Goal: Task Accomplishment & Management: Complete application form

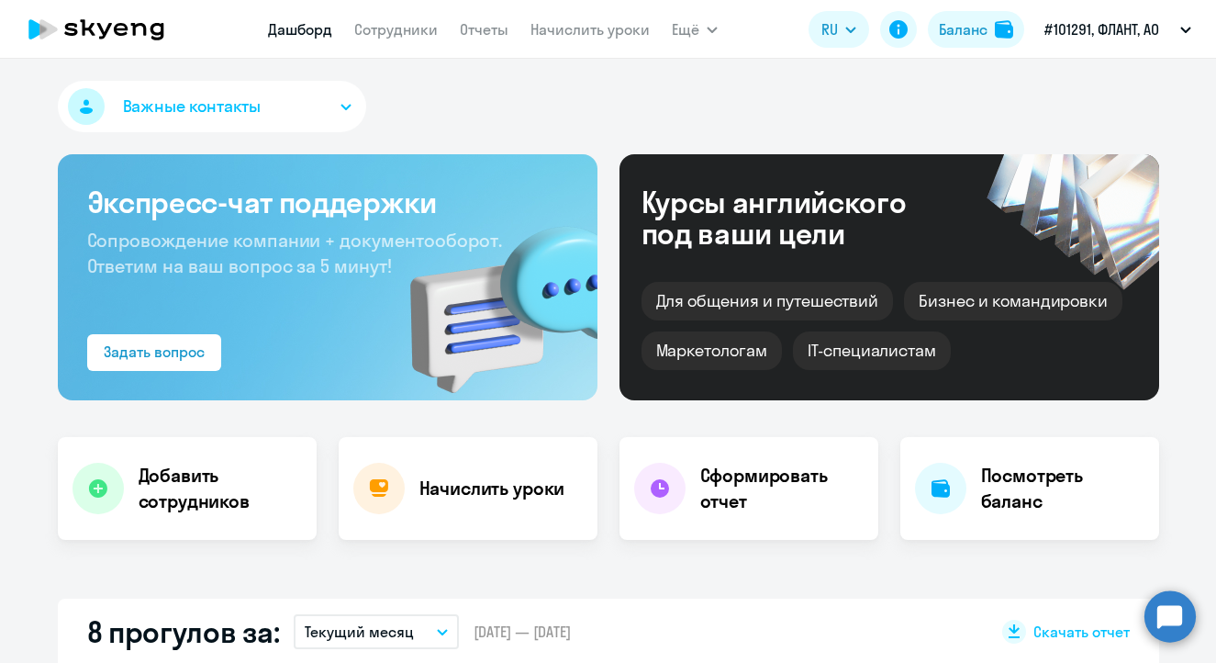
select select "30"
click at [167, 507] on h4 "Добавить сотрудников" at bounding box center [220, 488] width 163 height 51
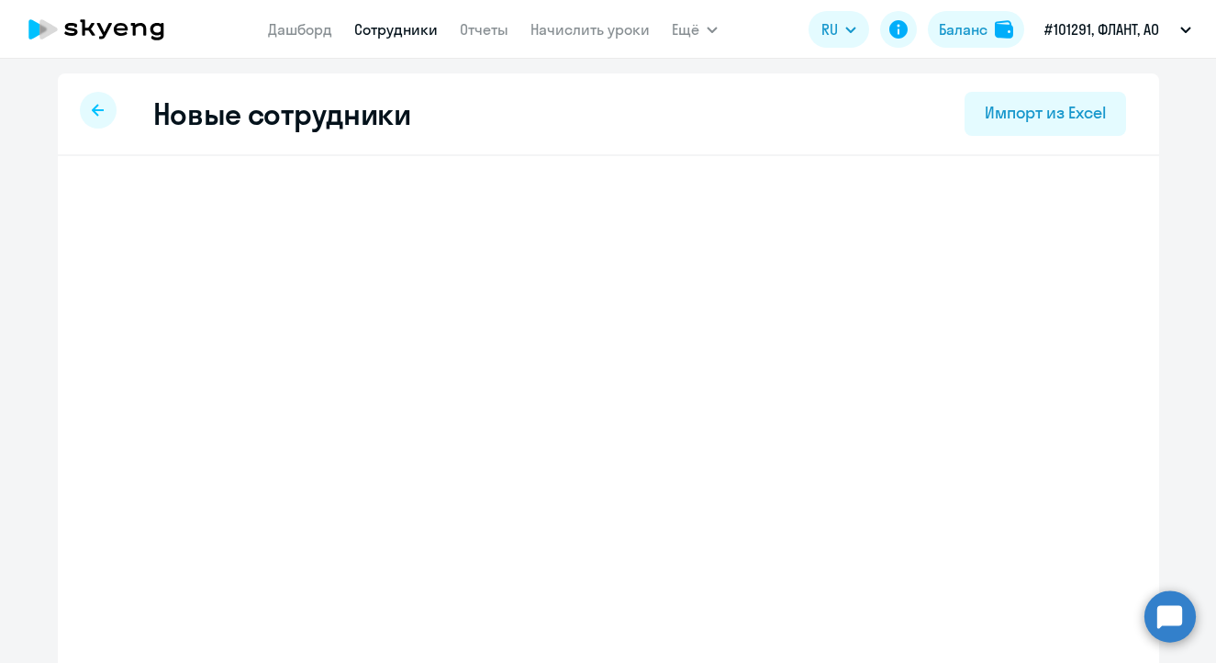
select select "english_adult_not_native_speaker"
select select "4"
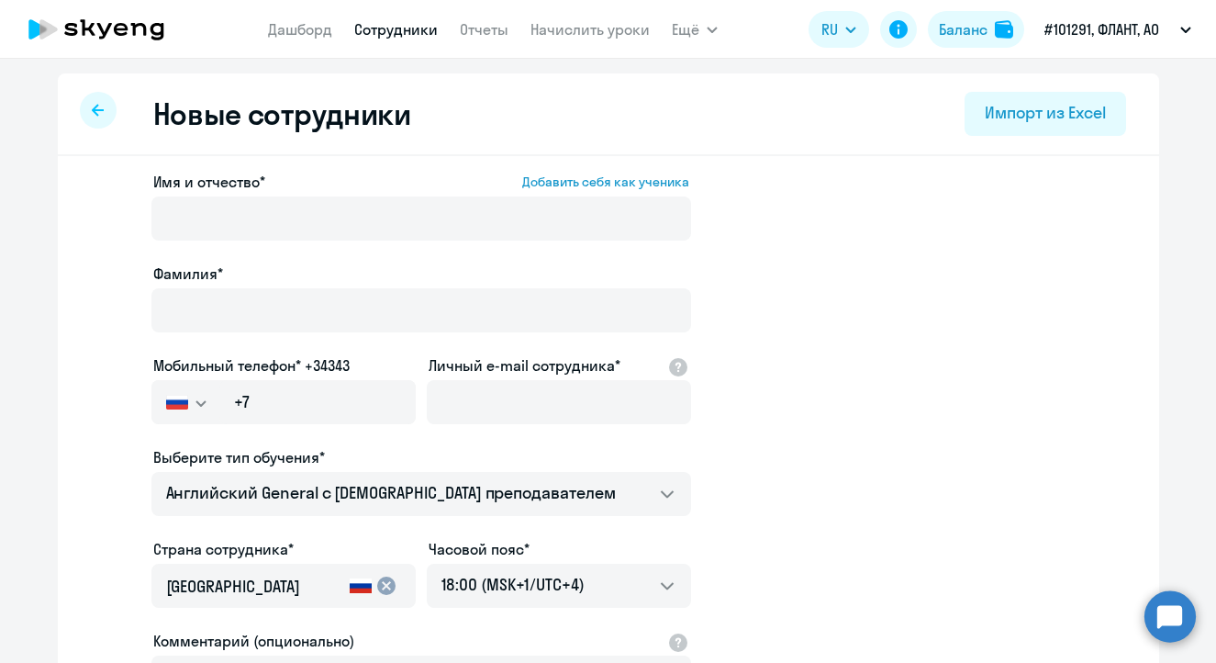
click at [280, 242] on div at bounding box center [421, 243] width 540 height 7
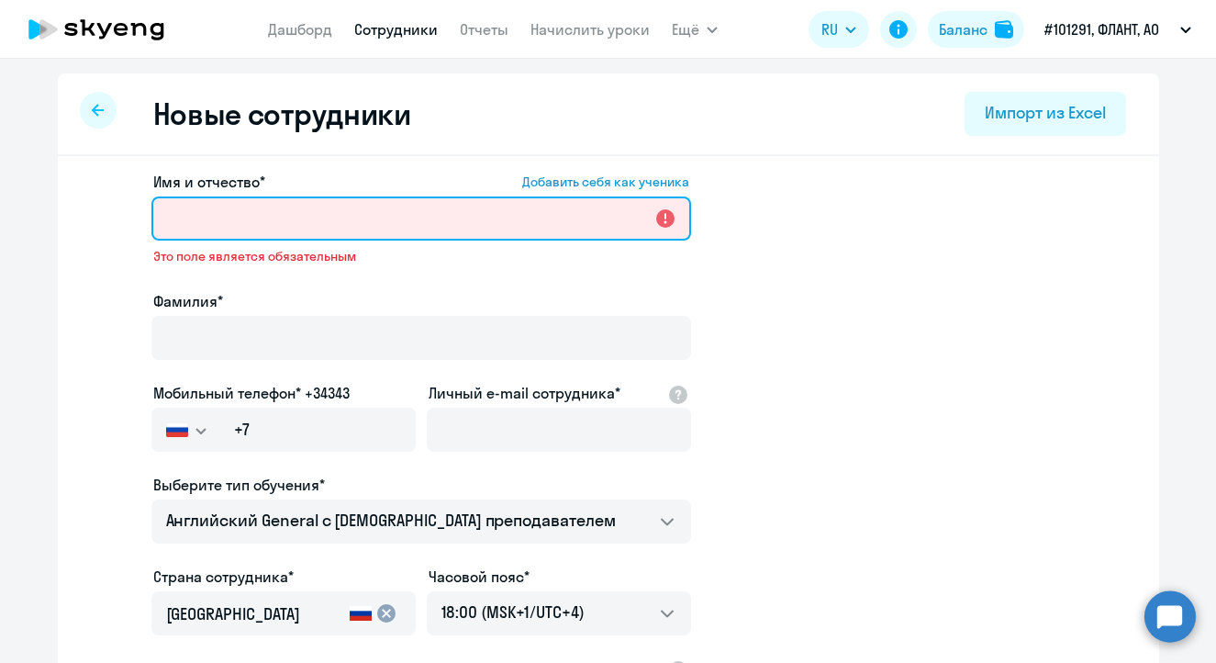
paste input "[PERSON_NAME]"
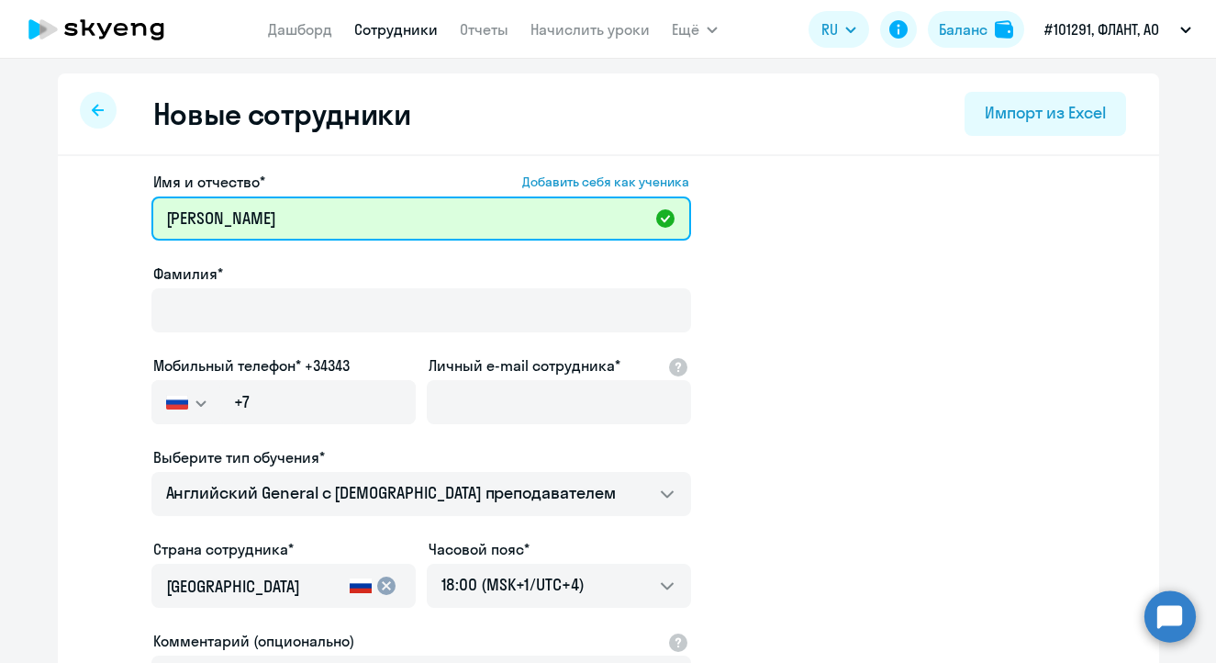
scroll to position [5, 0]
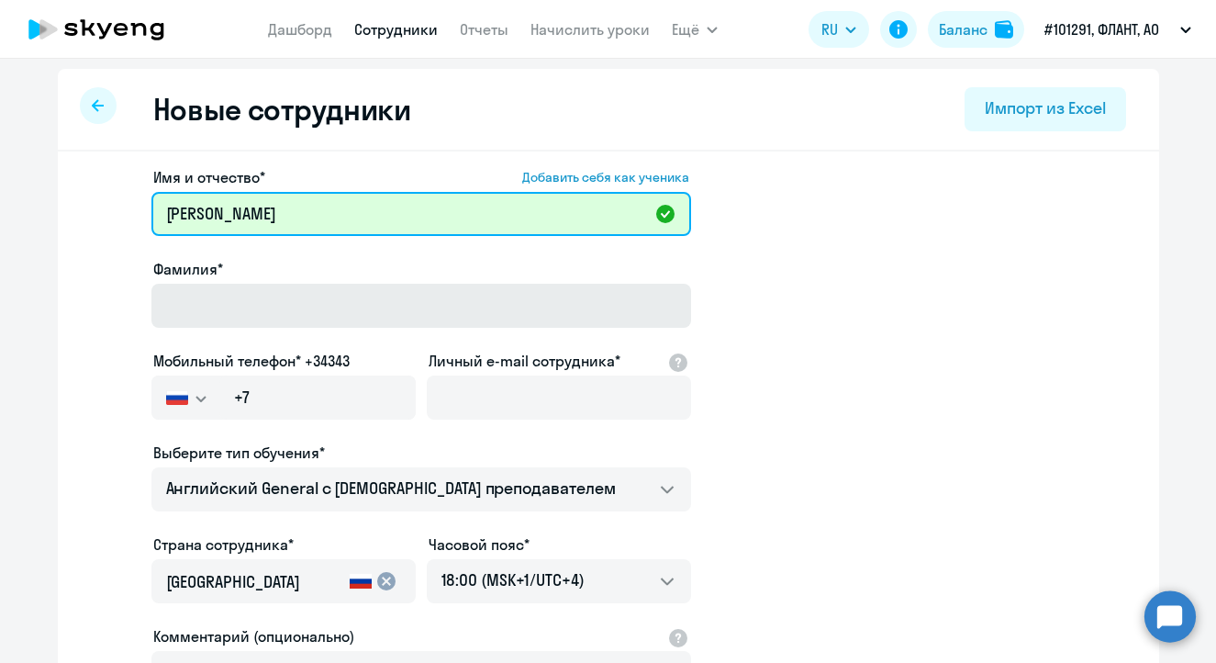
type input "[PERSON_NAME]"
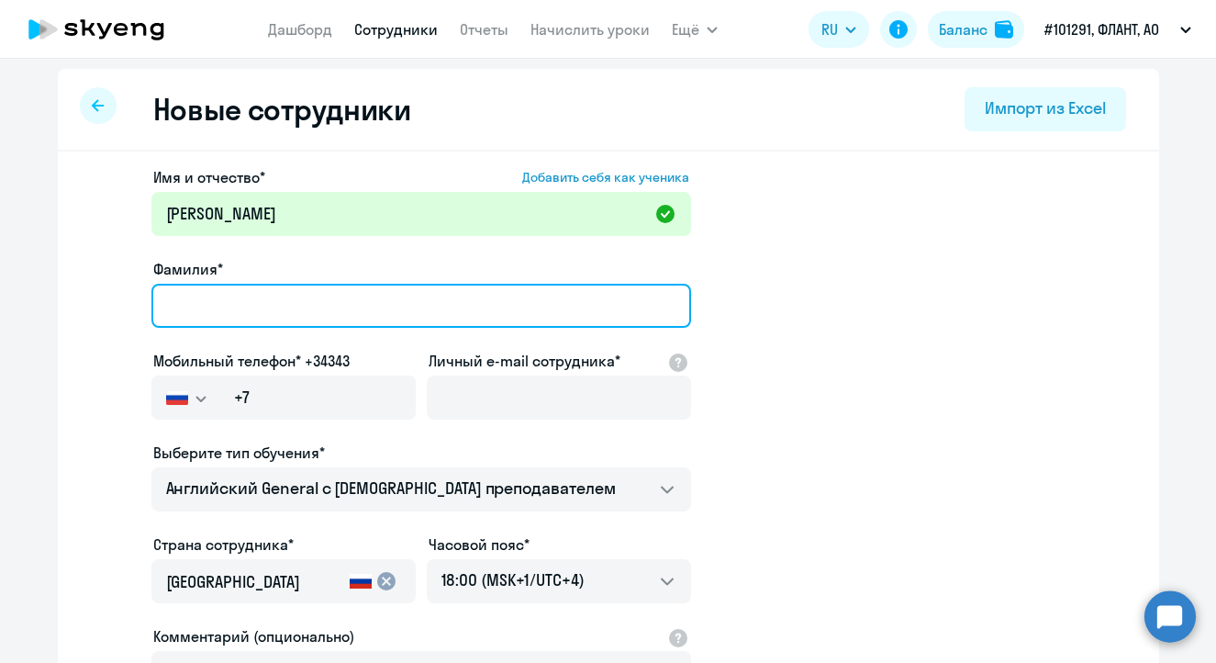
paste input "[PERSON_NAME]"
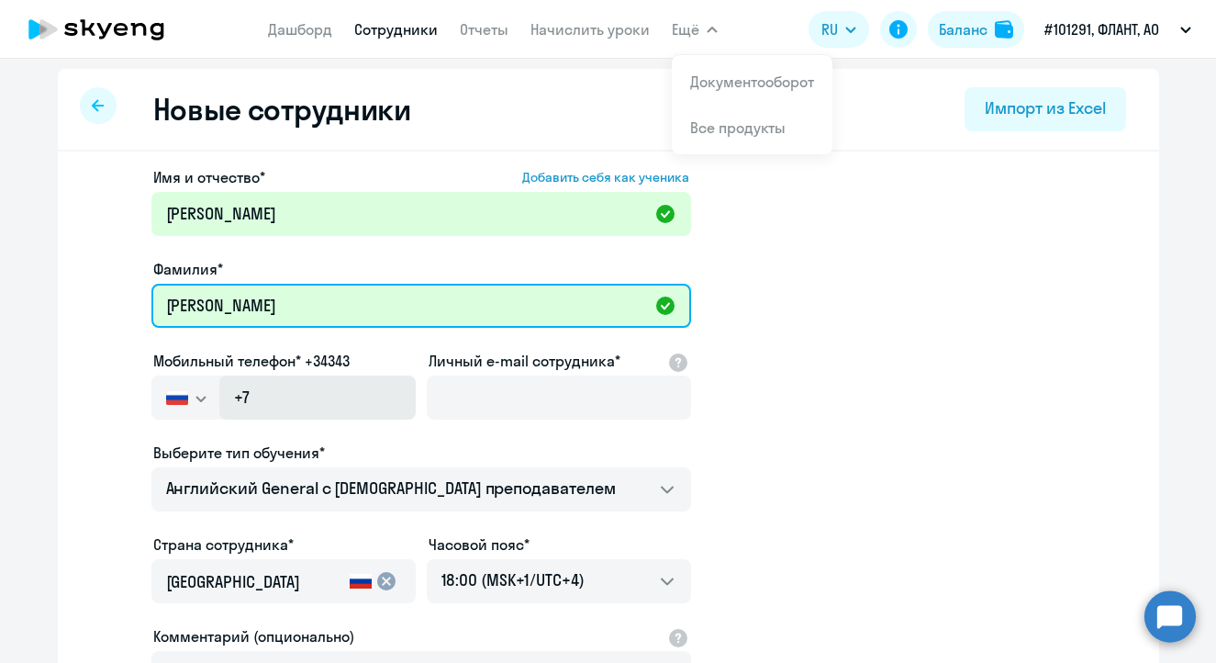
type input "[PERSON_NAME]"
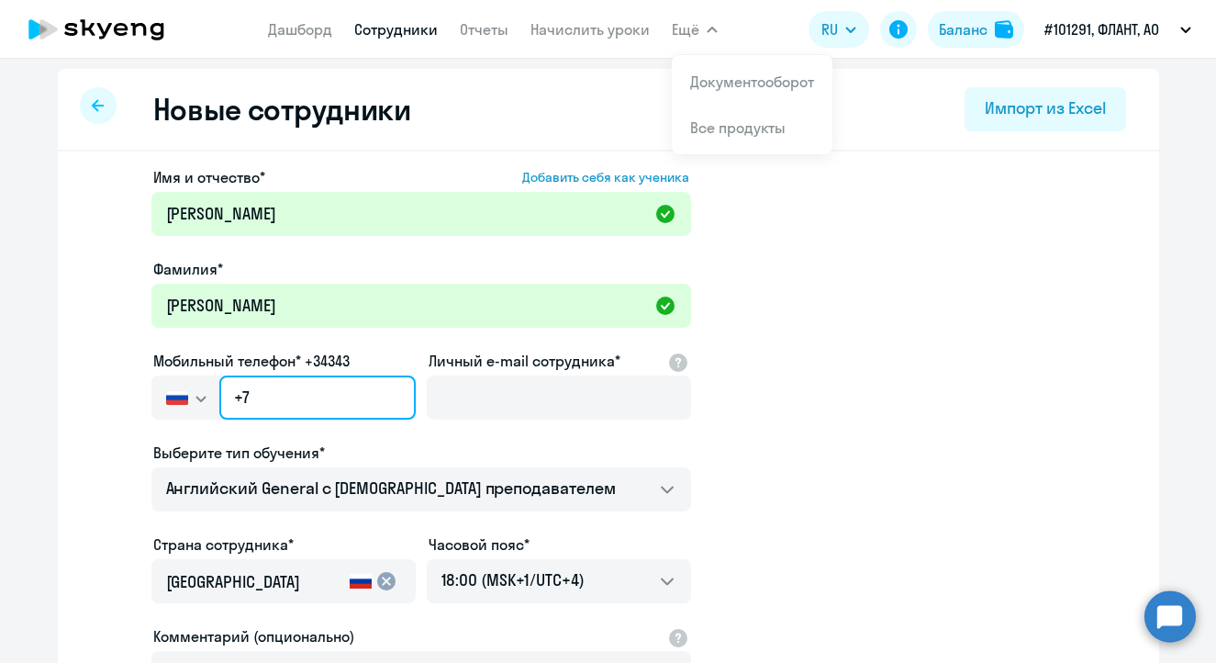
click at [306, 410] on input "+7" at bounding box center [316, 397] width 195 height 44
paste input "[PHONE_NUMBER]"
type input "[PHONE_NUMBER]"
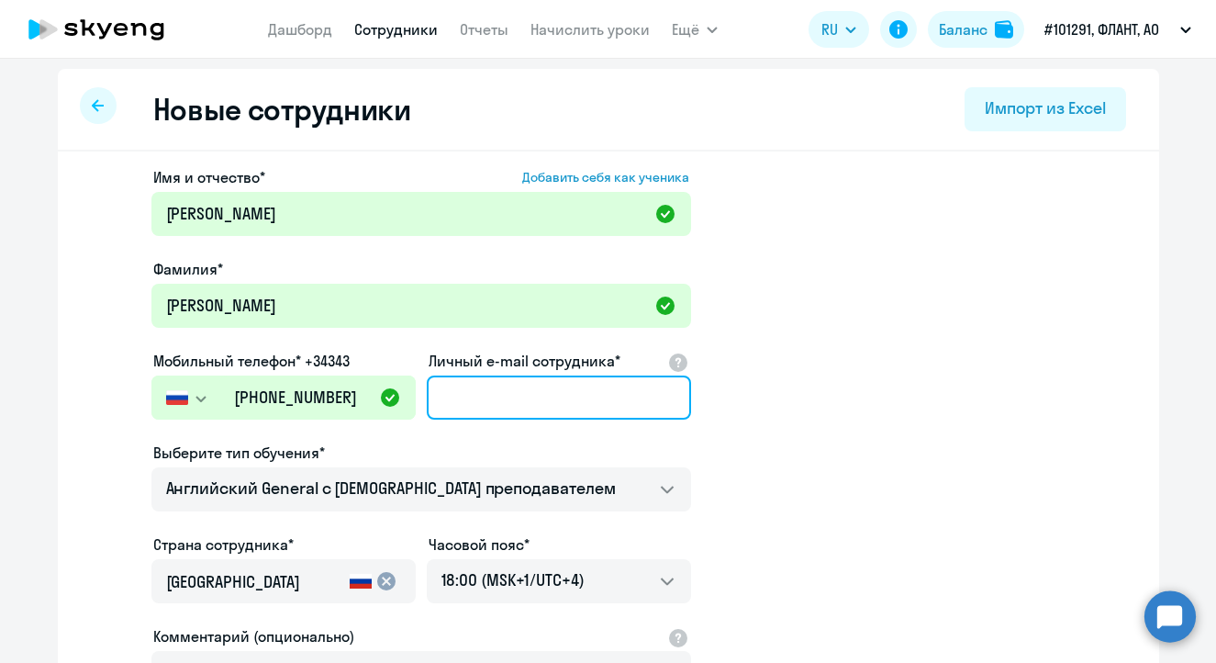
paste input "[EMAIL_ADDRESS][DOMAIN_NAME]"
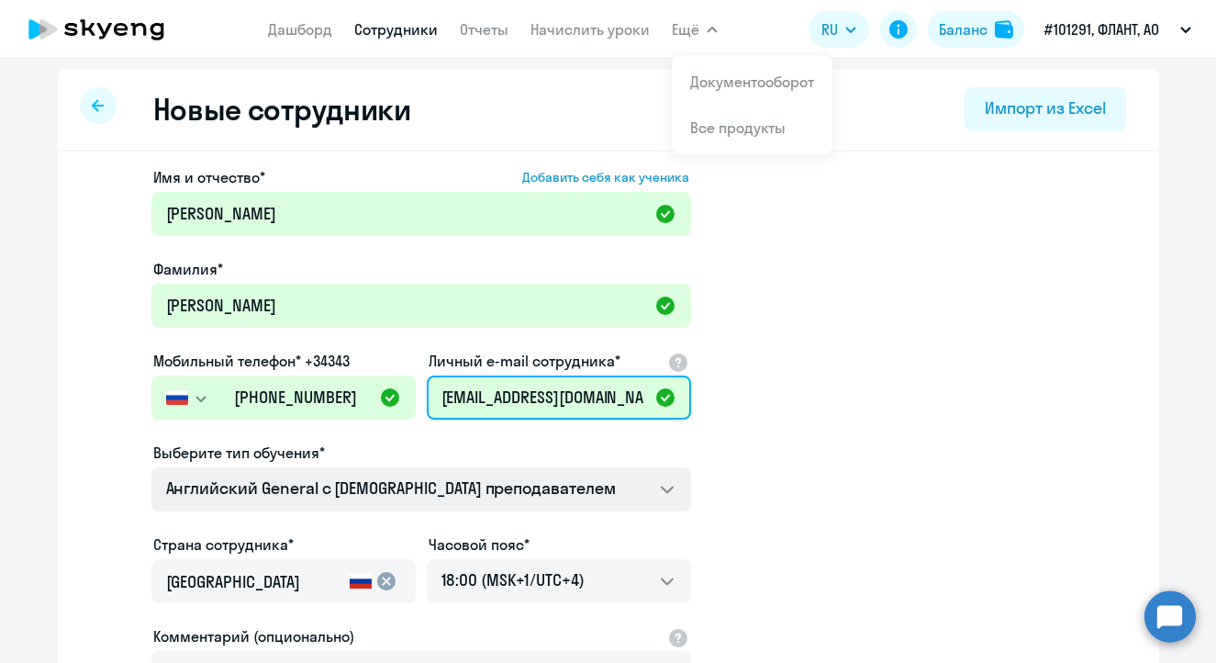
scroll to position [299, 0]
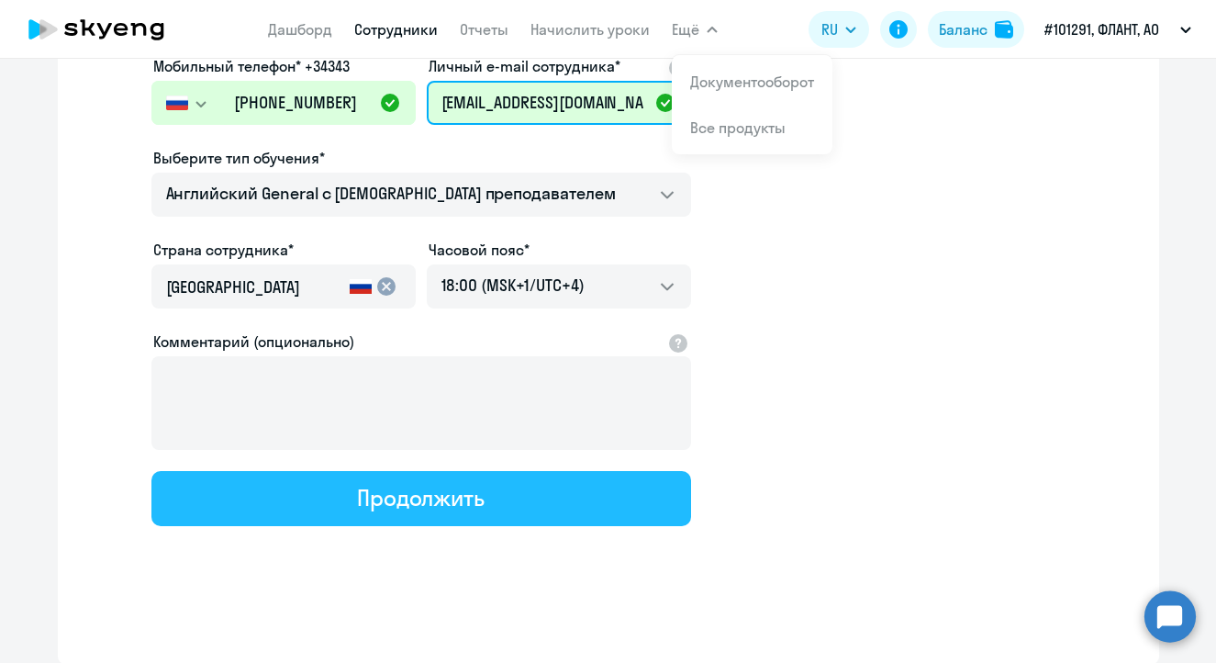
type input "[EMAIL_ADDRESS][DOMAIN_NAME]"
click at [427, 489] on div "Продолжить" at bounding box center [421, 497] width 128 height 29
select select "english_adult_not_native_speaker"
select select "4"
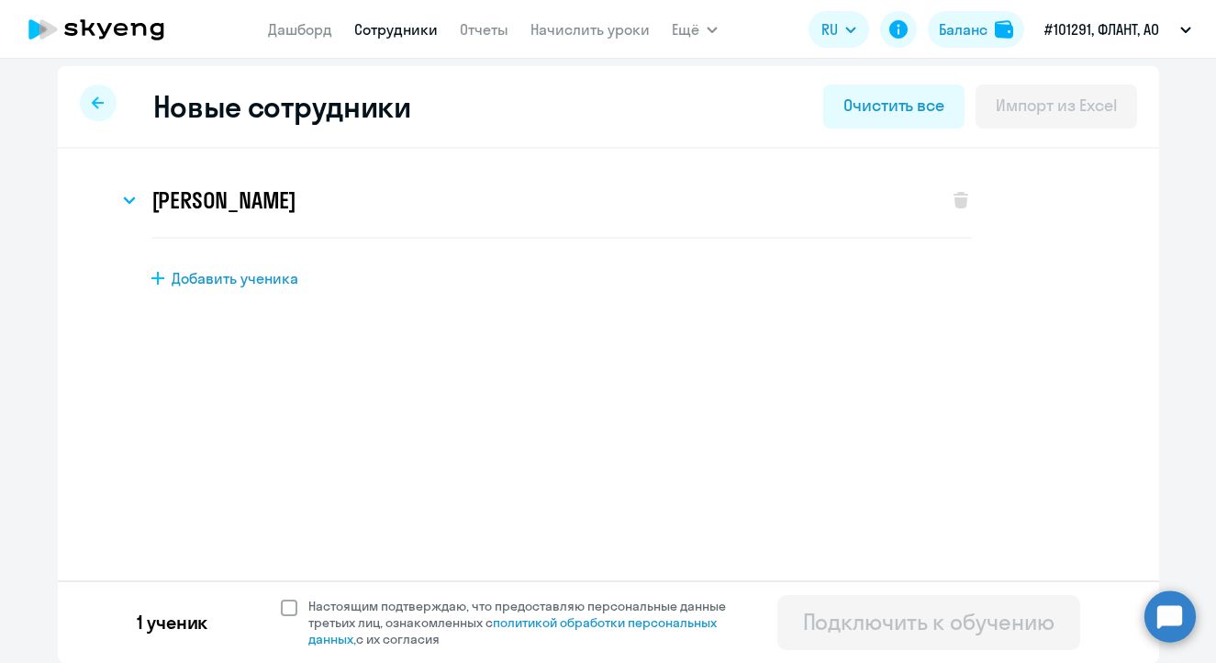
click at [284, 314] on div "Новые сотрудники Очистить все Импорт из Excel [PERSON_NAME] Имя и отчество* Доб…" at bounding box center [608, 364] width 1101 height 597
click at [283, 609] on span at bounding box center [289, 607] width 17 height 17
click at [281, 597] on input "Настоящим подтверждаю, что предоставляю персональные данные третьих лиц, ознако…" at bounding box center [280, 597] width 1 height 1
checkbox input "true"
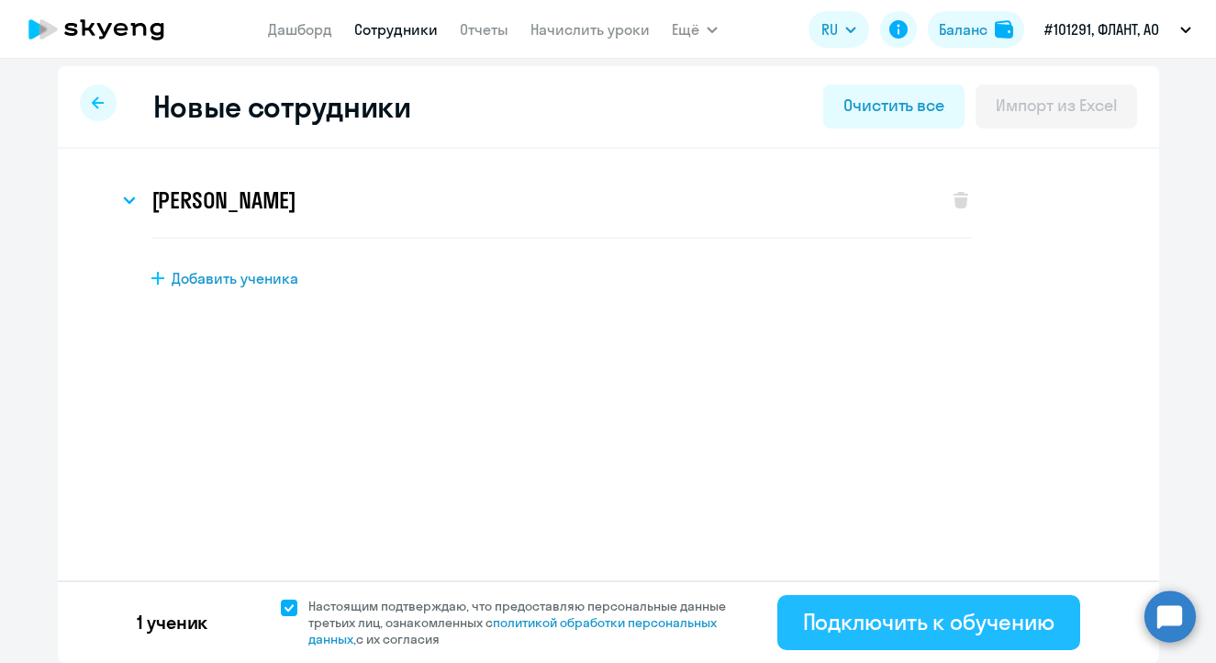
click at [892, 646] on button "Подключить к обучению" at bounding box center [928, 622] width 303 height 55
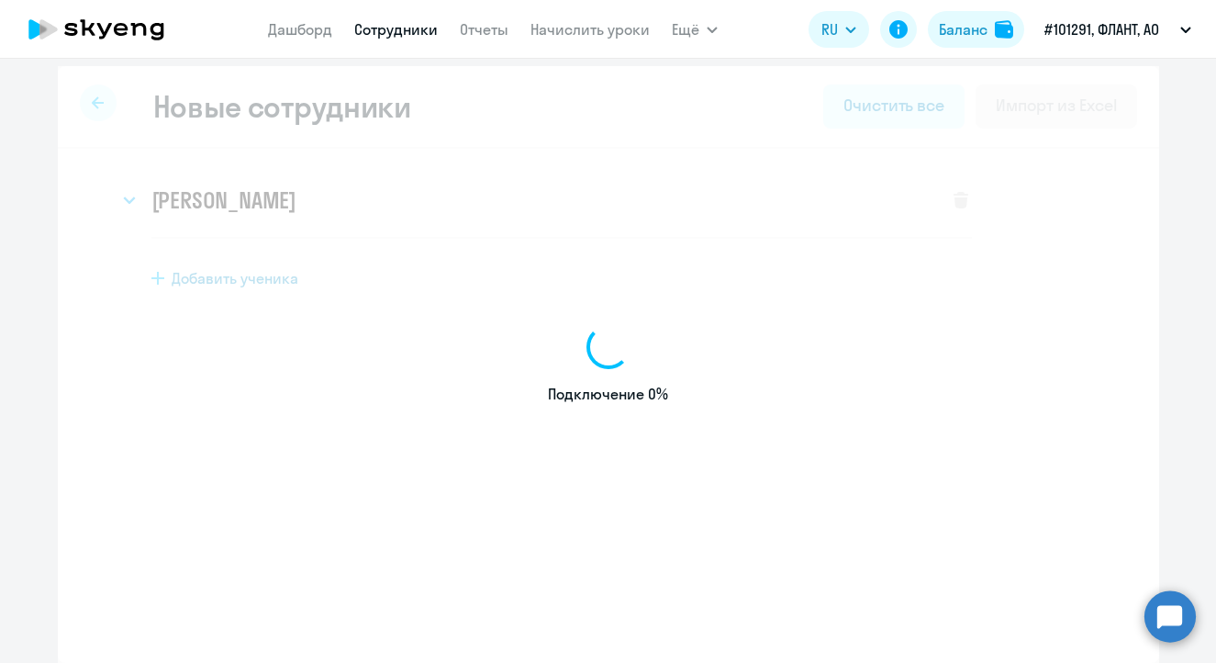
select select "english_adult_not_native_speaker"
select select "4"
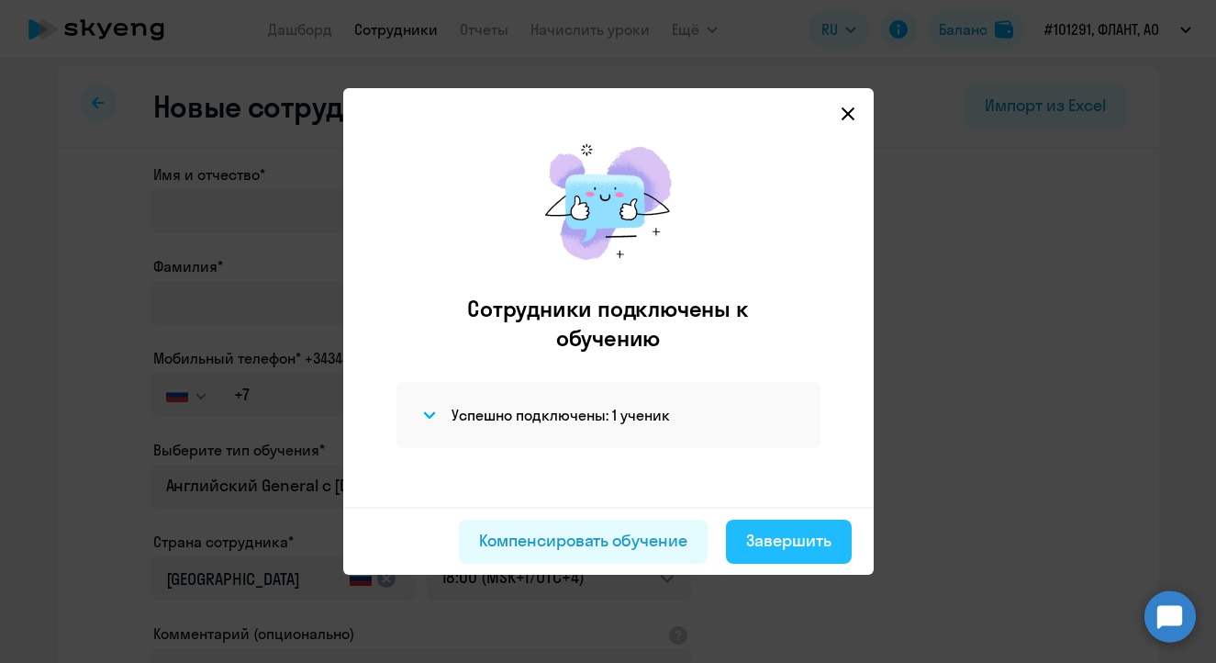
click at [800, 532] on div "Завершить" at bounding box center [788, 541] width 85 height 24
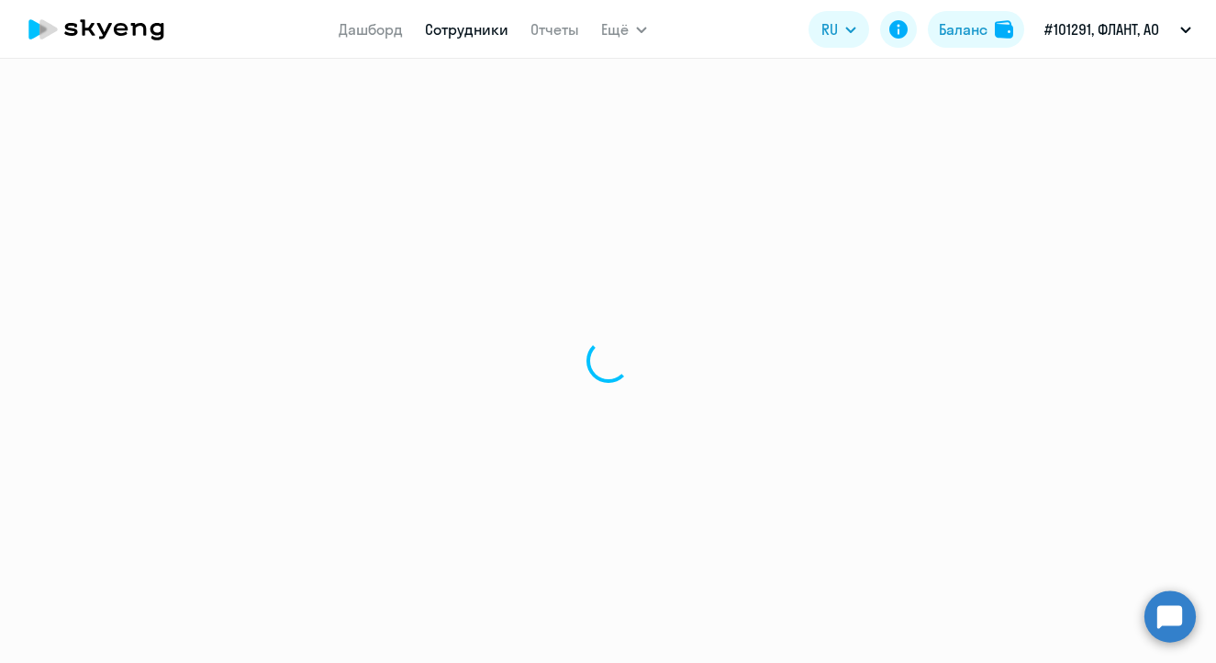
select select "30"
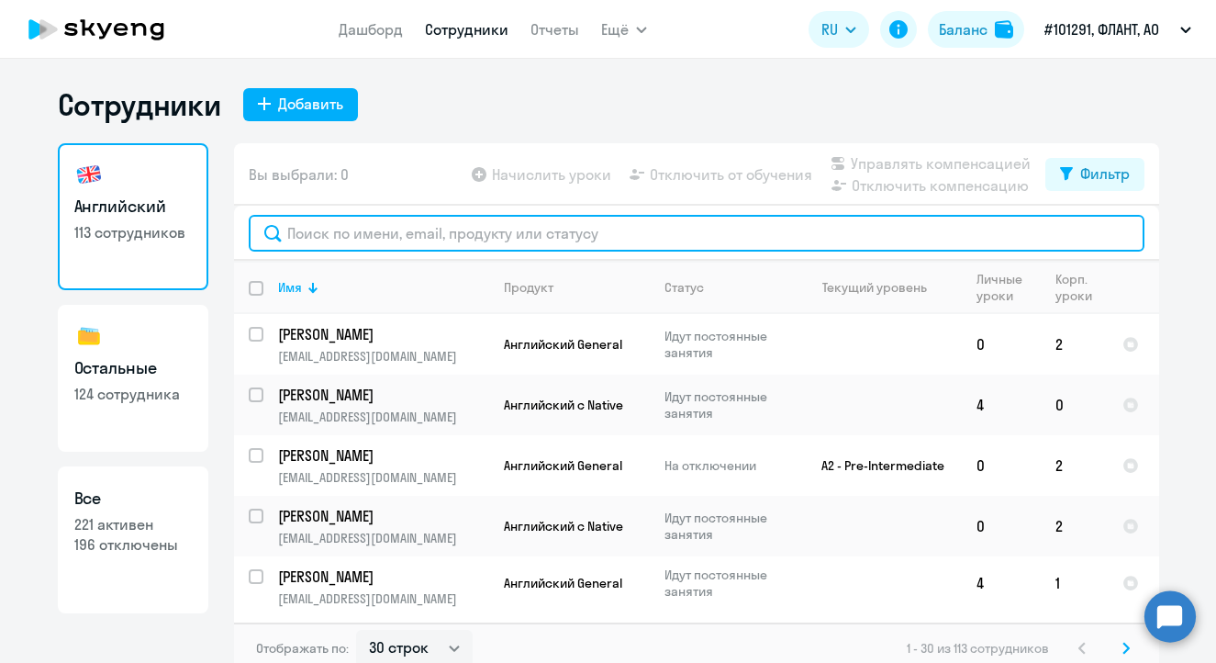
click at [364, 228] on input "text" at bounding box center [697, 233] width 896 height 37
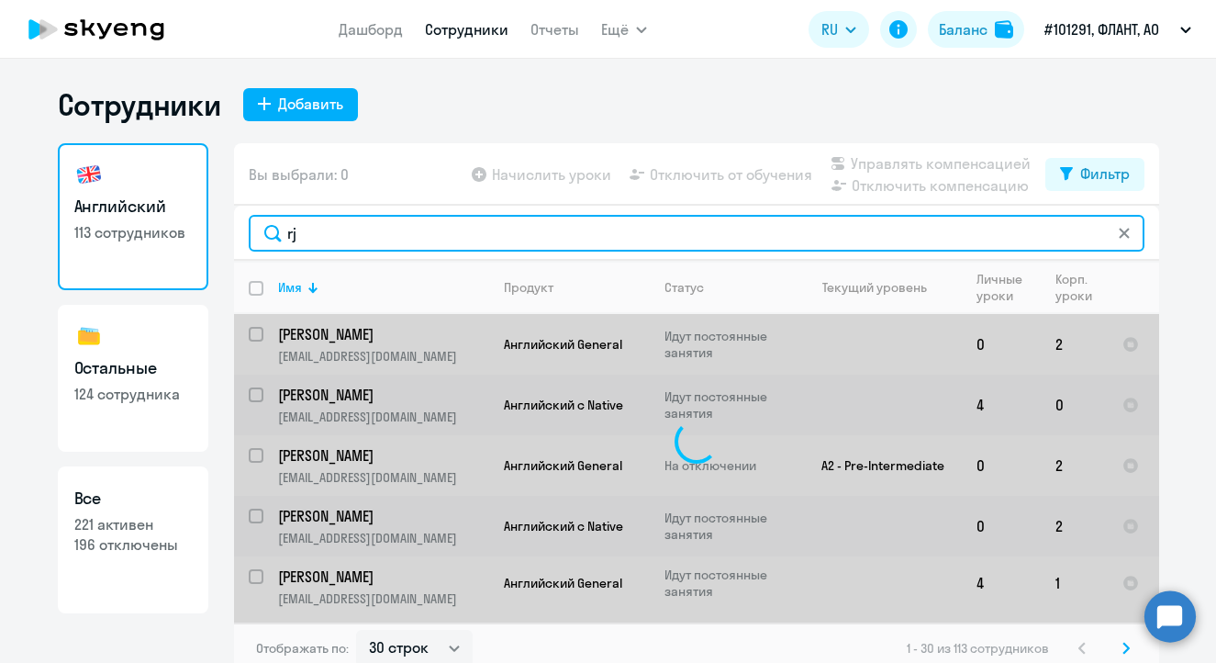
type input "r"
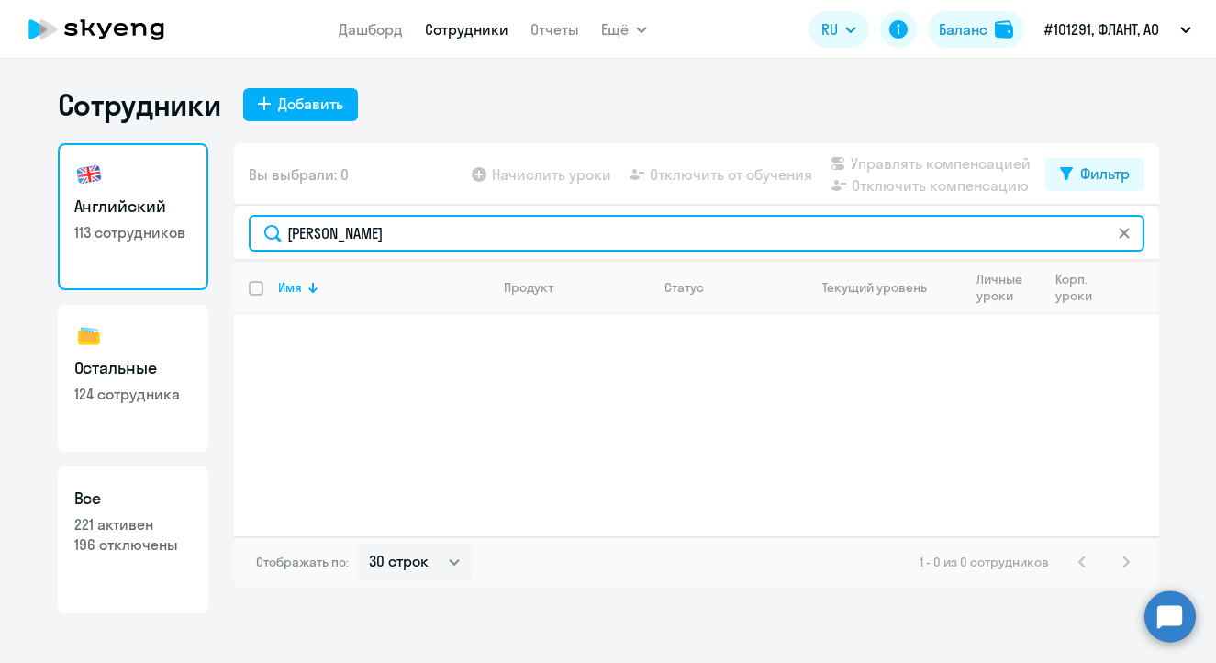
drag, startPoint x: 335, startPoint y: 236, endPoint x: 167, endPoint y: 231, distance: 168.0
click at [167, 231] on div "Английский 113 сотрудников Остальные 124 сотрудника Все 221 активен 196 отключе…" at bounding box center [608, 378] width 1101 height 470
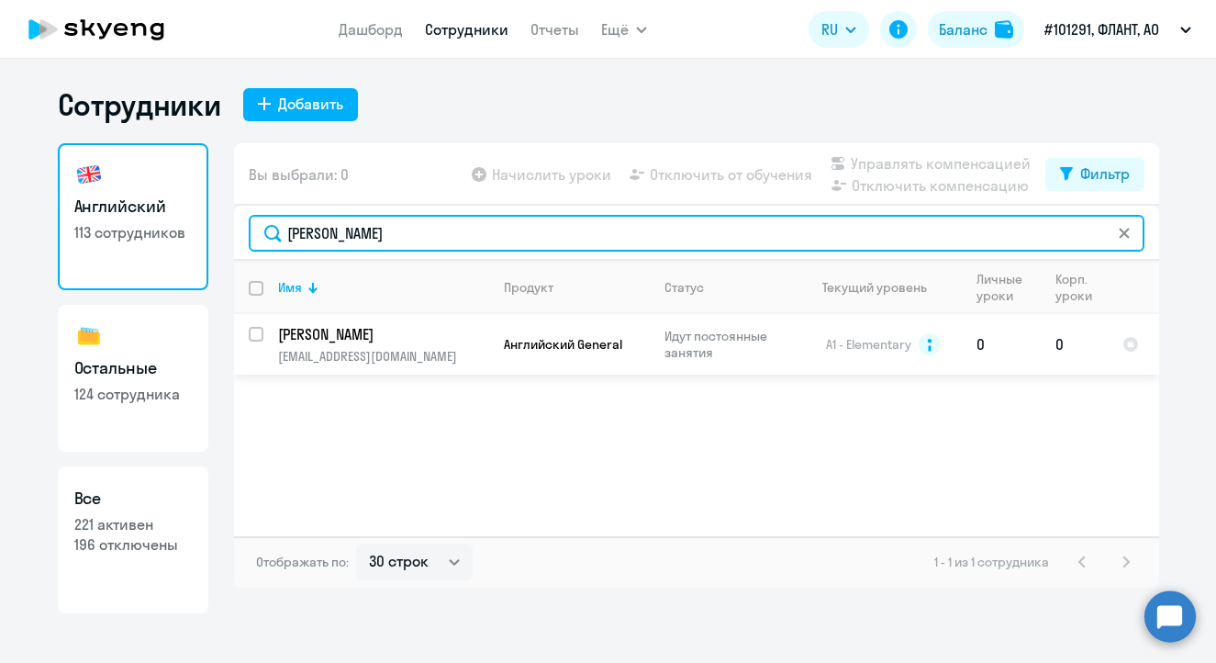
type input "[PERSON_NAME]"
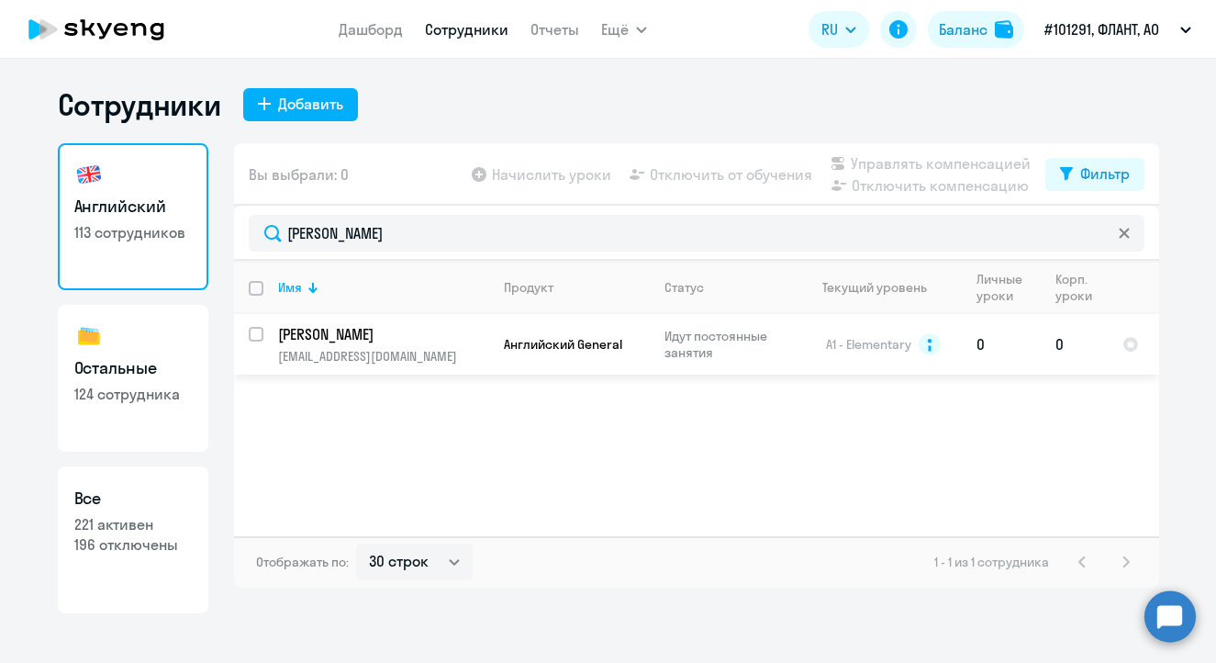
click at [336, 330] on p "[PERSON_NAME]" at bounding box center [381, 334] width 207 height 20
select select "english"
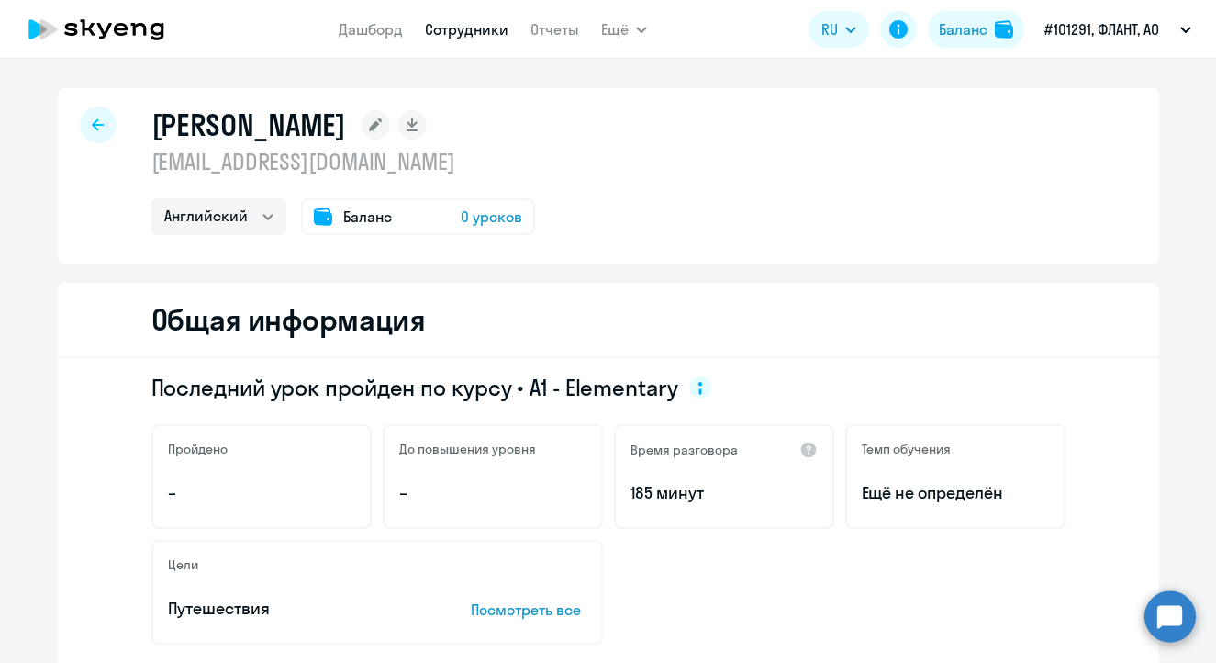
click at [390, 128] on rect at bounding box center [375, 124] width 29 height 29
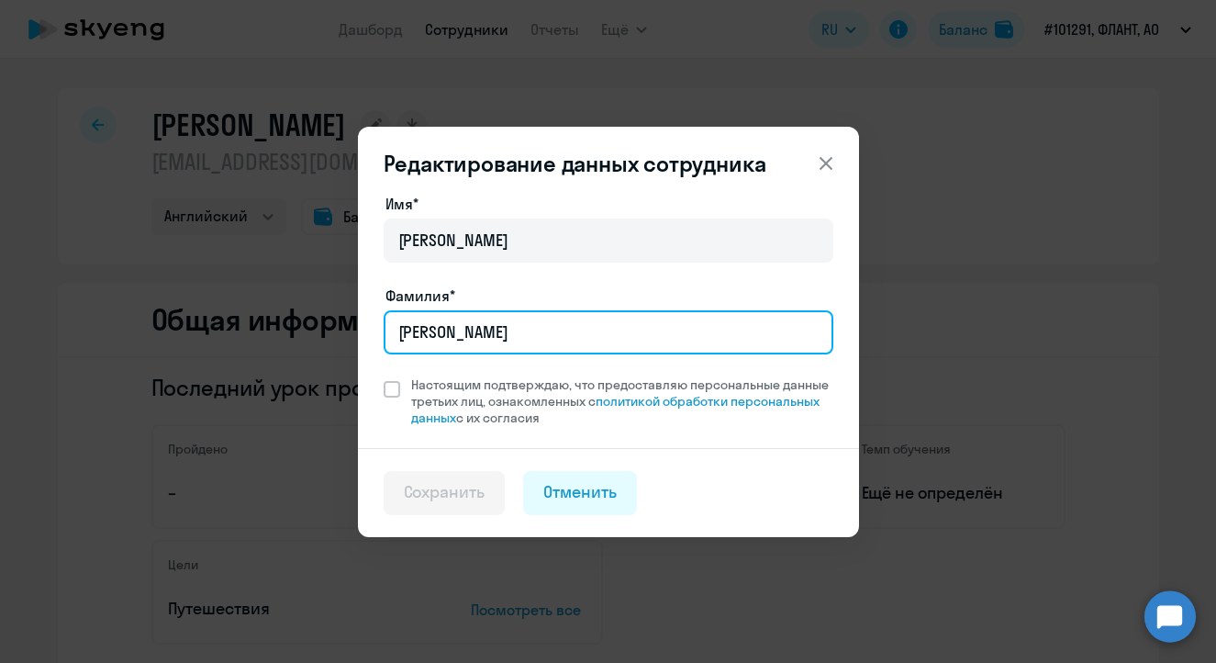
drag, startPoint x: 495, startPoint y: 343, endPoint x: 312, endPoint y: 336, distance: 182.8
click at [312, 336] on div "Редактирование данных сотрудника Имя* [PERSON_NAME]* [PERSON_NAME] подтверждаю,…" at bounding box center [608, 331] width 888 height 514
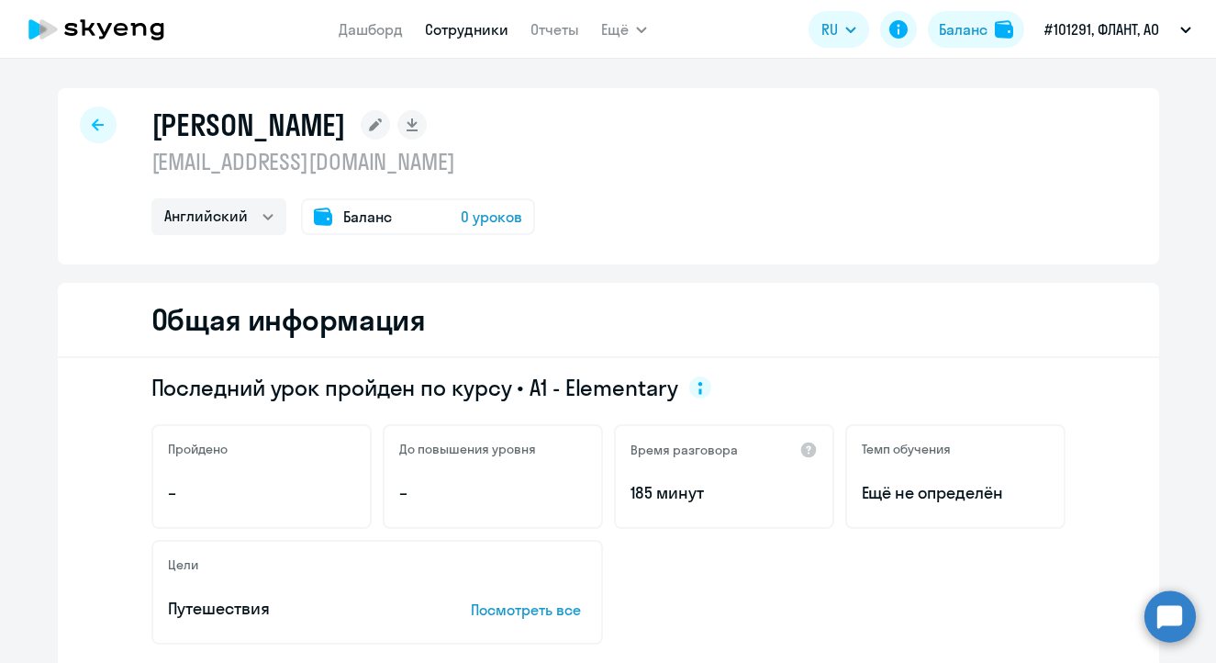
click at [390, 112] on rect at bounding box center [375, 124] width 29 height 29
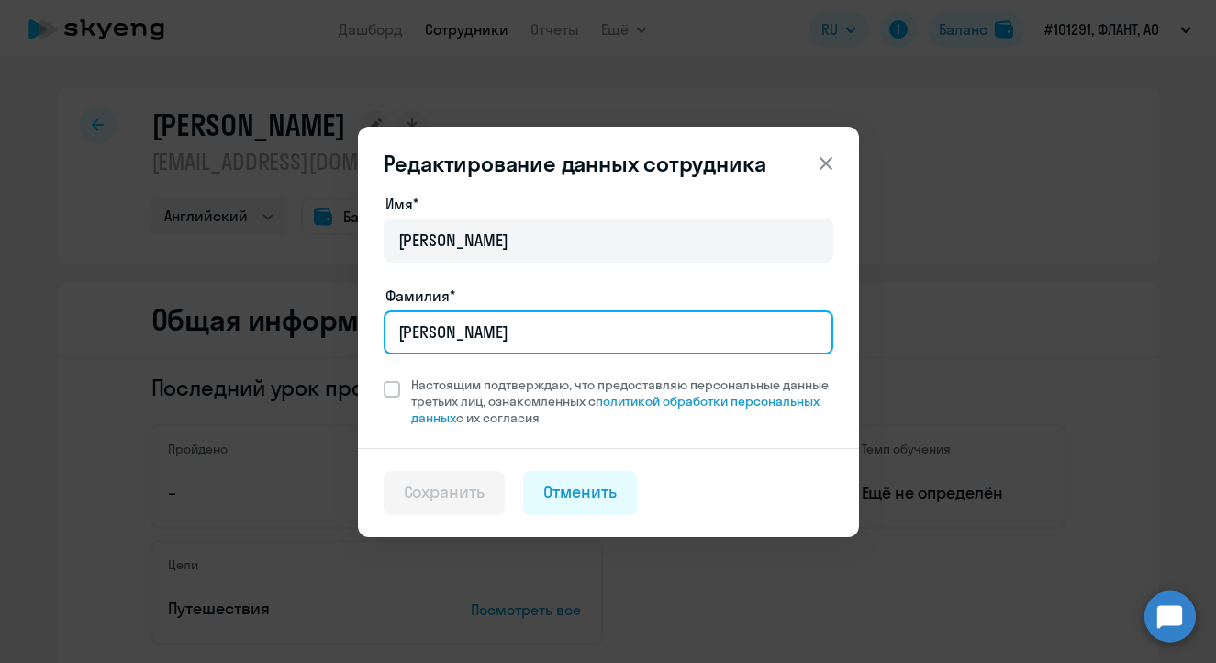
drag, startPoint x: 497, startPoint y: 320, endPoint x: 359, endPoint y: 319, distance: 138.6
click at [359, 319] on div "Имя* [PERSON_NAME]* [PERSON_NAME] подтверждаю, что предоставляю персональные да…" at bounding box center [608, 320] width 501 height 255
type input "[PERSON_NAME]"
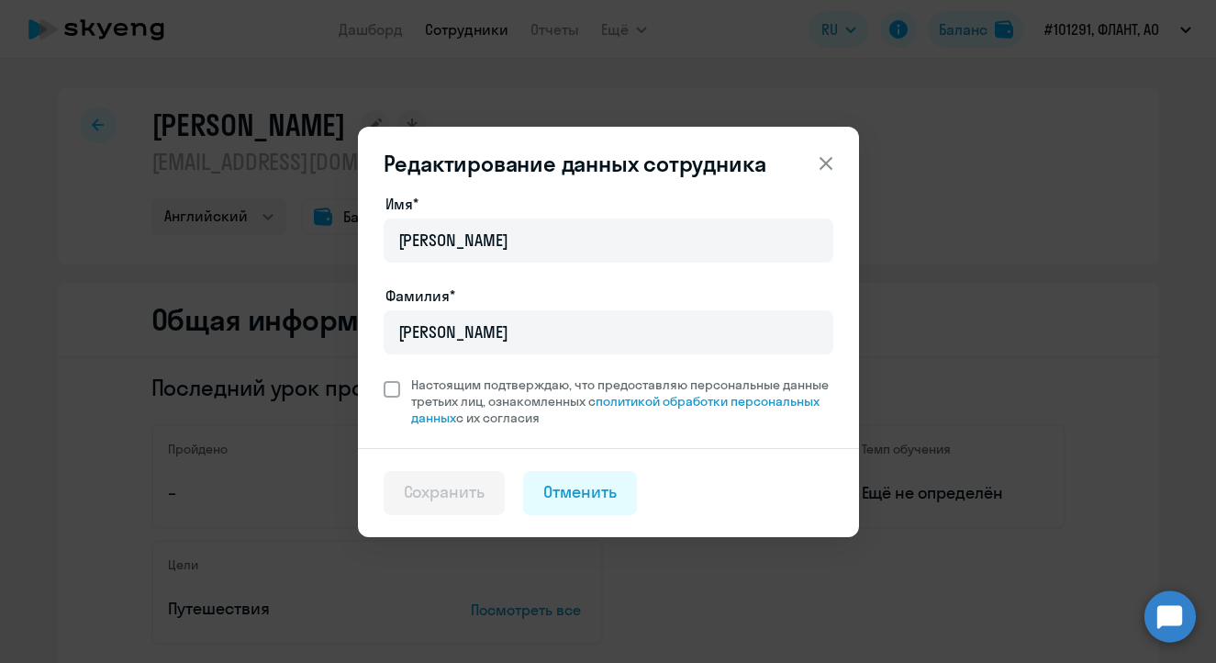
click at [397, 394] on span at bounding box center [392, 389] width 17 height 17
click at [384, 376] on input "Настоящим подтверждаю, что предоставляю персональные данные третьих лиц, ознако…" at bounding box center [383, 375] width 1 height 1
checkbox input "true"
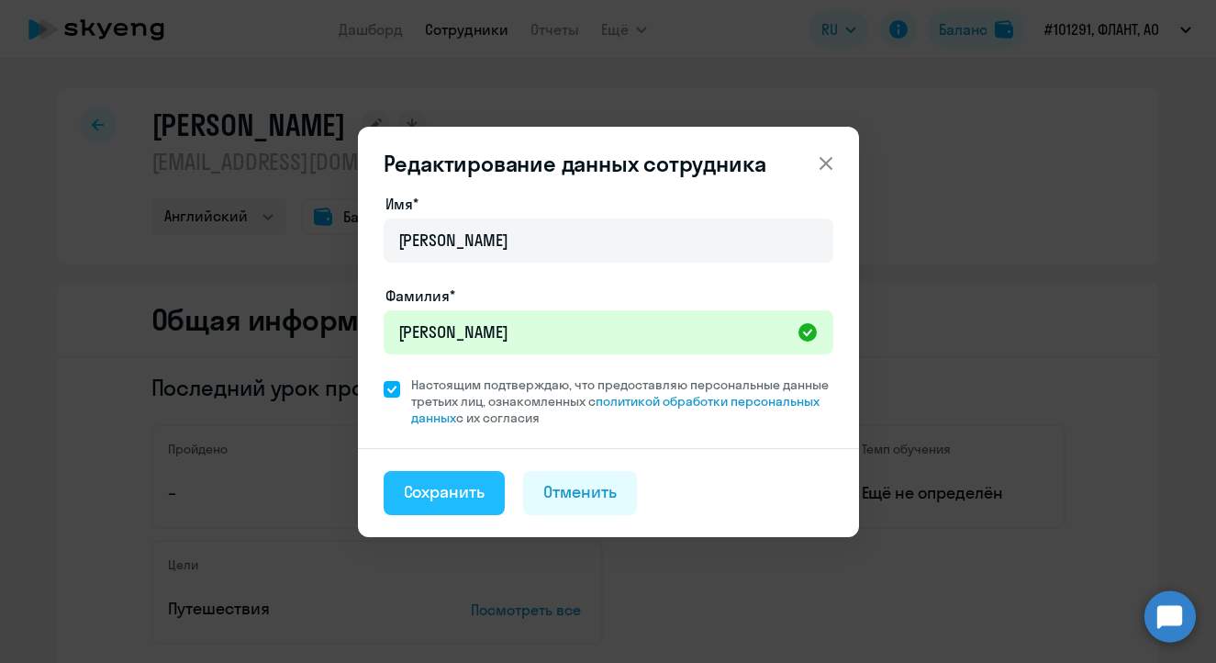
click at [456, 503] on div "Сохранить" at bounding box center [445, 492] width 82 height 24
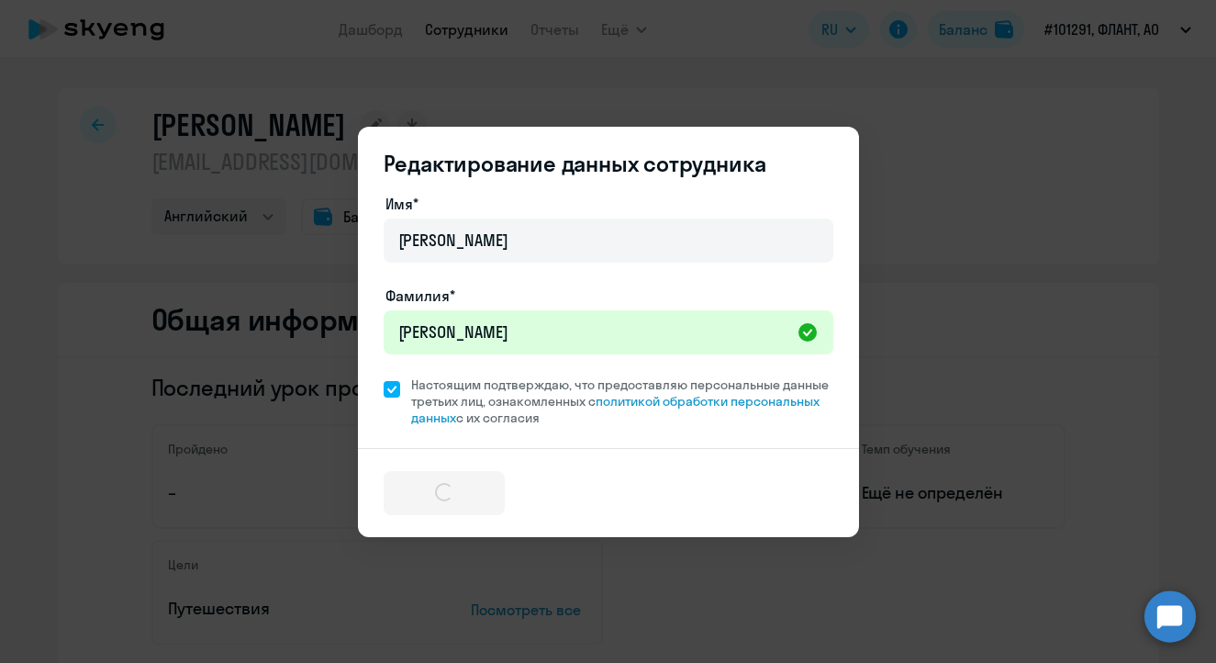
select select "english"
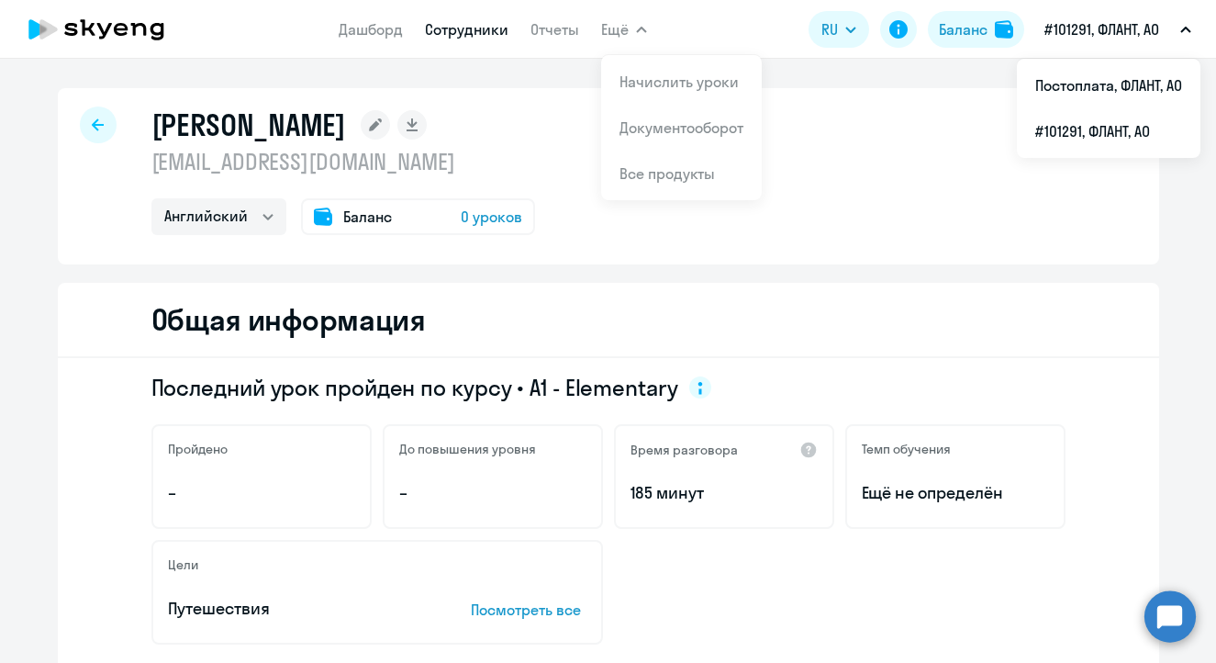
click at [344, 184] on div "[PERSON_NAME] [EMAIL_ADDRESS][DOMAIN_NAME] Английский Баланс 0 уроков" at bounding box center [343, 170] width 384 height 128
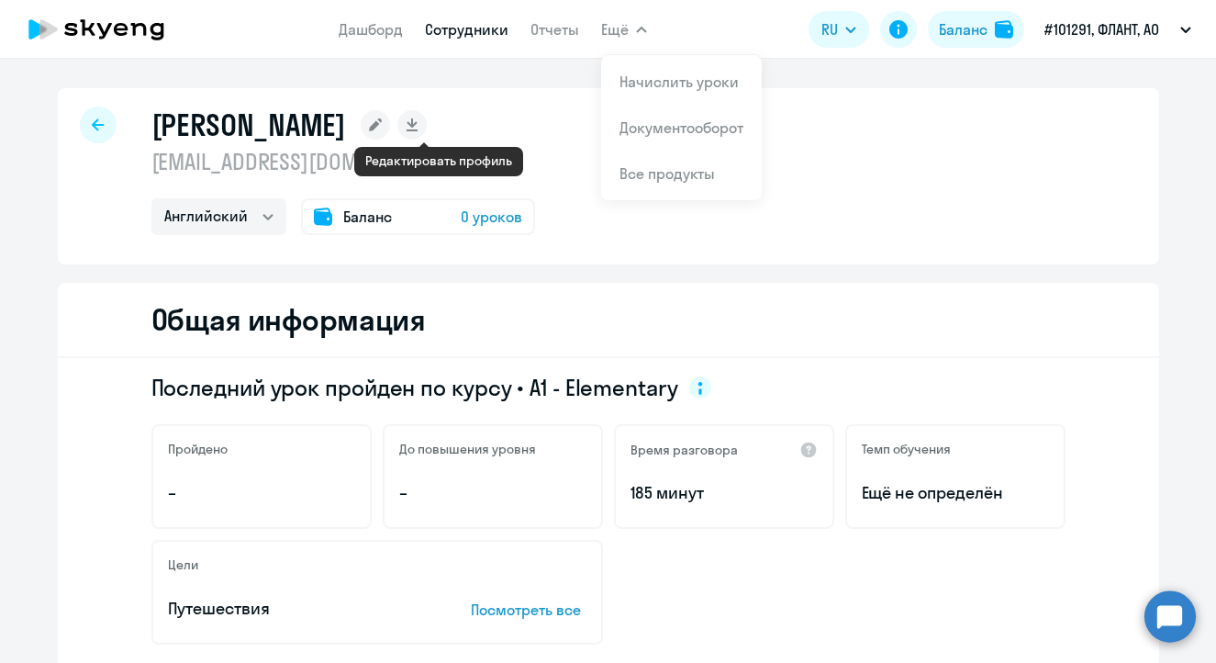
click at [390, 121] on rect at bounding box center [375, 124] width 29 height 29
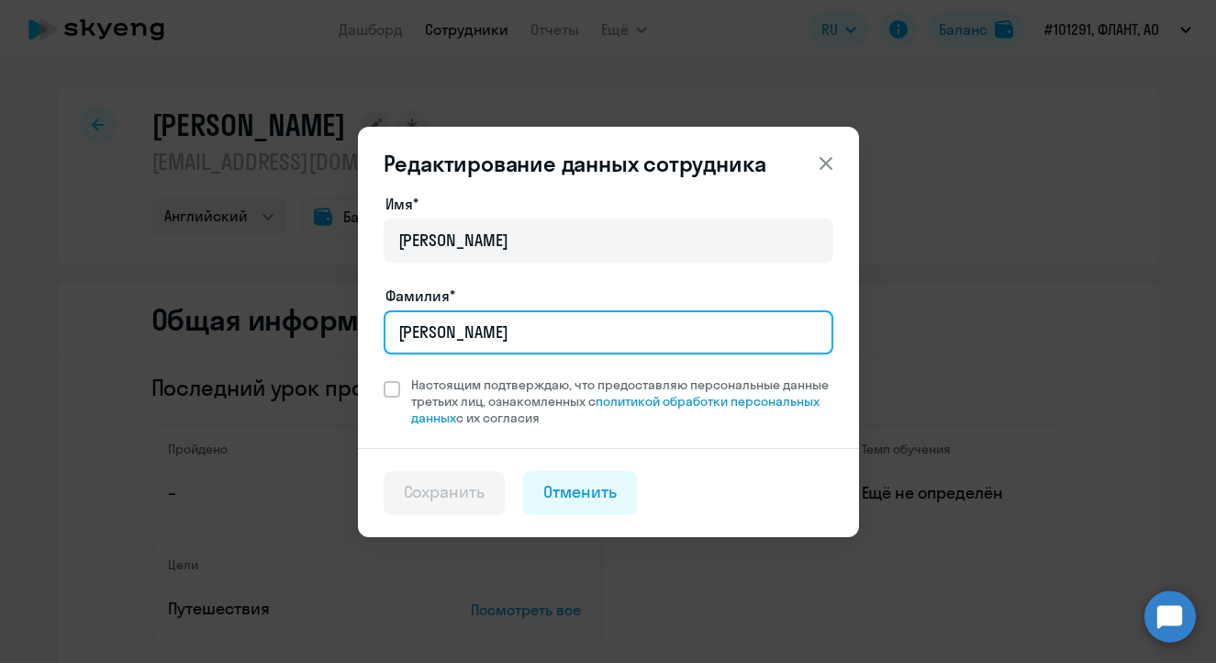
drag, startPoint x: 504, startPoint y: 334, endPoint x: 301, endPoint y: 320, distance: 203.3
click at [301, 320] on div "Редактирование данных сотрудника Имя* [PERSON_NAME]* [PERSON_NAME] Настоящим по…" at bounding box center [608, 331] width 888 height 514
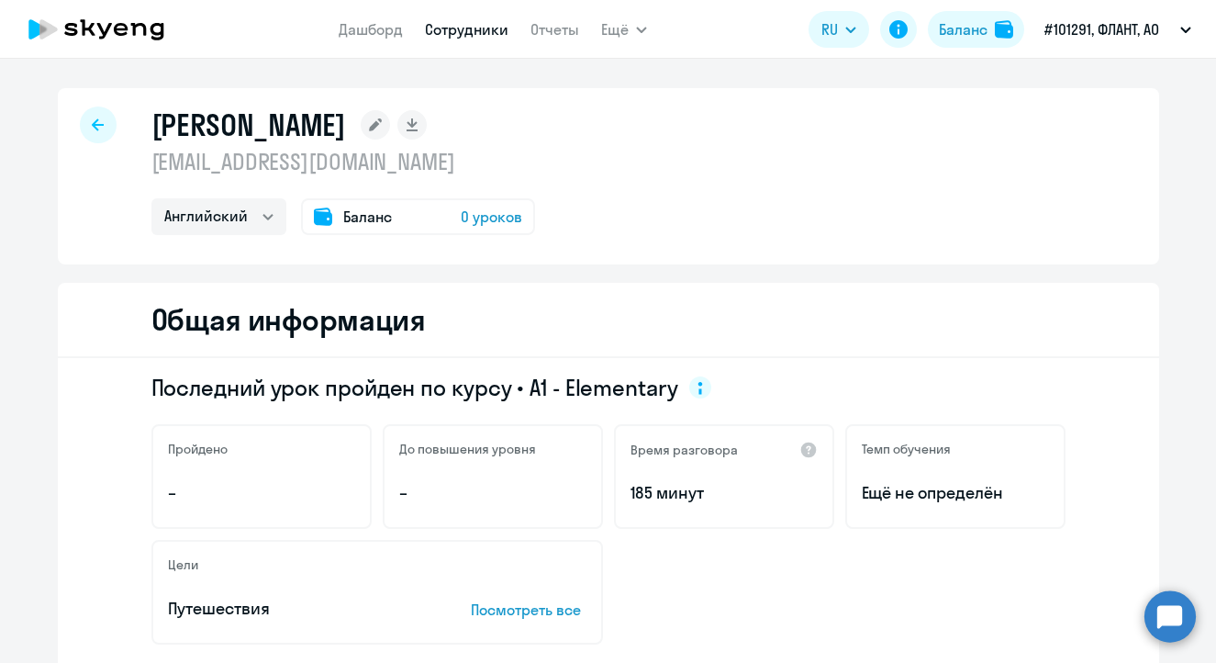
click at [390, 137] on rect at bounding box center [375, 124] width 29 height 29
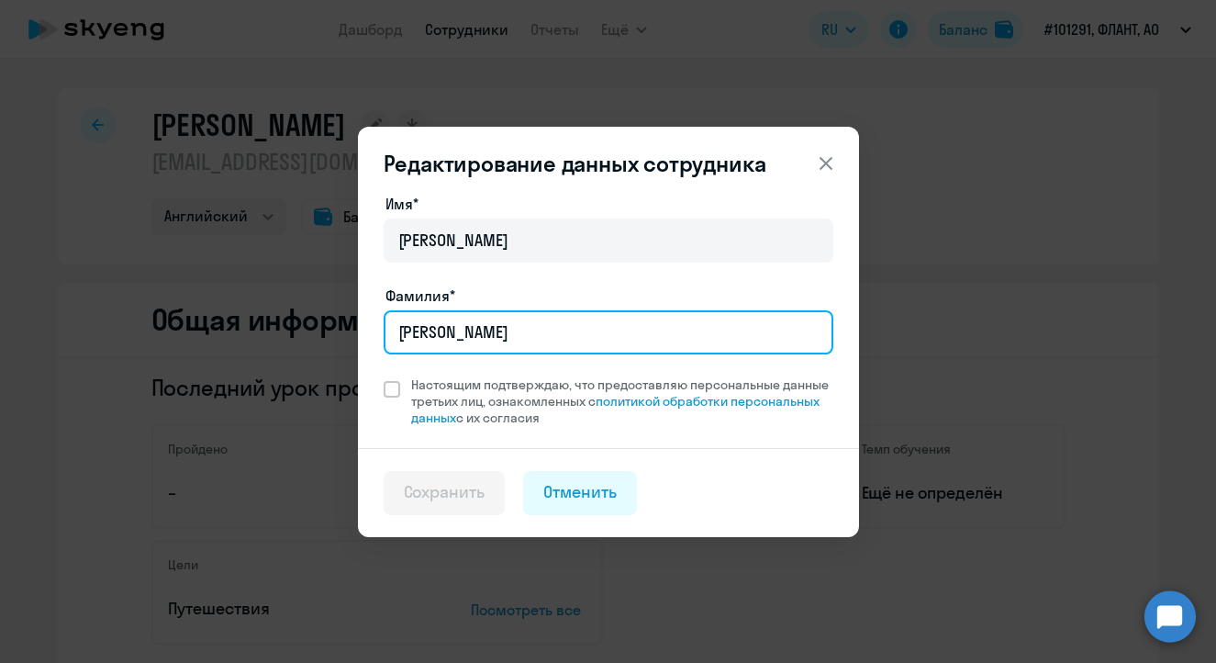
drag, startPoint x: 464, startPoint y: 336, endPoint x: 325, endPoint y: 321, distance: 140.3
click at [325, 321] on div "Редактирование данных сотрудника Имя* [PERSON_NAME]* [PERSON_NAME] Настоящим по…" at bounding box center [608, 331] width 888 height 514
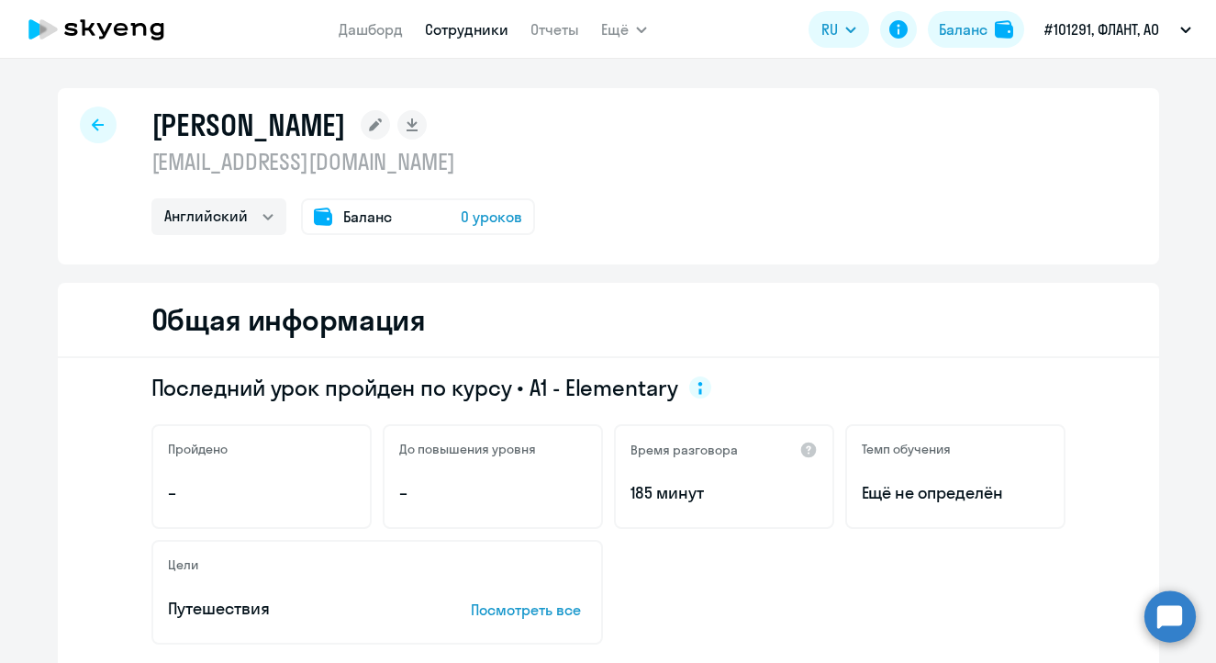
click at [95, 120] on icon at bounding box center [98, 124] width 12 height 13
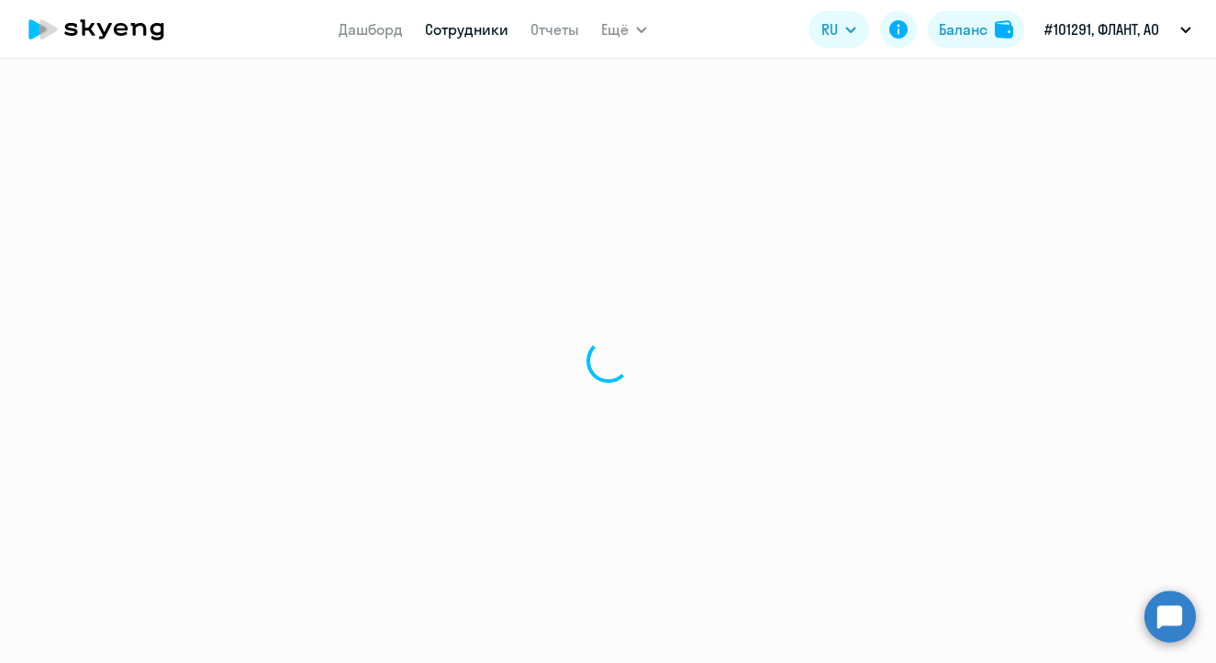
select select "30"
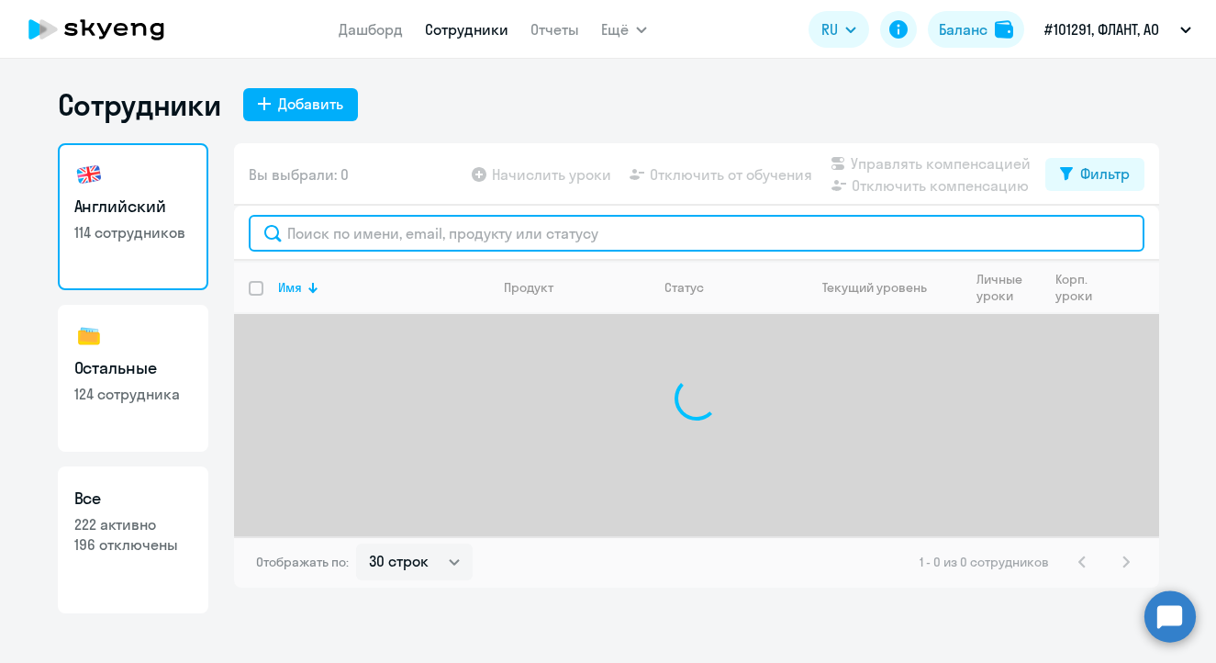
click at [430, 240] on input "text" at bounding box center [697, 233] width 896 height 37
paste input "[EMAIL_ADDRESS][DOMAIN_NAME]"
type input "[EMAIL_ADDRESS][DOMAIN_NAME]"
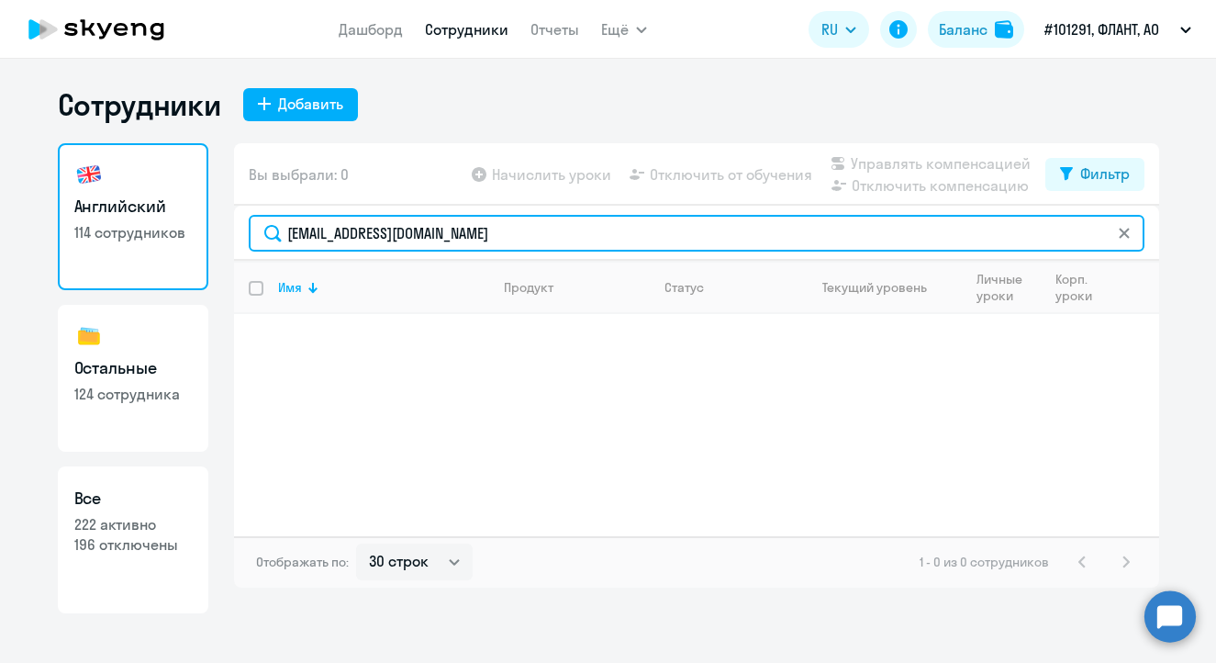
drag, startPoint x: 472, startPoint y: 240, endPoint x: 124, endPoint y: 218, distance: 348.5
click at [124, 218] on div "Английский 114 сотрудников Остальные 124 сотрудника Все 222 активно 196 отключе…" at bounding box center [608, 378] width 1101 height 470
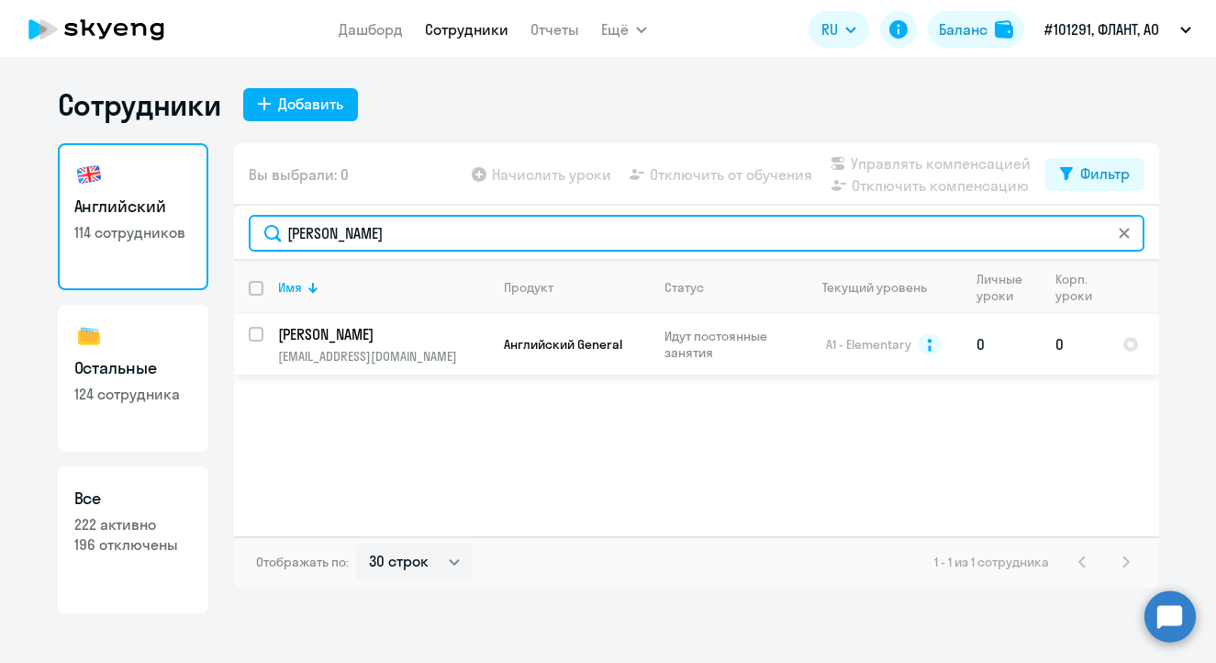
type input "[PERSON_NAME]"
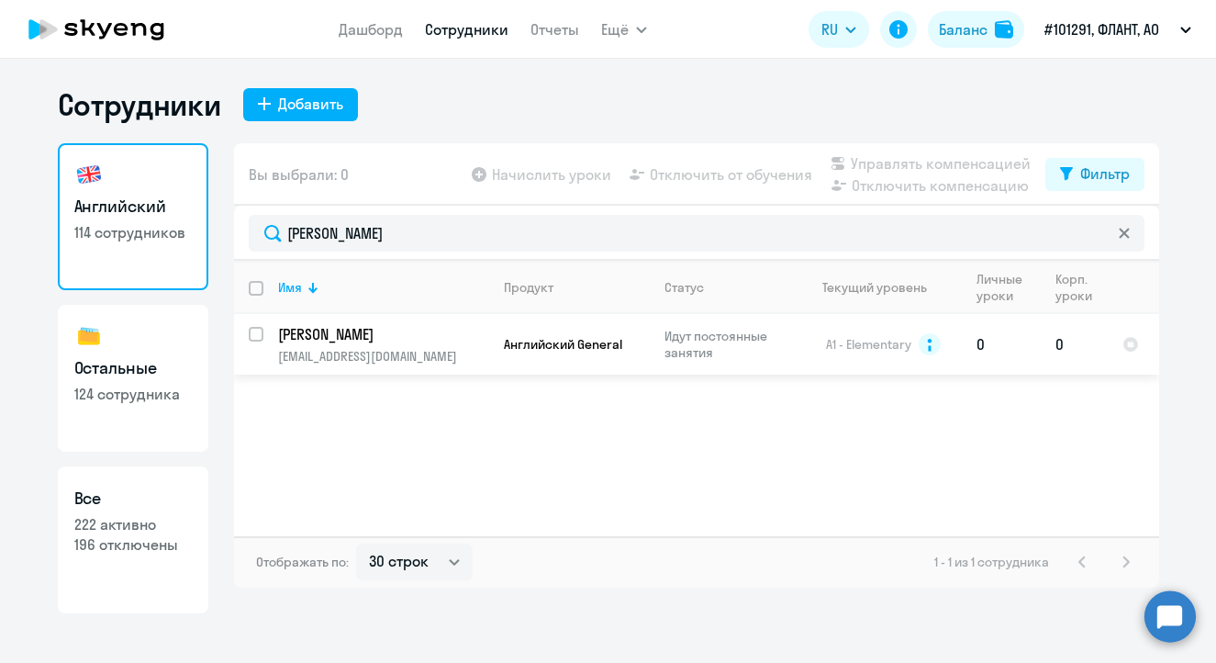
click at [335, 331] on p "[PERSON_NAME]" at bounding box center [381, 334] width 207 height 20
select select "english"
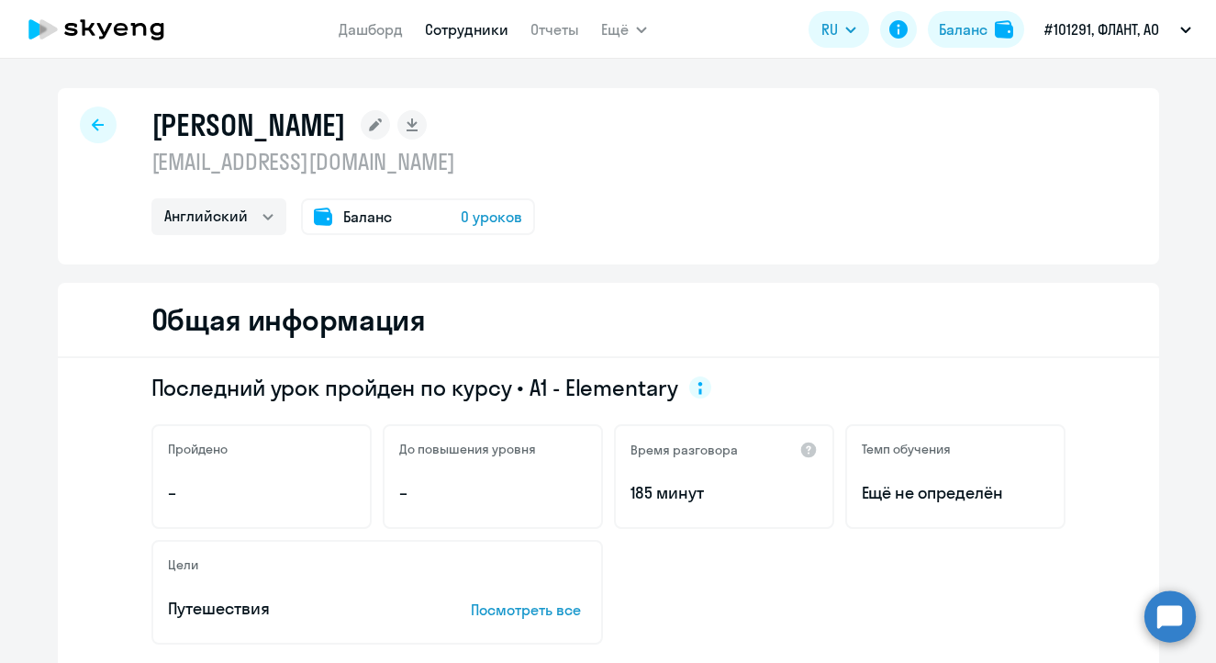
click at [390, 130] on rect at bounding box center [375, 124] width 29 height 29
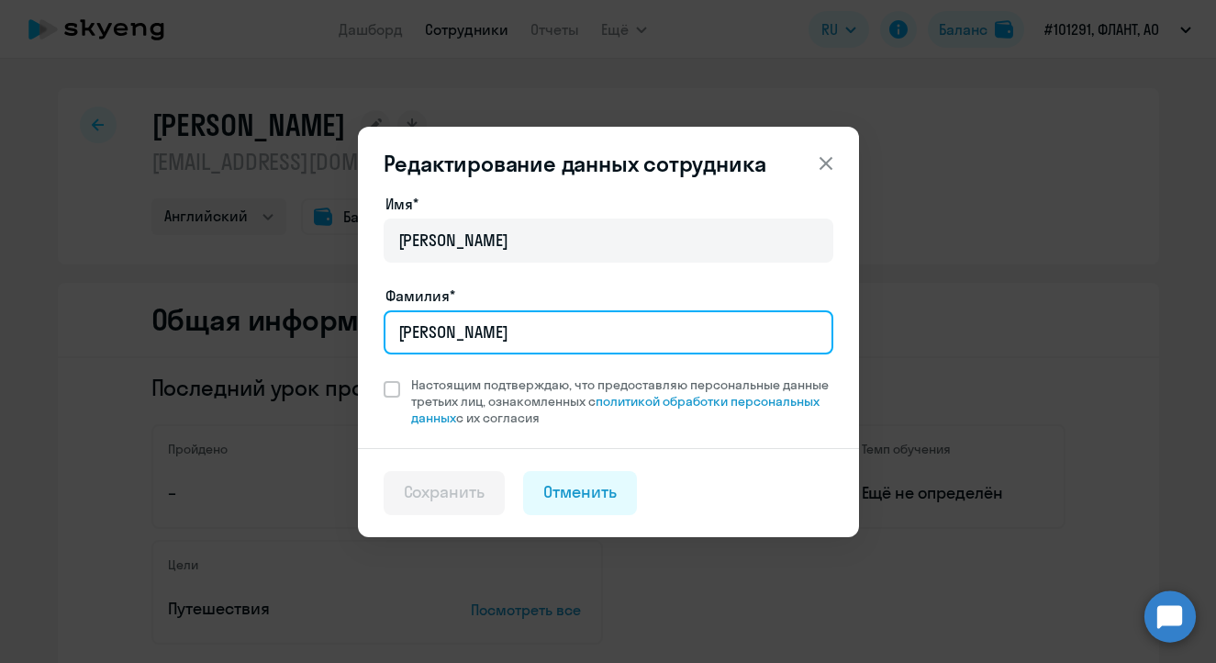
drag, startPoint x: 485, startPoint y: 330, endPoint x: 329, endPoint y: 329, distance: 156.0
click at [329, 329] on div "Редактирование данных сотрудника Имя* [PERSON_NAME]* [PERSON_NAME] Настоящим по…" at bounding box center [608, 331] width 888 height 514
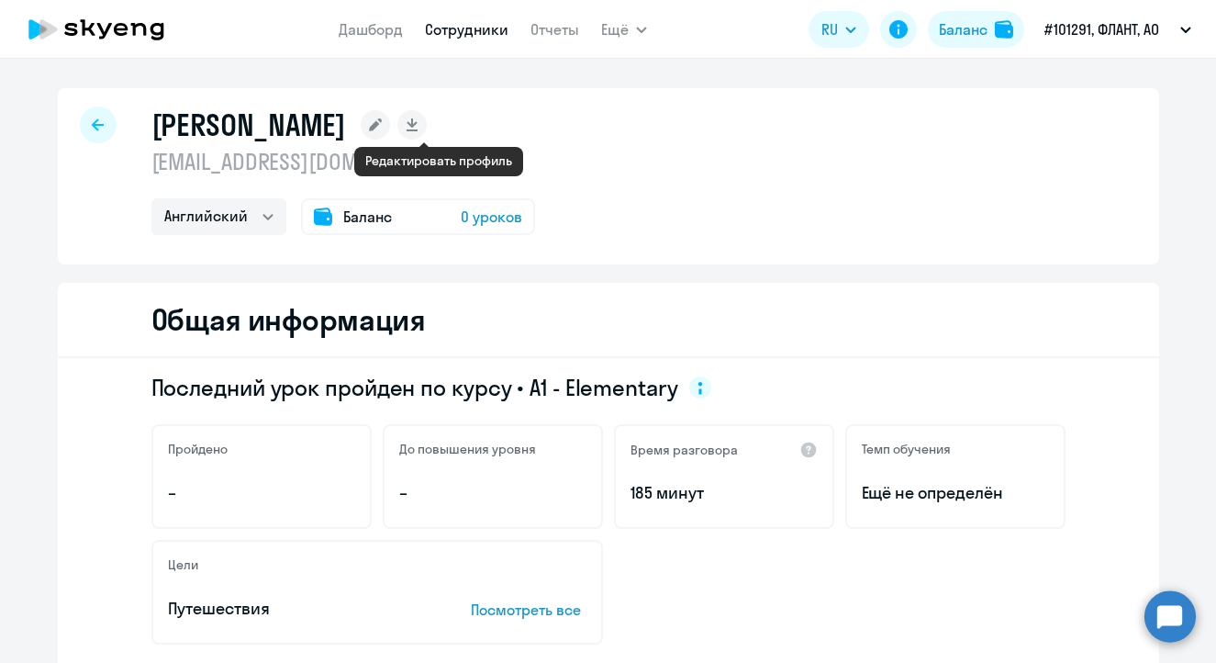
click at [390, 117] on rect at bounding box center [375, 124] width 29 height 29
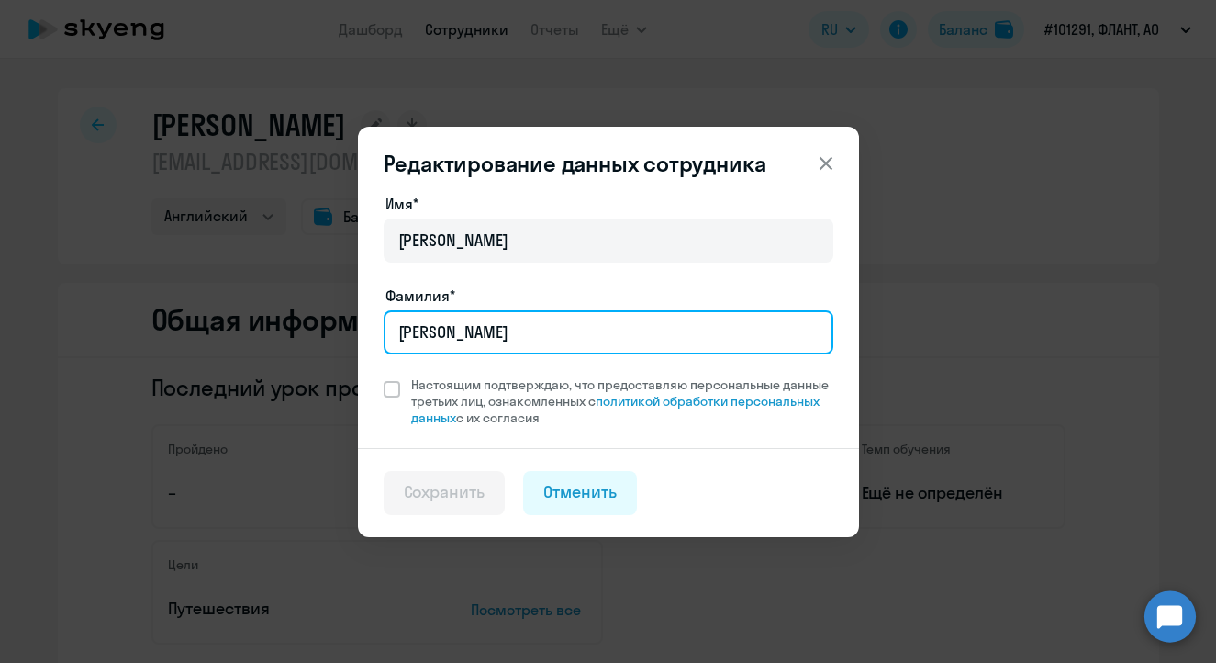
drag, startPoint x: 466, startPoint y: 329, endPoint x: 309, endPoint y: 323, distance: 157.0
click at [309, 323] on div "Редактирование данных сотрудника Имя* [PERSON_NAME]* [PERSON_NAME] Настоящим по…" at bounding box center [608, 331] width 888 height 514
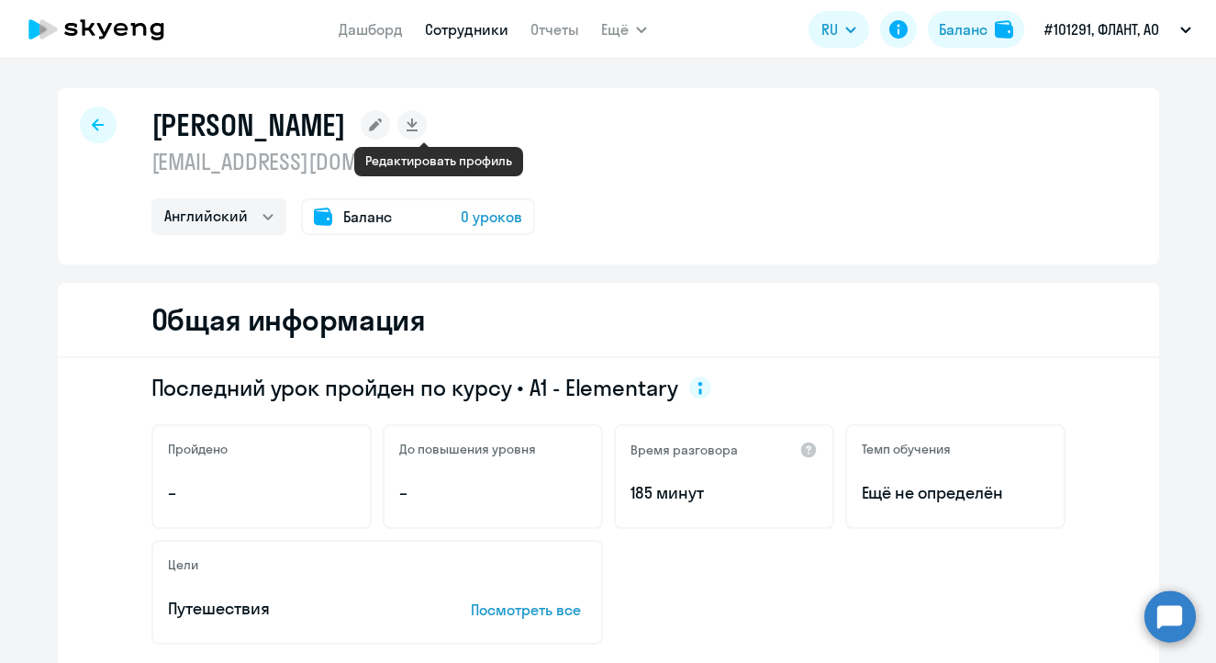
click at [390, 126] on rect at bounding box center [375, 124] width 29 height 29
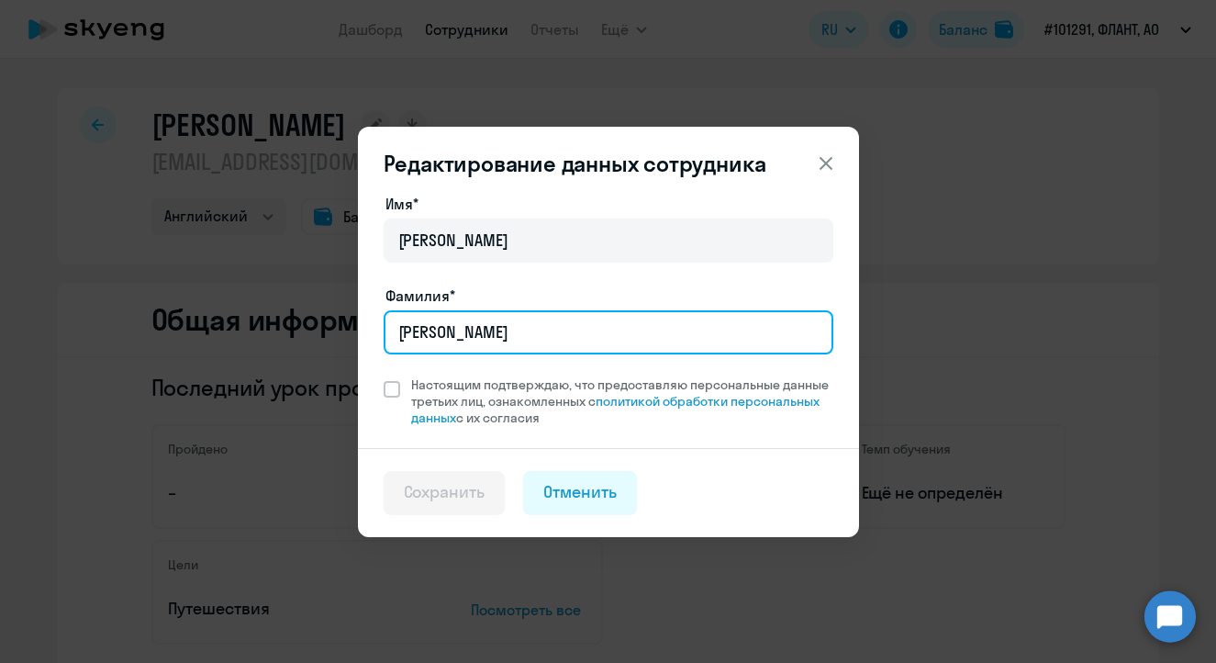
drag, startPoint x: 470, startPoint y: 344, endPoint x: 407, endPoint y: 330, distance: 64.8
click at [407, 330] on input "[PERSON_NAME]" at bounding box center [609, 332] width 450 height 44
type input "[PERSON_NAME]"
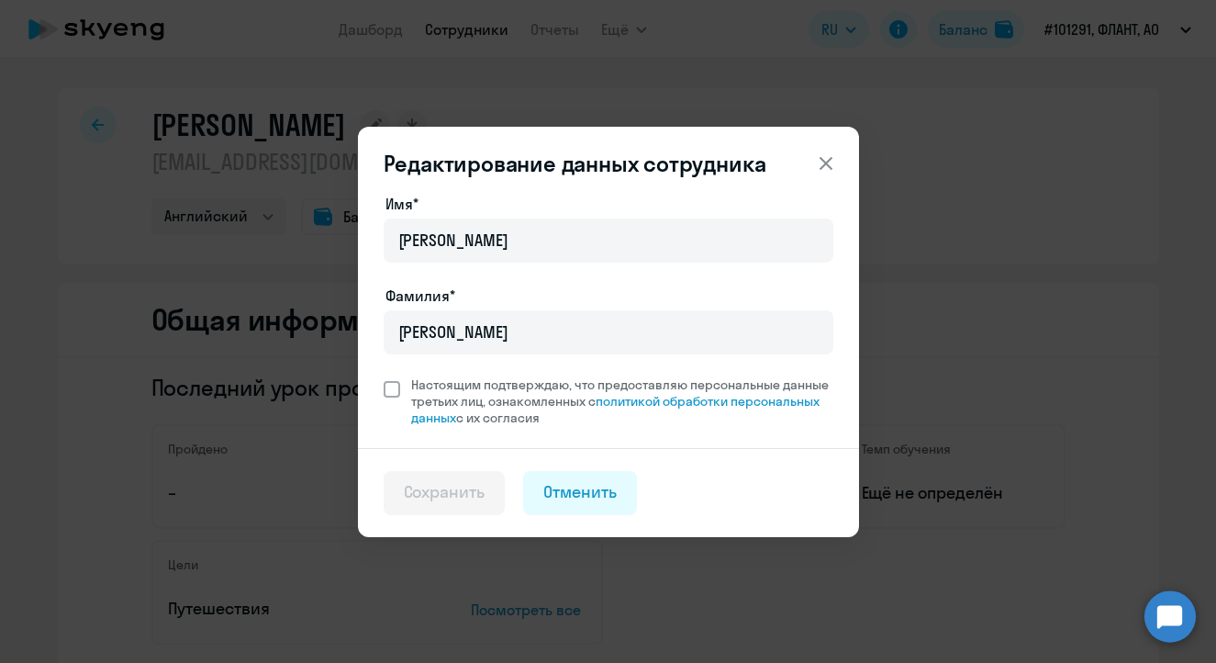
click at [397, 387] on span at bounding box center [392, 389] width 17 height 17
click at [384, 376] on input "Настоящим подтверждаю, что предоставляю персональные данные третьих лиц, ознако…" at bounding box center [383, 375] width 1 height 1
checkbox input "true"
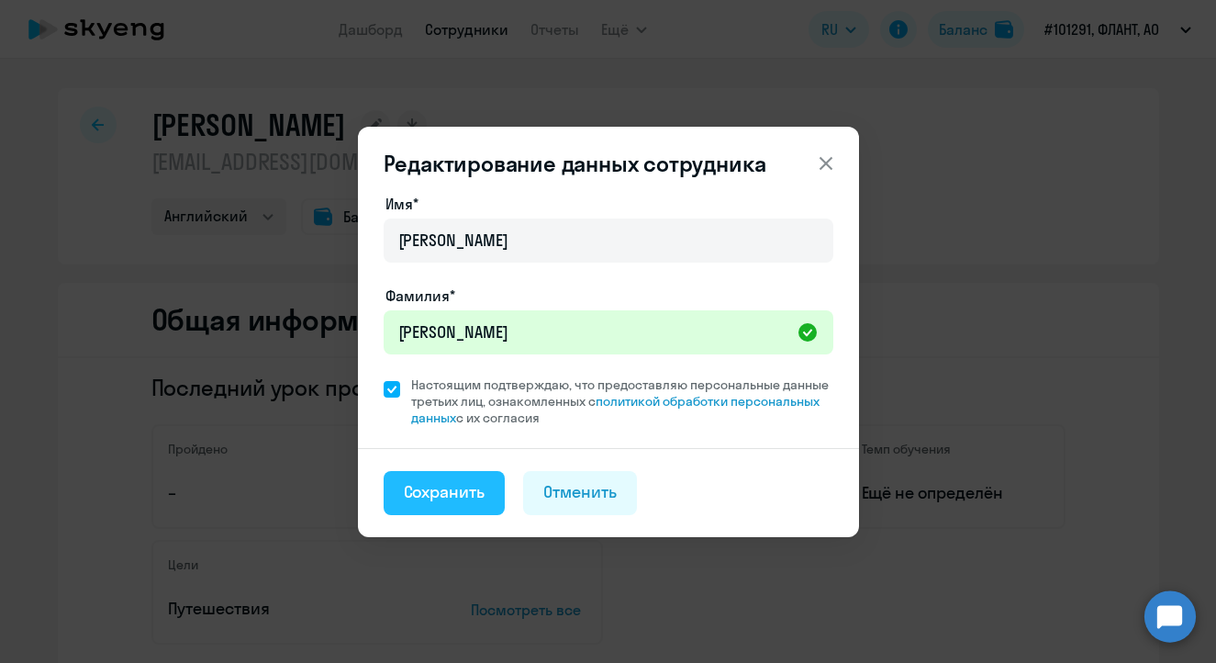
click at [454, 480] on div "Сохранить" at bounding box center [445, 492] width 82 height 24
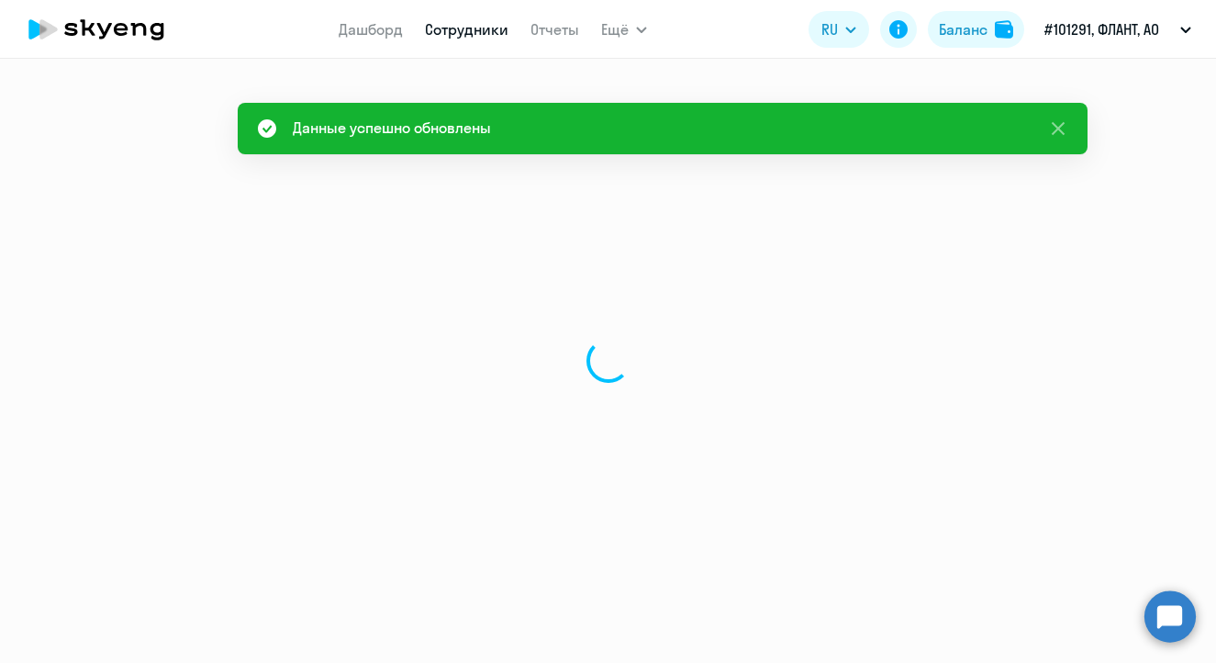
select select "english"
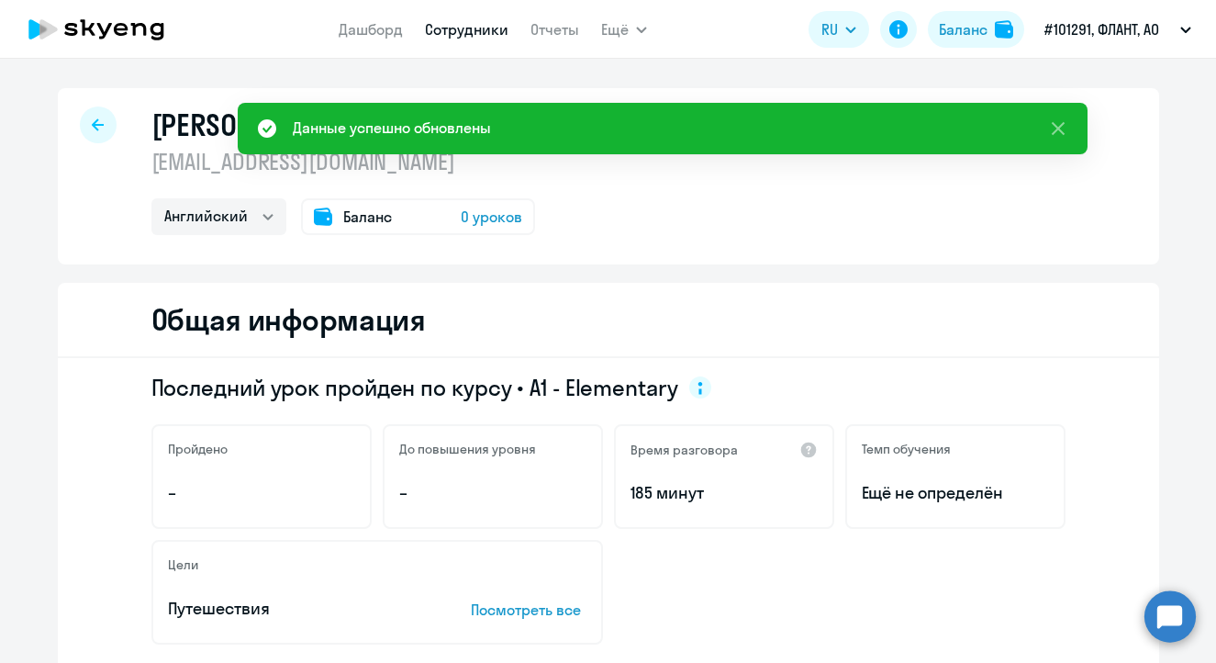
click at [84, 117] on div at bounding box center [98, 124] width 37 height 37
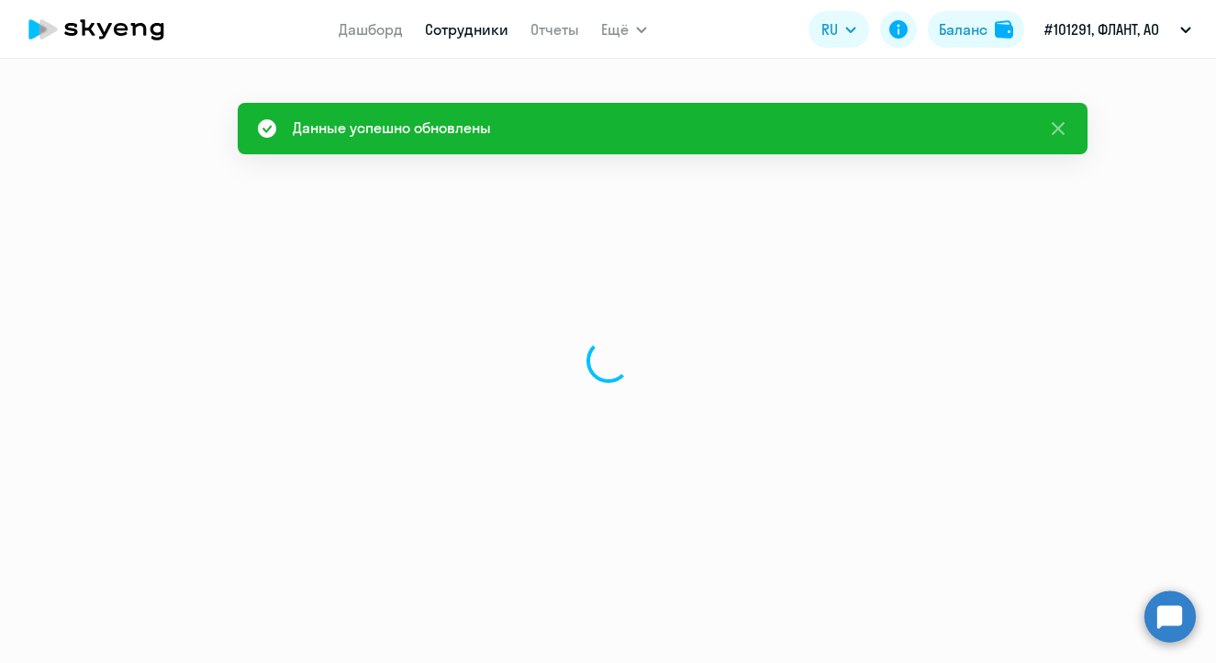
select select "30"
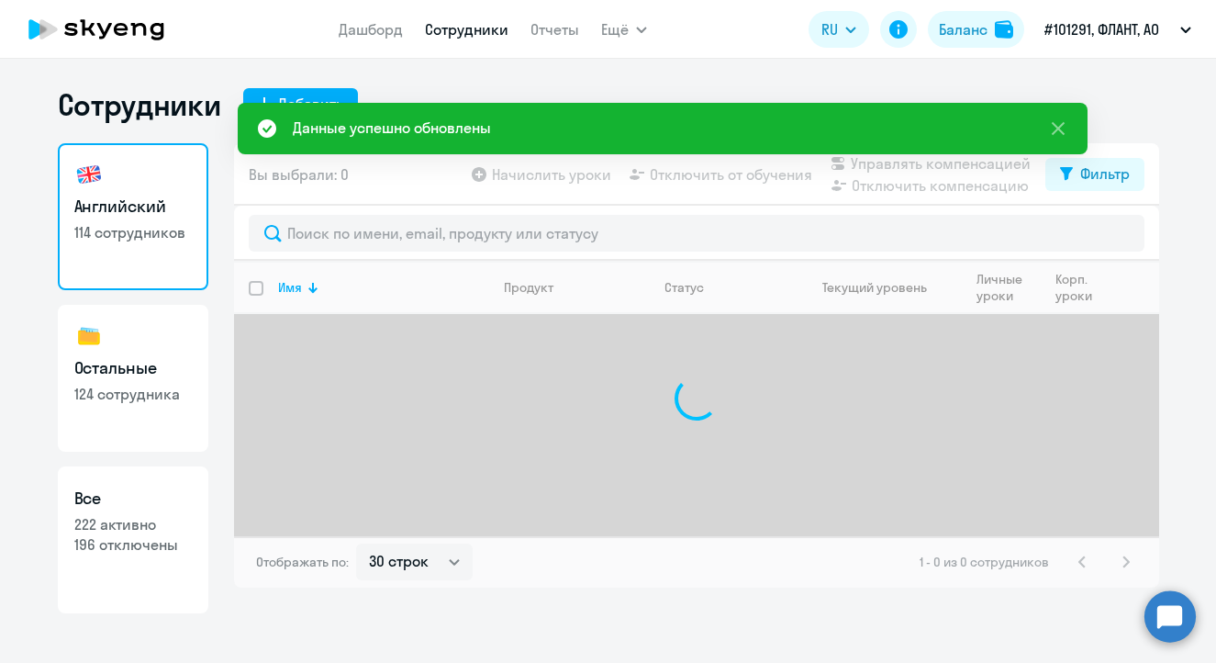
click at [1146, 622] on circle at bounding box center [1169, 615] width 51 height 51
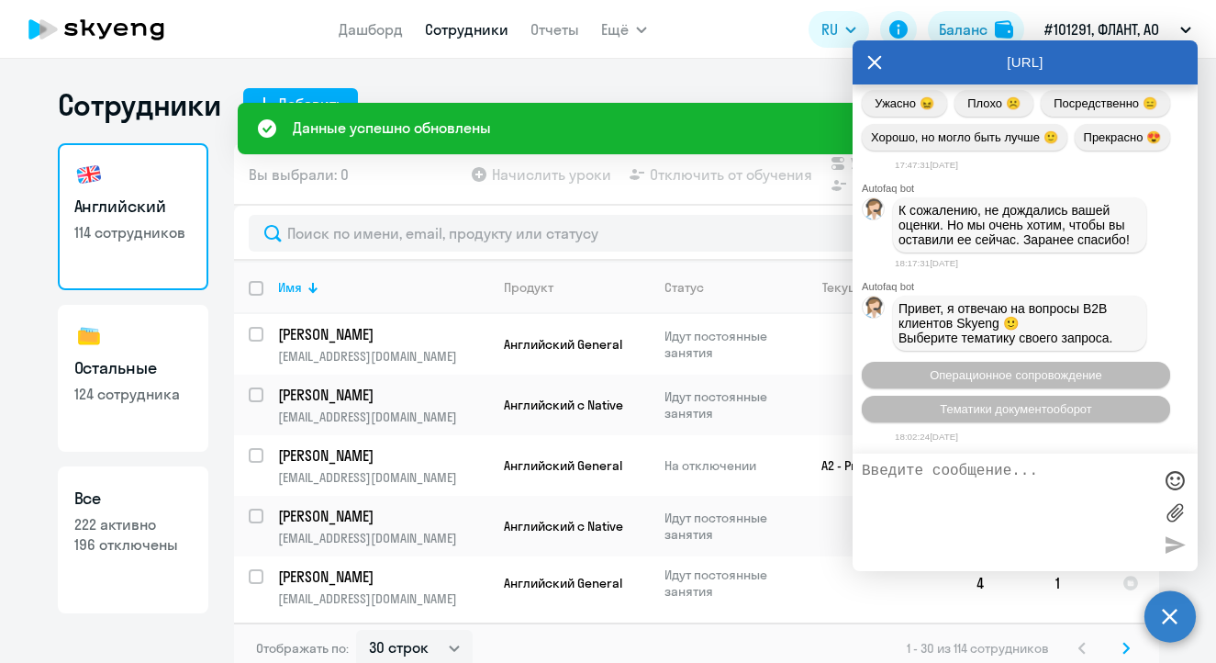
scroll to position [22960, 0]
click at [975, 493] on textarea at bounding box center [1007, 512] width 290 height 99
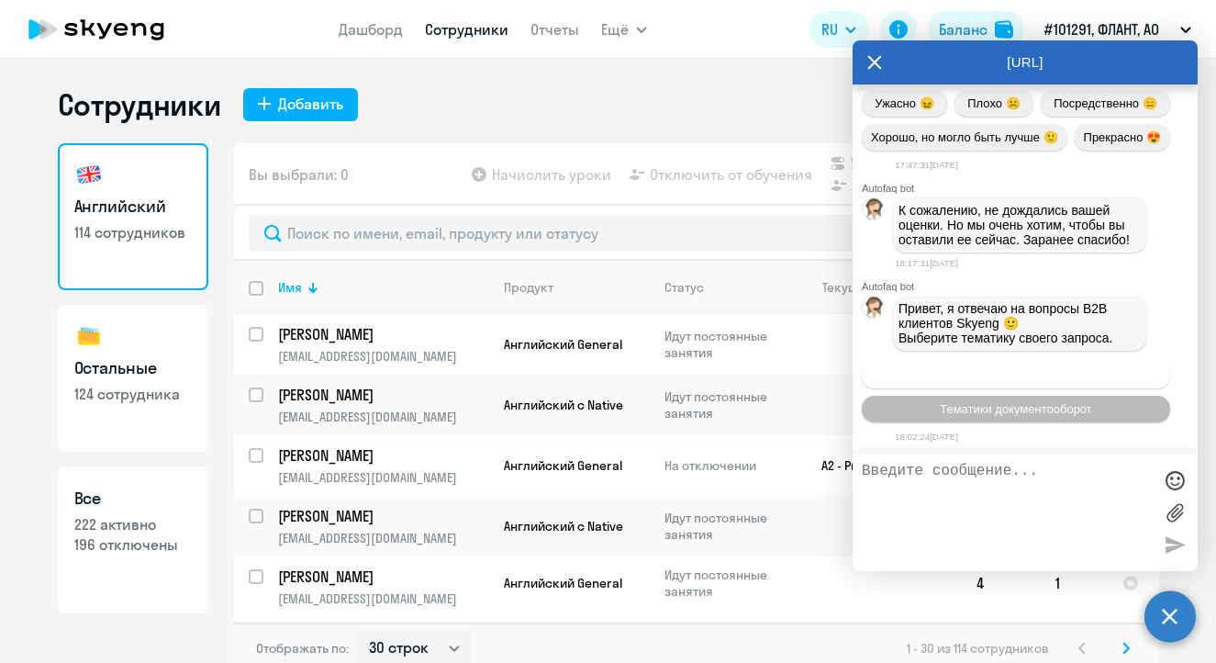
click at [991, 373] on span "Операционное сопровождение" at bounding box center [1016, 375] width 173 height 14
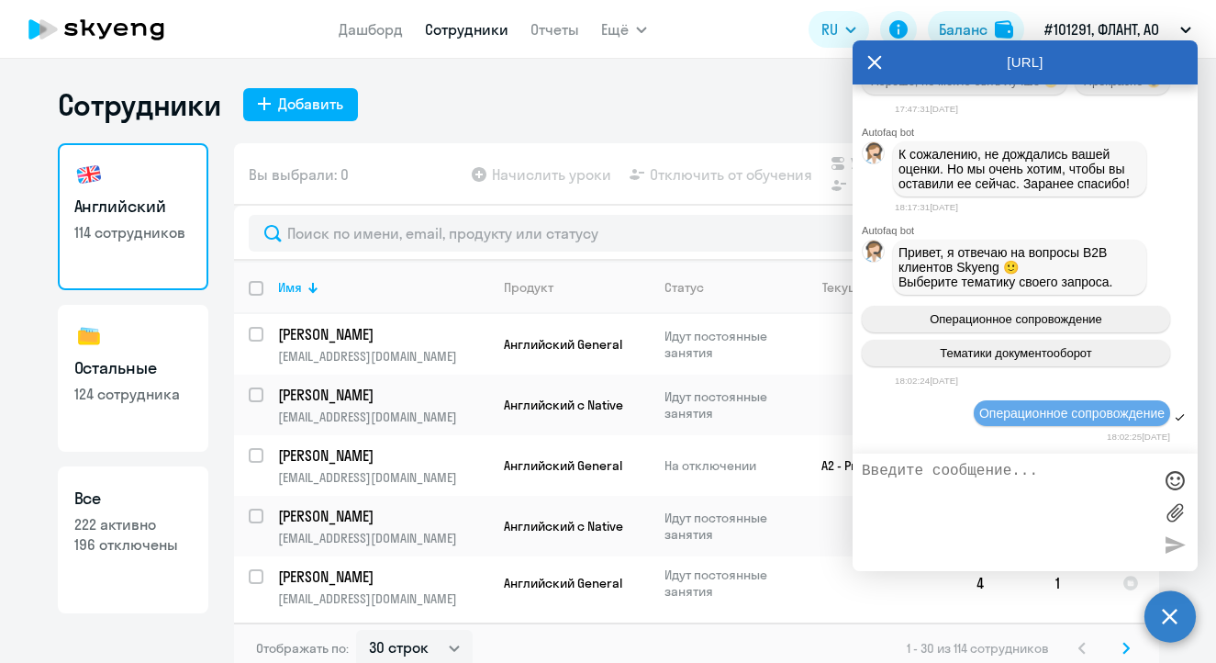
scroll to position [23016, 0]
click at [962, 478] on textarea at bounding box center [1007, 512] width 290 height 99
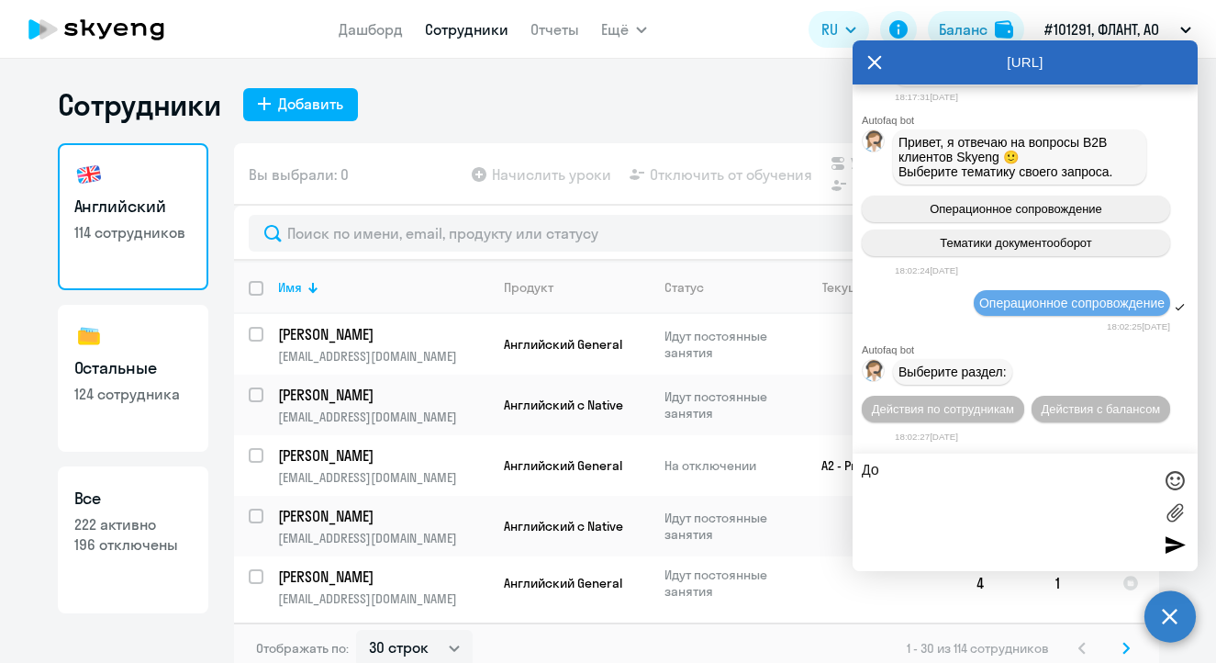
scroll to position [23161, 0]
click at [1014, 402] on span "Действия по сотрудникам" at bounding box center [943, 409] width 142 height 14
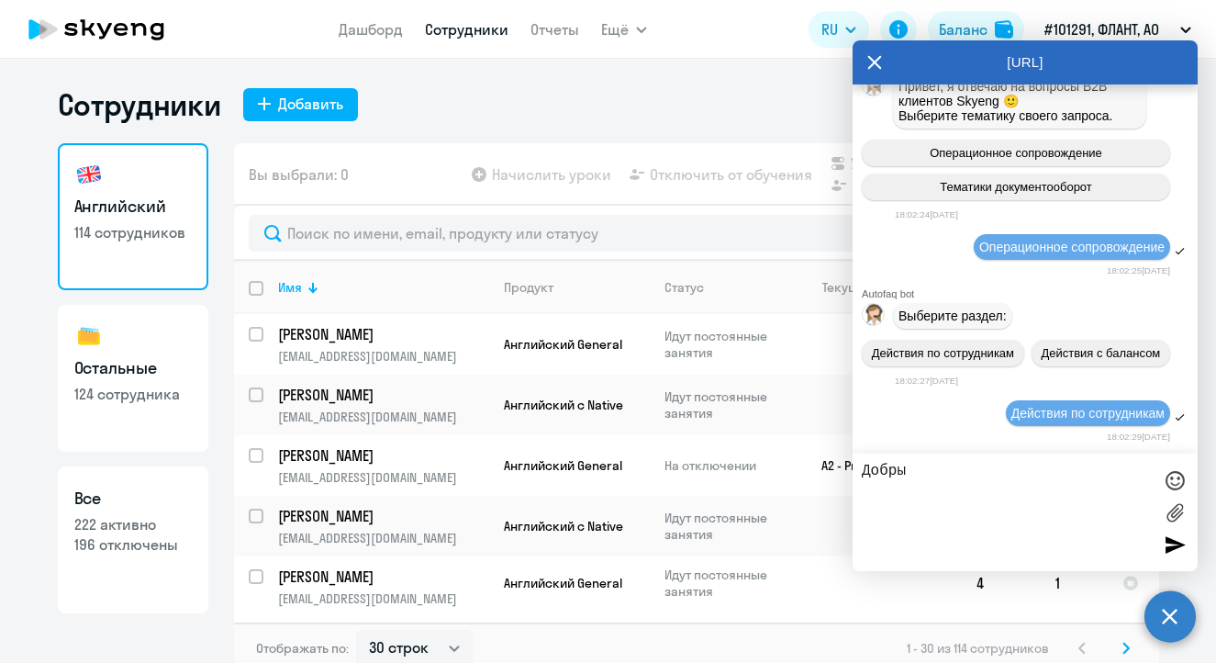
scroll to position [23435, 0]
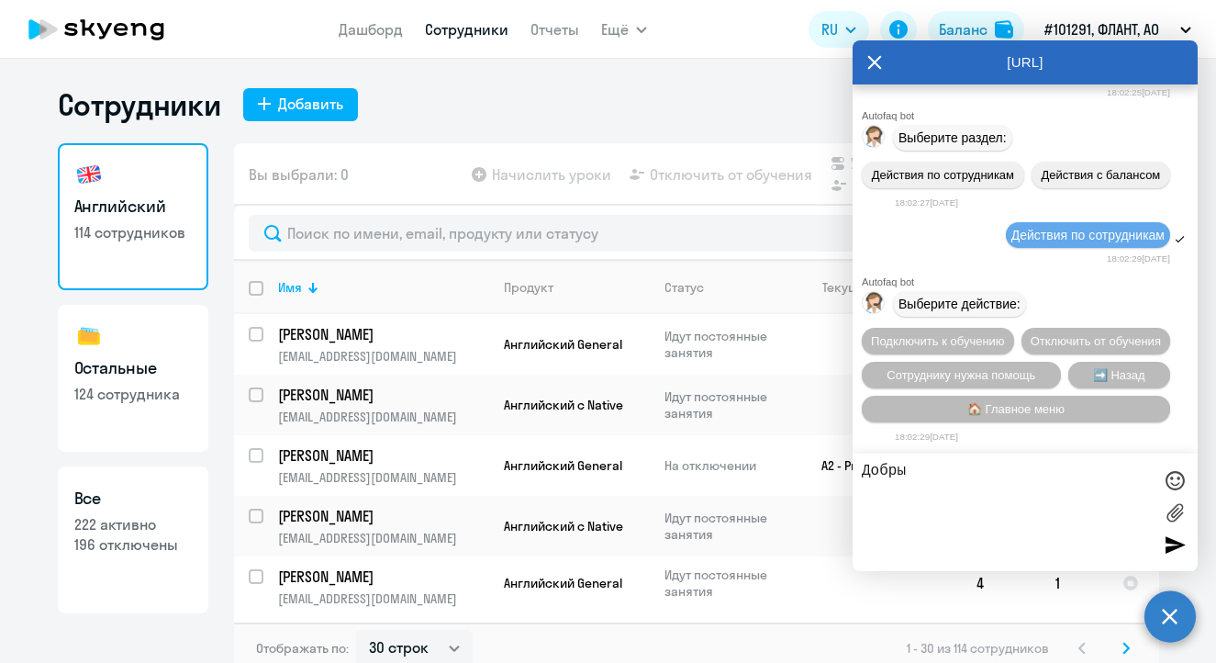
click at [930, 466] on textarea "Добры" at bounding box center [1007, 512] width 290 height 99
click at [1005, 334] on span "Подключить к обучению" at bounding box center [938, 341] width 134 height 14
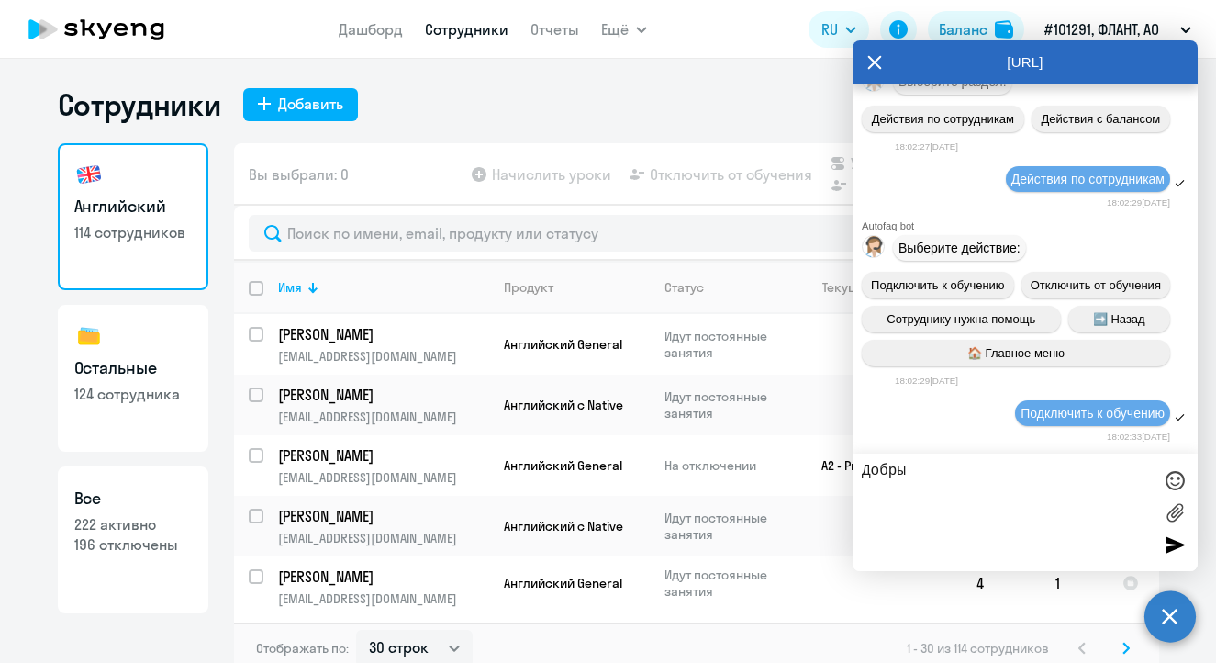
scroll to position [23676, 0]
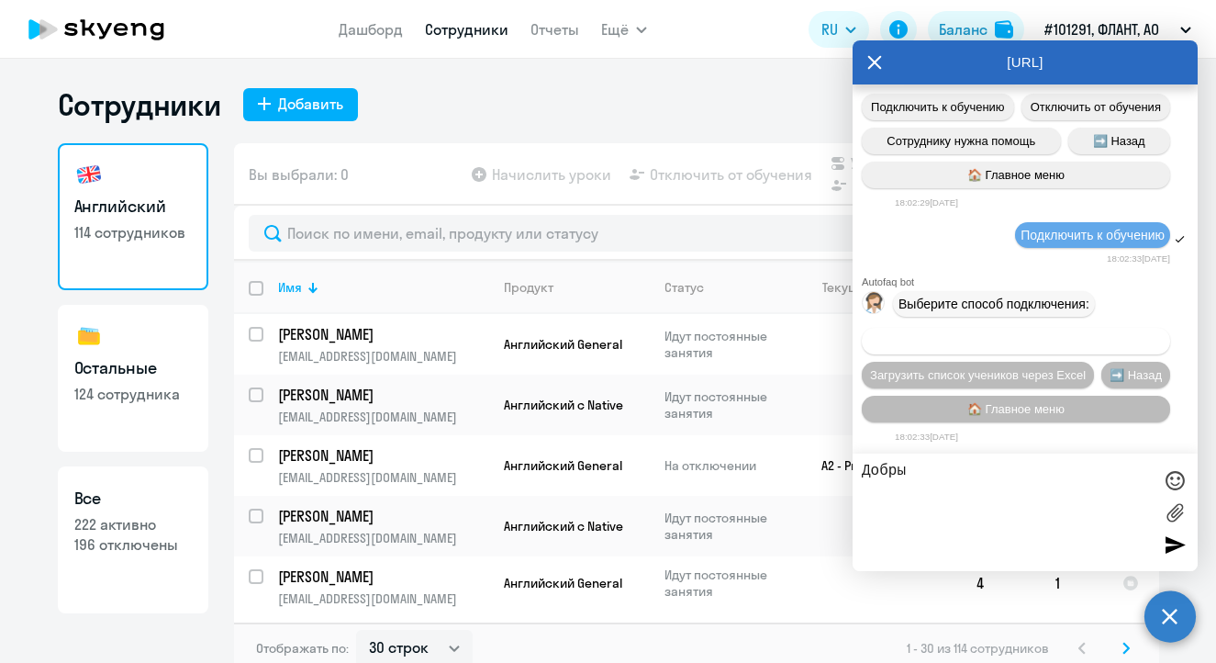
click at [1083, 341] on span "Добавить учеников вручную" at bounding box center [1016, 341] width 156 height 14
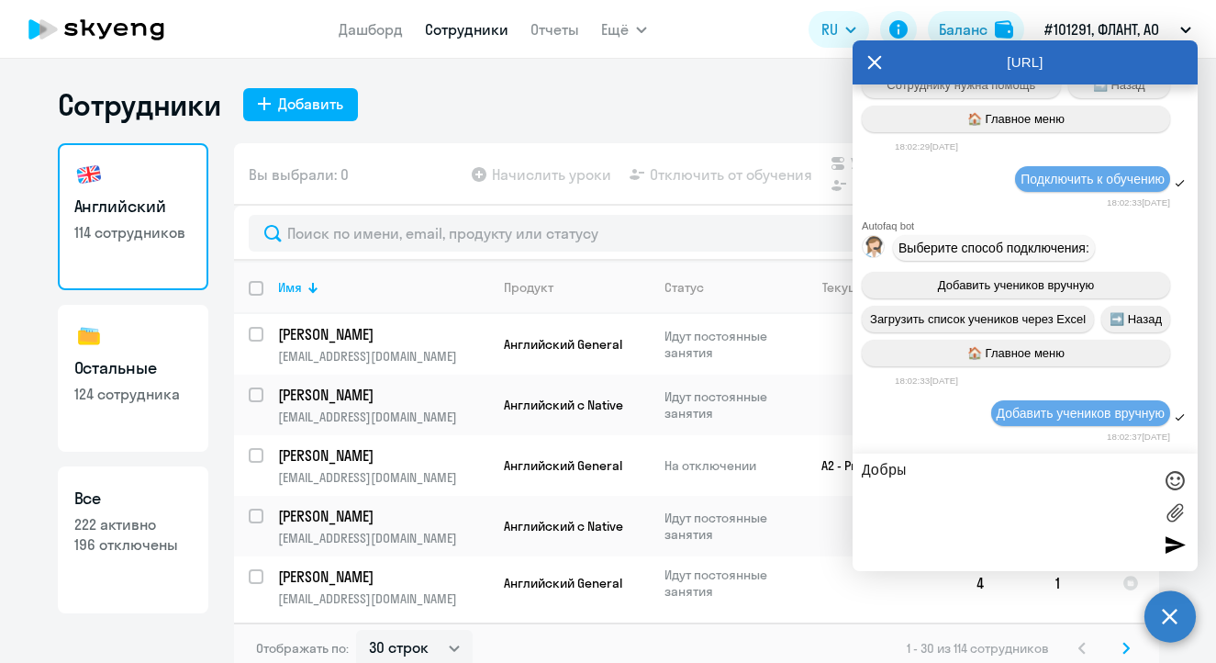
scroll to position [23731, 0]
click at [937, 475] on textarea "Добры" at bounding box center [1007, 512] width 290 height 99
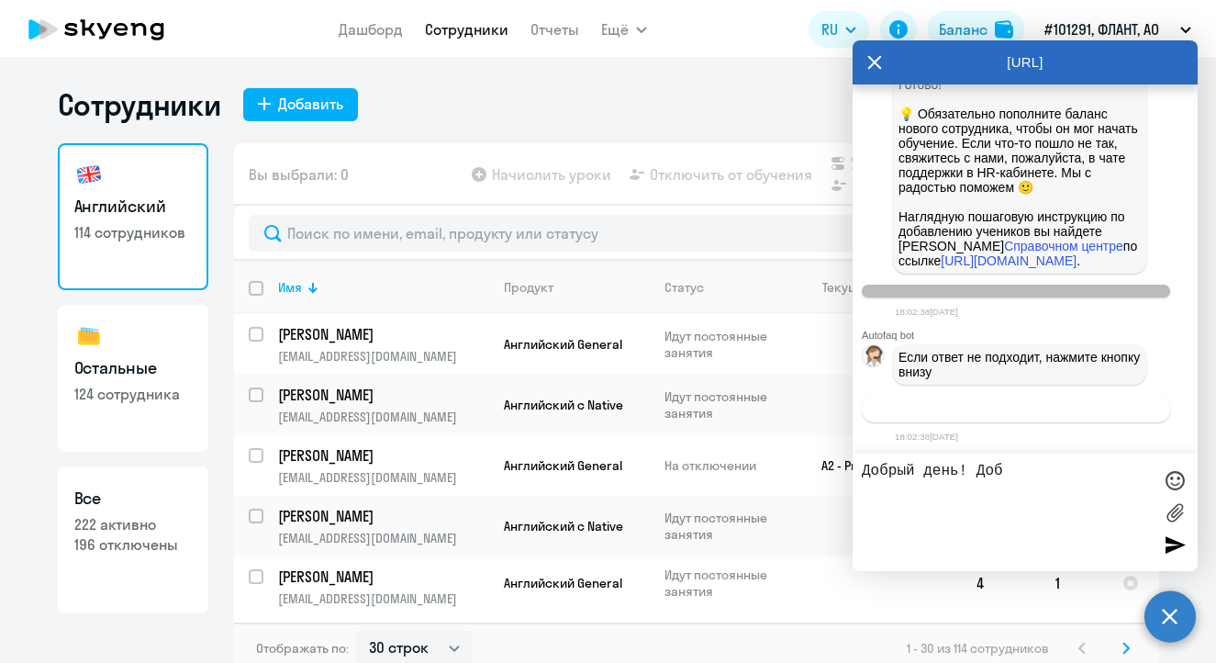
click at [989, 411] on span "Связаться с менеджером" at bounding box center [1015, 409] width 140 height 14
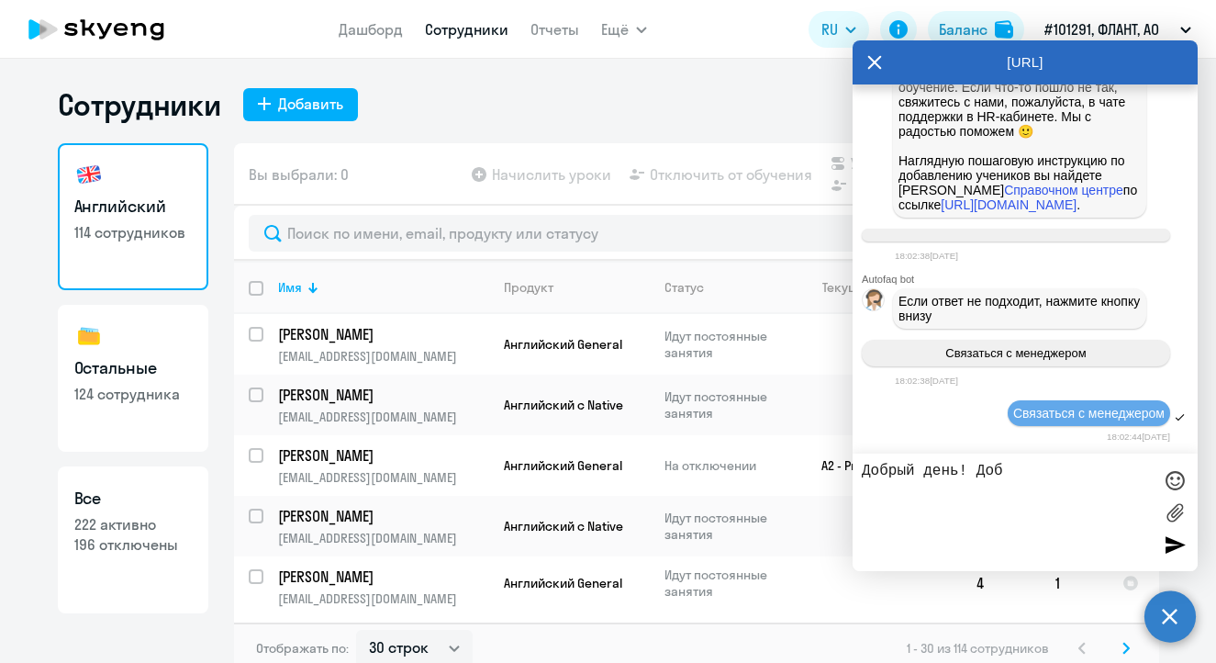
scroll to position [24663, 0]
click at [1014, 470] on textarea "Добрый день! Доб" at bounding box center [1007, 512] width 290 height 99
paste textarea "[EMAIL_ADDRESS][DOMAIN_NAME]"
paste textarea "[PHONE_NUMBER]"
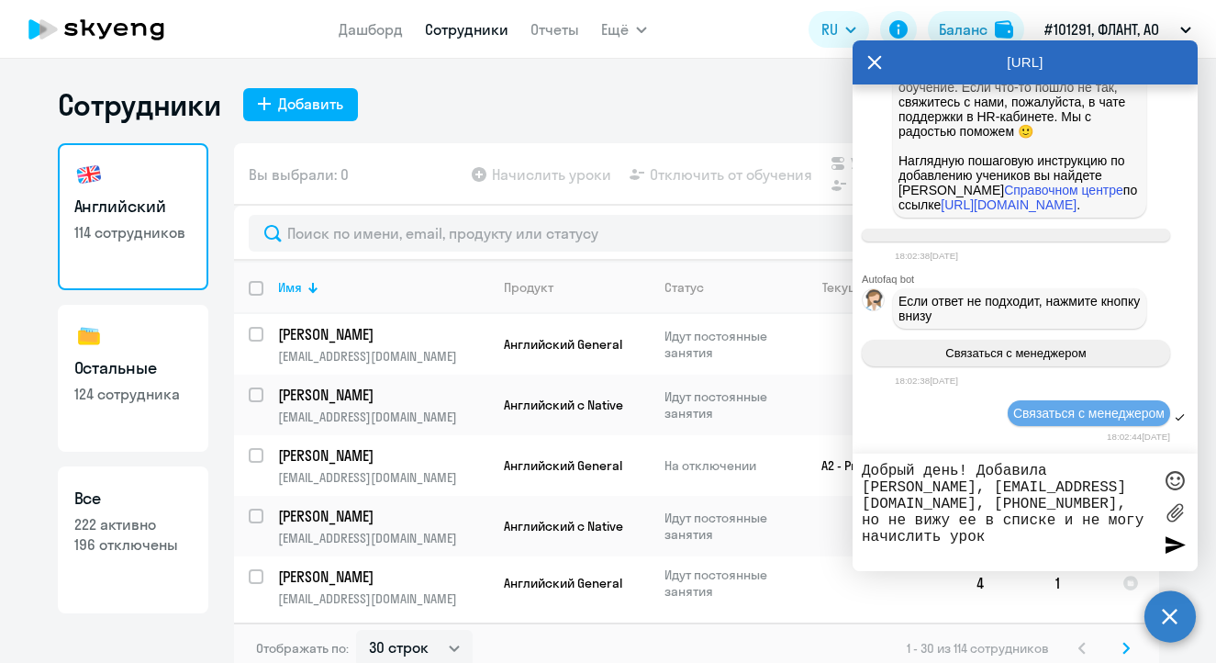
type textarea "Добрый день! Добавила [PERSON_NAME], [EMAIL_ADDRESS][DOMAIN_NAME], [PHONE_NUMBE…"
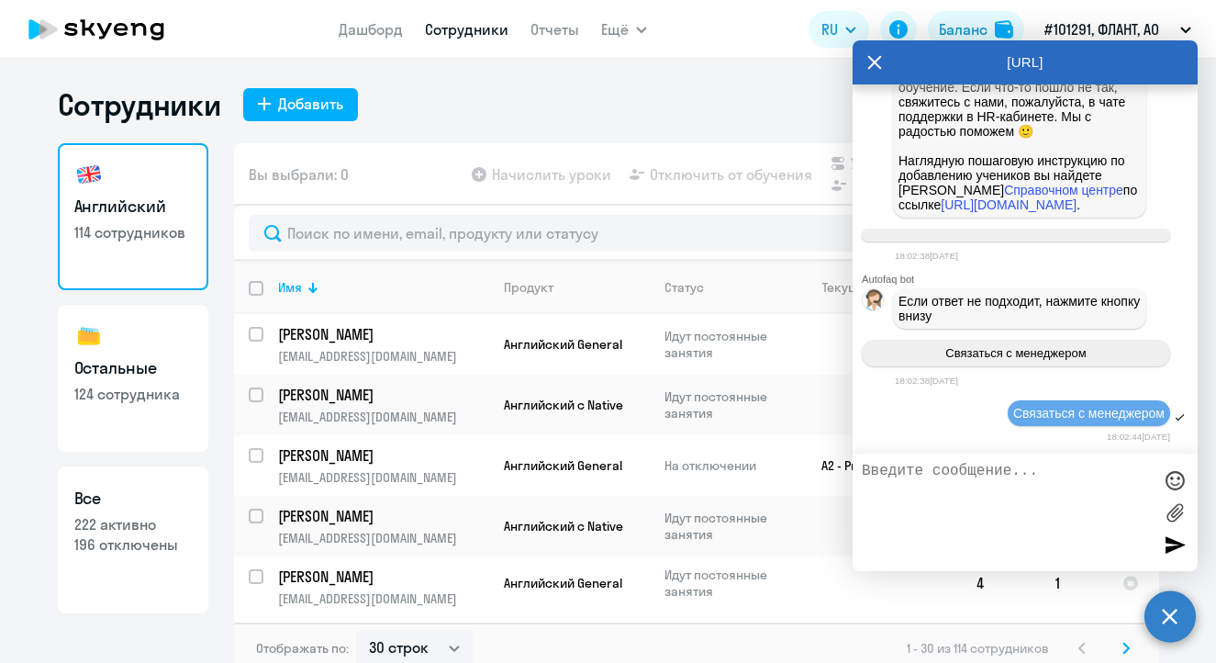
scroll to position [24763, 0]
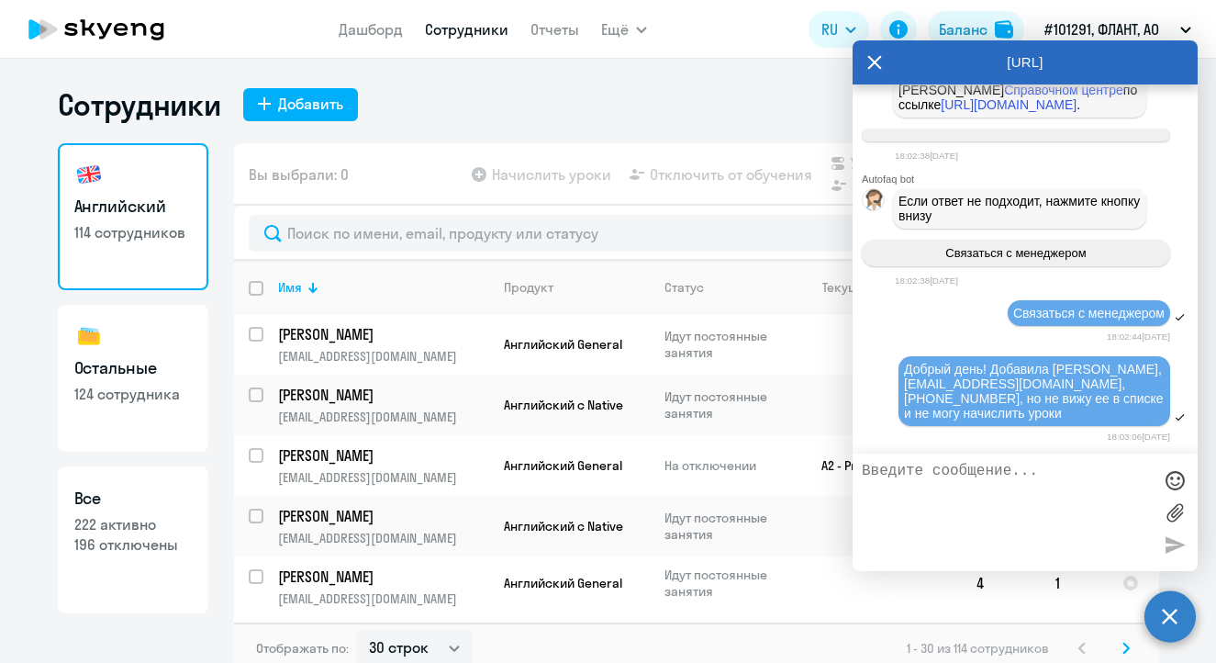
click at [6, 350] on ng-component "Сотрудники Добавить Английский 114 сотрудников Остальные 124 сотрудника Все 222…" at bounding box center [608, 379] width 1216 height 587
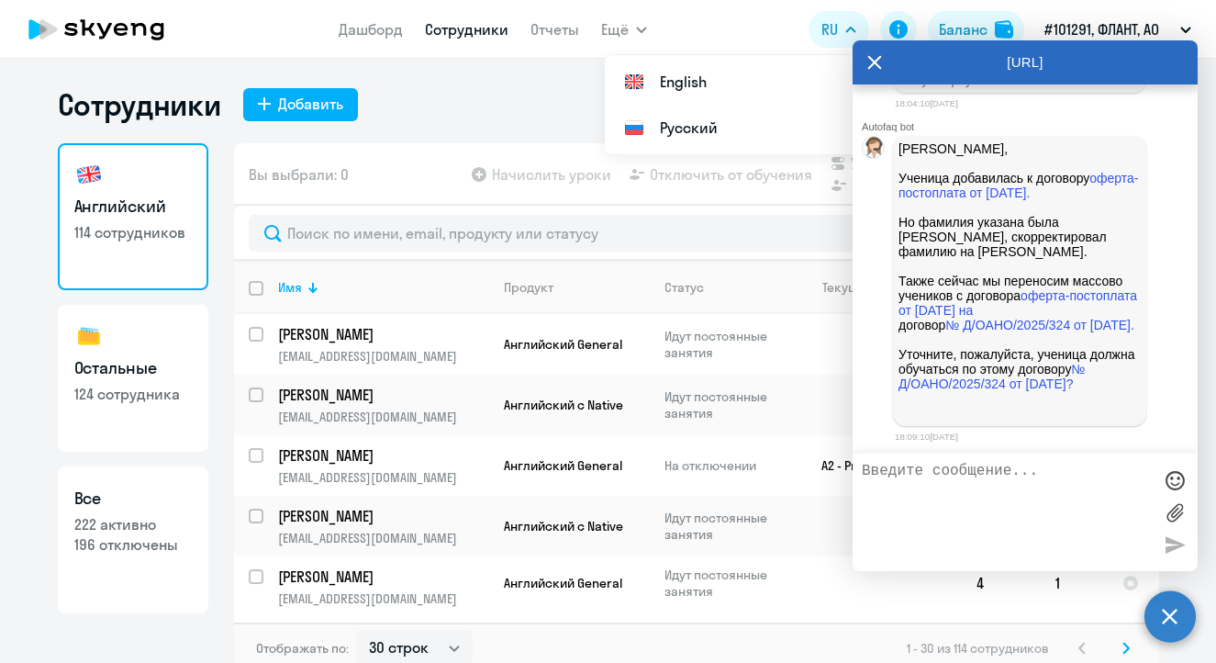
scroll to position [25284, 0]
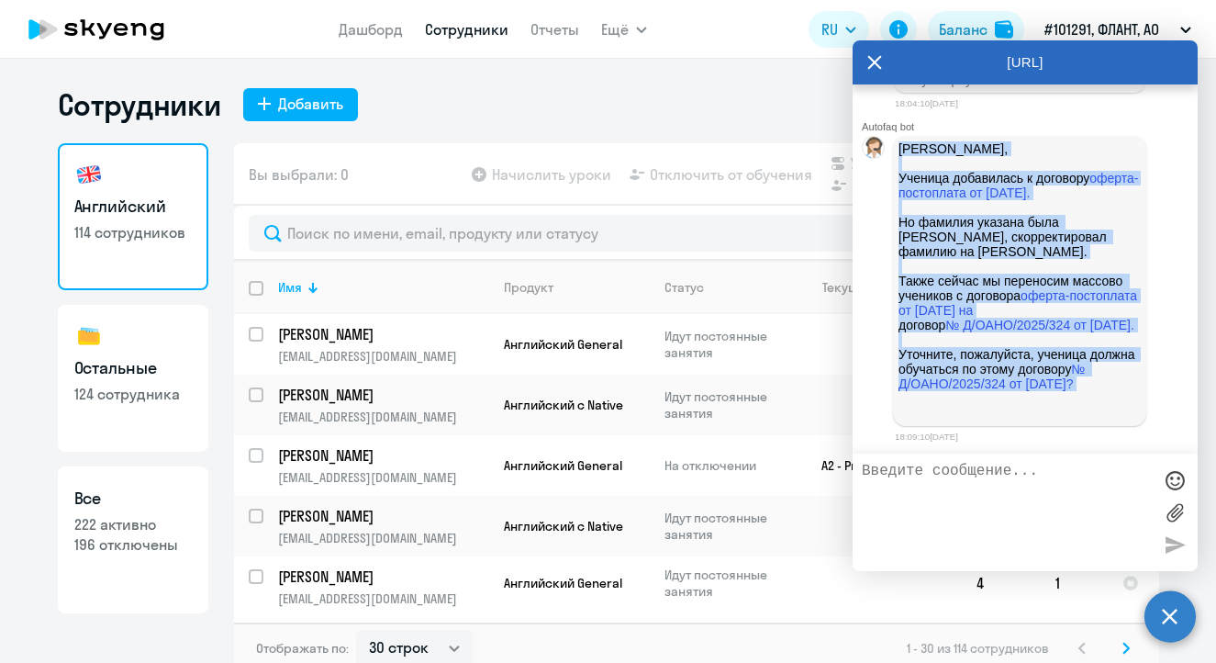
drag, startPoint x: 1038, startPoint y: 413, endPoint x: 898, endPoint y: 138, distance: 309.1
click at [898, 138] on div "[PERSON_NAME], Ученица добавилась к договору оферта-постоплата от [DATE]. Но фа…" at bounding box center [1019, 281] width 253 height 290
copy p "[PERSON_NAME], Ученица добавилась к договору оферта-постоплата от [DATE]. Но фа…"
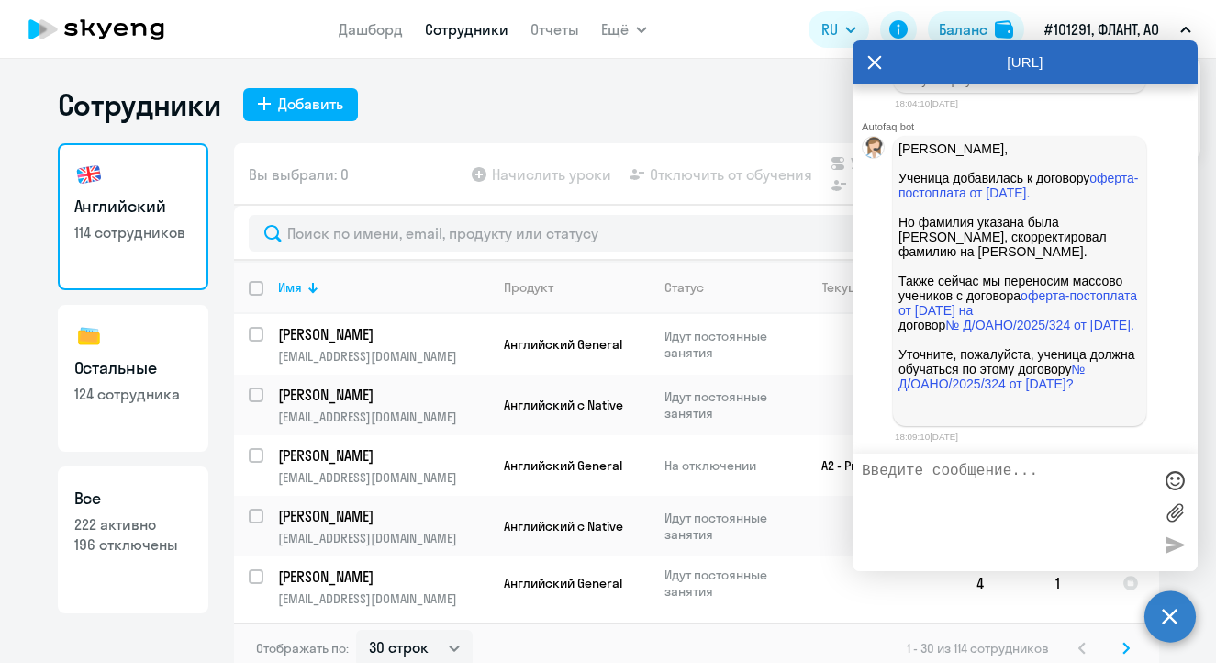
click at [980, 506] on textarea at bounding box center [1007, 512] width 290 height 99
click at [984, 502] on textarea at bounding box center [1007, 512] width 290 height 99
type textarea "Да, должна)"
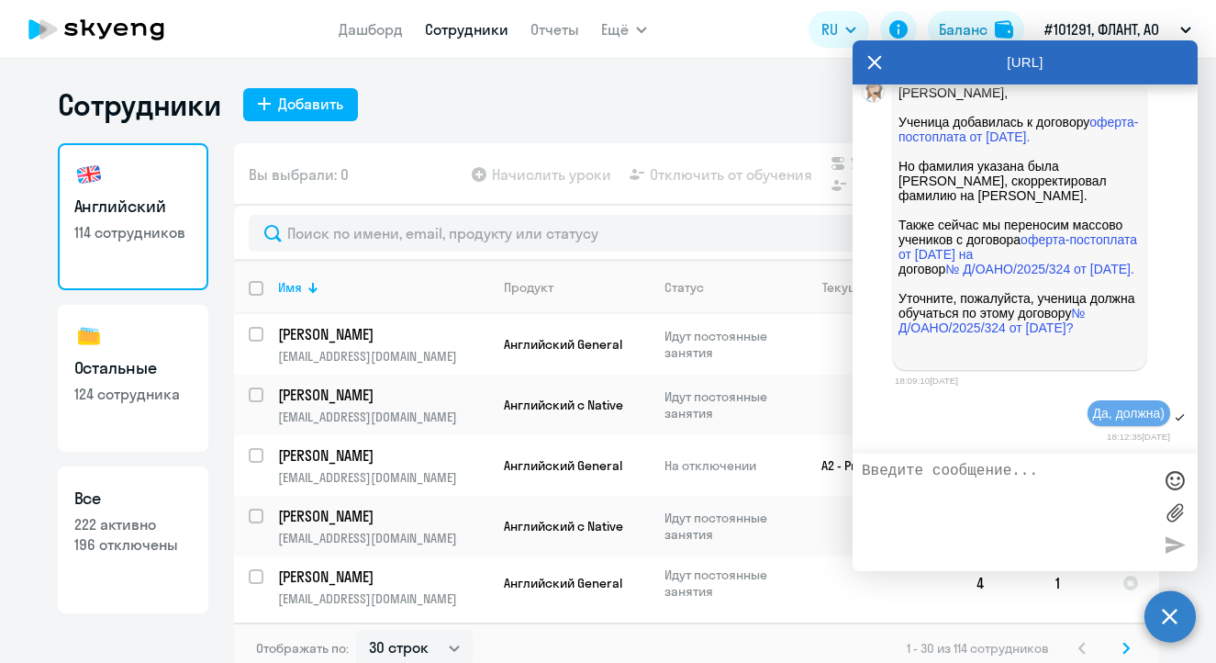
scroll to position [25498, 0]
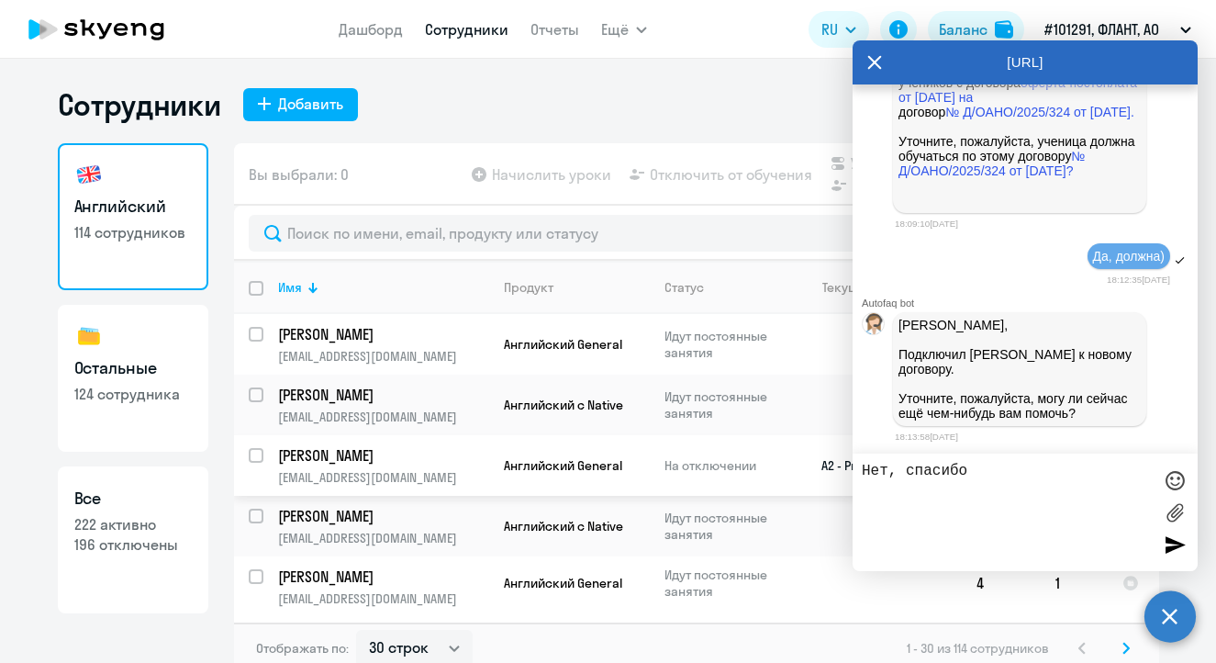
type textarea "Нет, спасибо)"
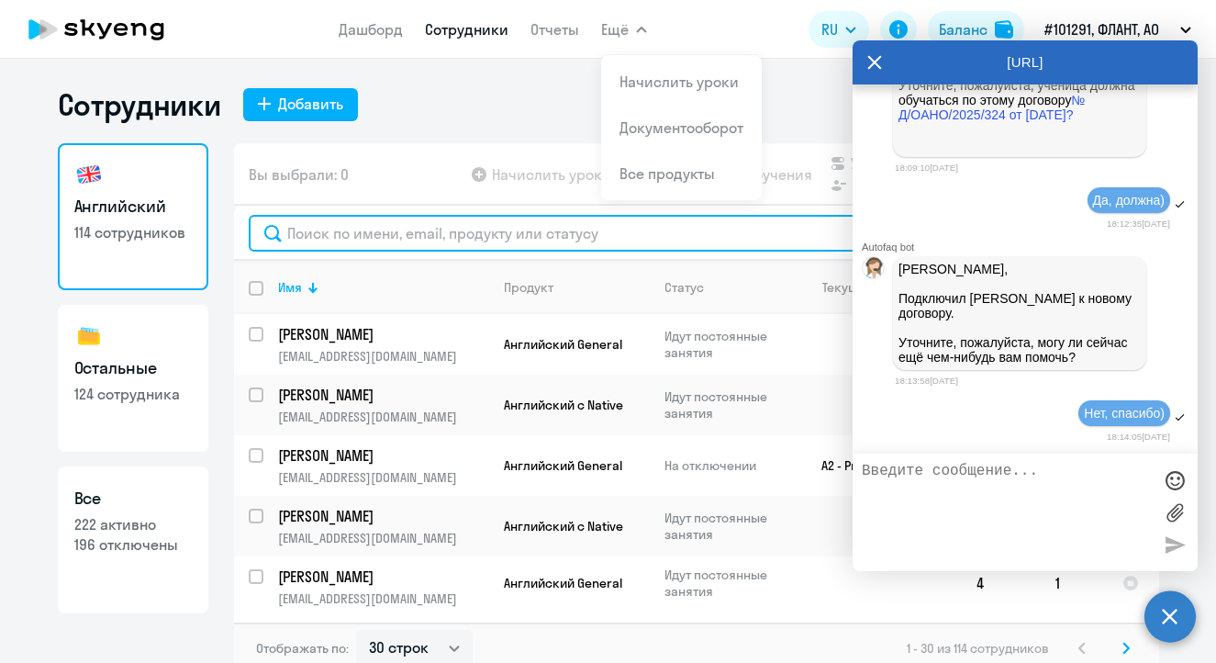
click at [317, 230] on input "text" at bounding box center [697, 233] width 896 height 37
click at [362, 236] on input "text" at bounding box center [697, 233] width 896 height 37
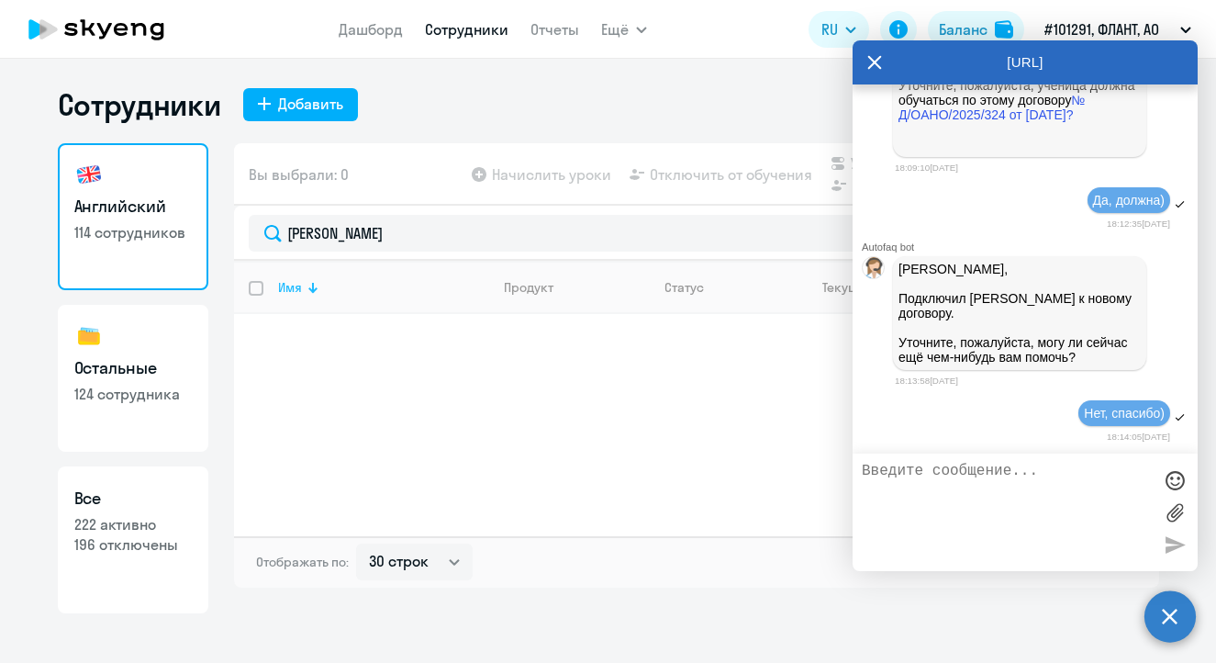
click at [397, 313] on th "Имя" at bounding box center [376, 287] width 226 height 53
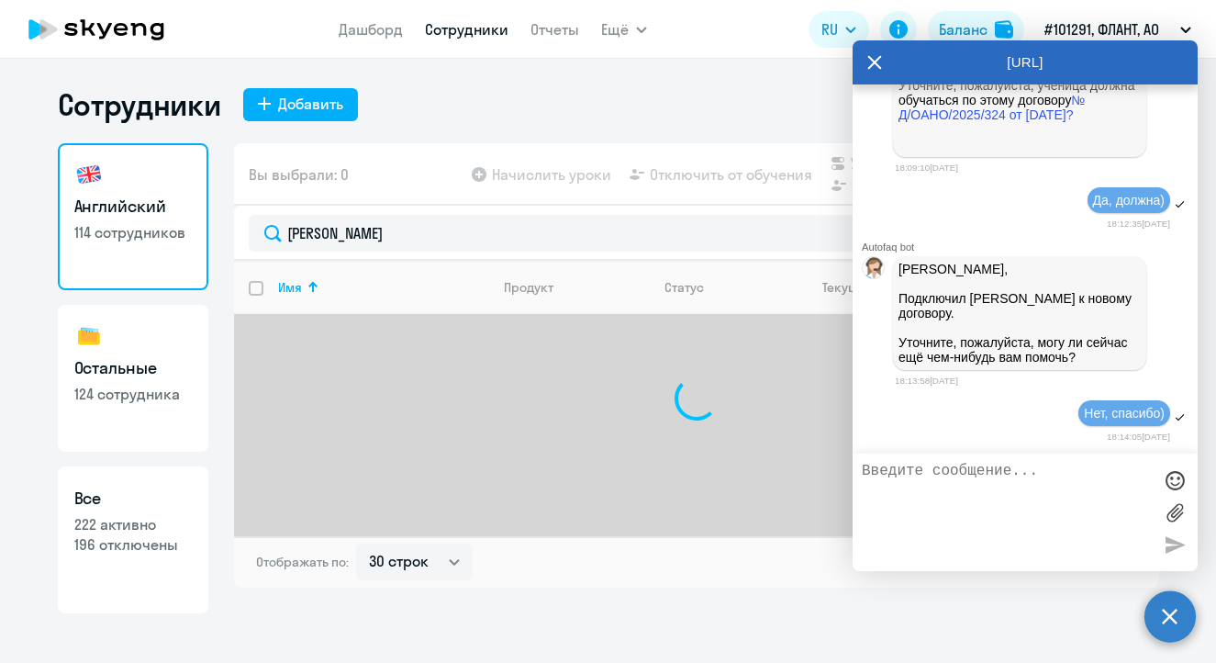
drag, startPoint x: 432, startPoint y: 292, endPoint x: 450, endPoint y: 354, distance: 64.8
click at [450, 354] on div at bounding box center [696, 398] width 925 height 275
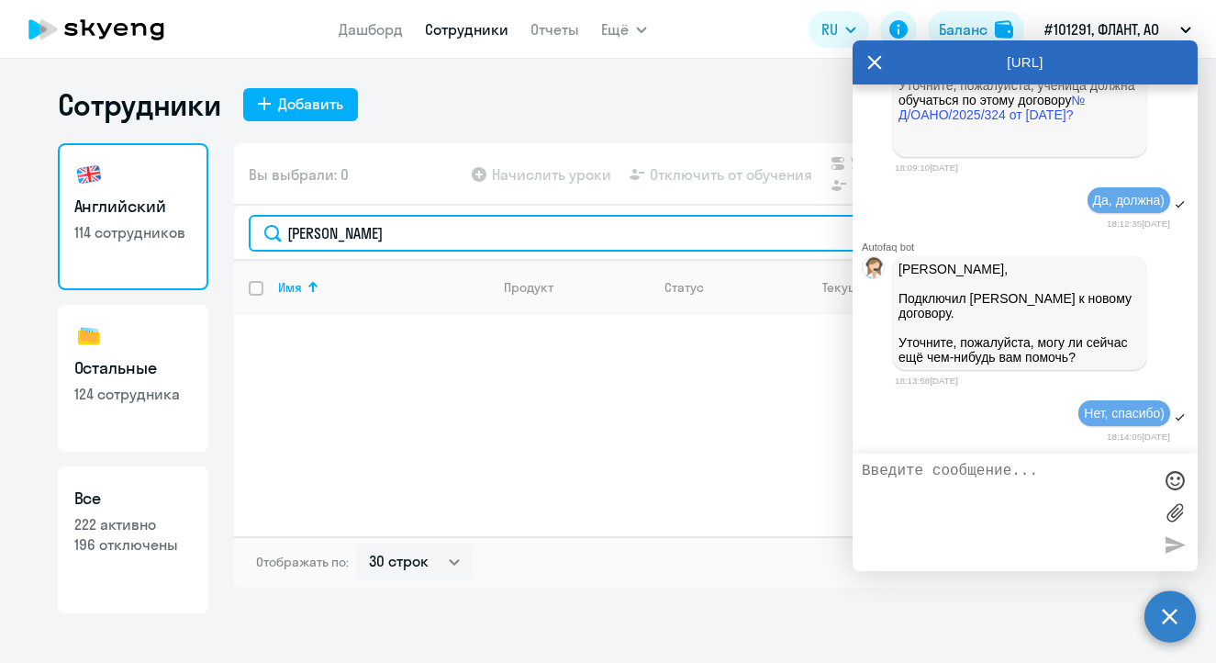
drag, startPoint x: 276, startPoint y: 229, endPoint x: 261, endPoint y: 227, distance: 15.8
click at [261, 227] on input "[PERSON_NAME]" at bounding box center [697, 233] width 896 height 37
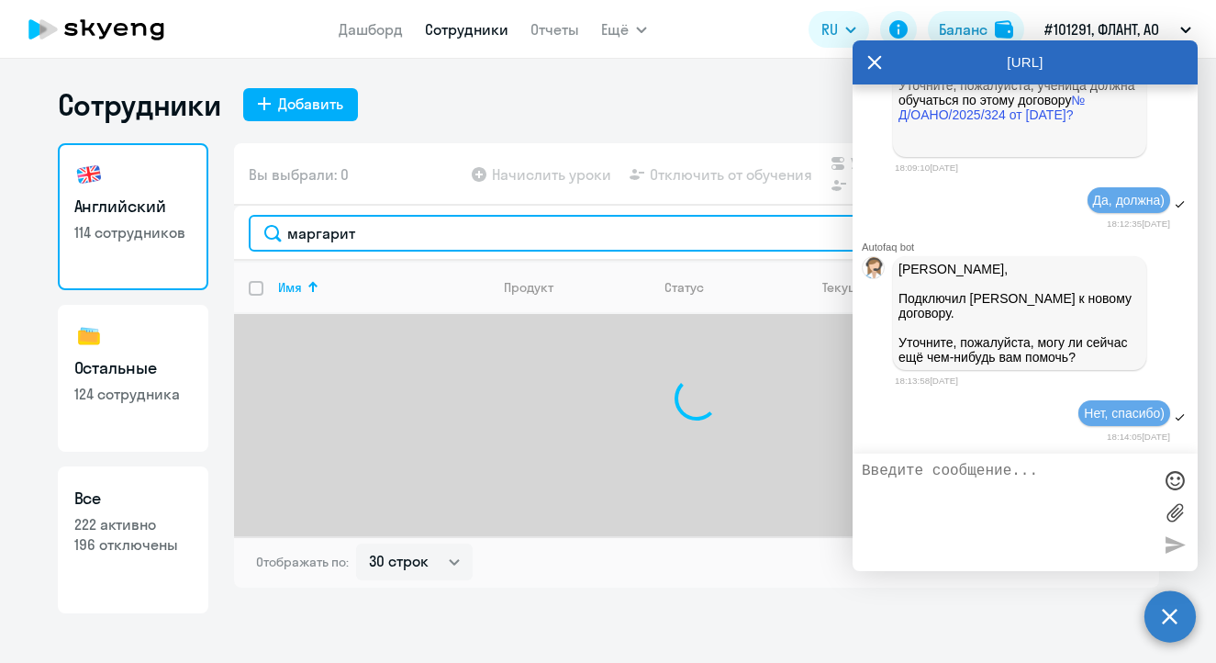
scroll to position [25158, 0]
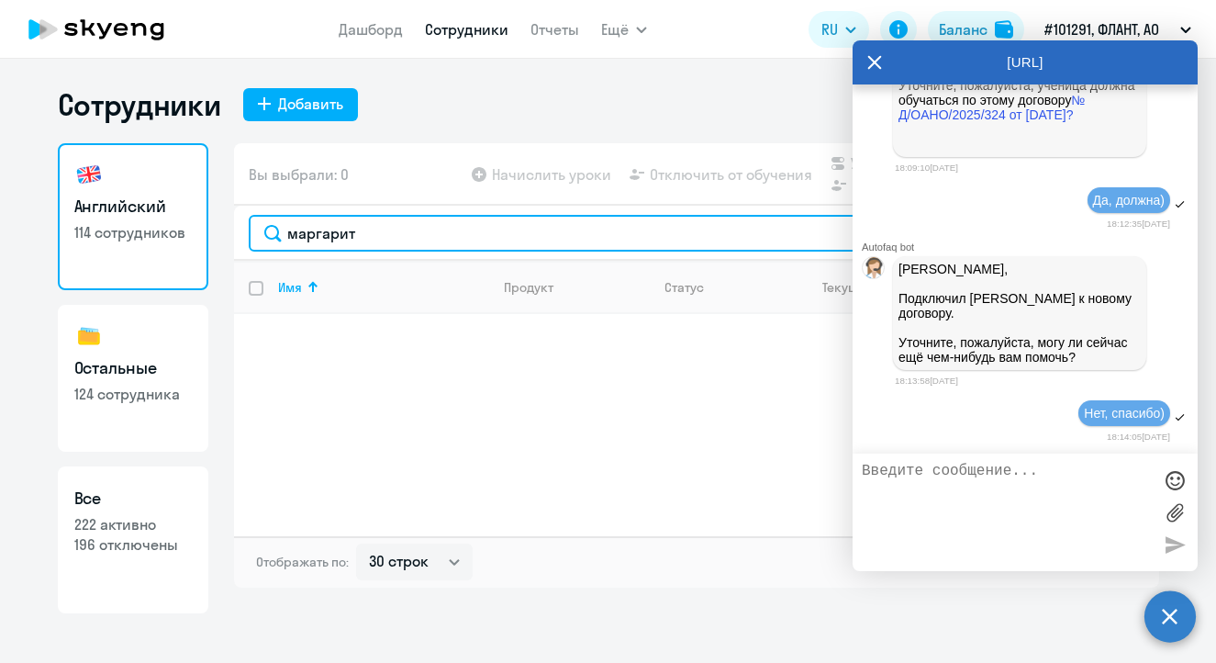
drag, startPoint x: 470, startPoint y: 232, endPoint x: 244, endPoint y: 232, distance: 225.8
click at [244, 232] on div "маргарит" at bounding box center [696, 233] width 925 height 55
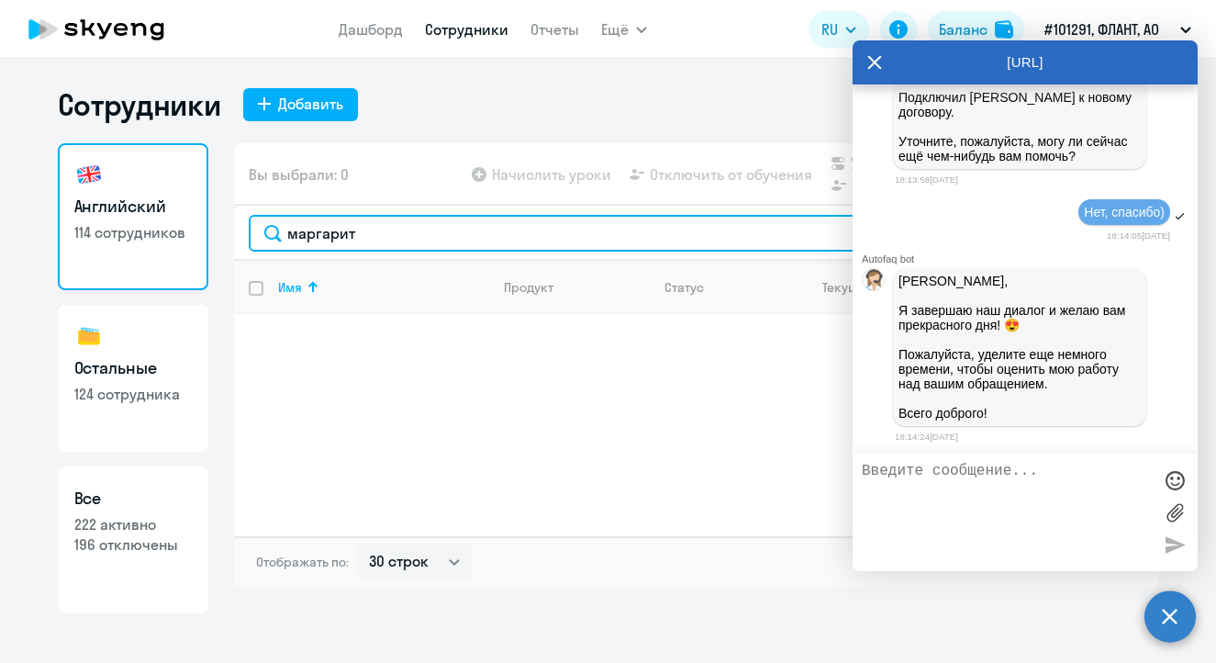
drag, startPoint x: 387, startPoint y: 240, endPoint x: 235, endPoint y: 224, distance: 153.2
click at [235, 224] on div "маргарит" at bounding box center [696, 233] width 925 height 55
paste input "[EMAIL_ADDRESS][DOMAIN_NAME]"
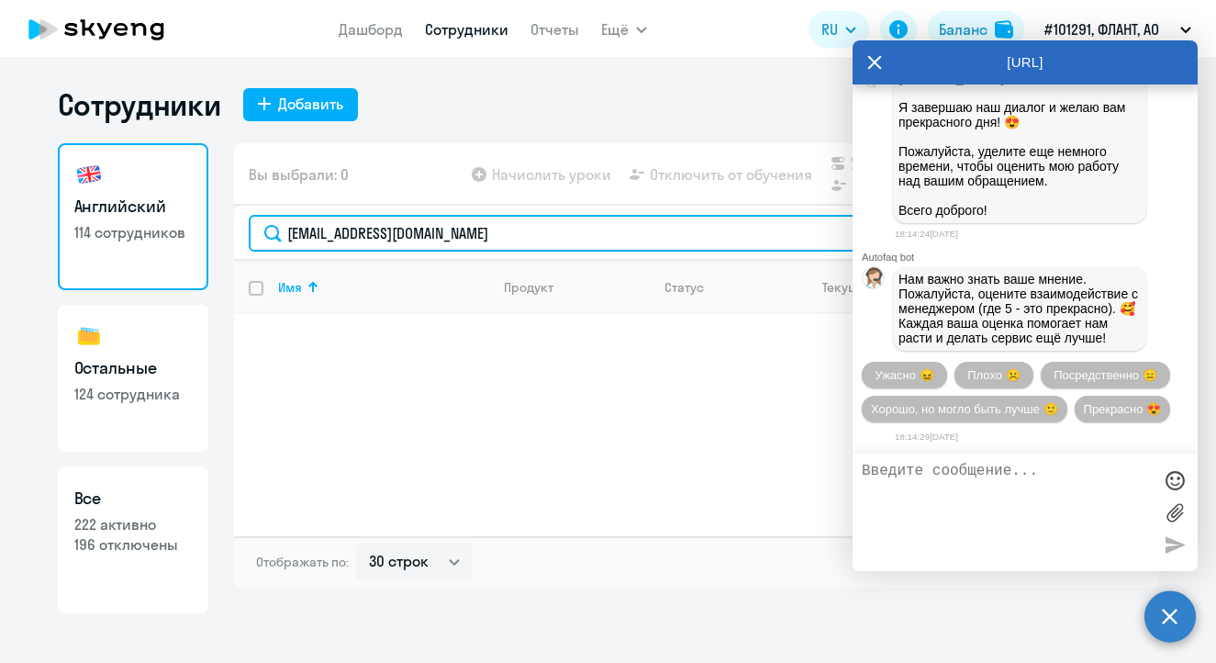
scroll to position [26038, 0]
type input "[EMAIL_ADDRESS][DOMAIN_NAME]"
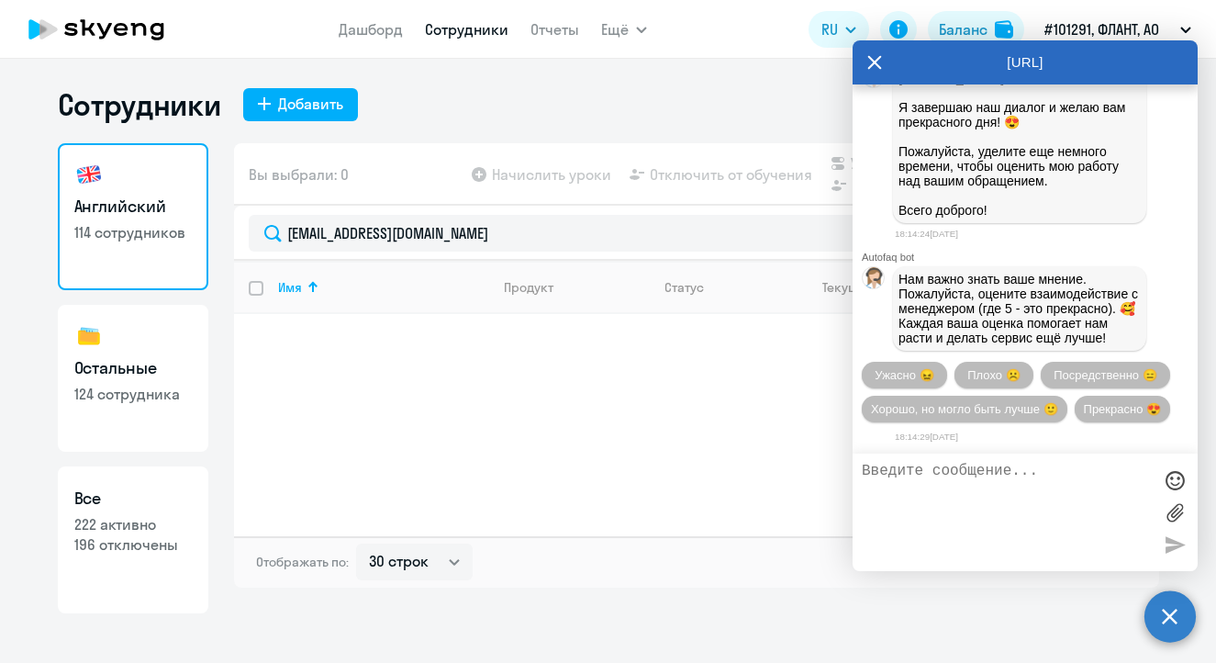
click at [578, 369] on div "Имя Продукт Статус Текущий уровень Личные уроки Корп. уроки" at bounding box center [696, 398] width 925 height 275
click at [764, 378] on div "Имя Продукт Статус Текущий уровень Личные уроки Корп. уроки" at bounding box center [696, 398] width 925 height 275
click at [125, 44] on icon at bounding box center [97, 29] width 162 height 46
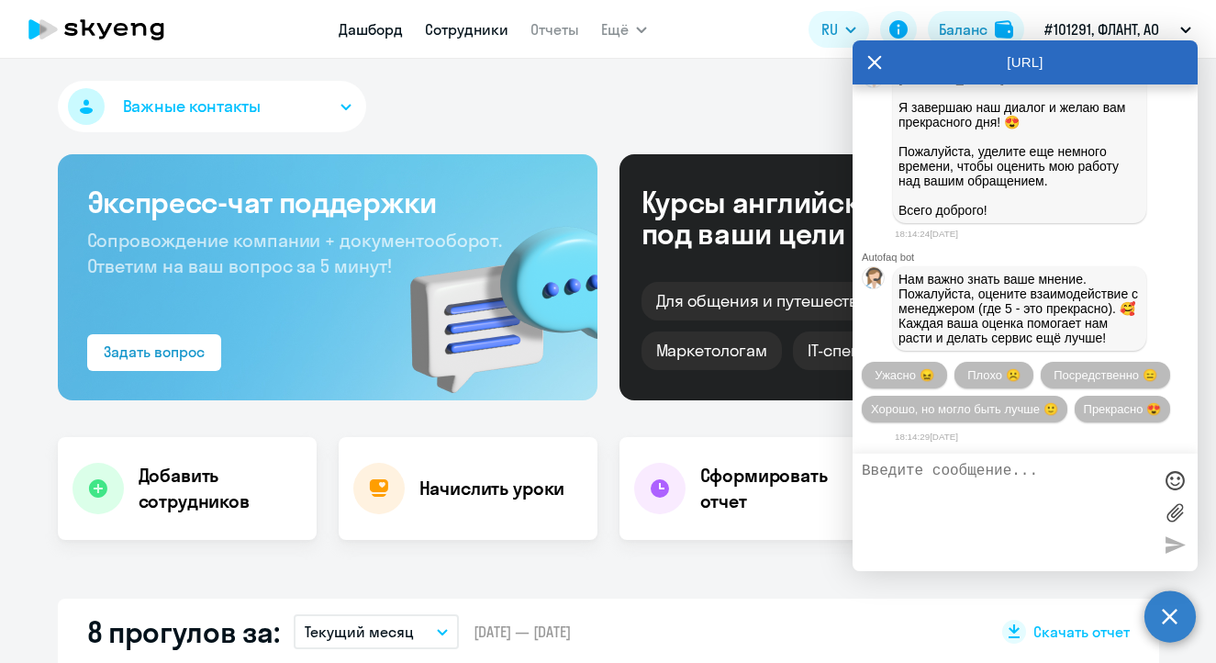
click at [441, 34] on link "Сотрудники" at bounding box center [467, 29] width 84 height 18
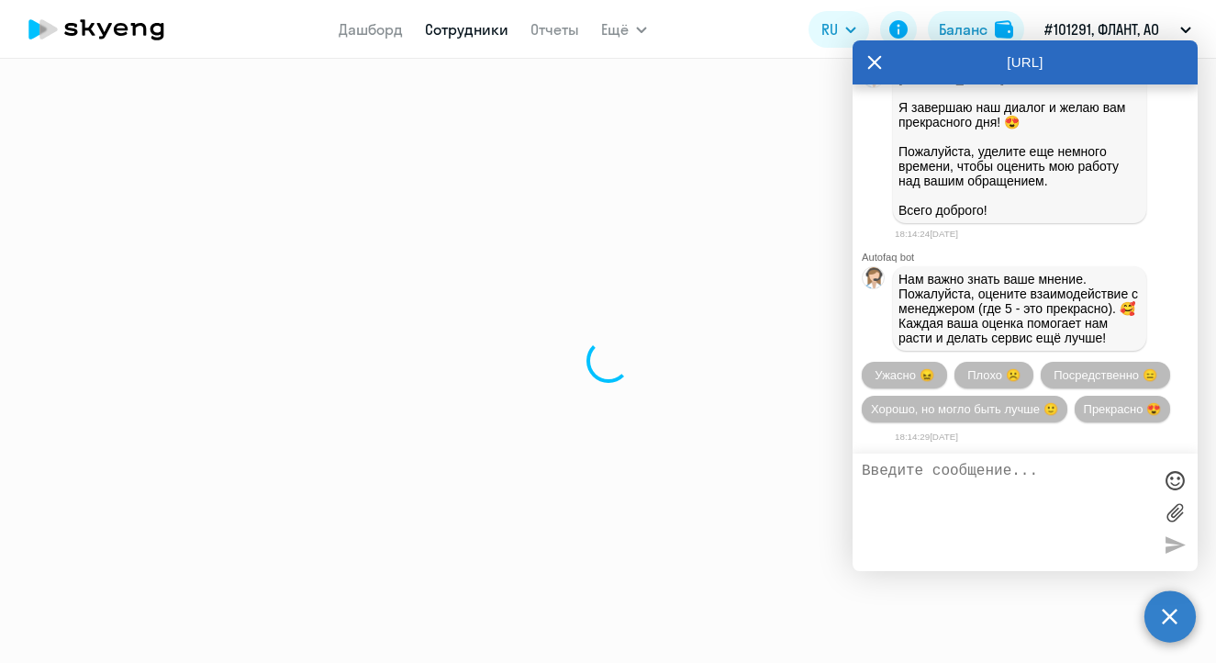
select select "30"
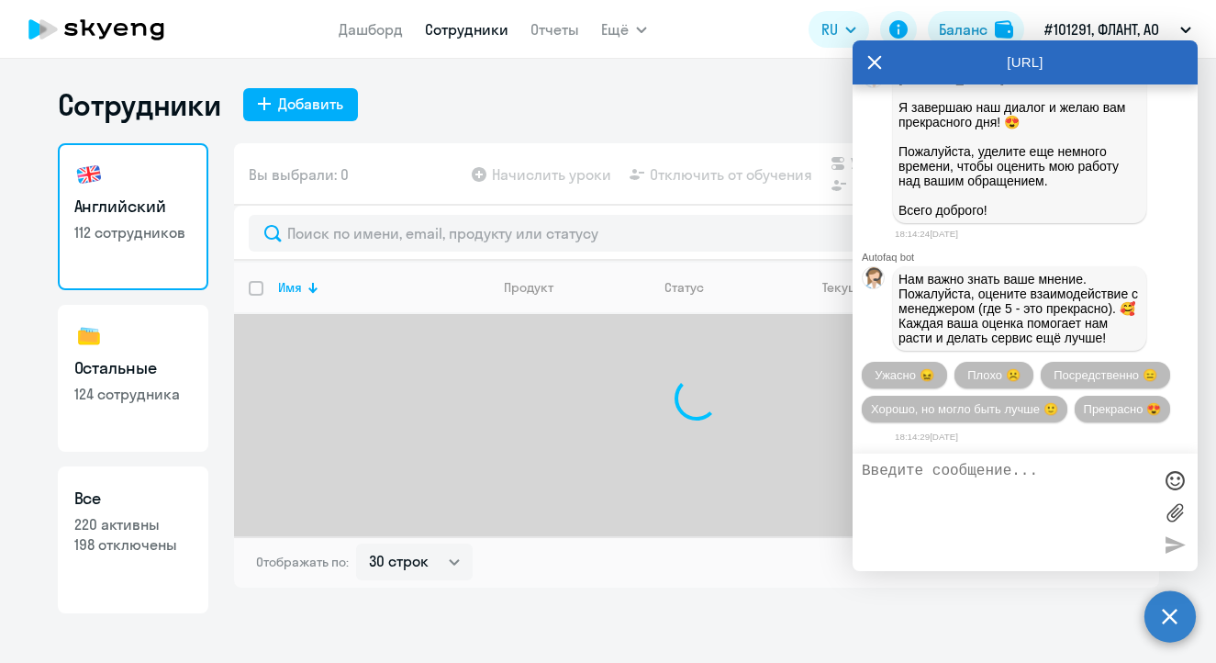
click at [882, 62] on div "[URL]" at bounding box center [1025, 62] width 345 height 44
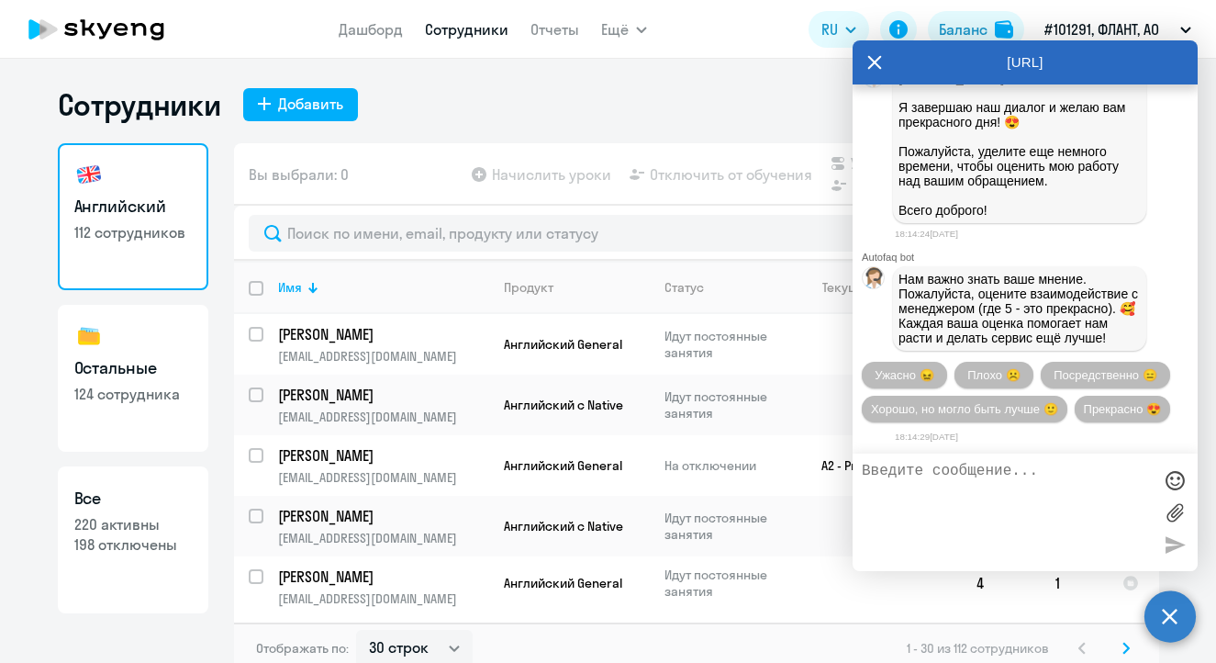
click at [876, 64] on icon at bounding box center [875, 63] width 14 height 14
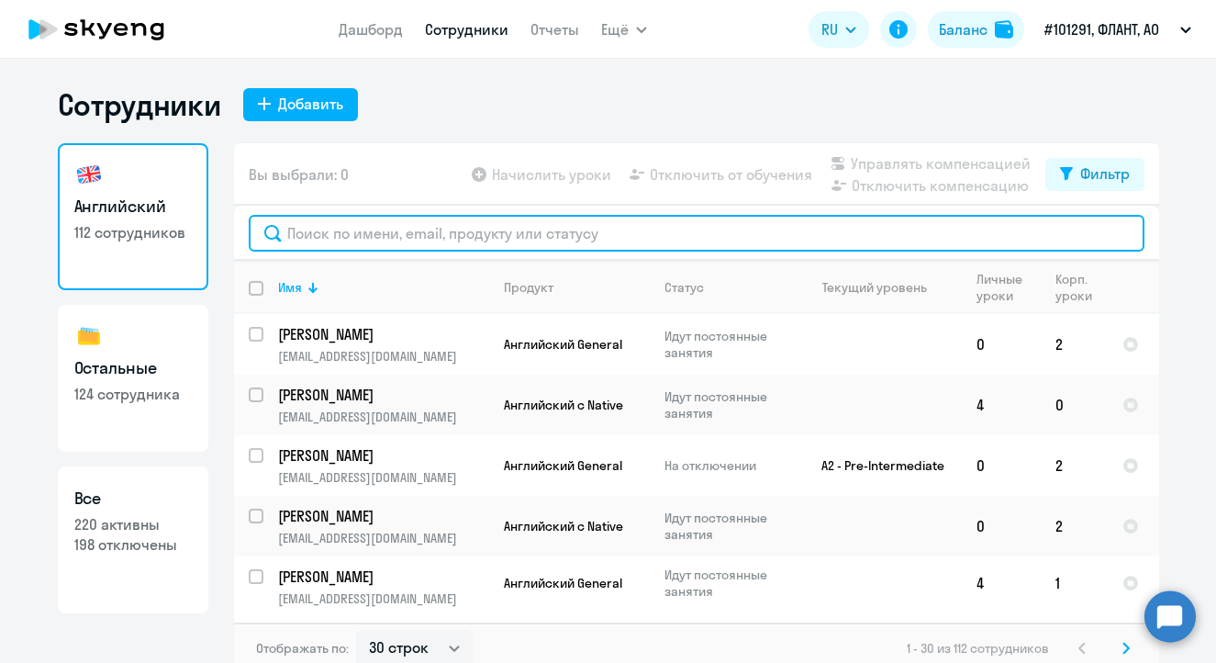
click at [482, 222] on input "text" at bounding box center [697, 233] width 896 height 37
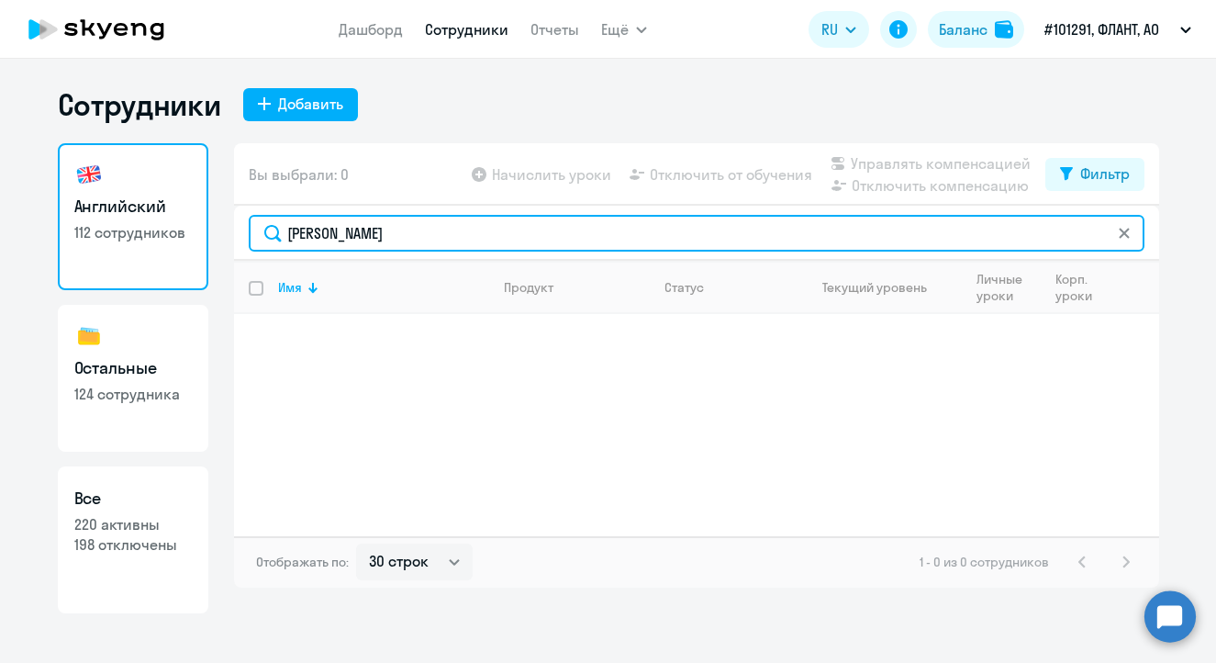
drag, startPoint x: 371, startPoint y: 220, endPoint x: 197, endPoint y: 195, distance: 175.2
click at [197, 195] on div "Английский 112 сотрудников Остальные 124 сотрудника Все 220 активны 198 отключе…" at bounding box center [608, 378] width 1101 height 470
drag, startPoint x: 387, startPoint y: 240, endPoint x: 255, endPoint y: 220, distance: 133.6
click at [255, 220] on input "[PERSON_NAME]" at bounding box center [697, 233] width 896 height 37
type input "красули"
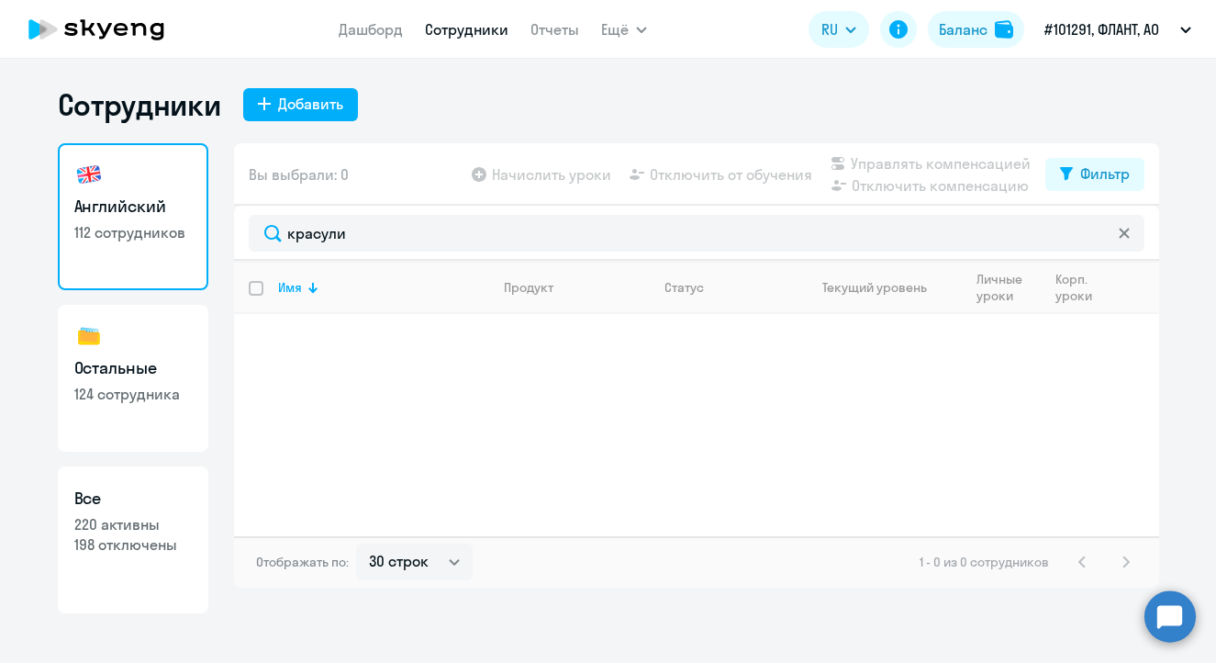
click at [1184, 616] on circle at bounding box center [1169, 615] width 51 height 51
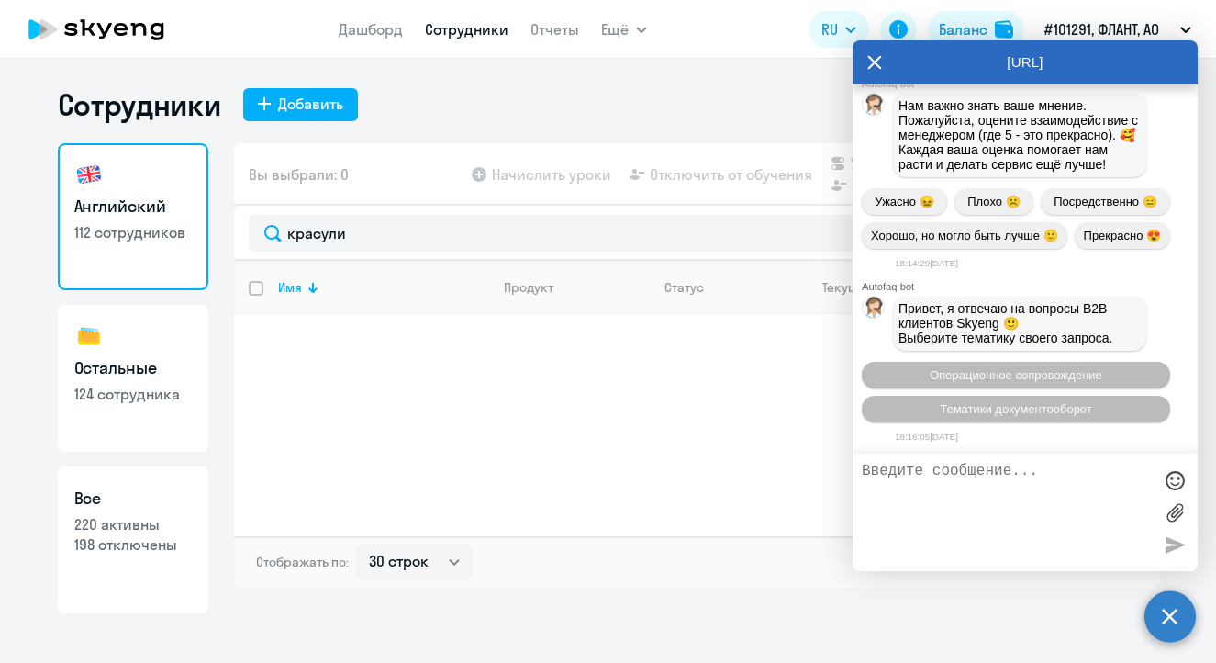
scroll to position [26219, 0]
click at [943, 466] on textarea at bounding box center [1007, 512] width 290 height 99
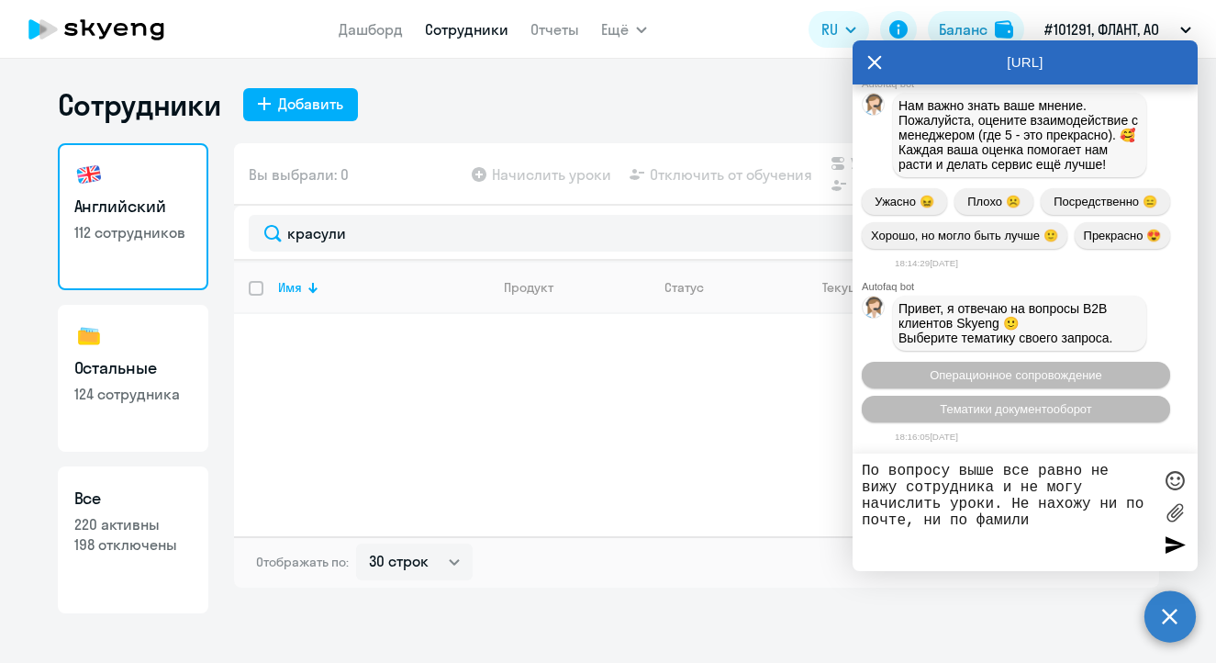
type textarea "По вопросу выше все равно не вижу сотрудника и не могу начислить уроки. Не нахо…"
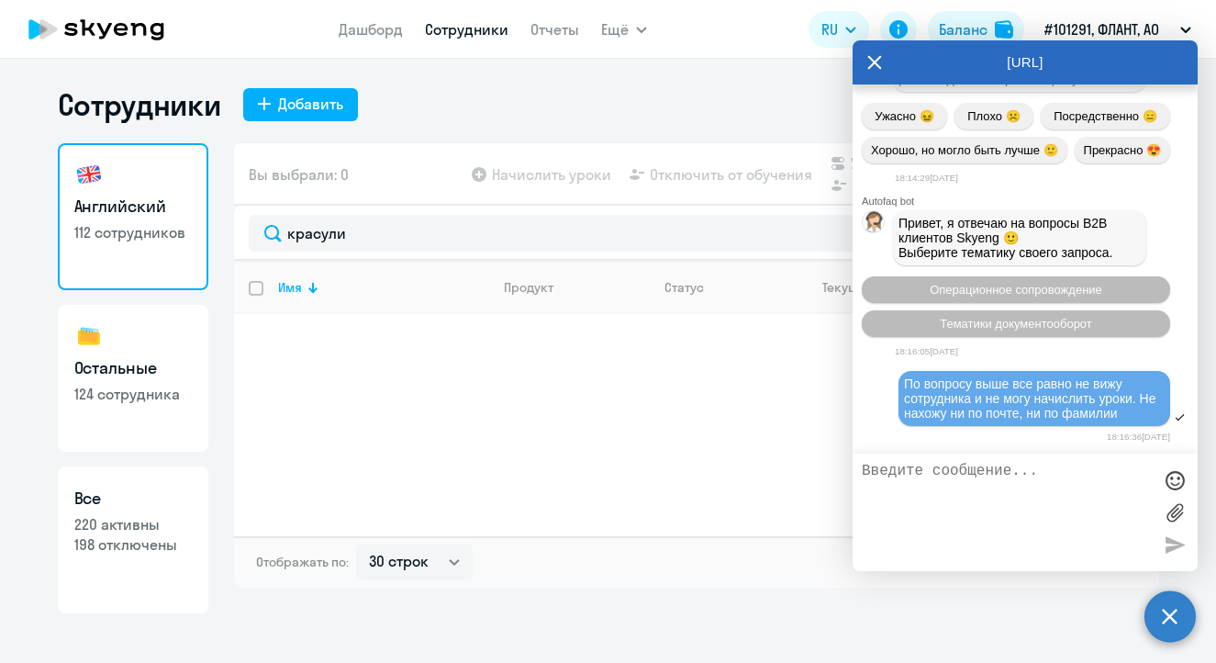
scroll to position [26449, 0]
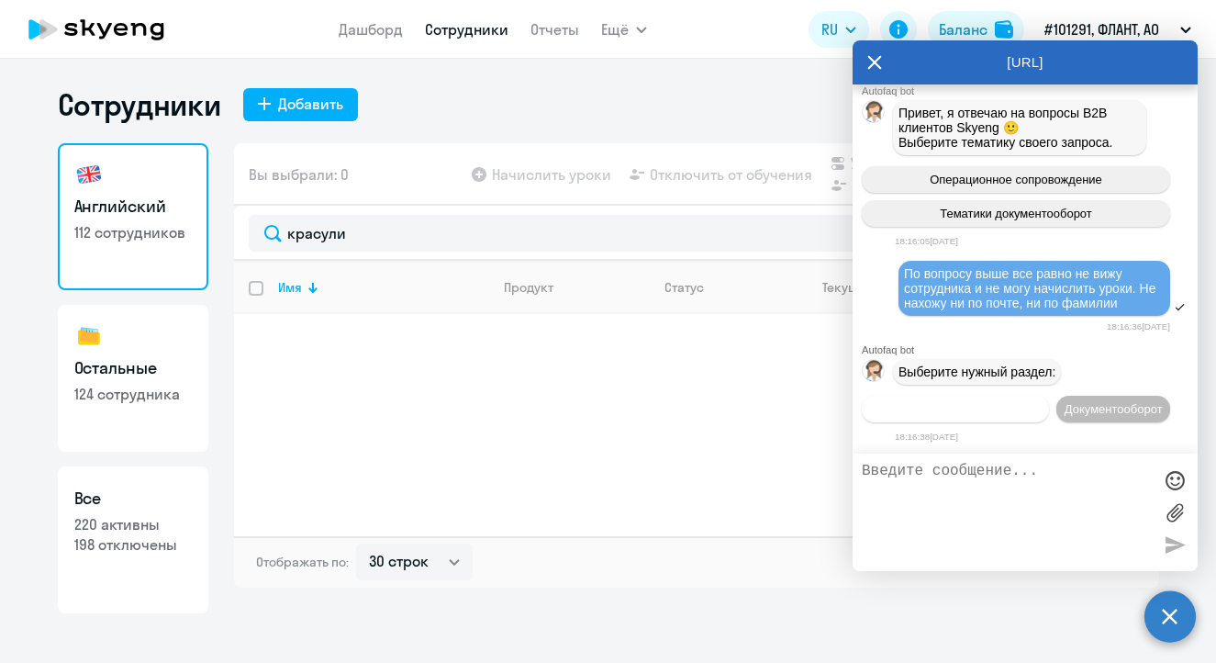
click at [1017, 402] on span "Операционное сопровождение" at bounding box center [955, 409] width 173 height 14
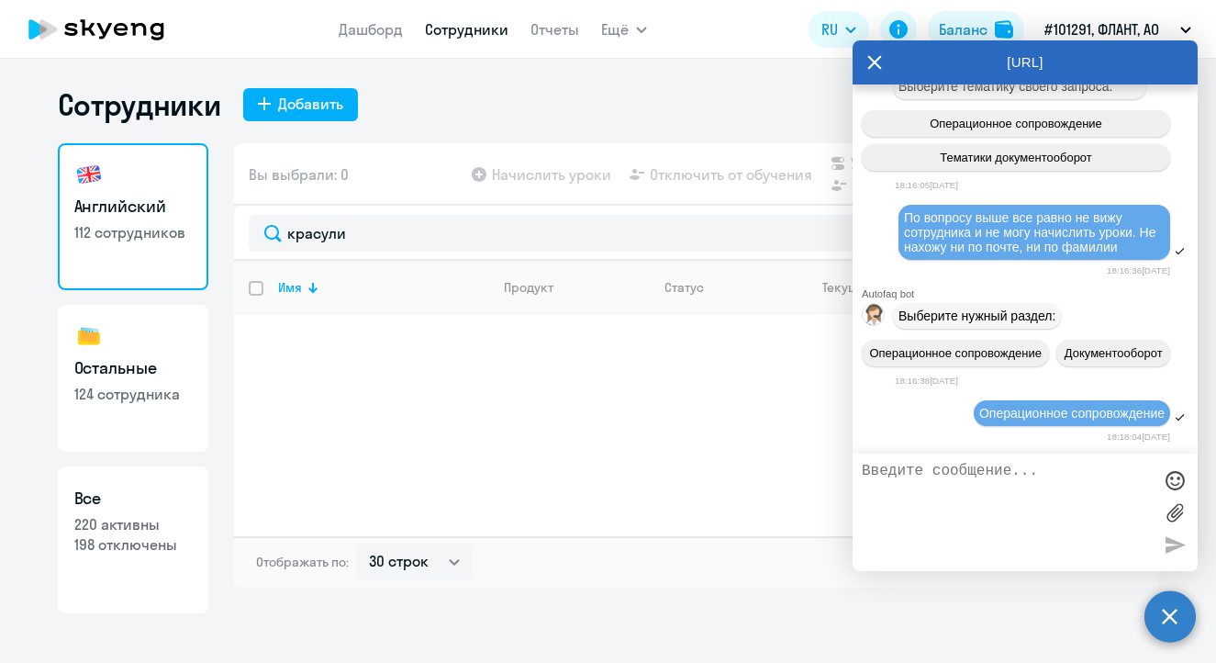
scroll to position [26650, 0]
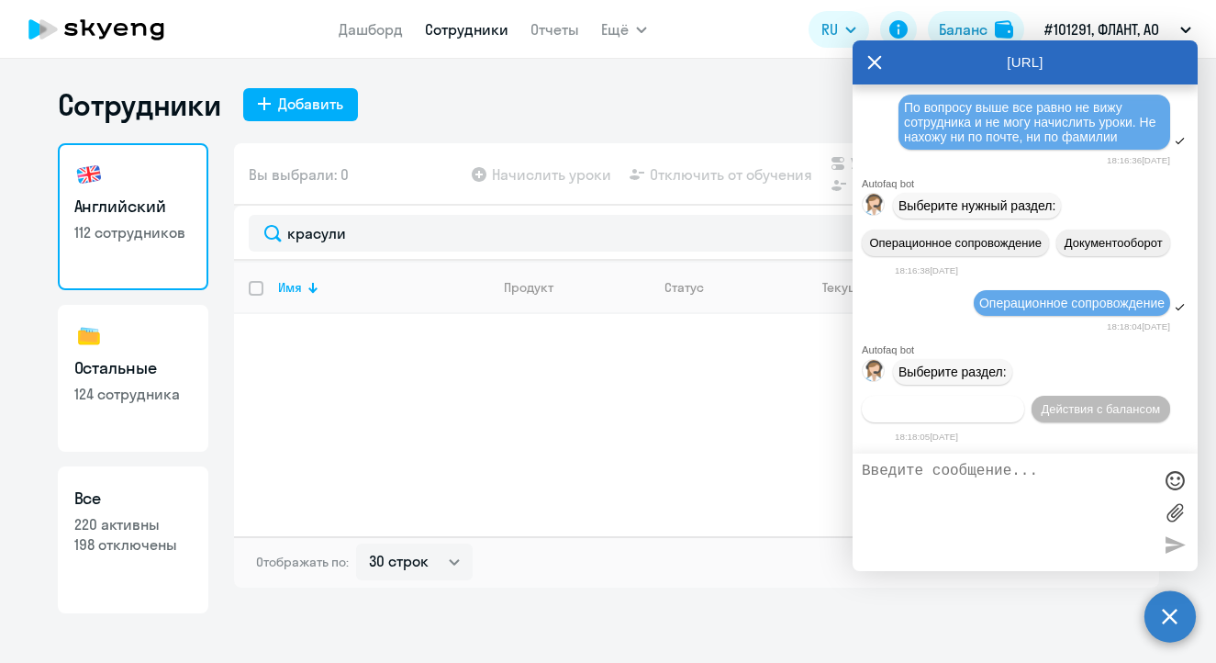
click at [992, 402] on span "Действия по сотрудникам" at bounding box center [943, 409] width 142 height 14
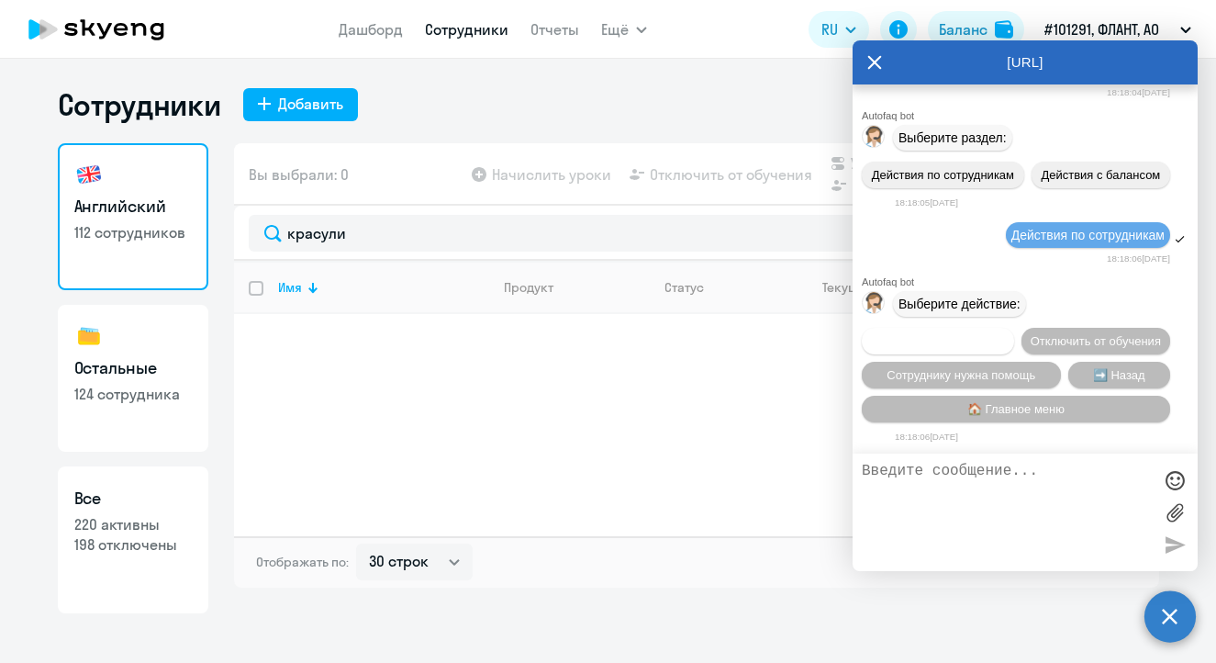
scroll to position [26925, 0]
click at [1005, 334] on span "Подключить к обучению" at bounding box center [938, 341] width 134 height 14
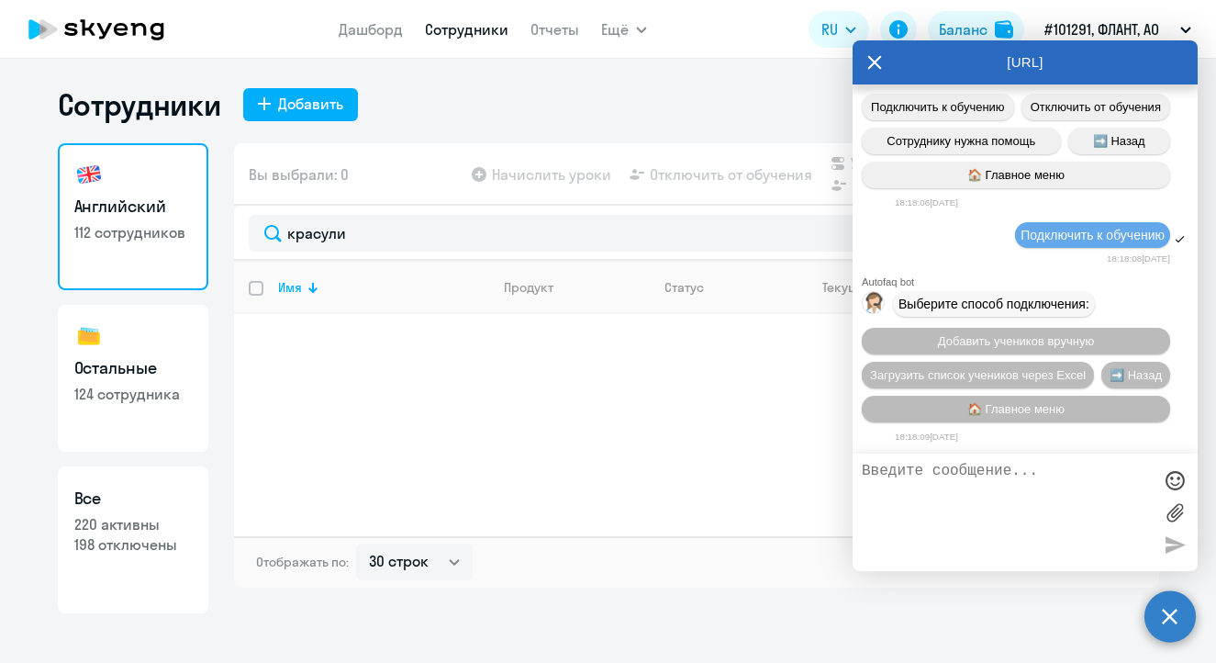
scroll to position [27165, 0]
click at [1049, 334] on span "Добавить учеников вручную" at bounding box center [1016, 341] width 156 height 14
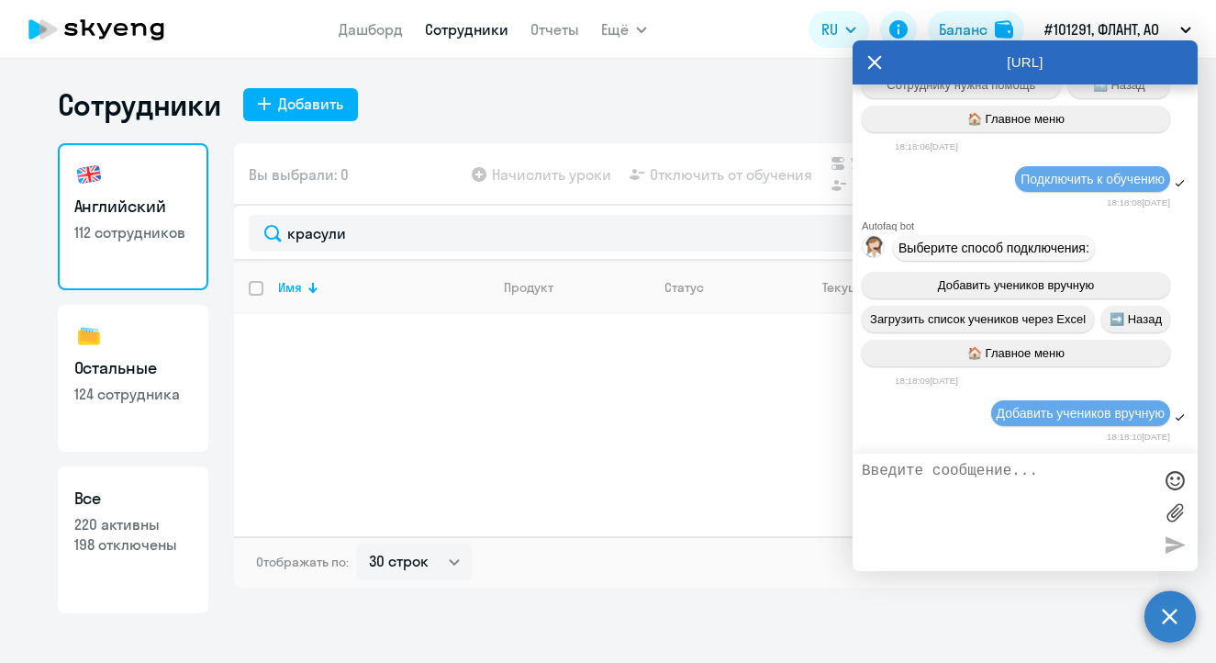
scroll to position [28097, 0]
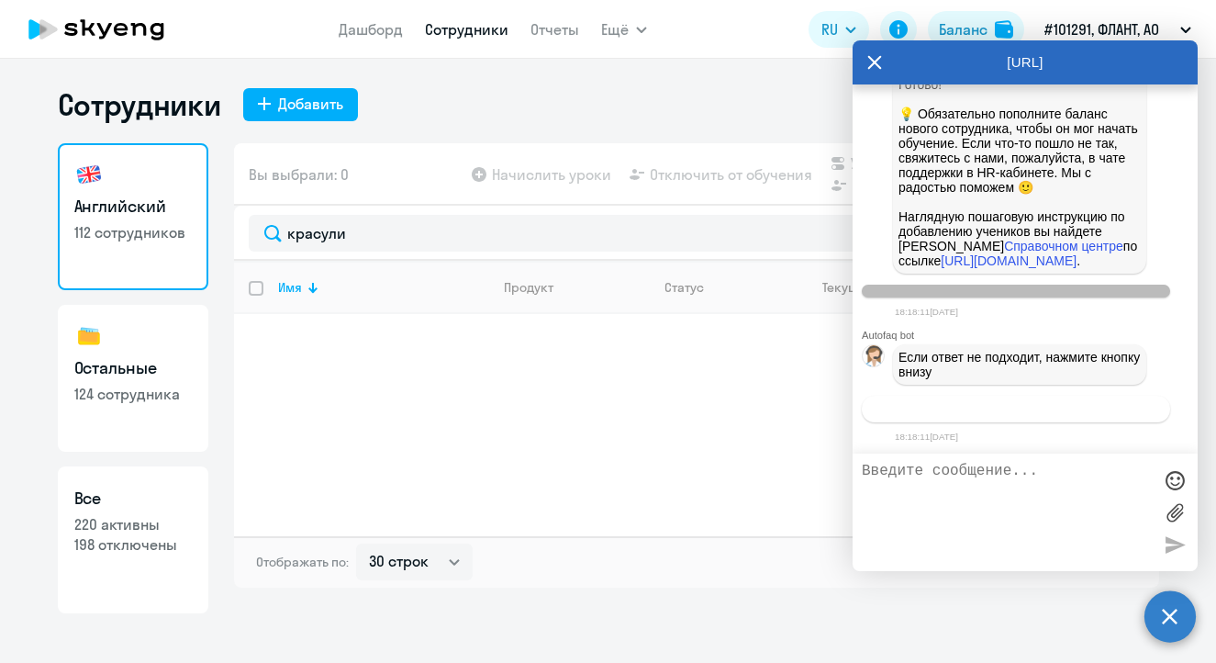
click at [996, 407] on span "Связаться с менеджером" at bounding box center [1015, 409] width 140 height 14
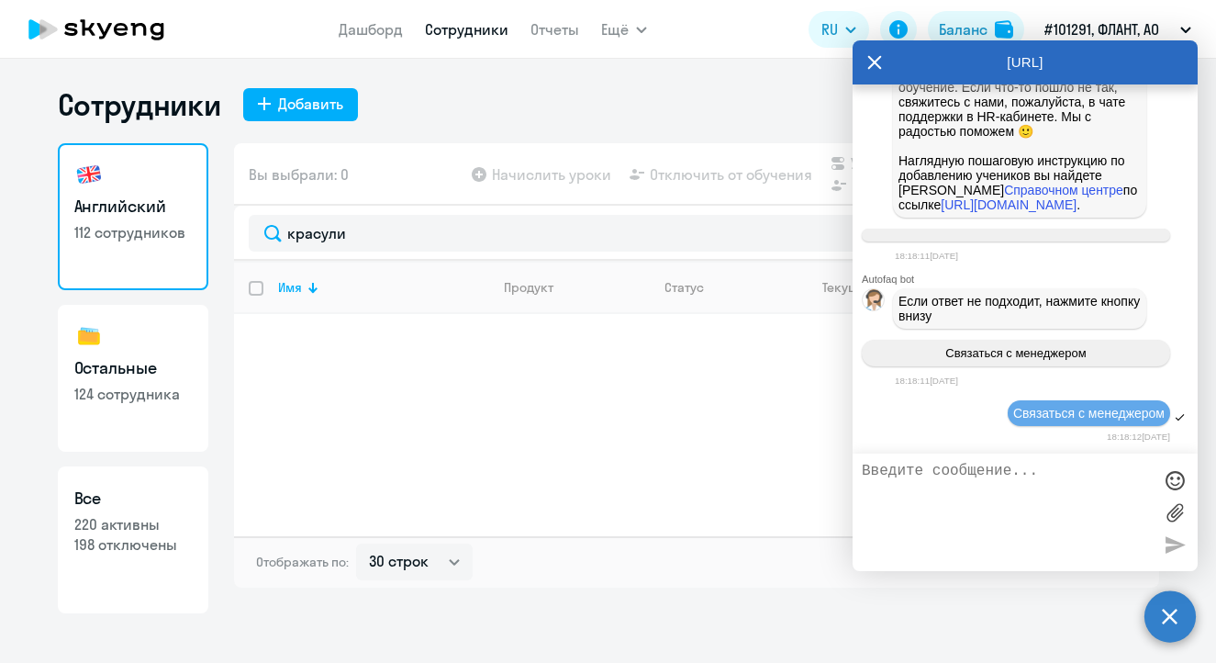
scroll to position [28153, 0]
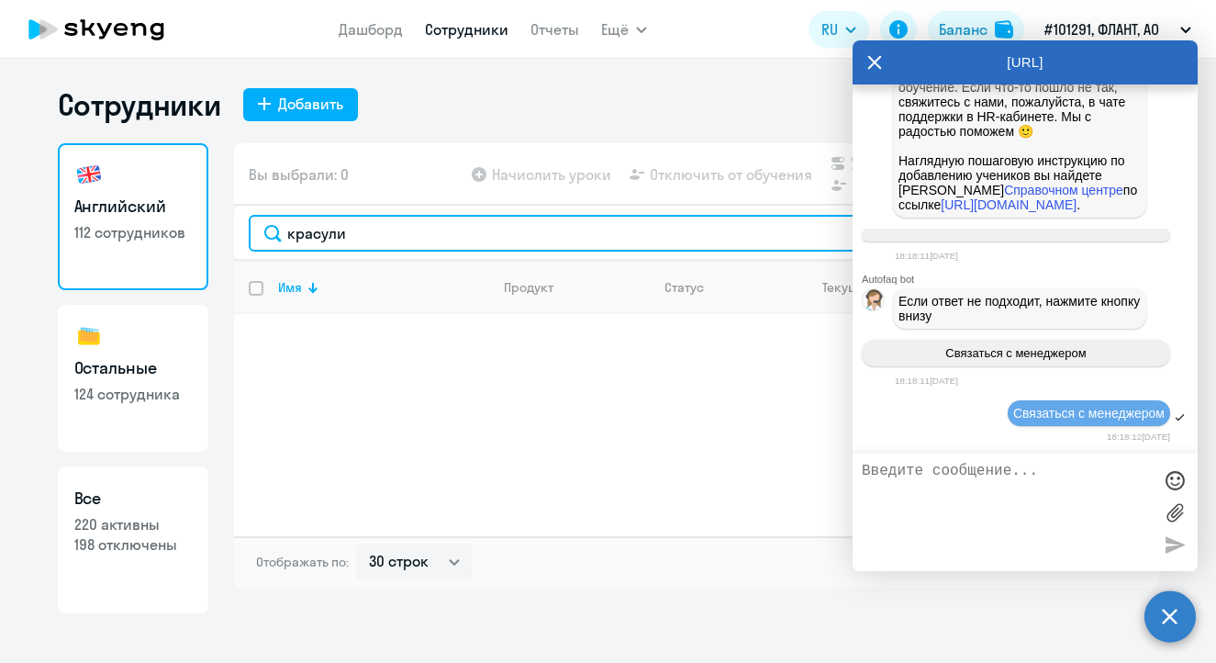
drag, startPoint x: 469, startPoint y: 229, endPoint x: 162, endPoint y: 207, distance: 307.3
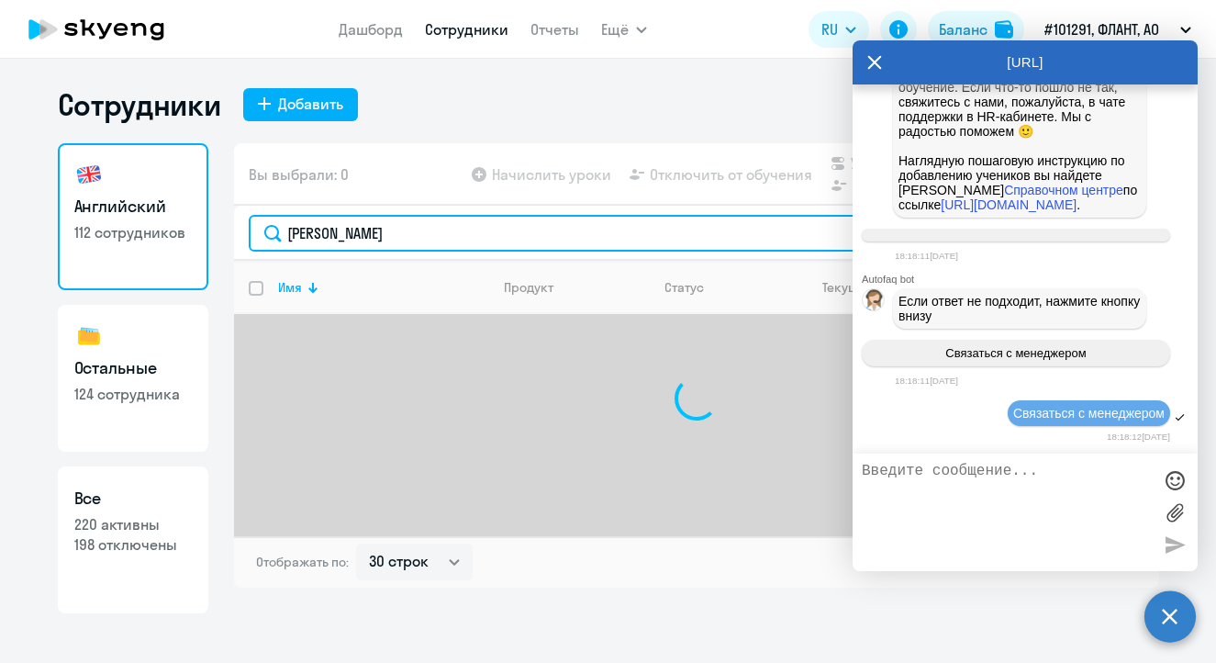
type input "[PERSON_NAME]"
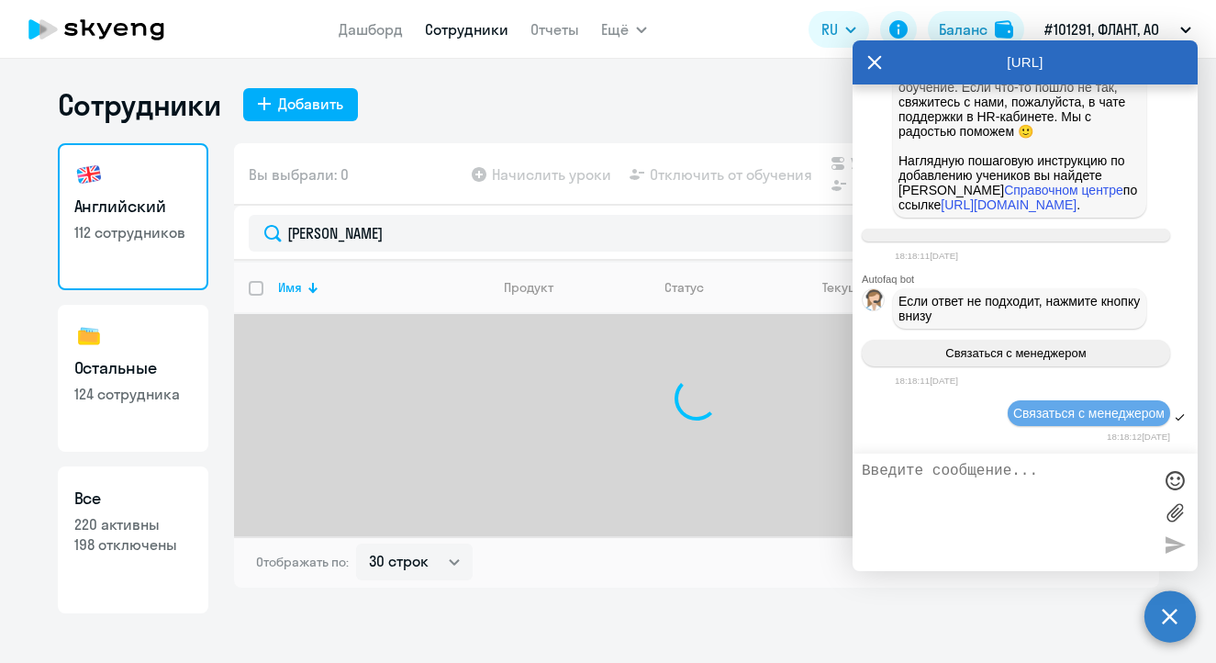
click at [178, 360] on h3 "Остальные" at bounding box center [132, 368] width 117 height 24
select select "30"
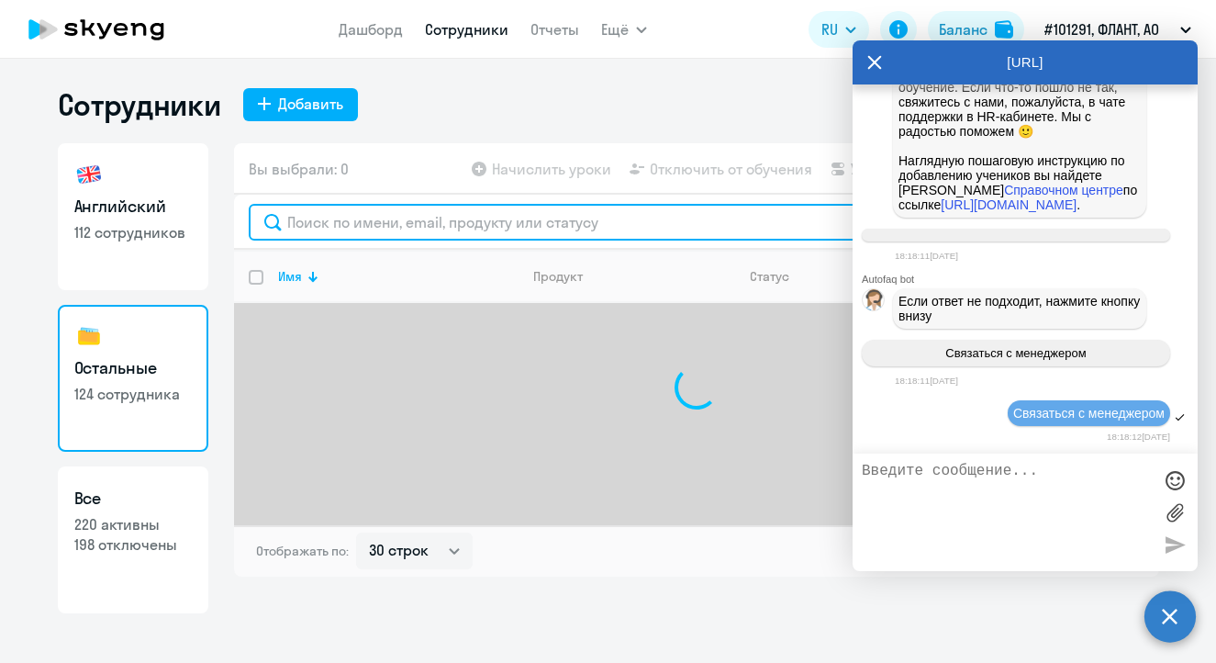
click at [371, 221] on input "text" at bounding box center [697, 222] width 896 height 37
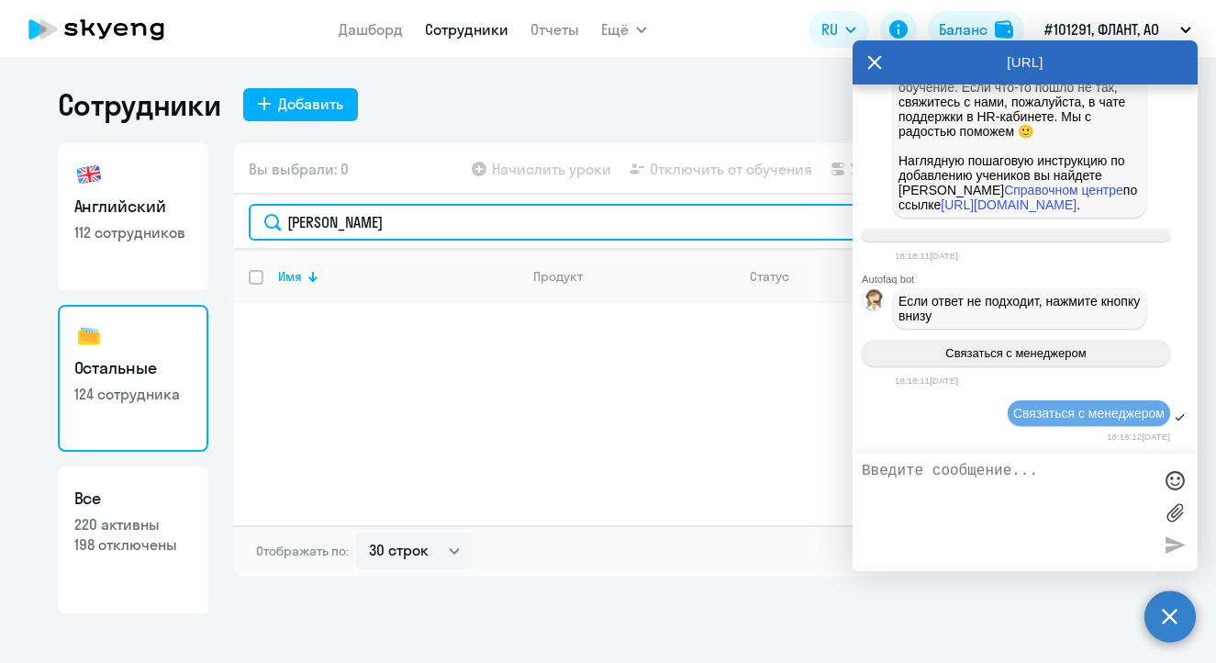
type input "[PERSON_NAME]"
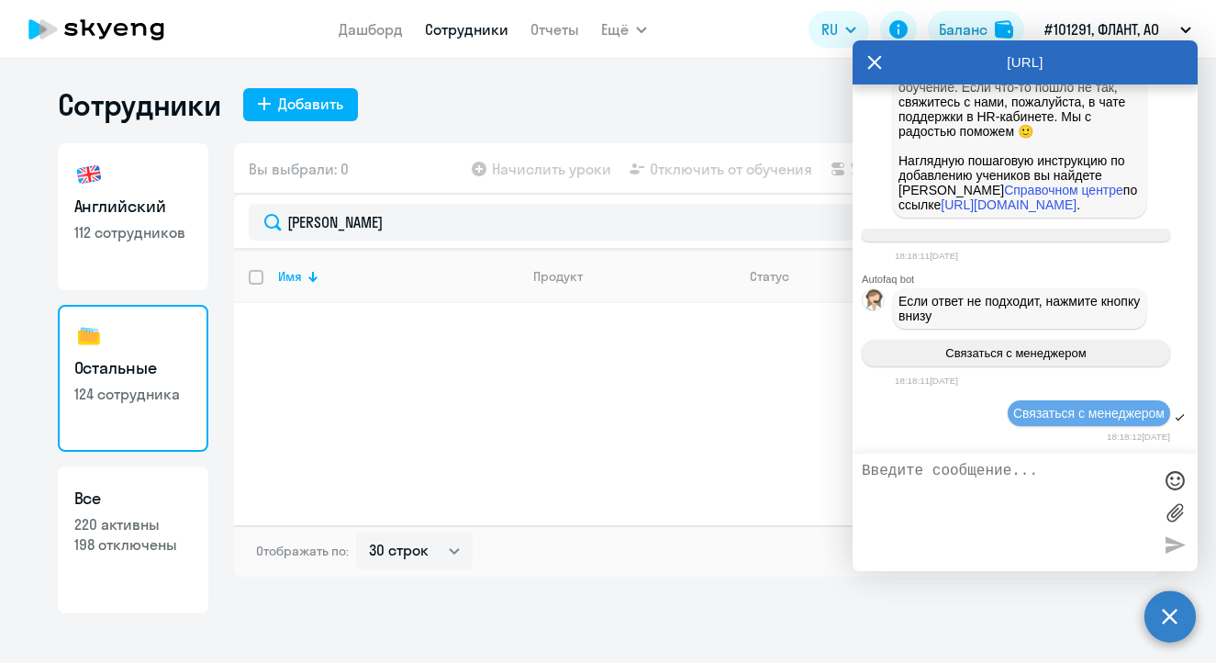
click at [147, 495] on h3 "Все" at bounding box center [132, 498] width 117 height 24
select select "30"
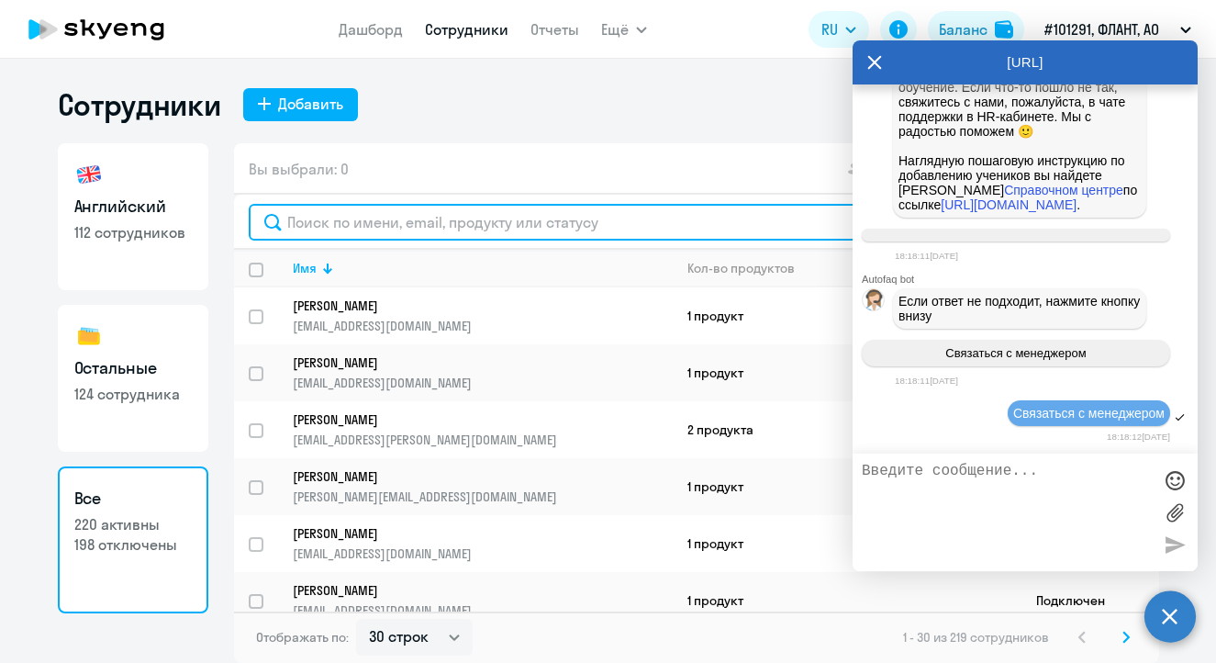
click at [375, 235] on input "text" at bounding box center [697, 222] width 896 height 37
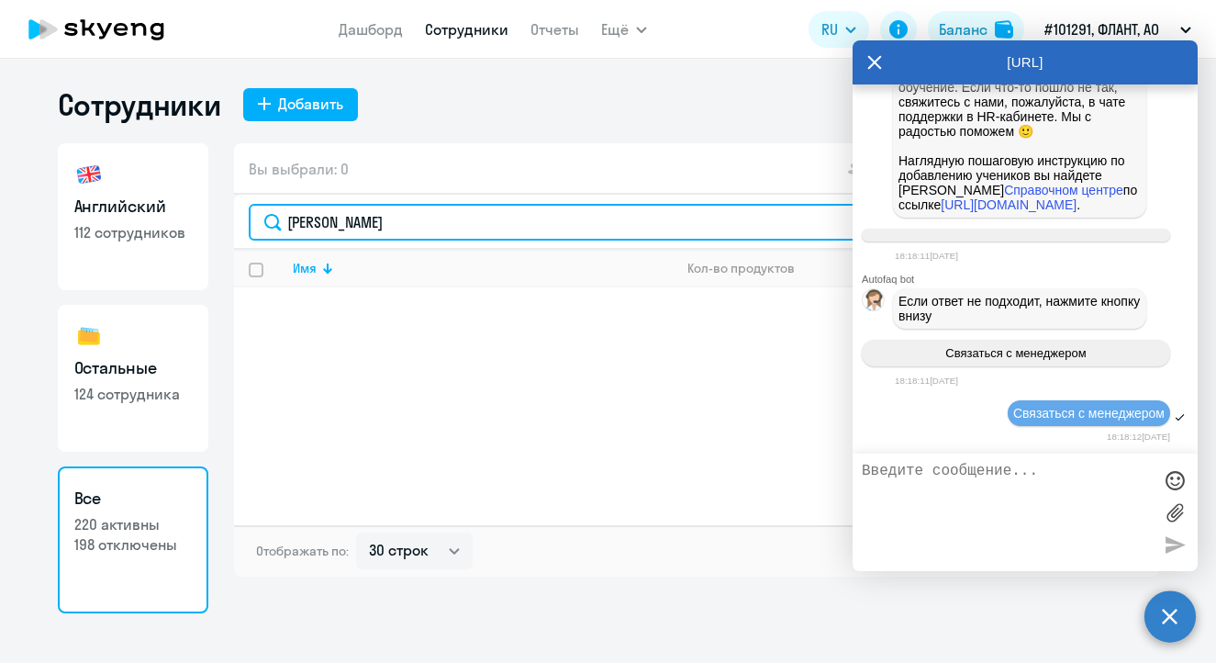
type input "[PERSON_NAME]"
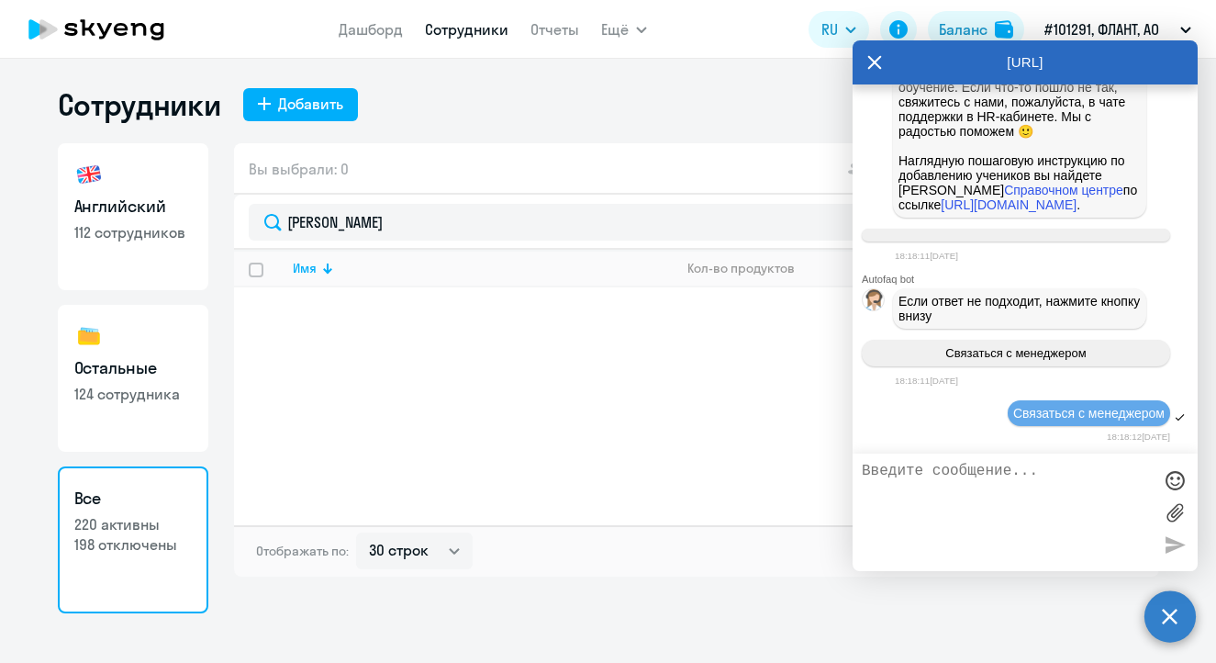
click at [107, 207] on h3 "Английский" at bounding box center [132, 207] width 117 height 24
select select "30"
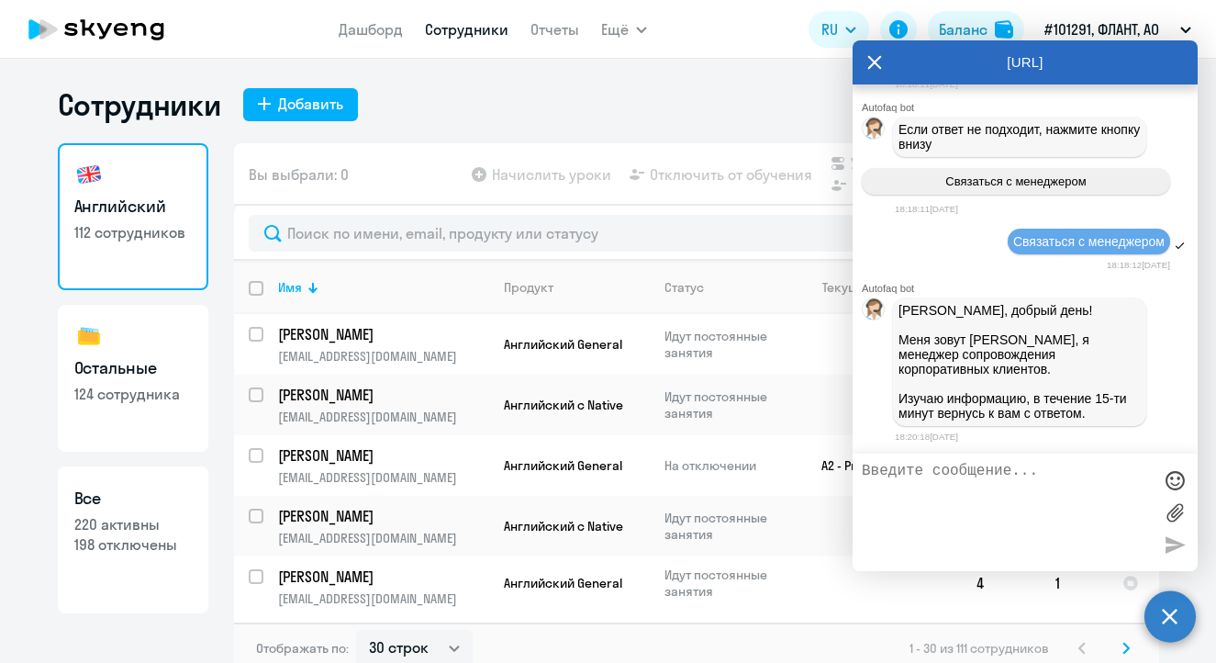
scroll to position [28552, 0]
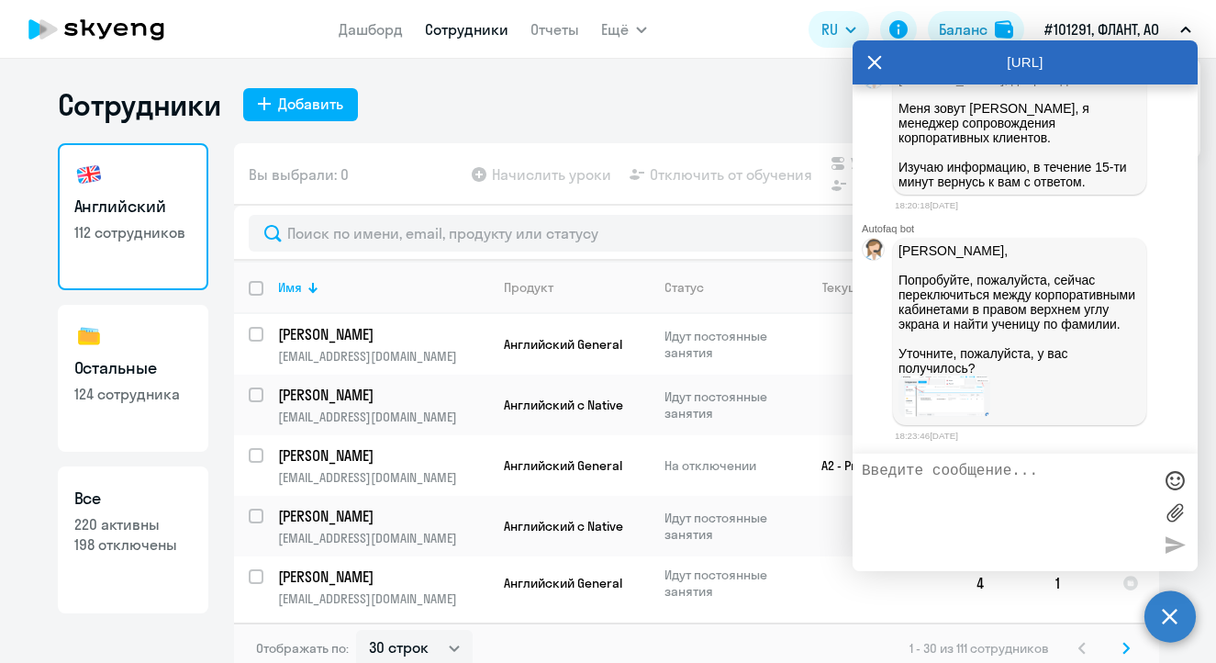
click at [927, 418] on img at bounding box center [945, 396] width 92 height 42
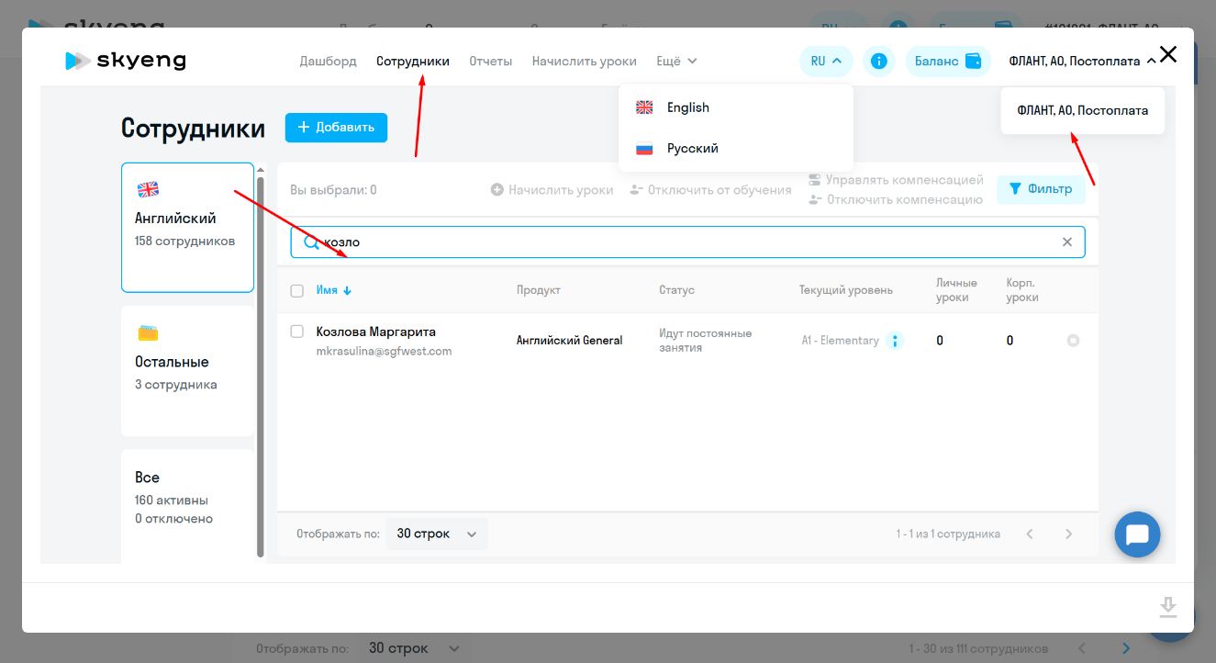
click at [1160, 59] on icon "Close" at bounding box center [1168, 53] width 29 height 29
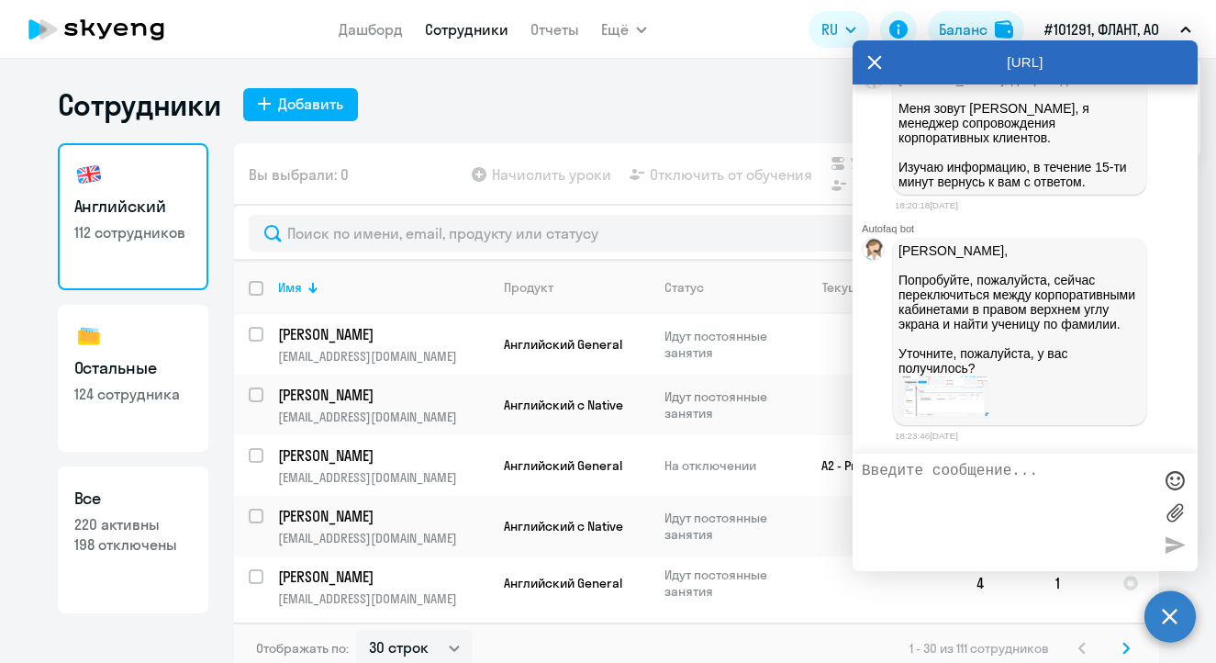
click at [1131, 28] on p "#101291, ФЛАНТ, АО" at bounding box center [1101, 29] width 115 height 22
click at [1133, 26] on p "#101291, ФЛАНТ, АО" at bounding box center [1101, 29] width 115 height 22
click at [867, 70] on icon at bounding box center [874, 62] width 15 height 44
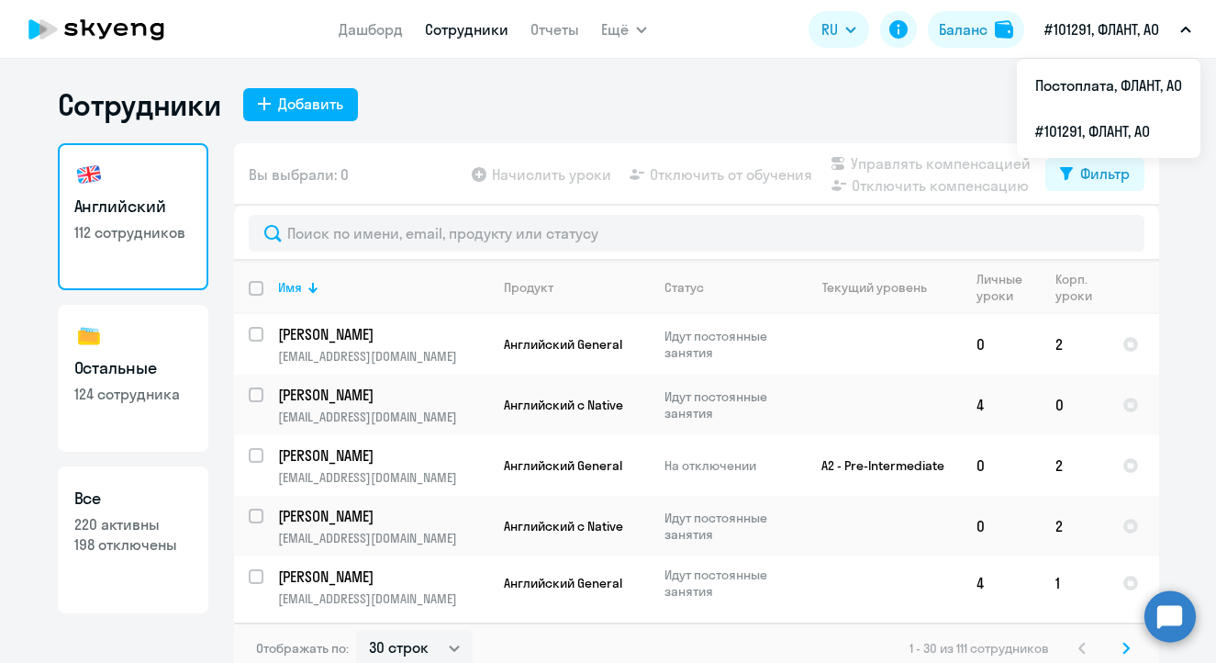
click at [1075, 35] on p "#101291, ФЛАНТ, АО" at bounding box center [1101, 29] width 115 height 22
click at [1093, 87] on li "Постоплата, ФЛАНТ, АО" at bounding box center [1109, 85] width 184 height 46
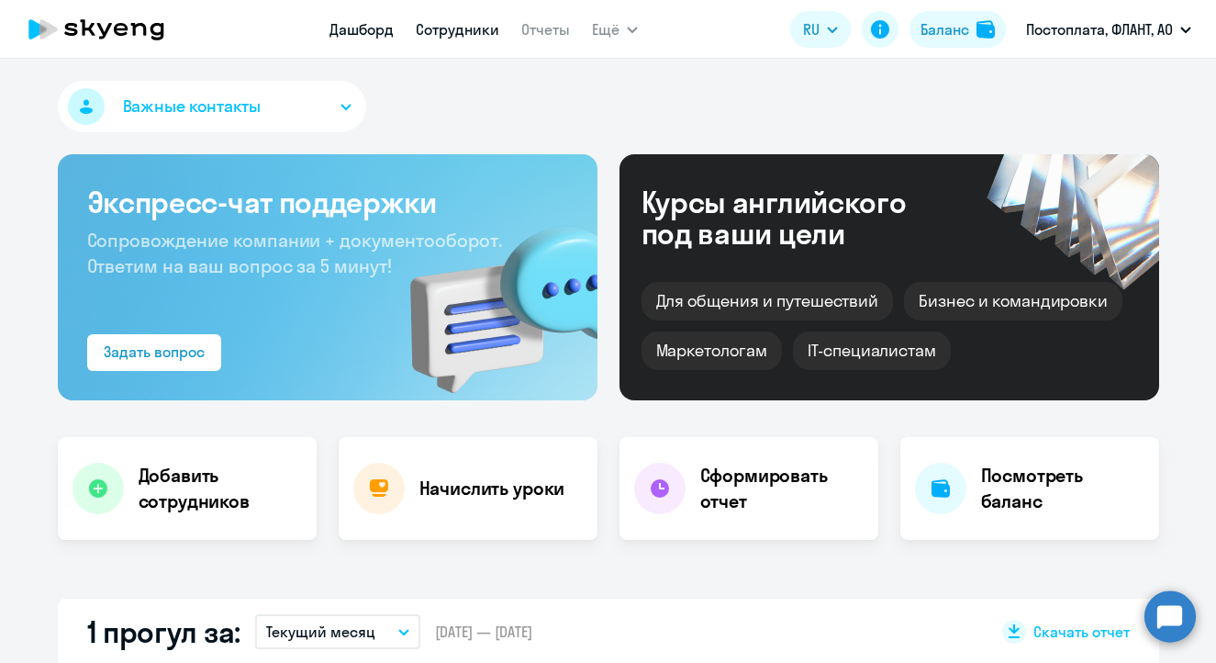
click at [432, 32] on link "Сотрудники" at bounding box center [458, 29] width 84 height 18
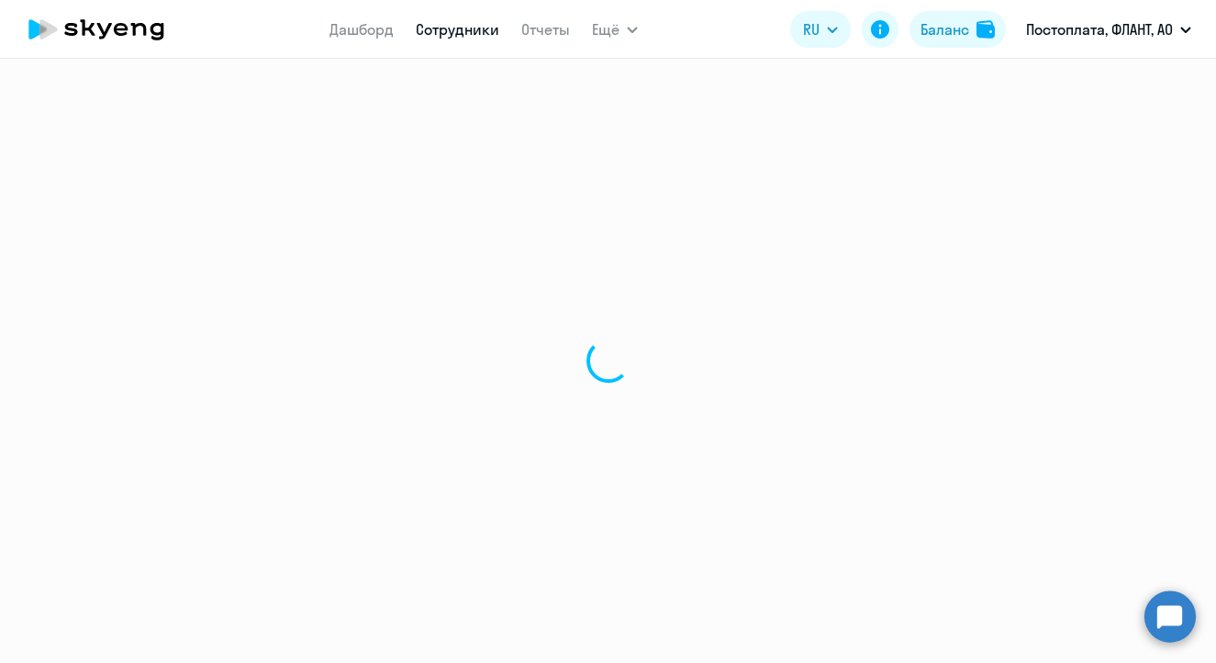
select select "30"
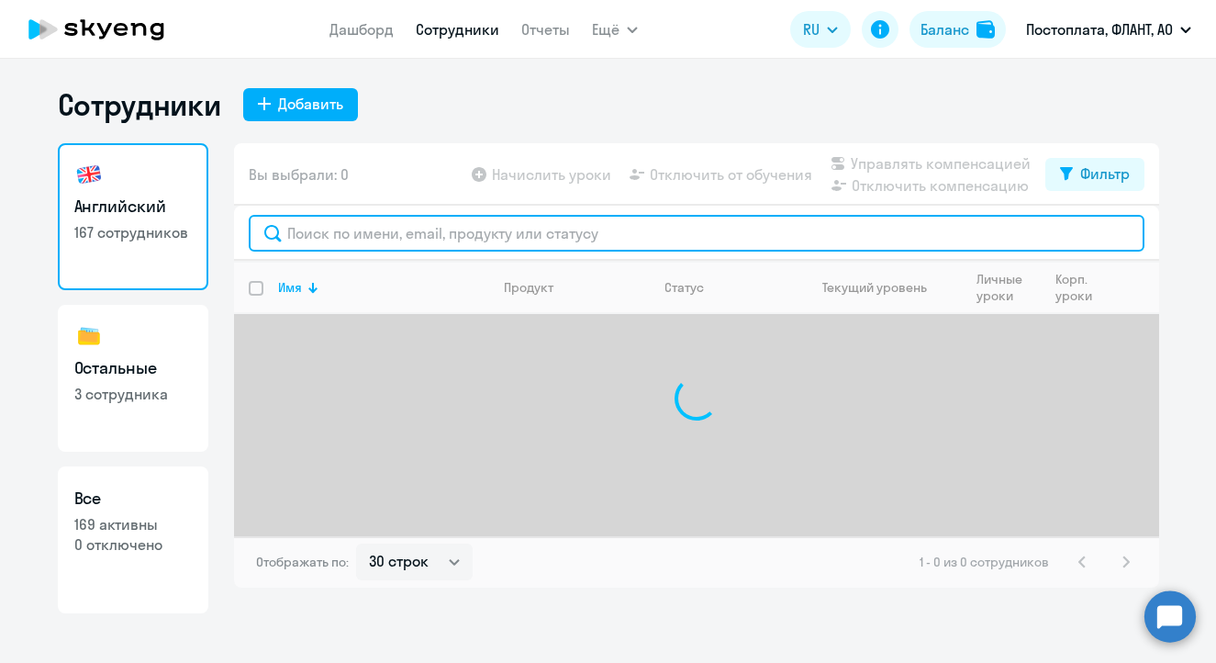
click at [419, 229] on input "text" at bounding box center [697, 233] width 896 height 37
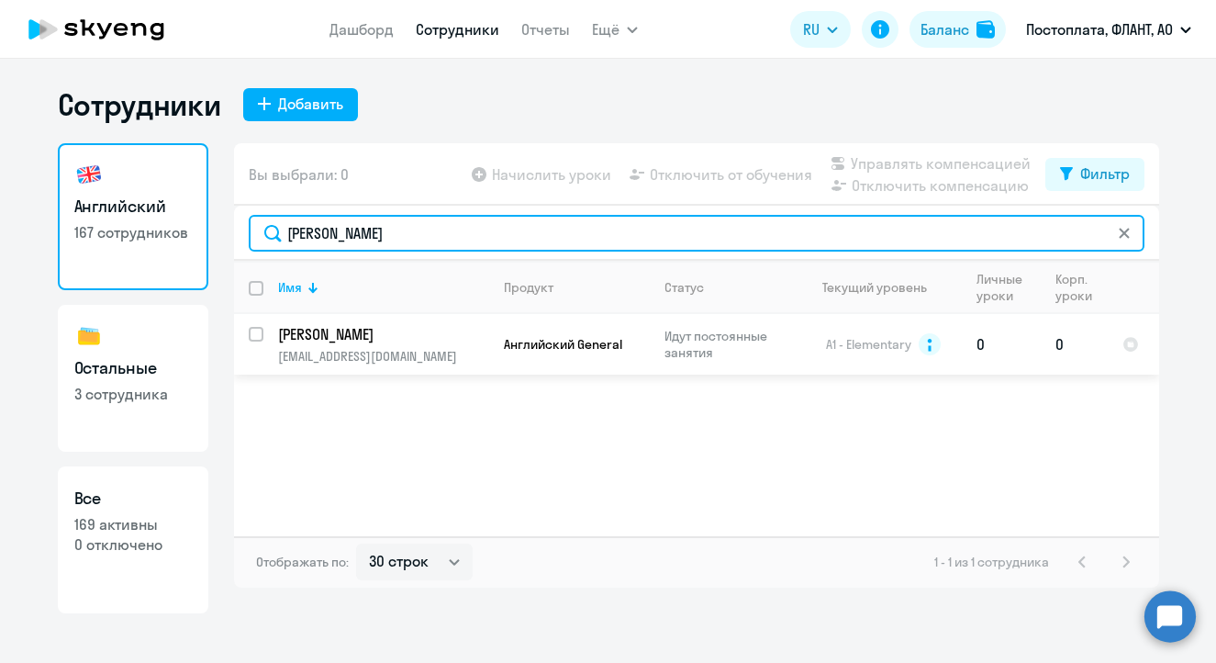
type input "[PERSON_NAME]"
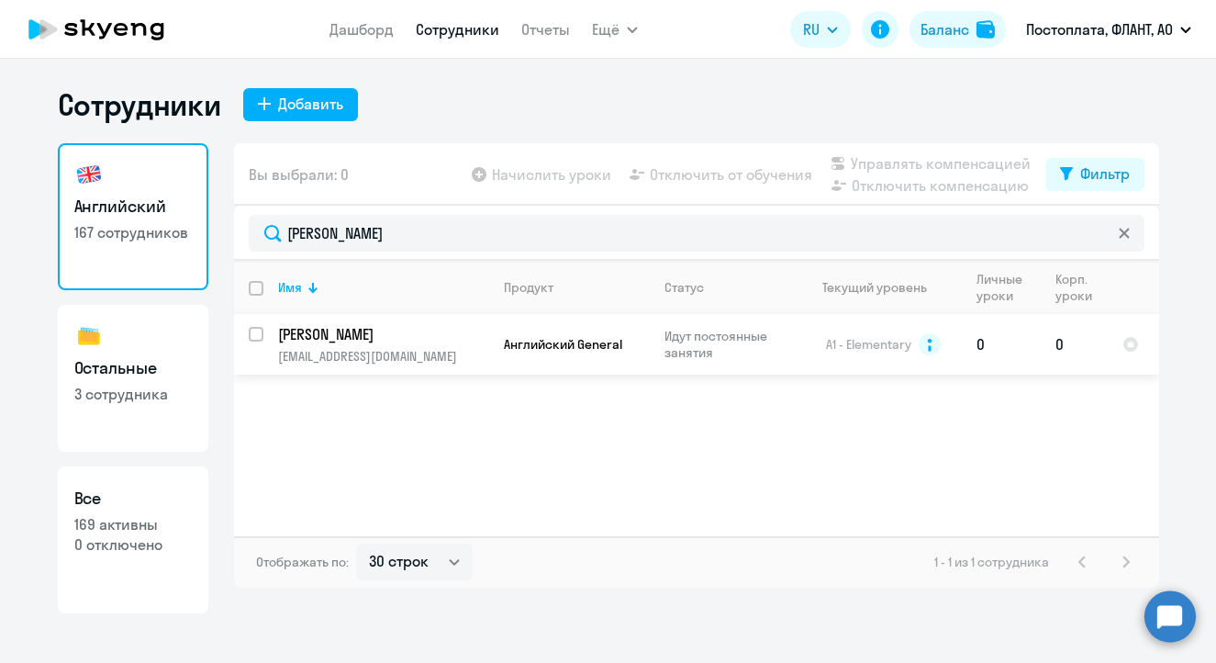
click at [252, 337] on input "select row 11060745" at bounding box center [267, 345] width 37 height 37
checkbox input "true"
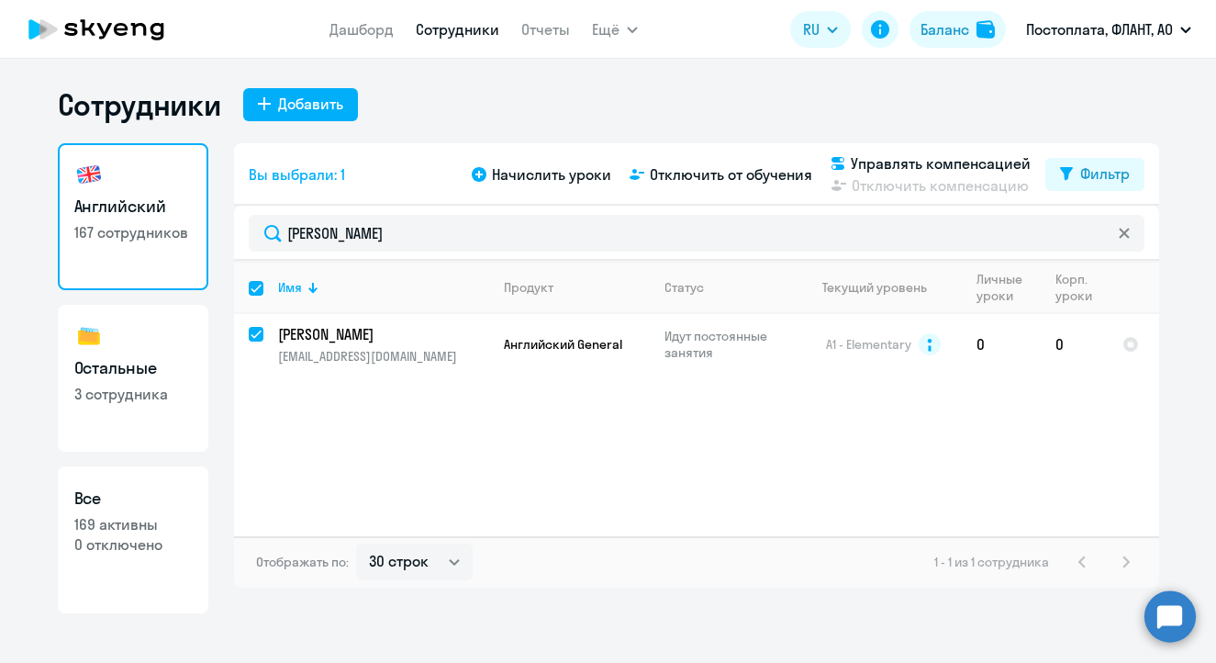
click at [1168, 614] on circle at bounding box center [1169, 615] width 51 height 51
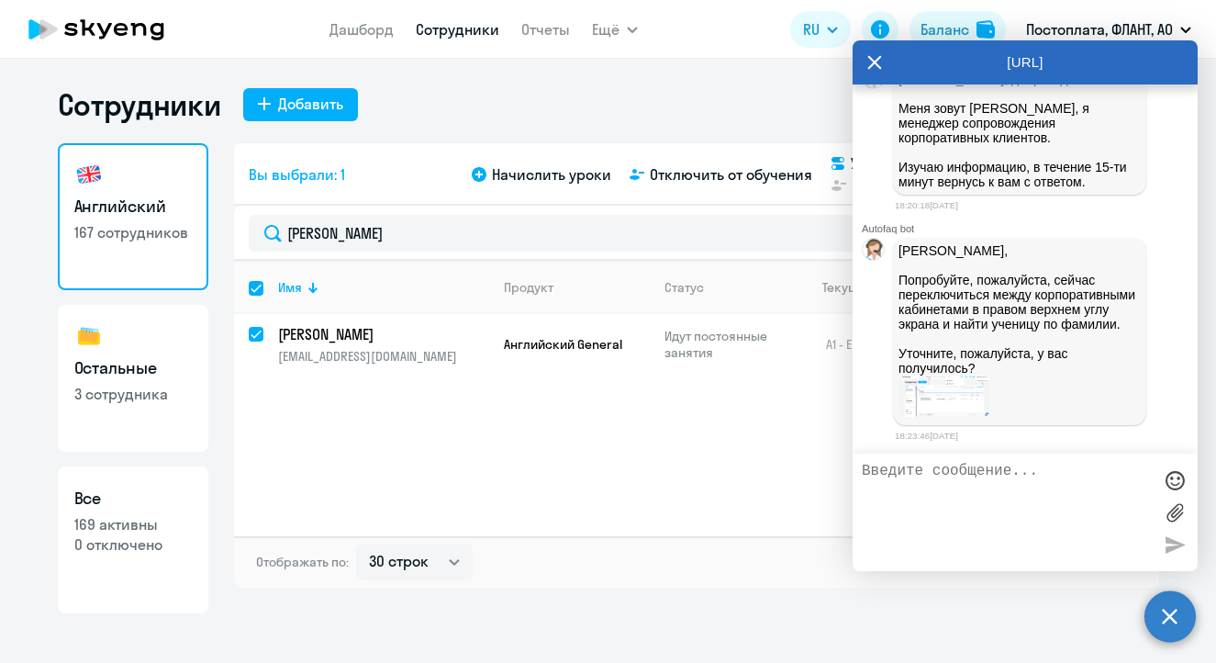
click at [983, 497] on textarea at bounding box center [1007, 512] width 290 height 99
paste textarea "[EMAIL_ADDRESS][DOMAIN_NAME]"
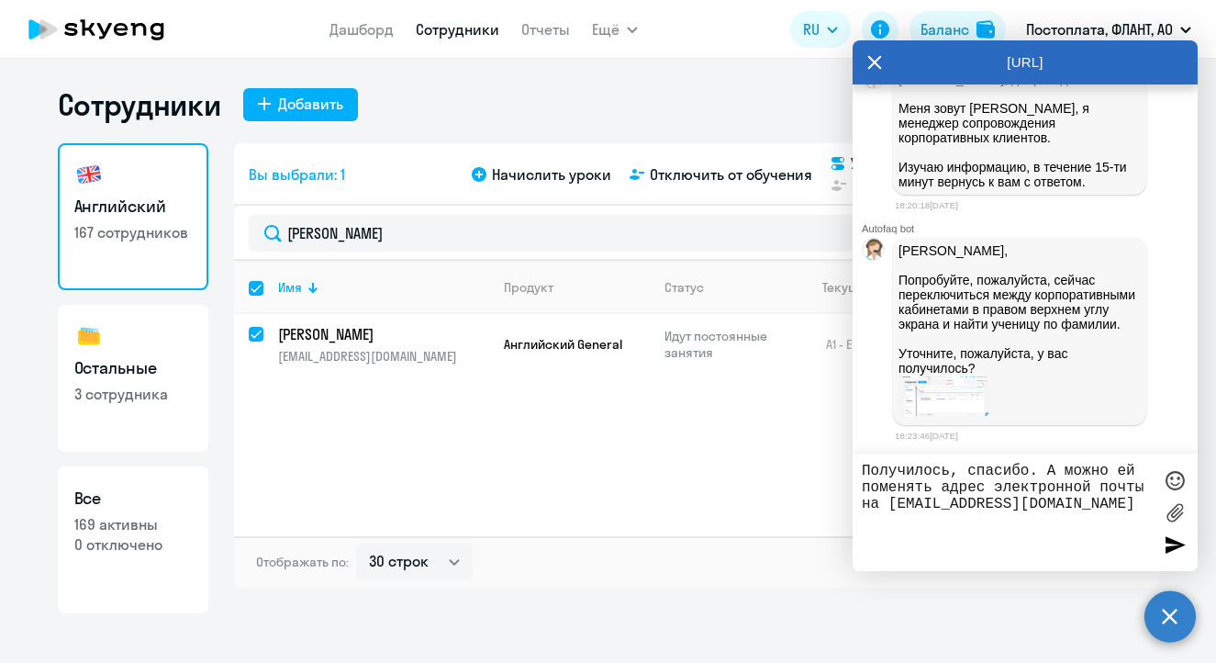
type textarea "Получилось, спасибо. А можно ей поменять адрес электронной почты на [EMAIL_ADDR…"
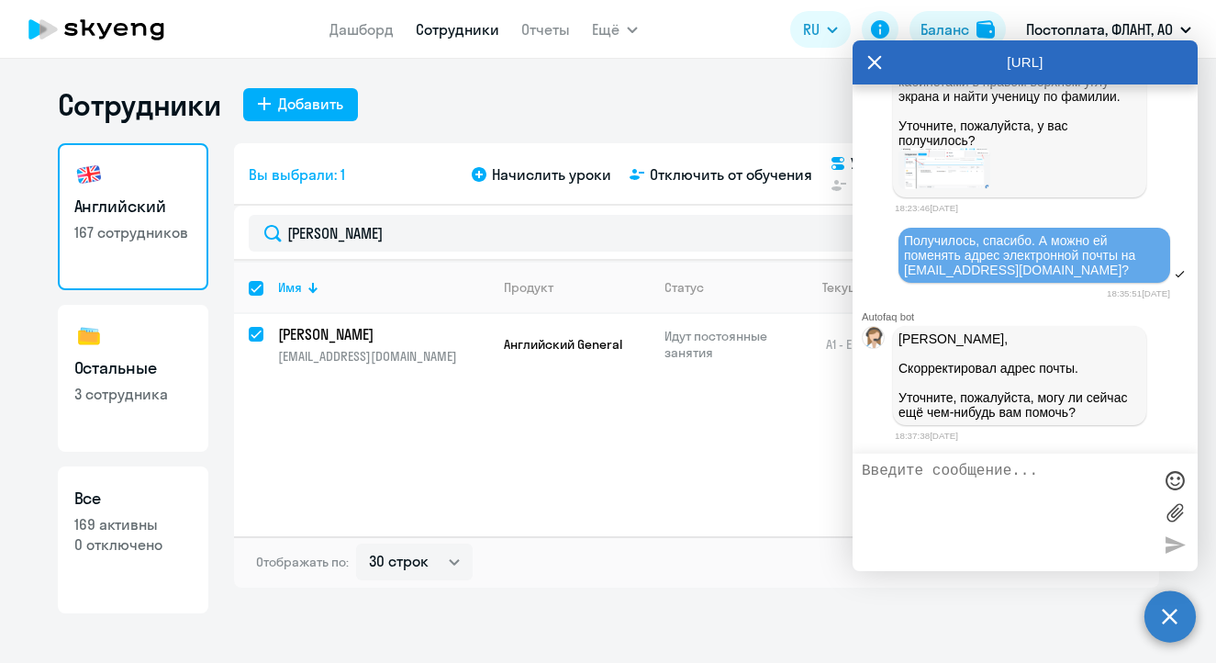
scroll to position [28800, 0]
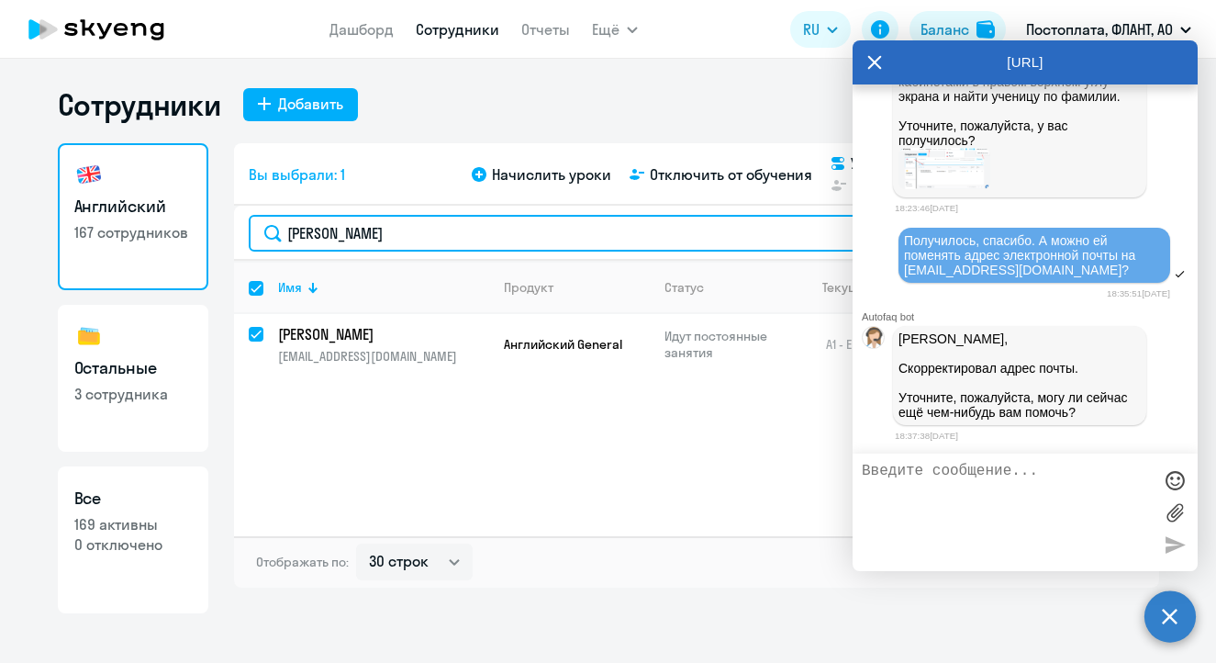
drag, startPoint x: 412, startPoint y: 234, endPoint x: 229, endPoint y: 231, distance: 182.7
click at [229, 231] on div "Английский 167 сотрудников Остальные 3 сотрудника Все 169 активны 0 отключено В…" at bounding box center [608, 378] width 1101 height 470
type input "ко"
checkbox input "false"
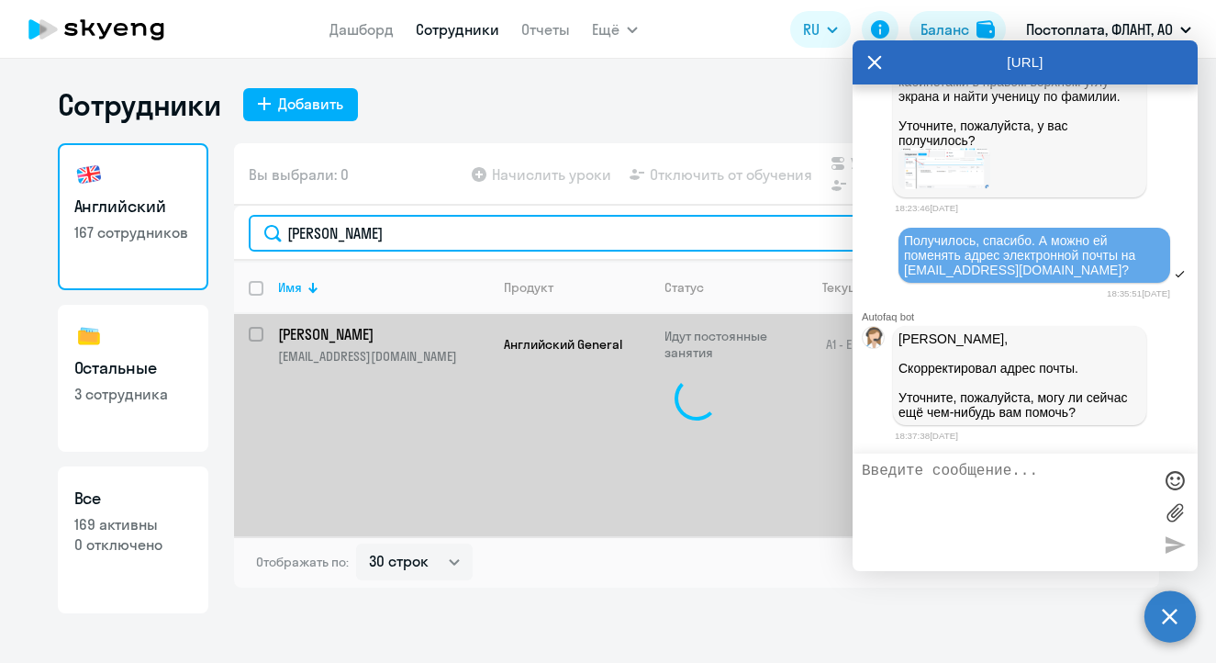
type input "[PERSON_NAME]"
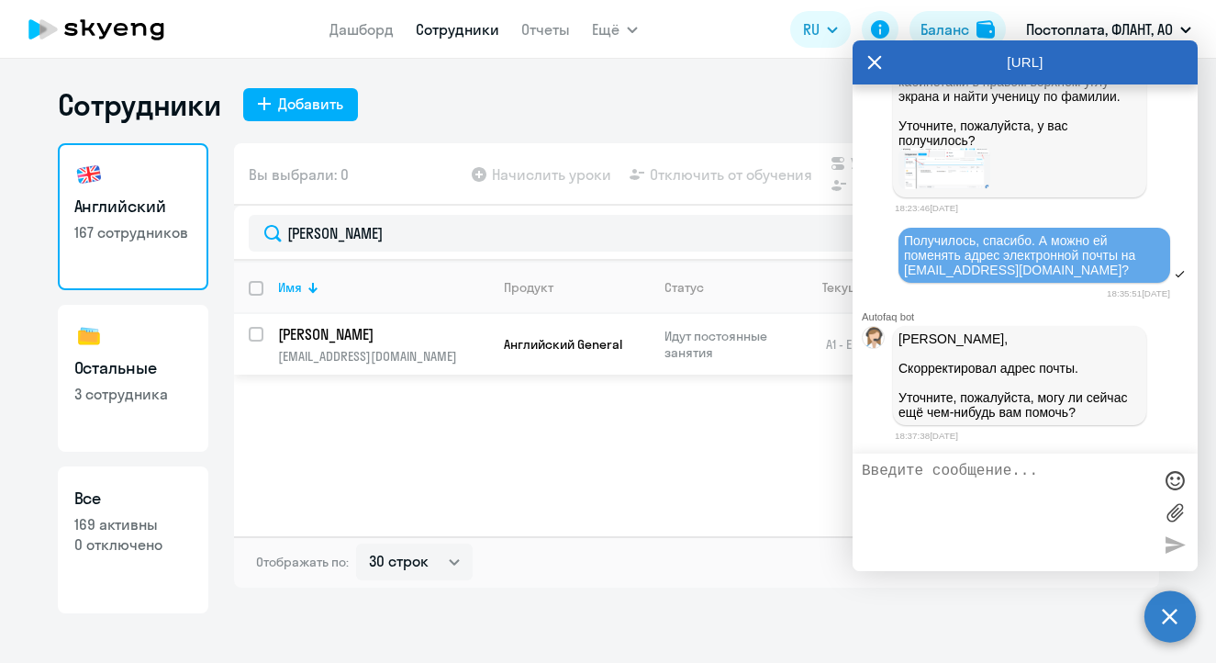
click at [260, 330] on input "select row 11060745" at bounding box center [267, 345] width 37 height 37
checkbox input "true"
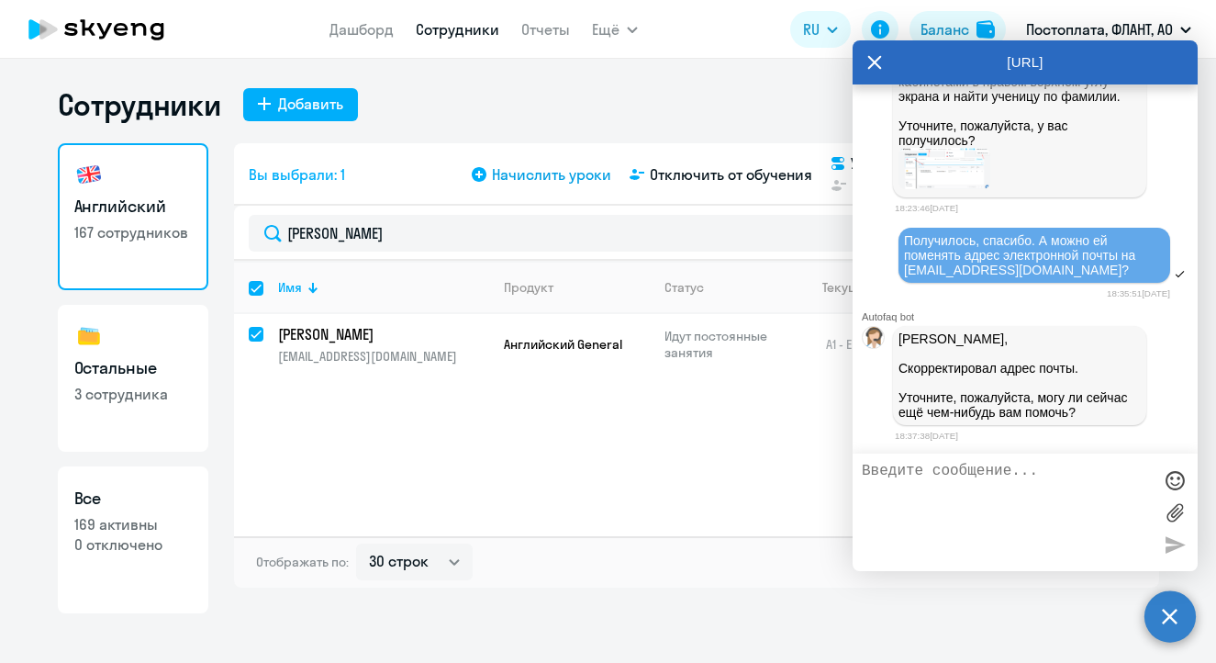
click at [578, 173] on span "Начислить уроки" at bounding box center [551, 174] width 119 height 22
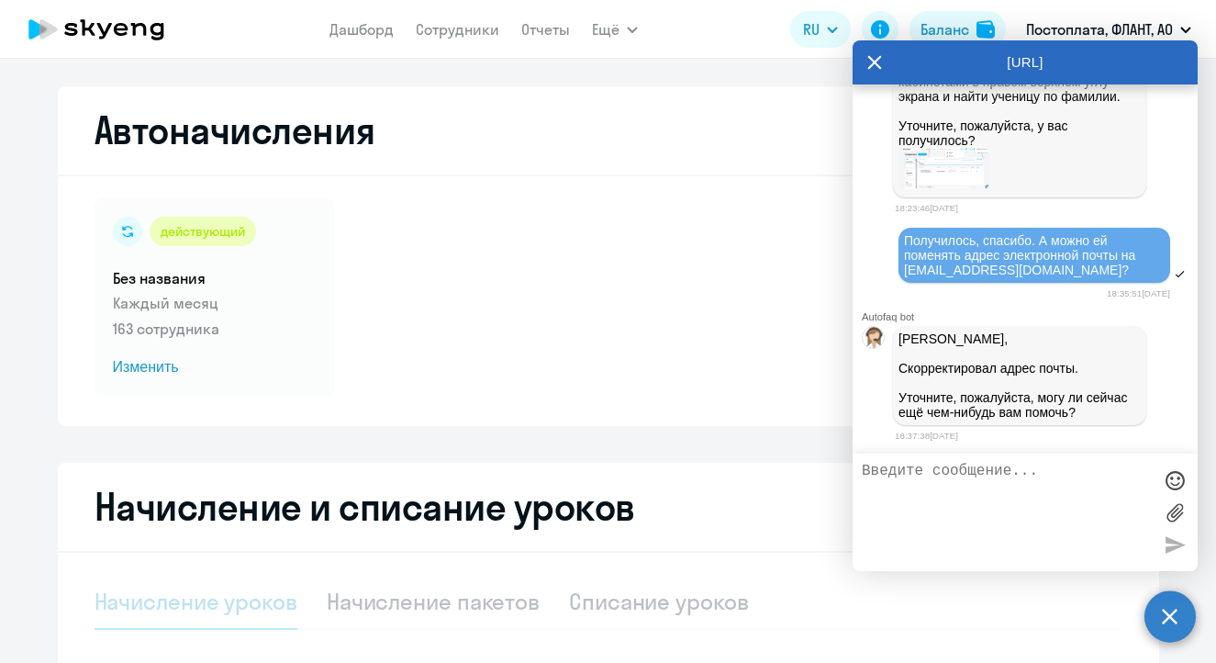
select select "10"
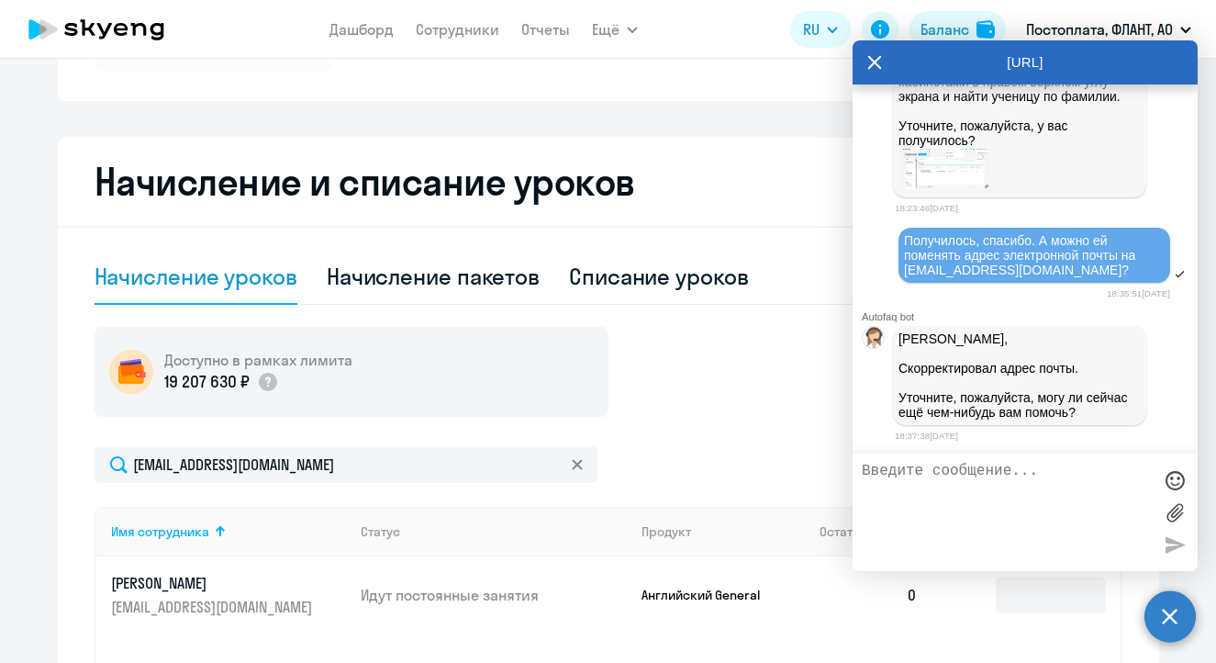
scroll to position [486, 0]
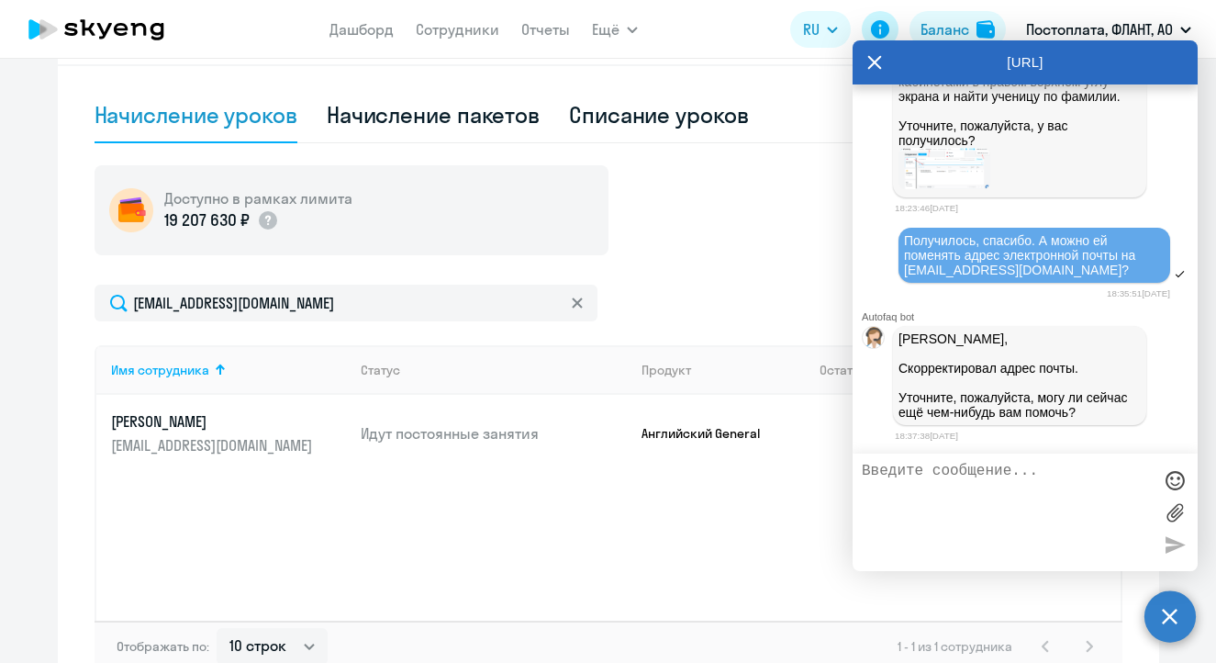
click at [874, 38] on icon at bounding box center [880, 29] width 22 height 22
click at [867, 57] on icon at bounding box center [874, 62] width 15 height 44
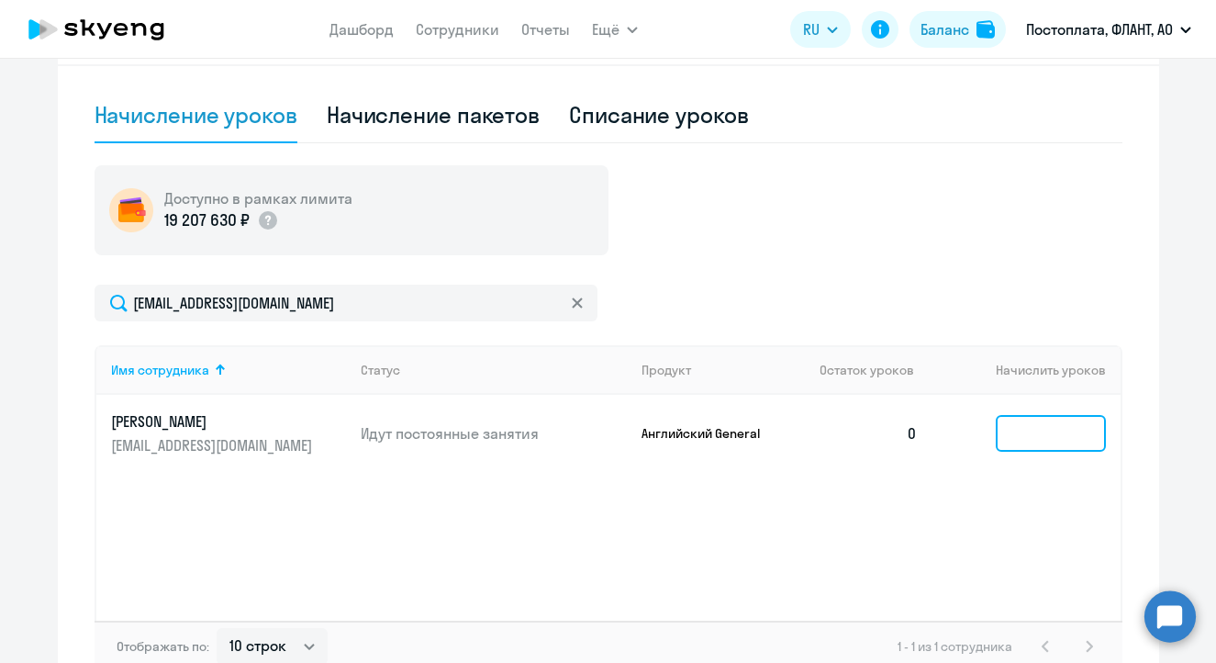
click at [1035, 443] on input at bounding box center [1051, 433] width 110 height 37
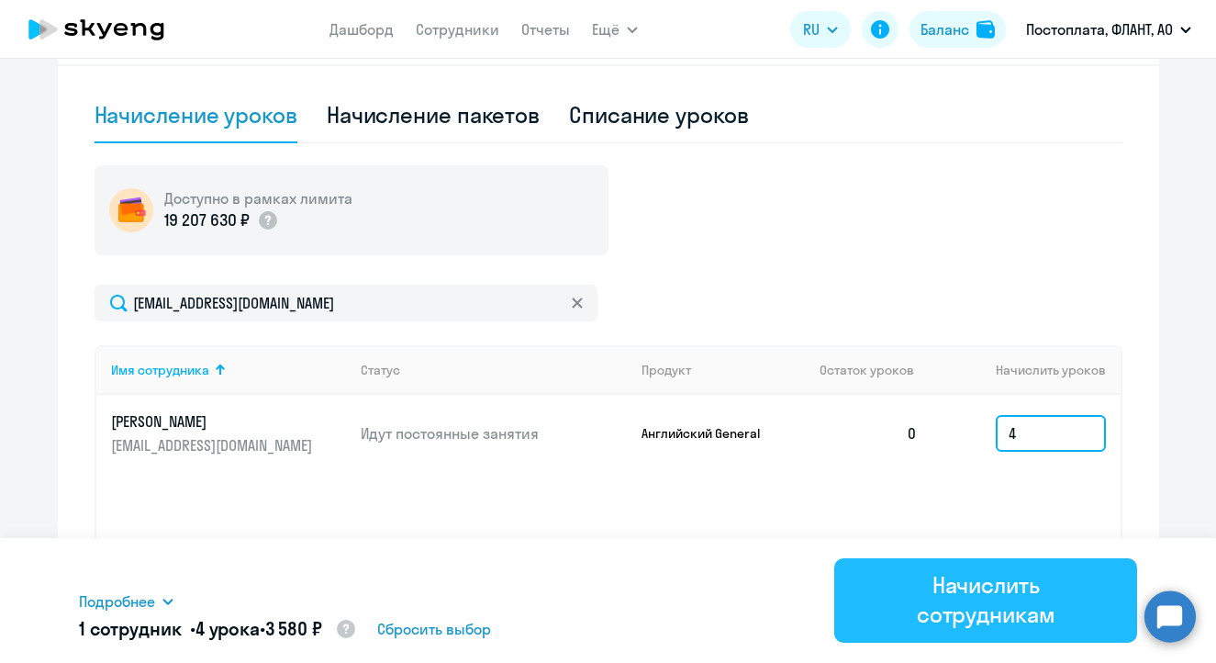
type input "4"
click at [981, 586] on div "Начислить сотрудникам" at bounding box center [985, 599] width 251 height 59
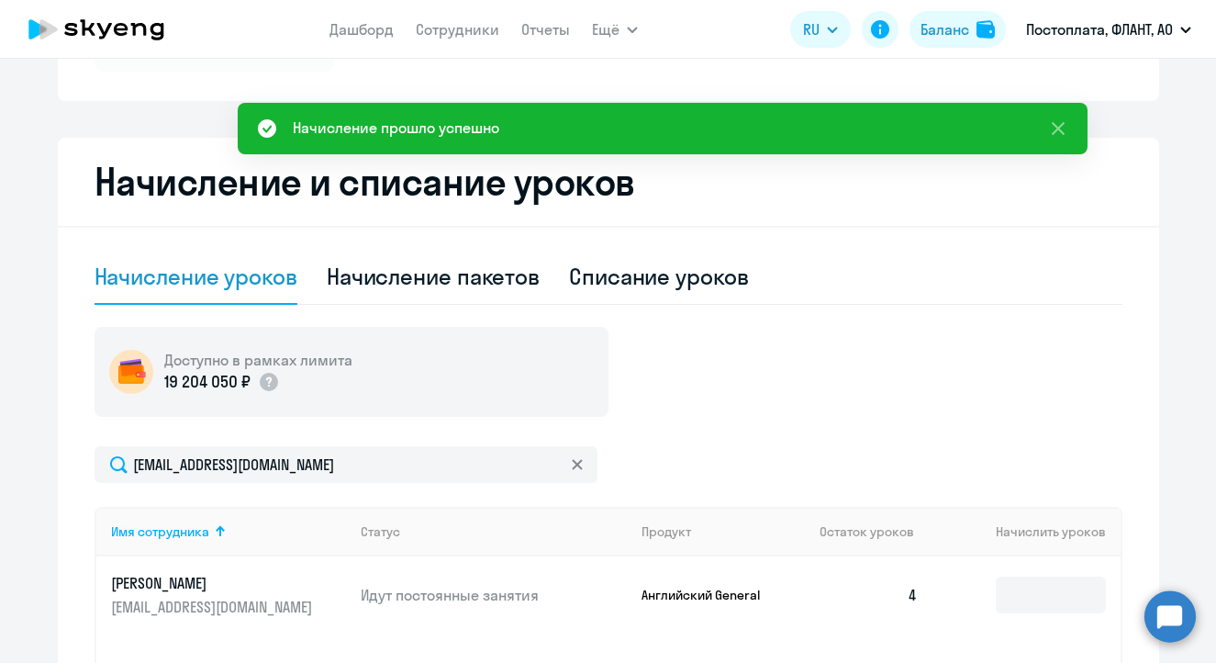
scroll to position [0, 0]
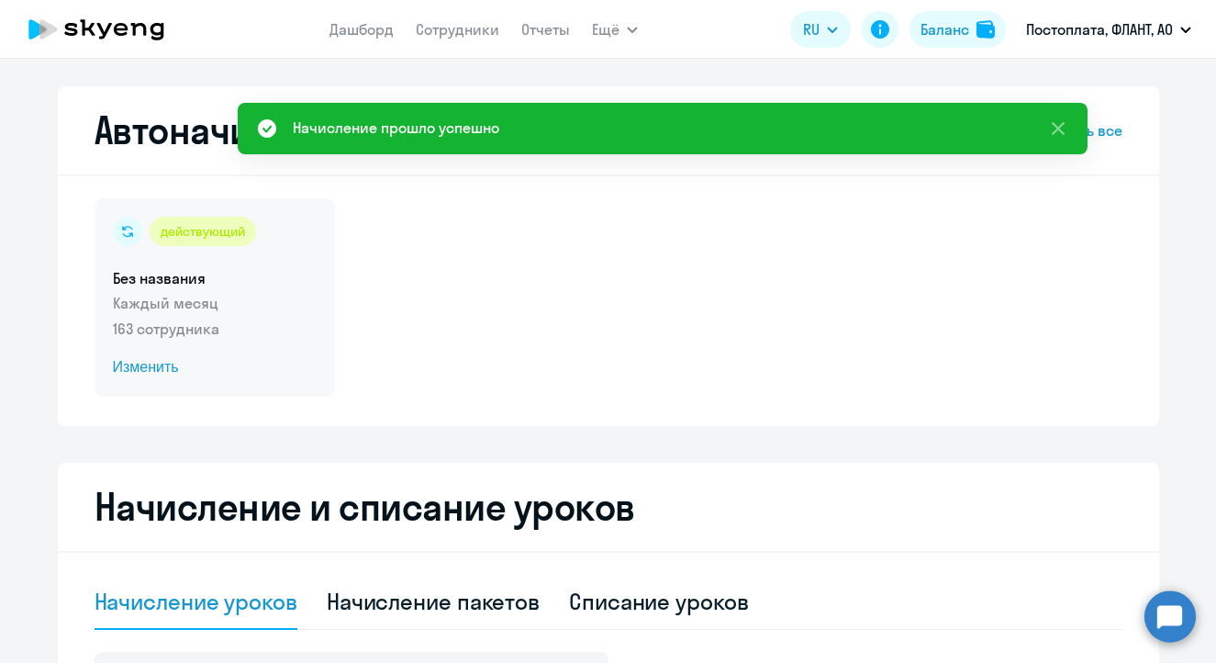
click at [150, 364] on span "Изменить" at bounding box center [215, 367] width 204 height 22
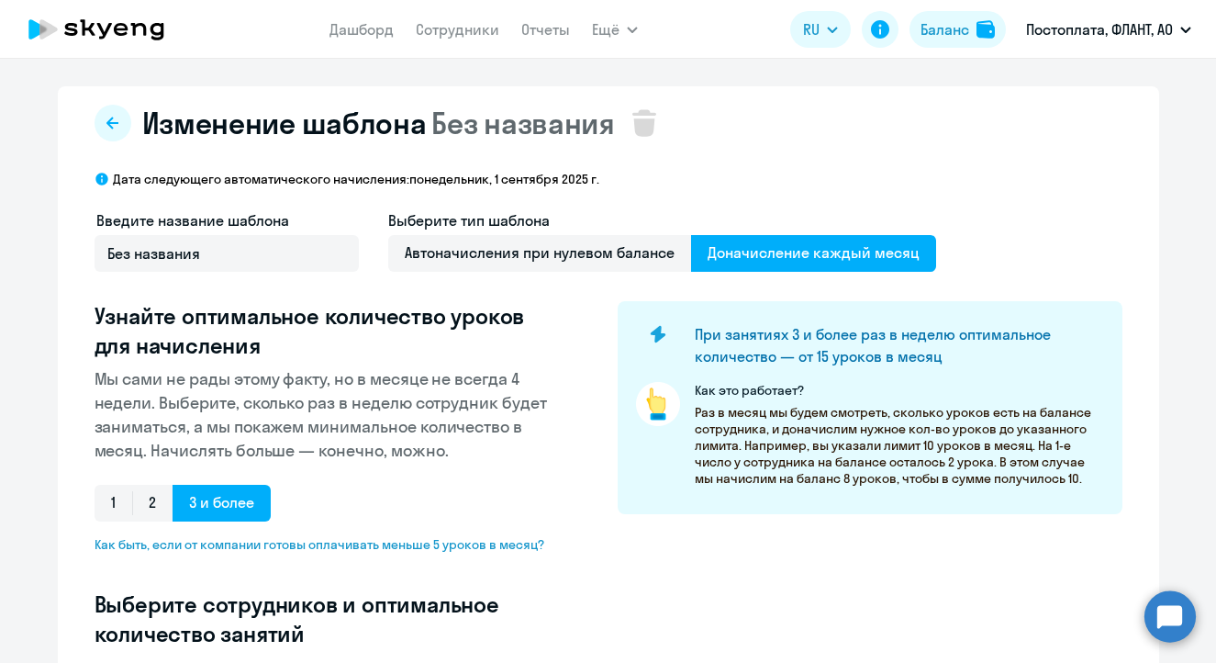
scroll to position [497, 0]
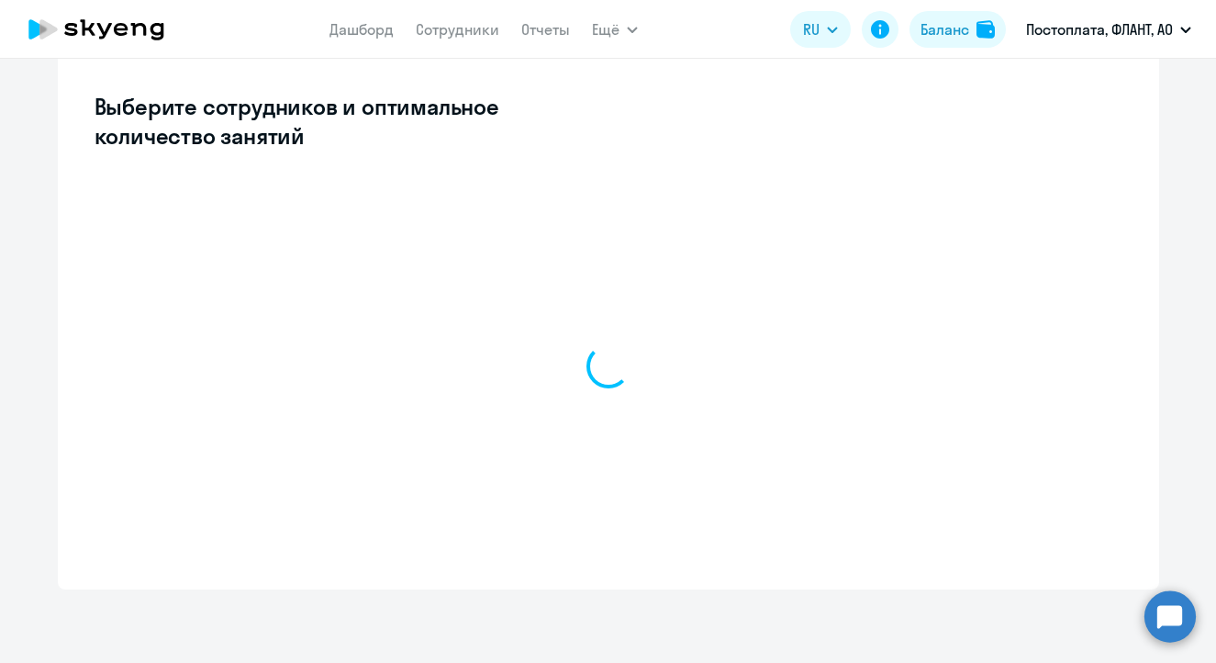
select select "10"
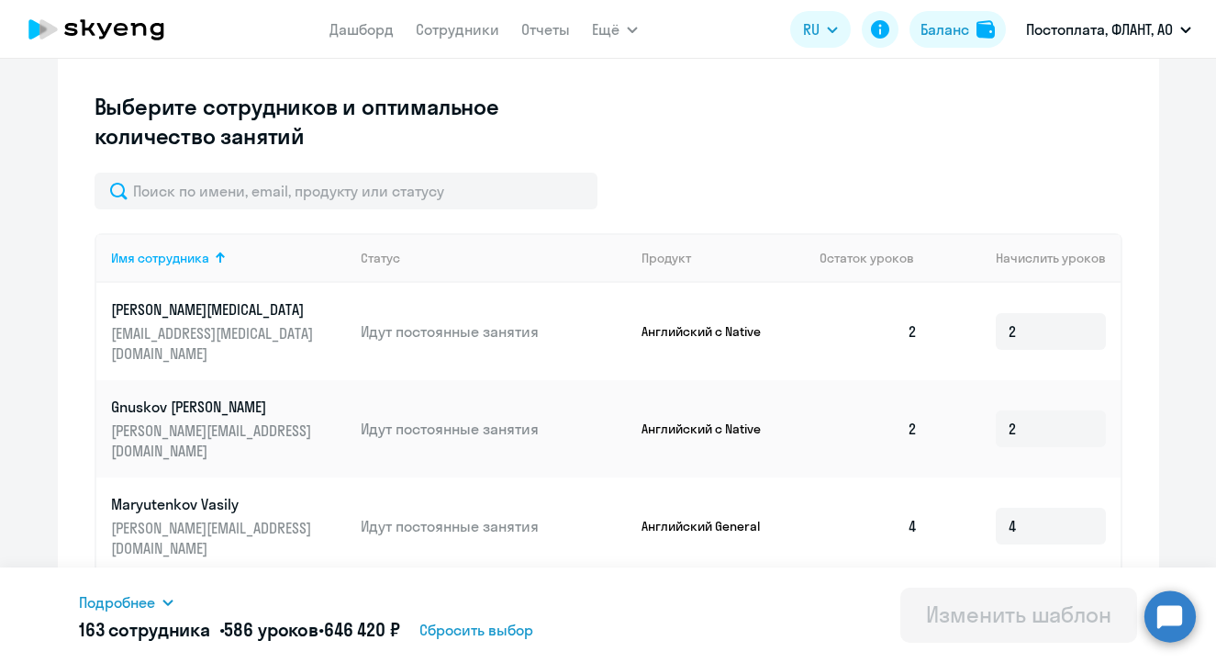
click at [274, 211] on div "Имя сотрудника Статус Продукт Остаток уроков Начислить уроков [PERSON_NAME][MED…" at bounding box center [609, 647] width 1028 height 949
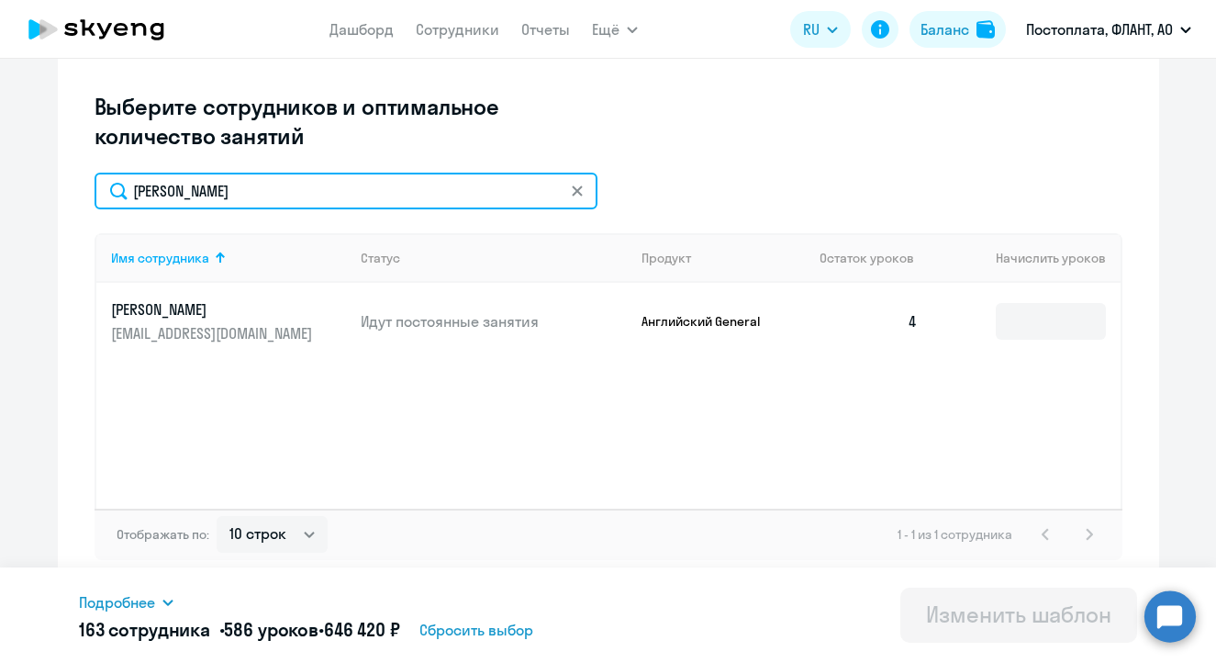
type input "[PERSON_NAME]"
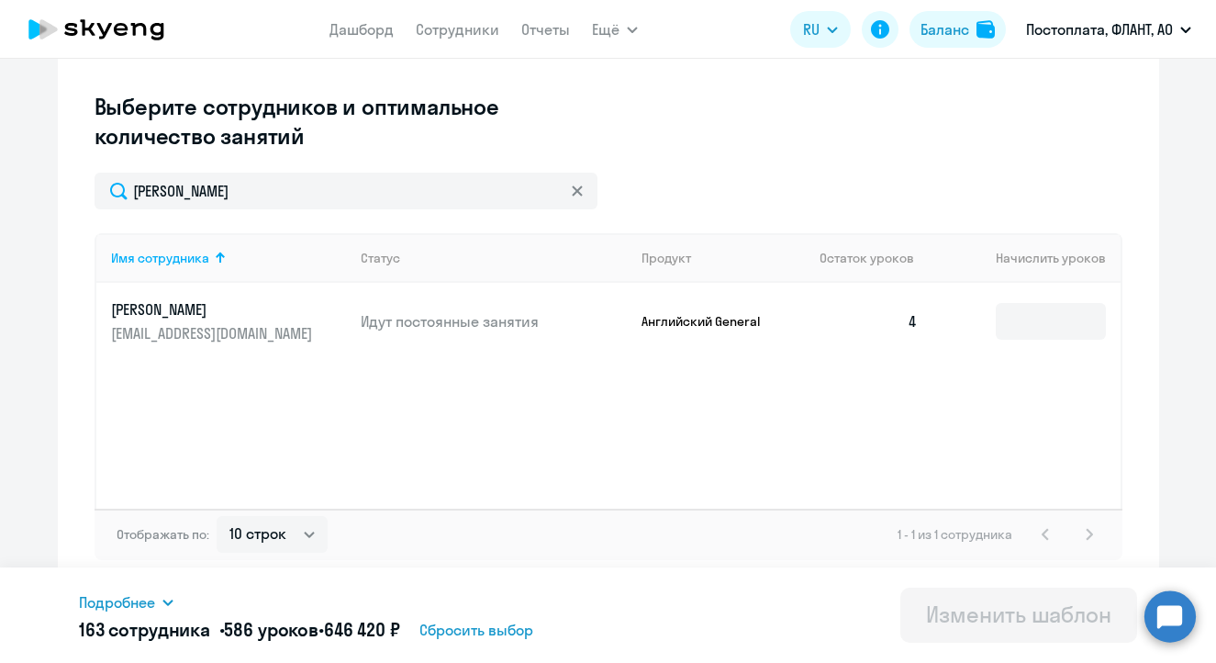
click at [1121, 316] on div "Изменение шаблона Без названия Дата следующего автоматического начисления: [DAT…" at bounding box center [608, 89] width 1101 height 1000
click at [1030, 318] on input at bounding box center [1051, 321] width 110 height 37
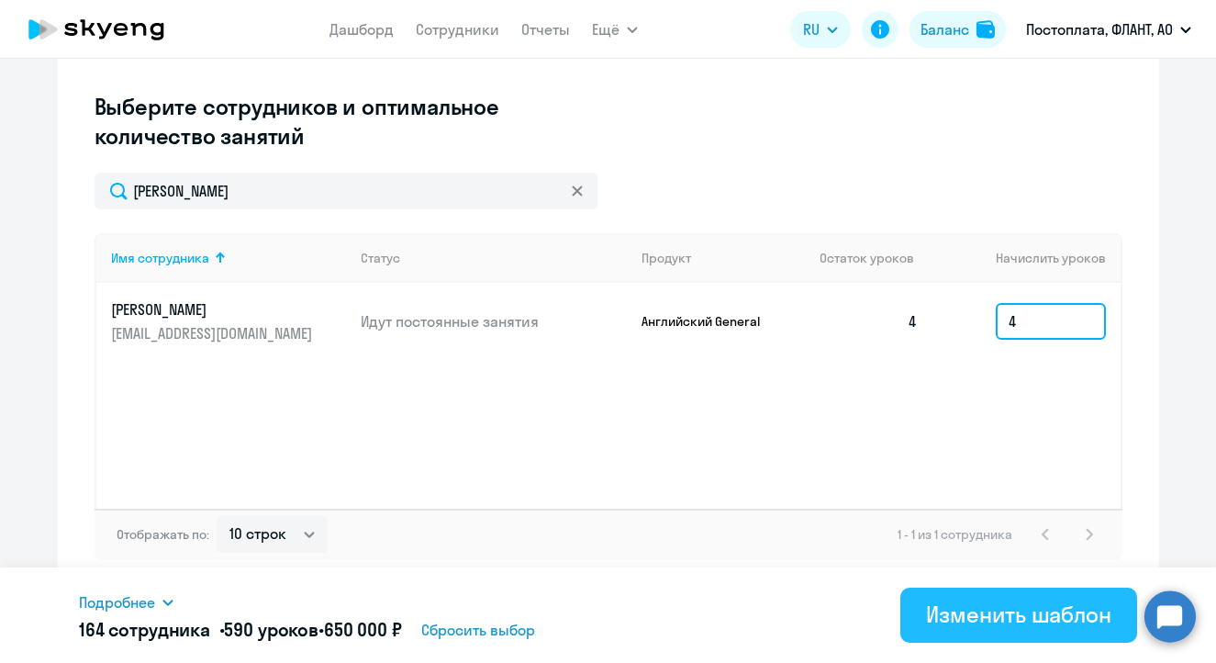
type input "4"
click at [1000, 605] on div "Изменить шаблон" at bounding box center [1018, 613] width 185 height 29
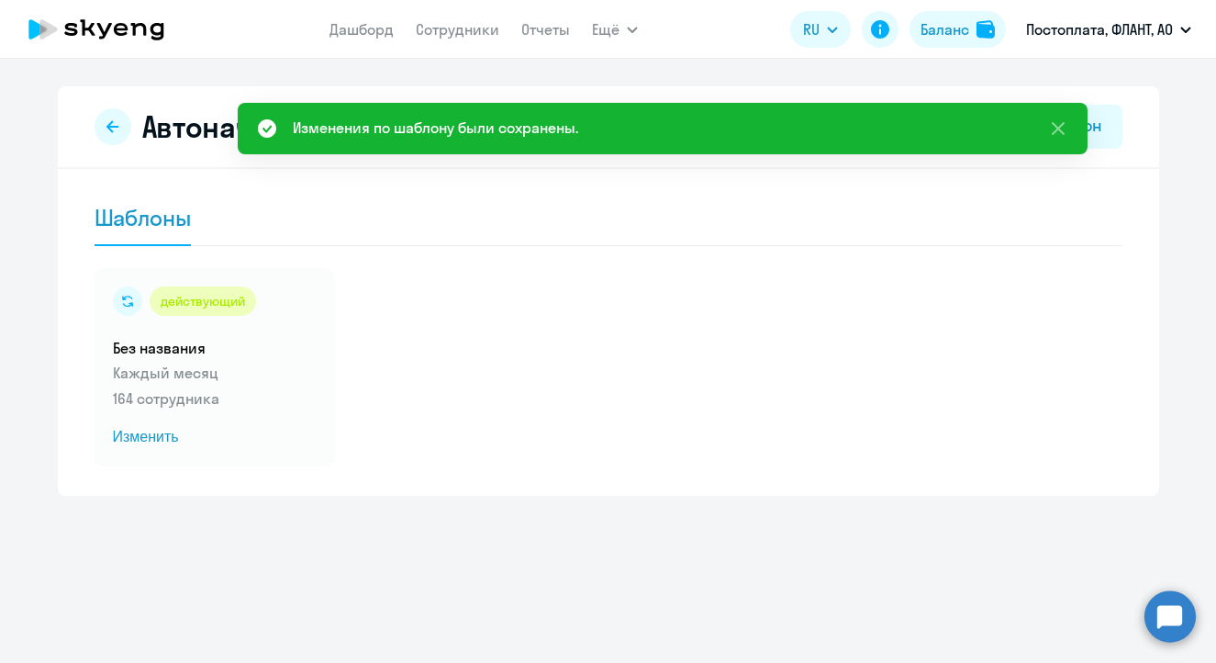
click at [1167, 632] on circle at bounding box center [1169, 615] width 51 height 51
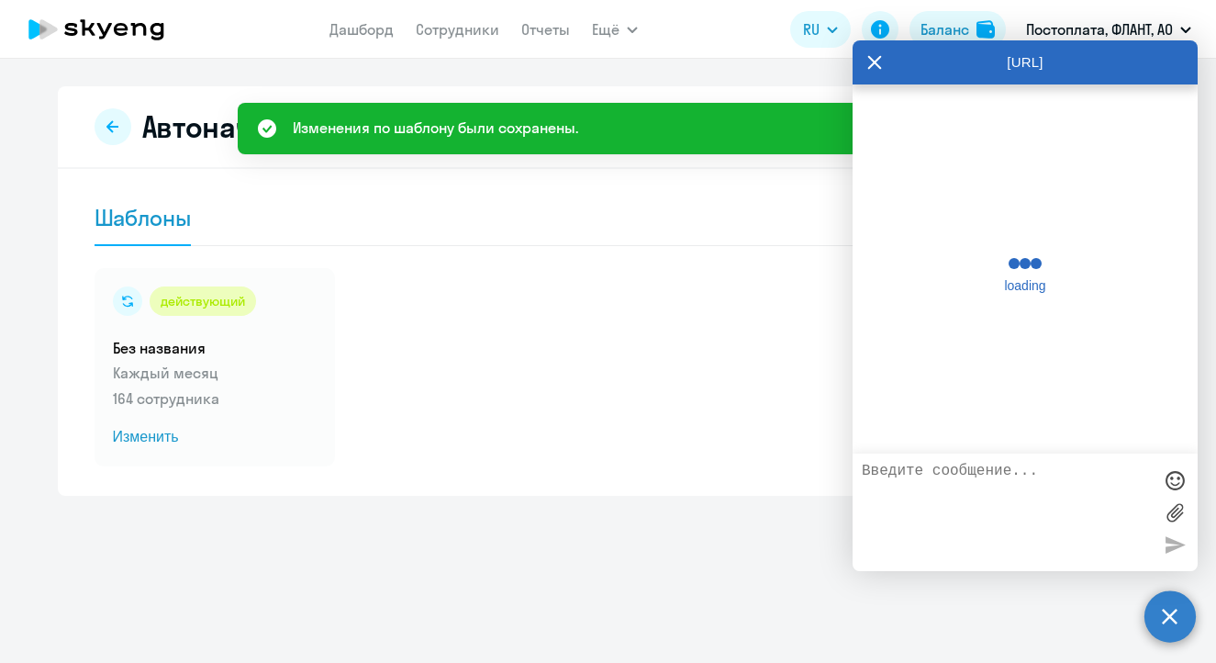
scroll to position [28681, 0]
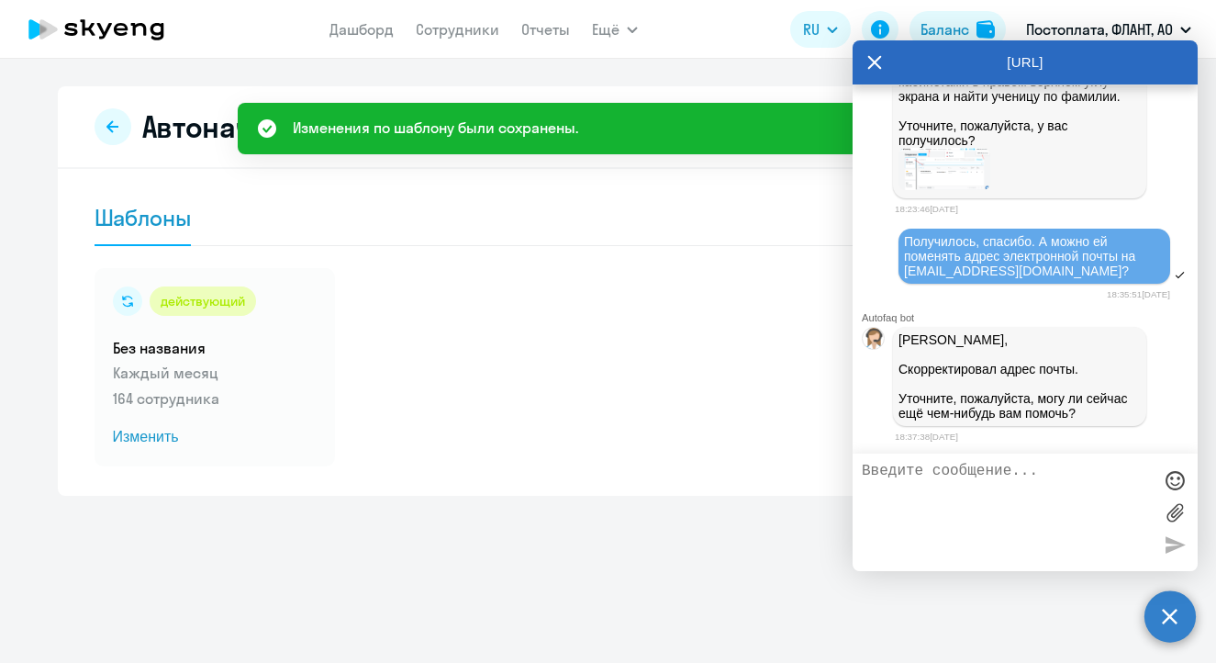
click at [1018, 498] on textarea at bounding box center [1007, 512] width 290 height 99
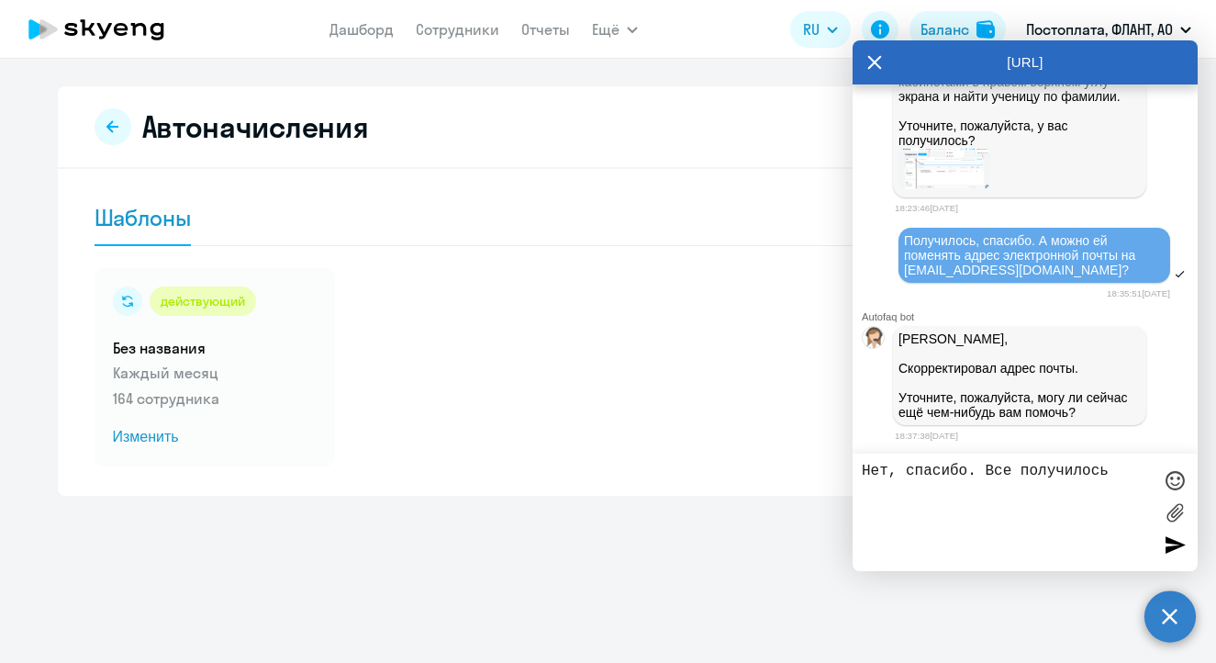
type textarea "Нет, спасибо. Все получилось)"
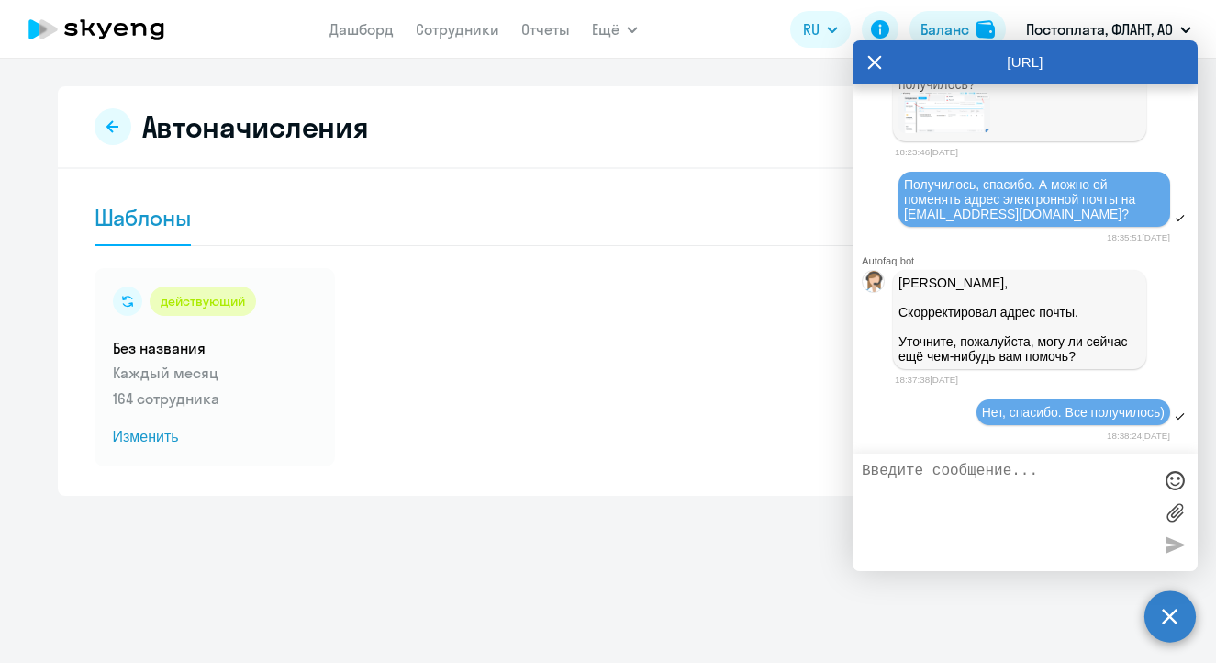
click at [878, 59] on icon at bounding box center [875, 63] width 14 height 14
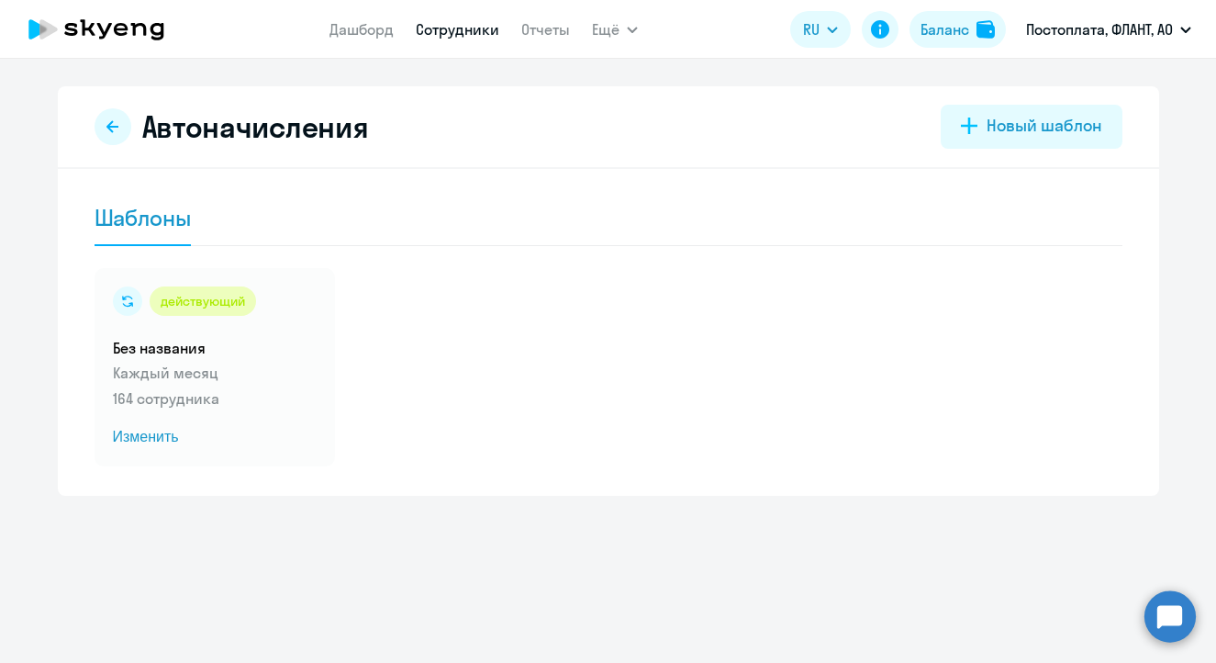
click at [451, 29] on link "Сотрудники" at bounding box center [458, 29] width 84 height 18
select select "30"
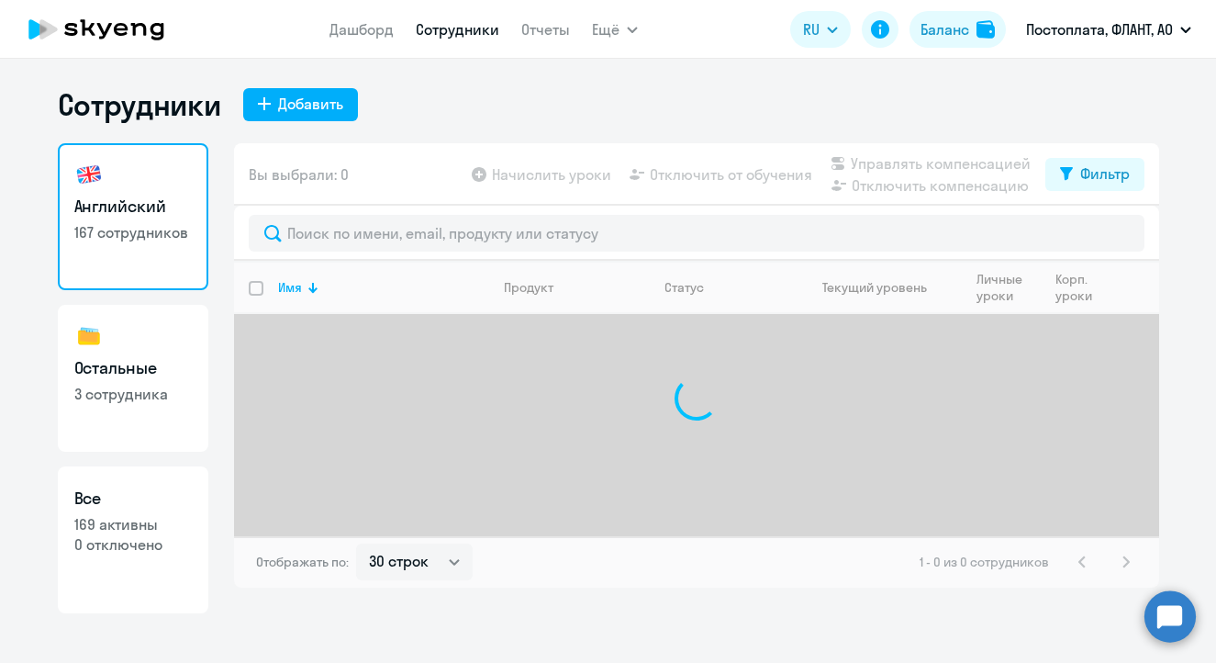
click at [59, 50] on icon at bounding box center [97, 29] width 162 height 46
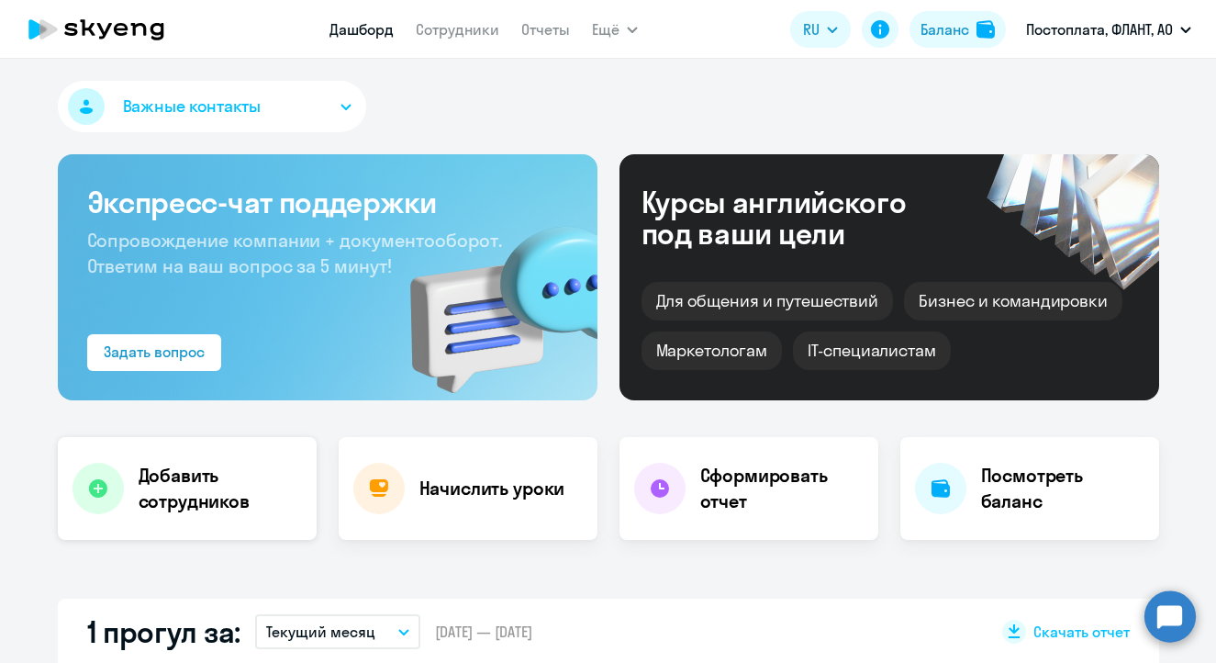
click at [163, 461] on div "Добавить сотрудников" at bounding box center [187, 488] width 259 height 103
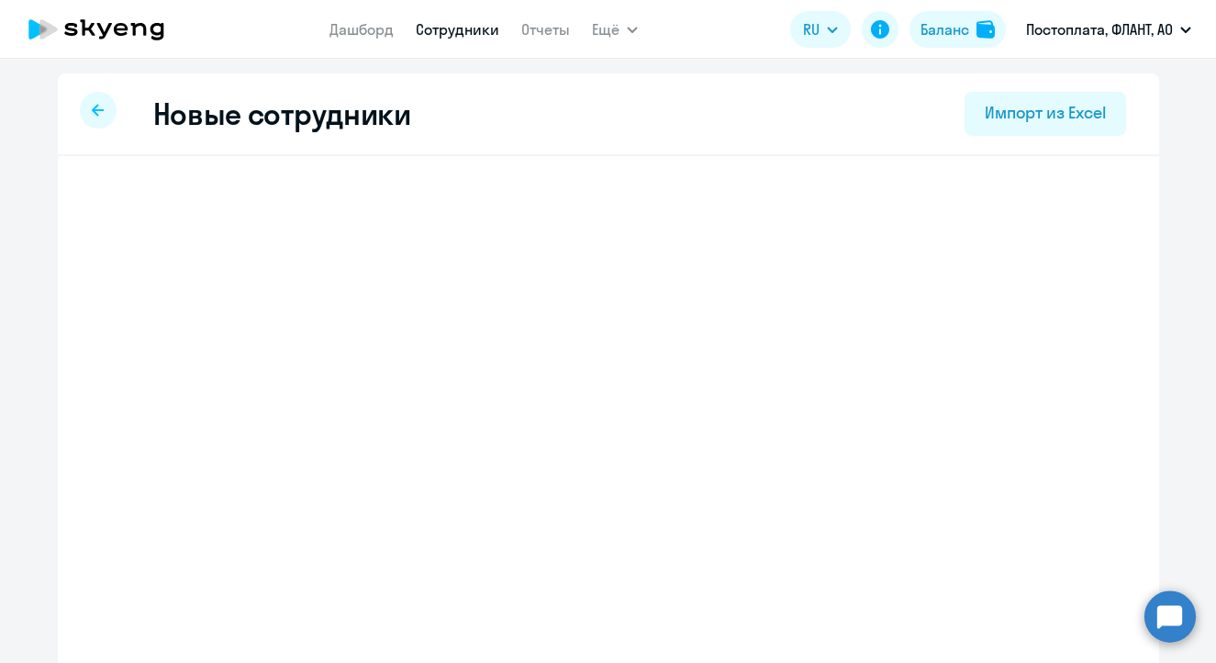
select select "english_adult_not_native_speaker"
select select "4"
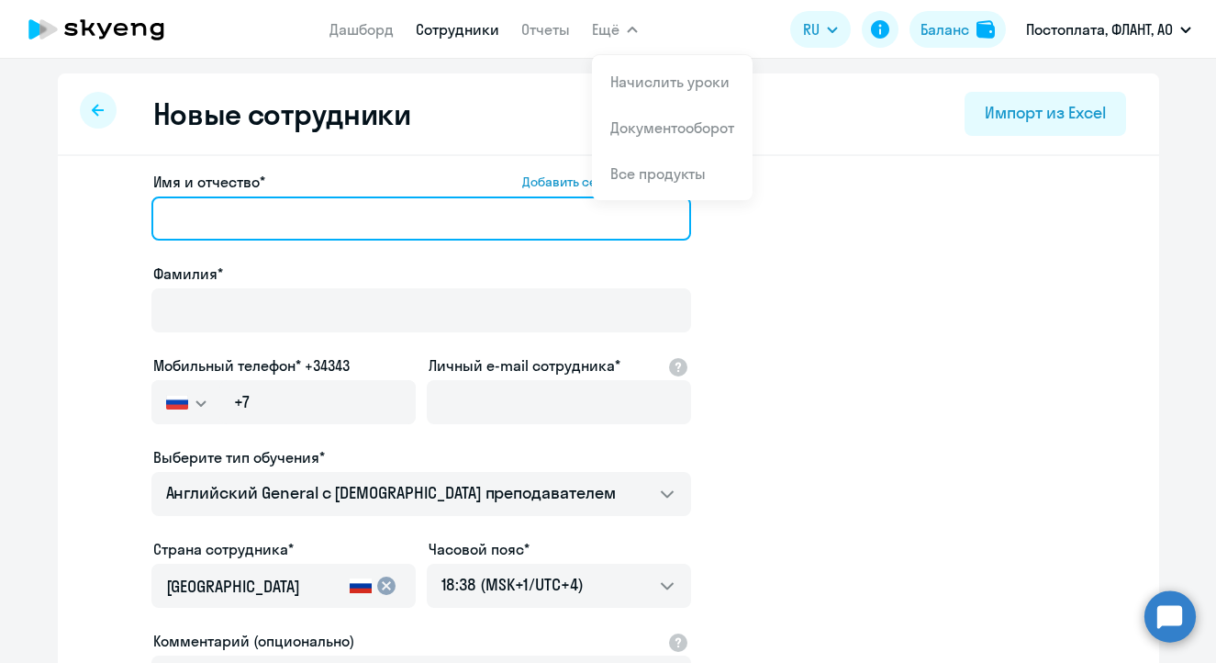
paste input "[PERSON_NAME]"
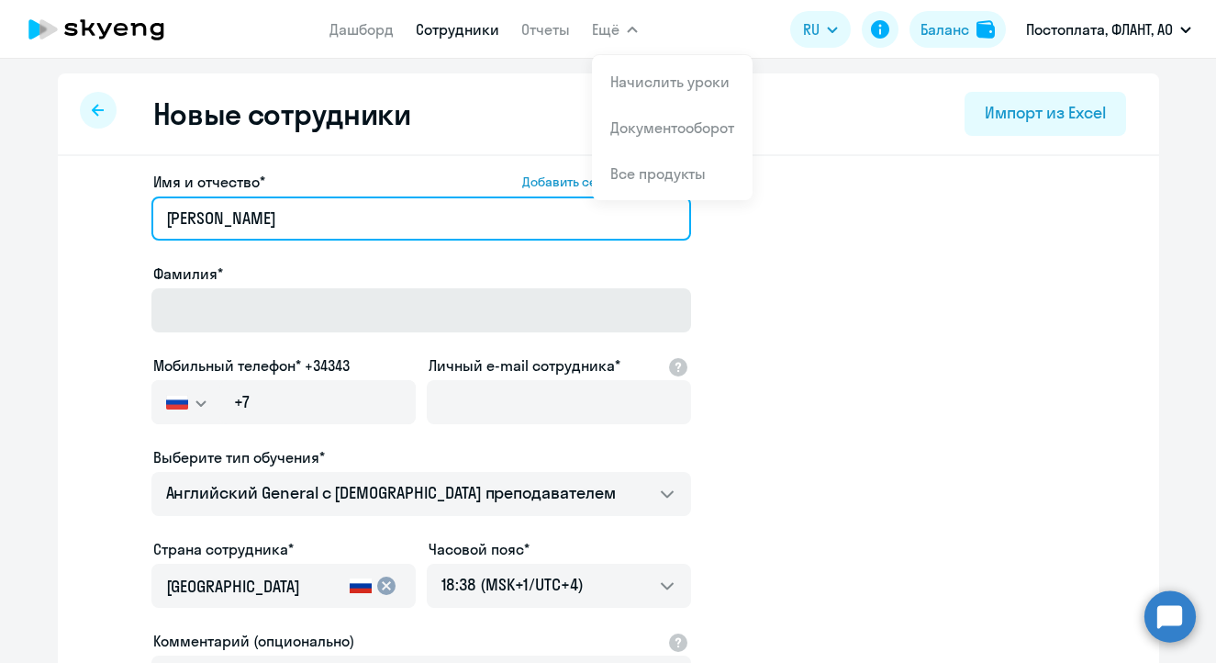
type input "[PERSON_NAME]"
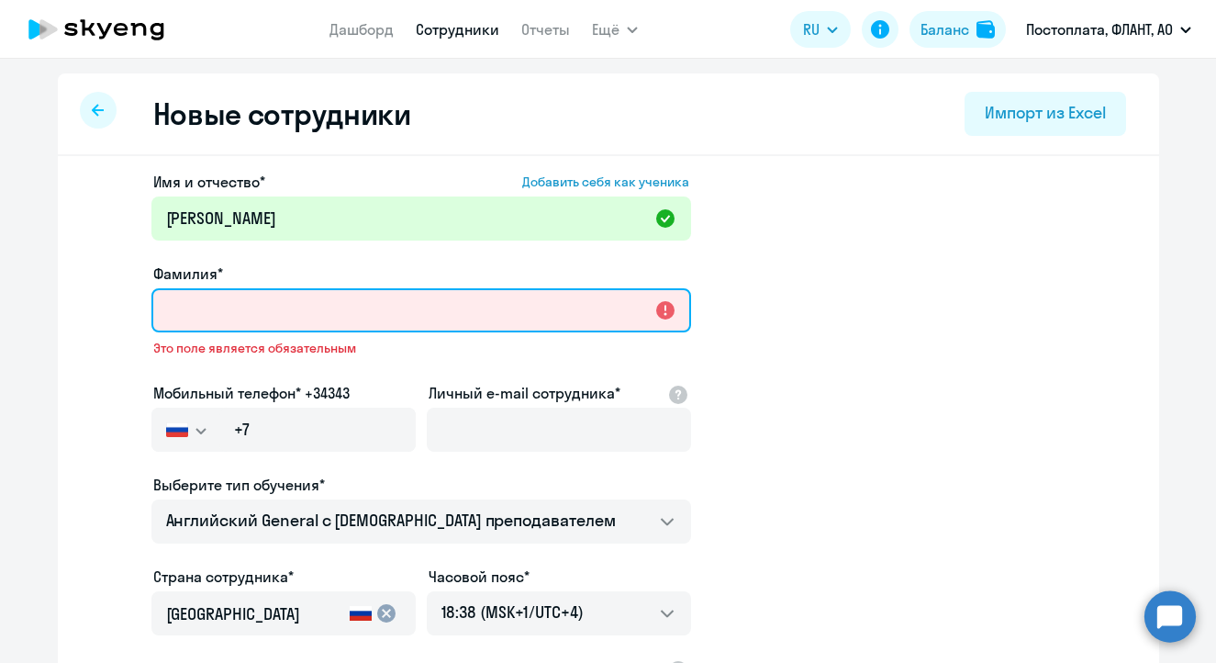
paste input "[PERSON_NAME]"
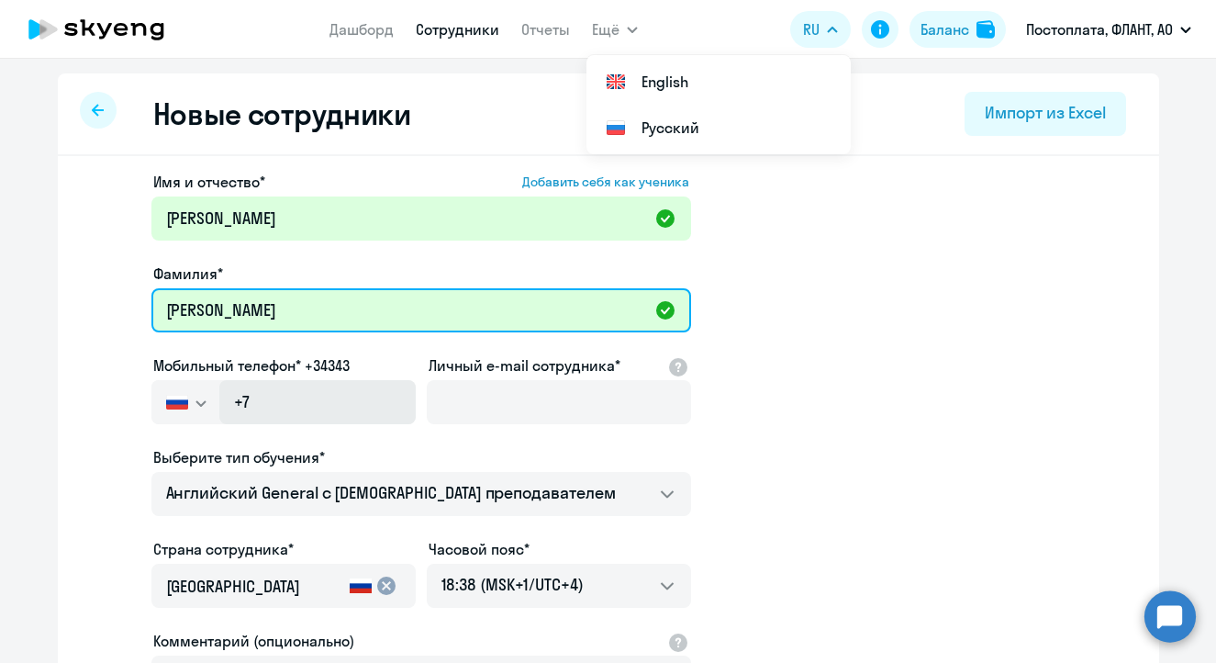
type input "[PERSON_NAME]"
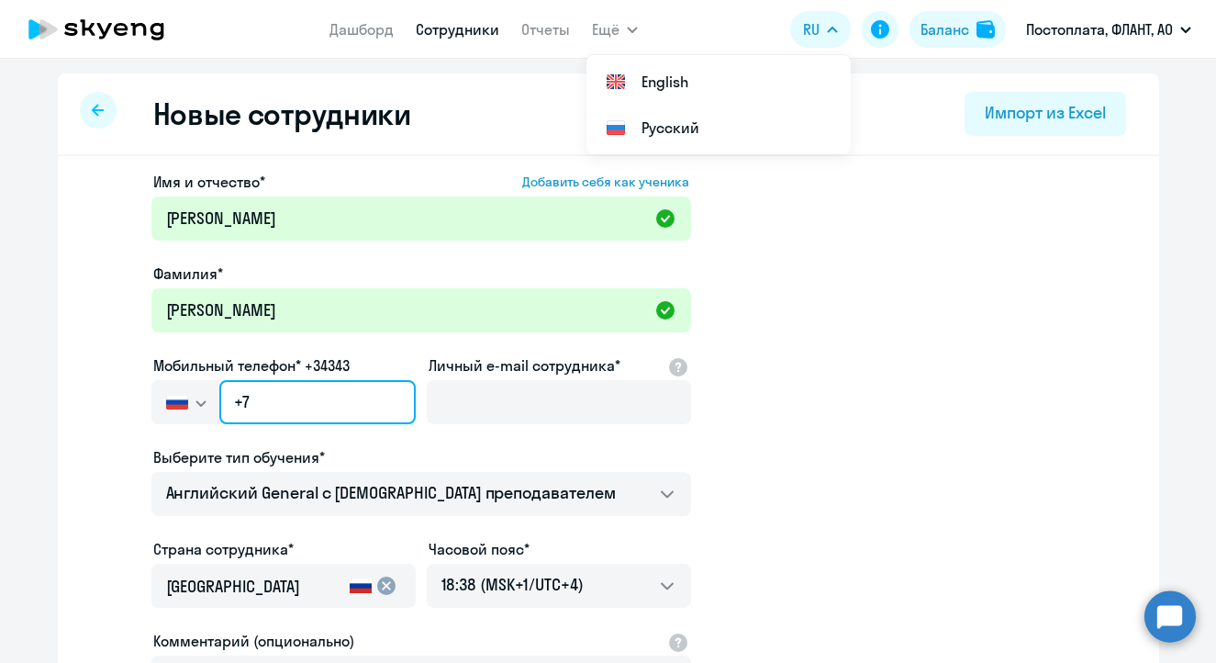
click at [280, 410] on input "+7" at bounding box center [316, 402] width 195 height 44
paste input "[PHONE_NUMBER]"
type input "[PHONE_NUMBER]"
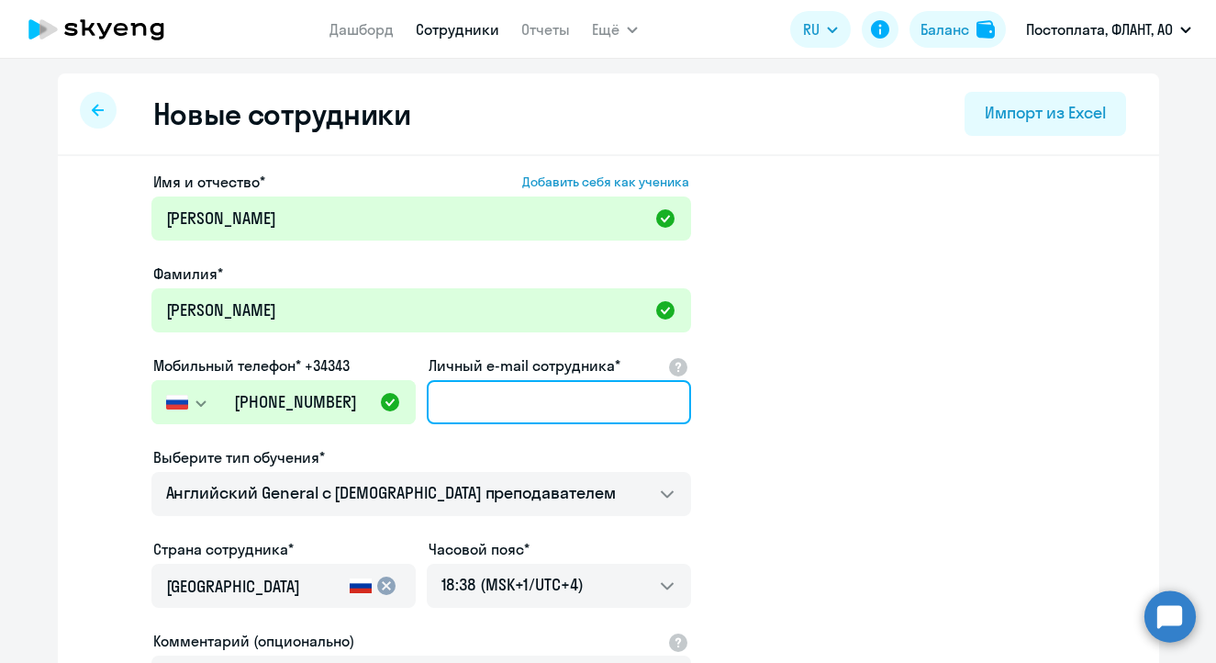
paste input "[EMAIL_ADDRESS][DOMAIN_NAME]"
type input "[EMAIL_ADDRESS][DOMAIN_NAME]"
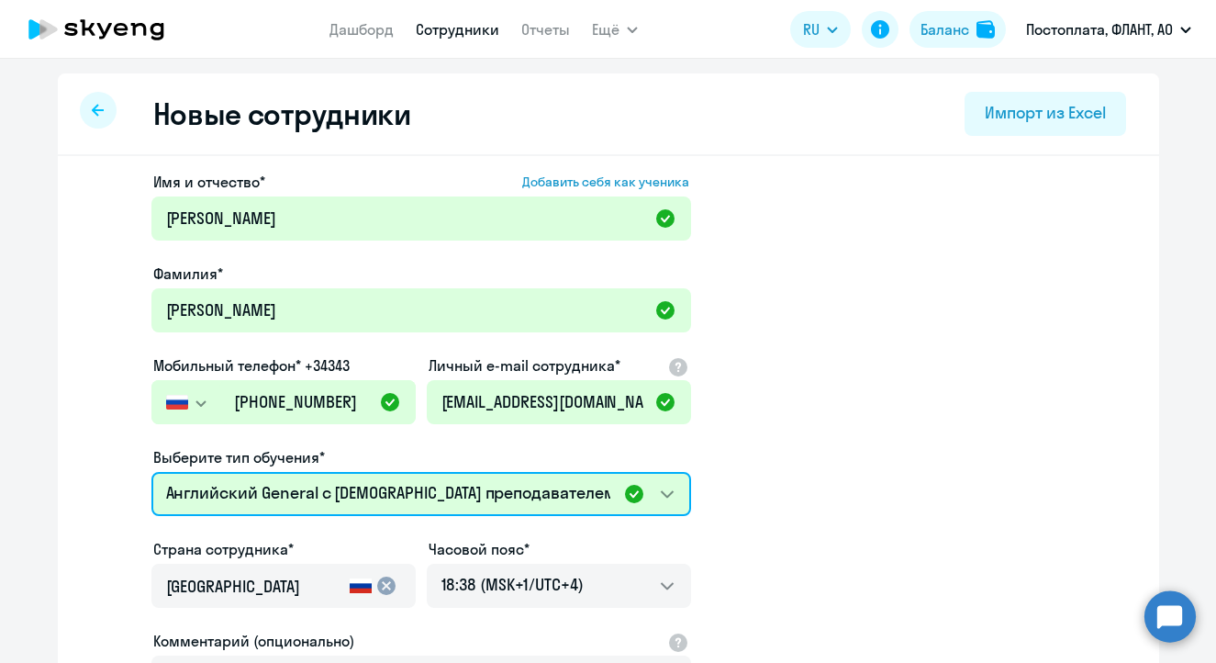
select select "english_adult_not_native_speaker_premium"
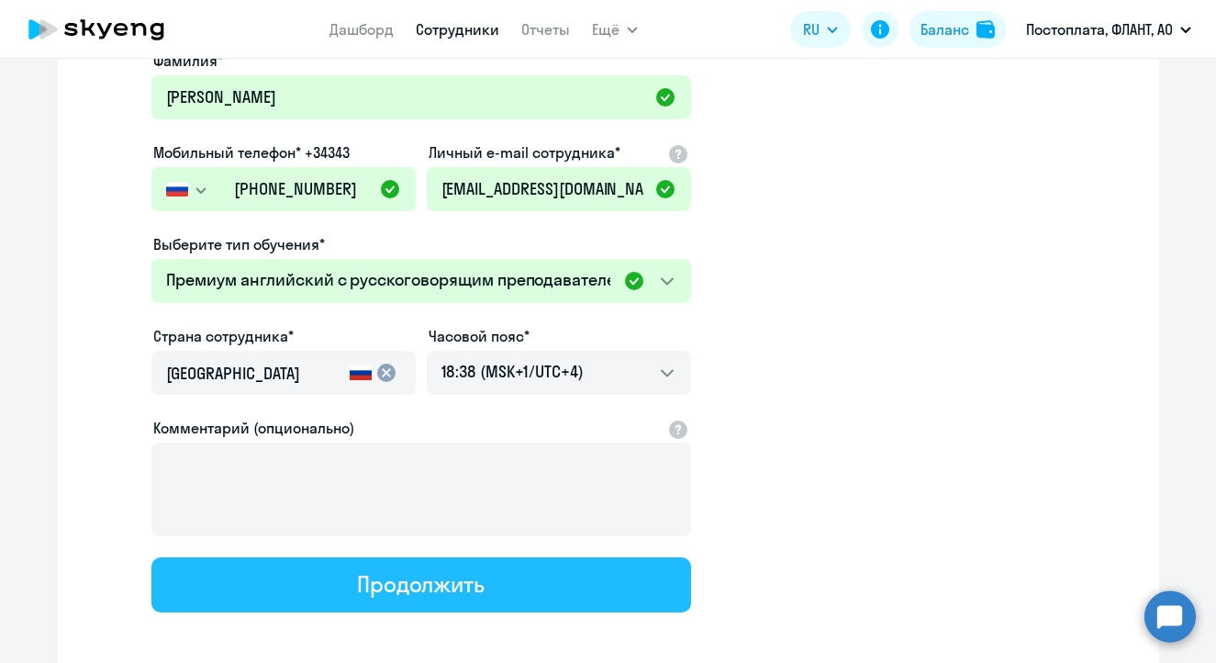
click at [466, 596] on div "Продолжить" at bounding box center [421, 583] width 128 height 29
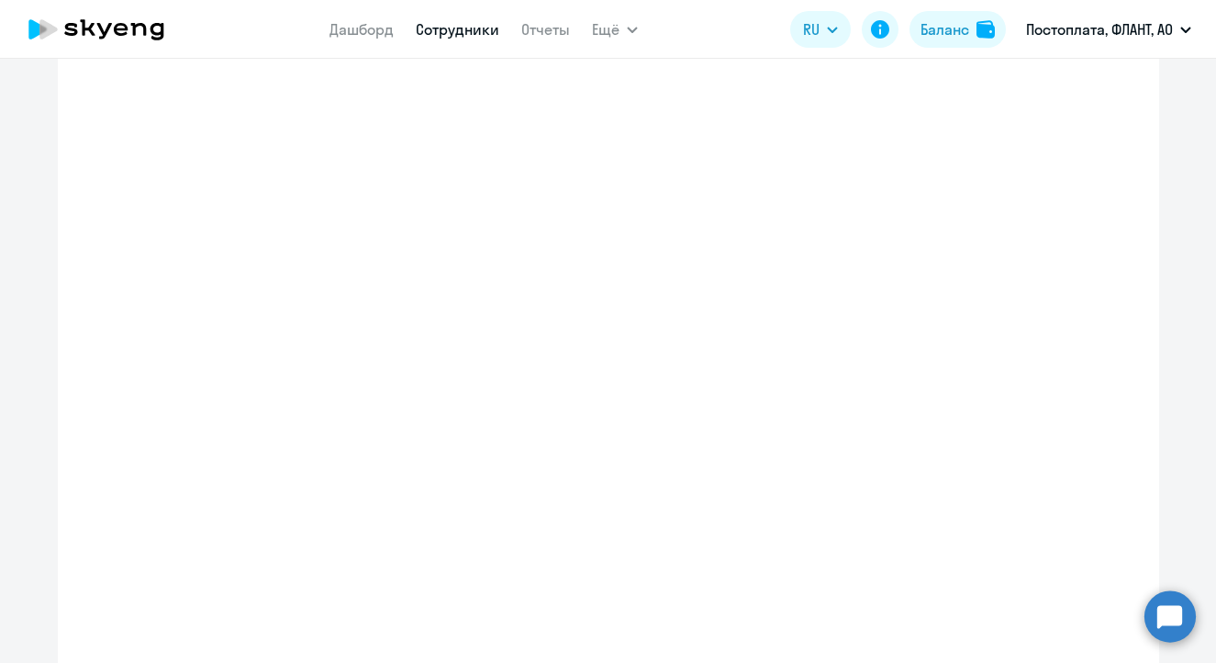
select select "english_adult_not_native_speaker_premium"
select select "4"
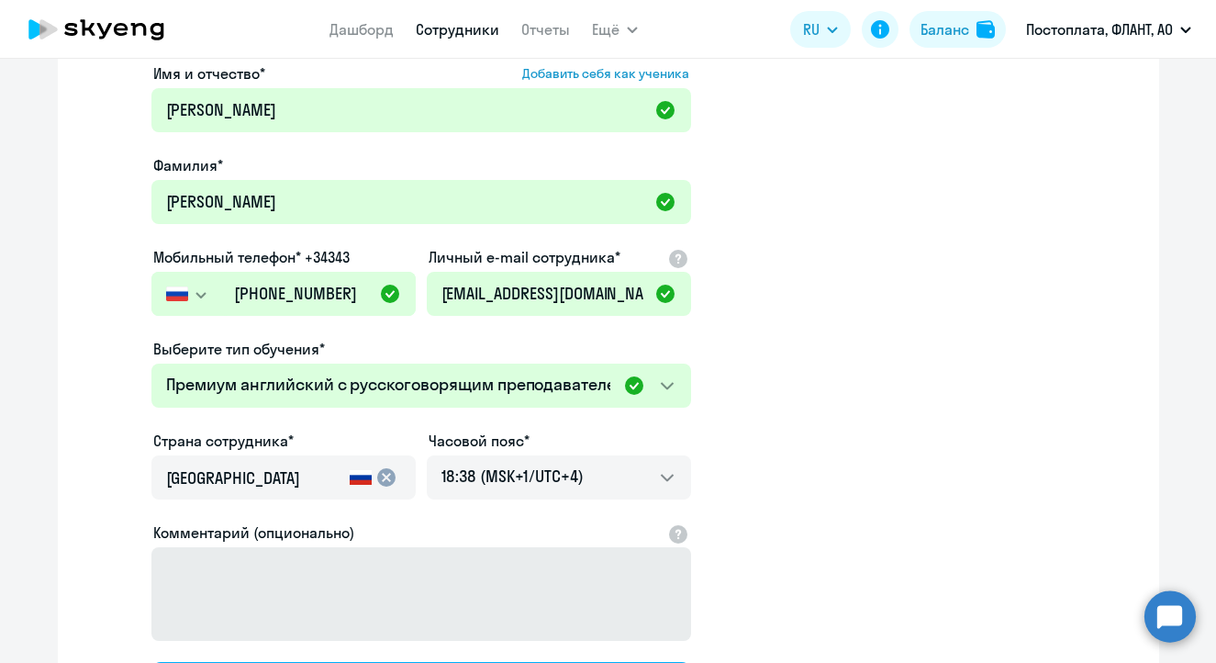
scroll to position [7, 0]
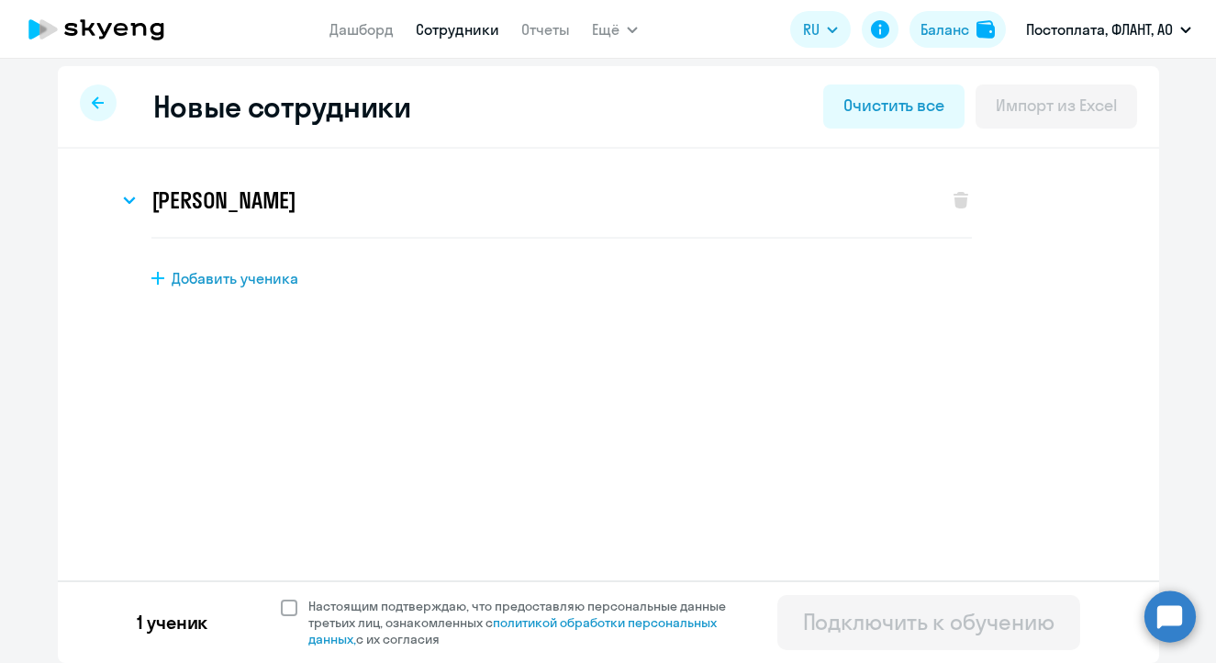
click at [283, 608] on span at bounding box center [289, 607] width 17 height 17
click at [281, 597] on input "Настоящим подтверждаю, что предоставляю персональные данные третьих лиц, ознако…" at bounding box center [280, 597] width 1 height 1
checkbox input "true"
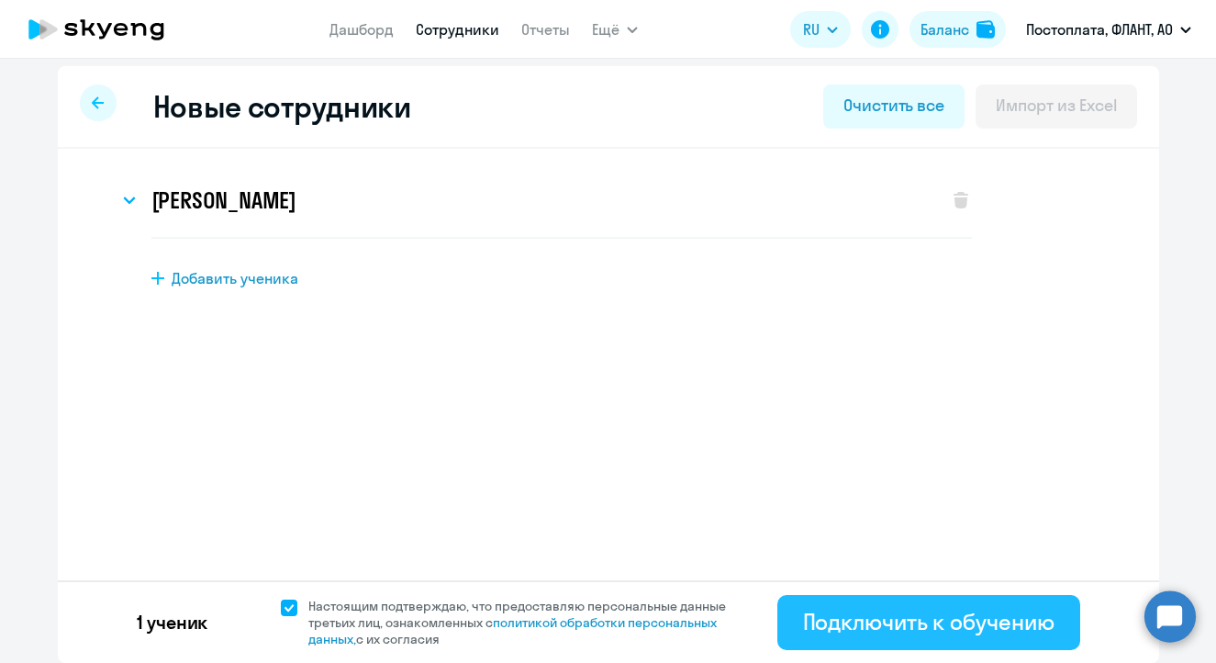
click at [841, 618] on div "Подключить к обучению" at bounding box center [928, 621] width 251 height 29
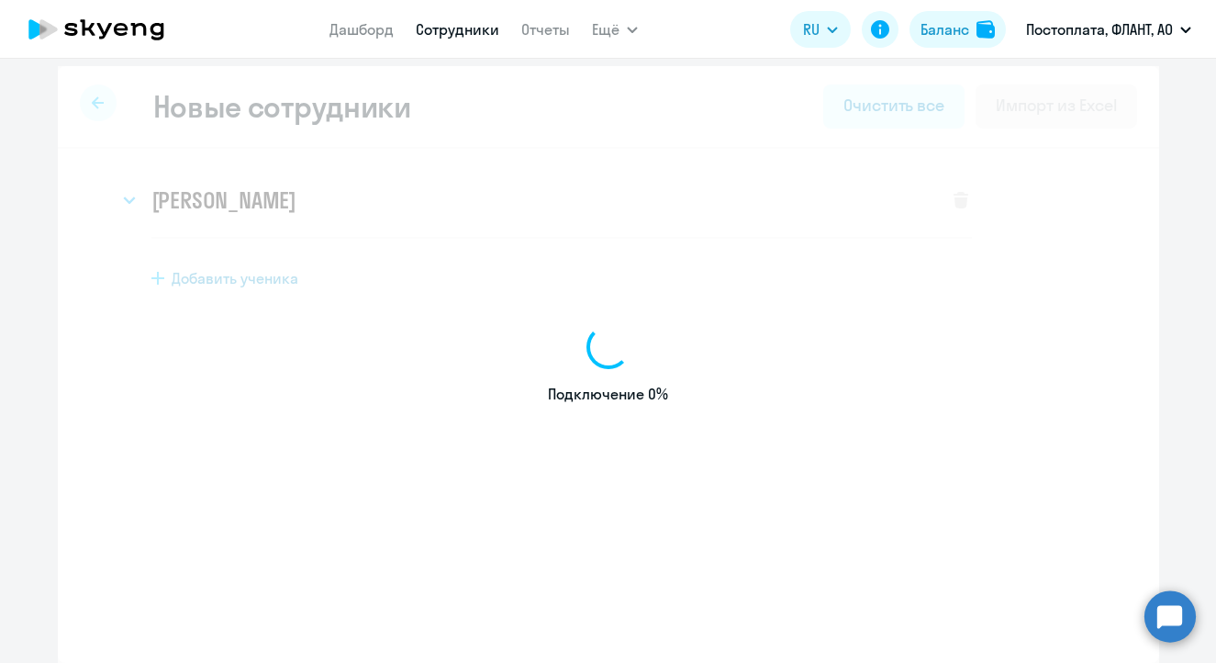
select select "english_adult_not_native_speaker"
select select "4"
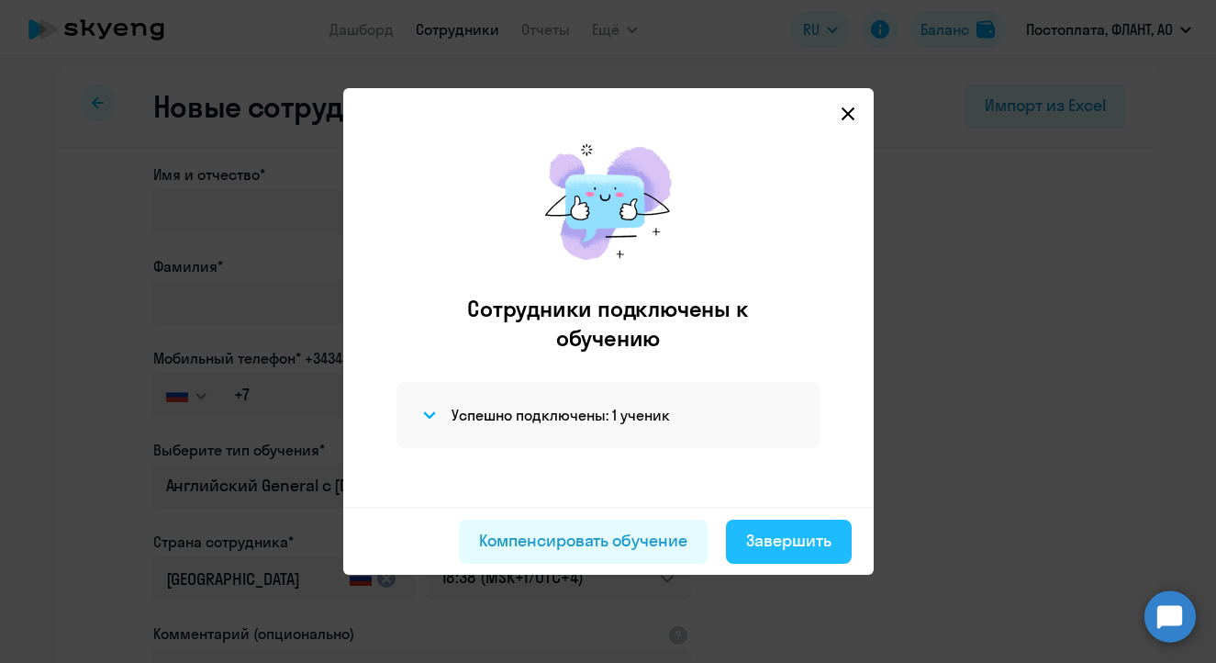
click at [781, 540] on div "Завершить" at bounding box center [788, 541] width 85 height 24
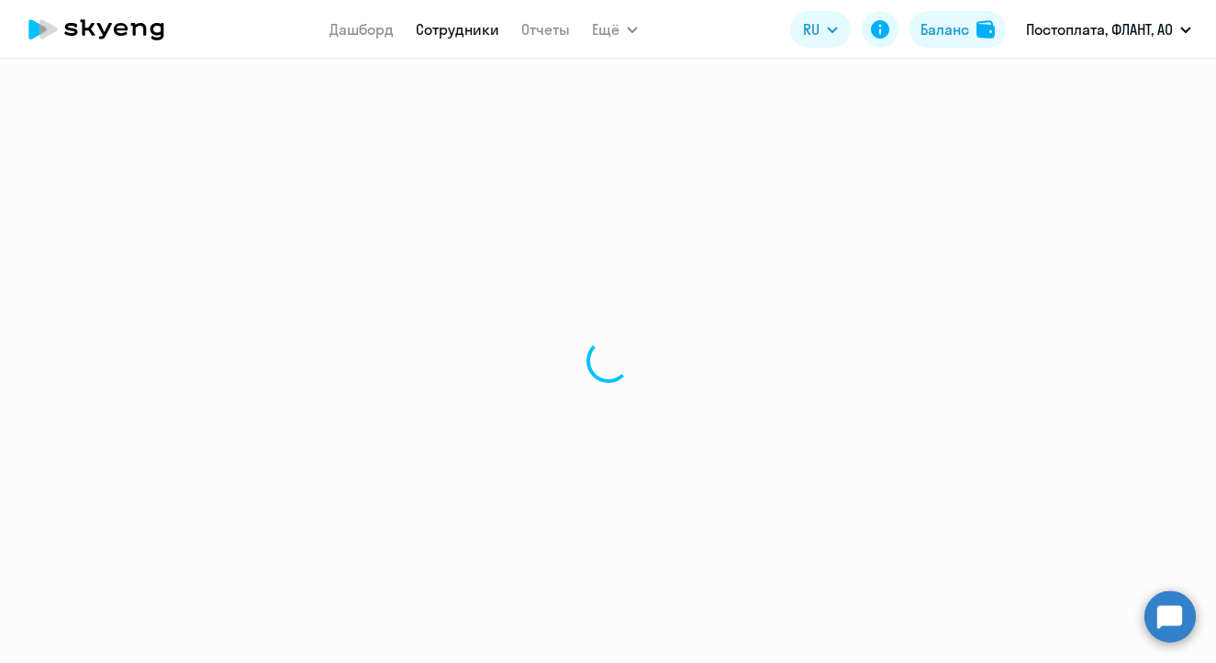
select select "30"
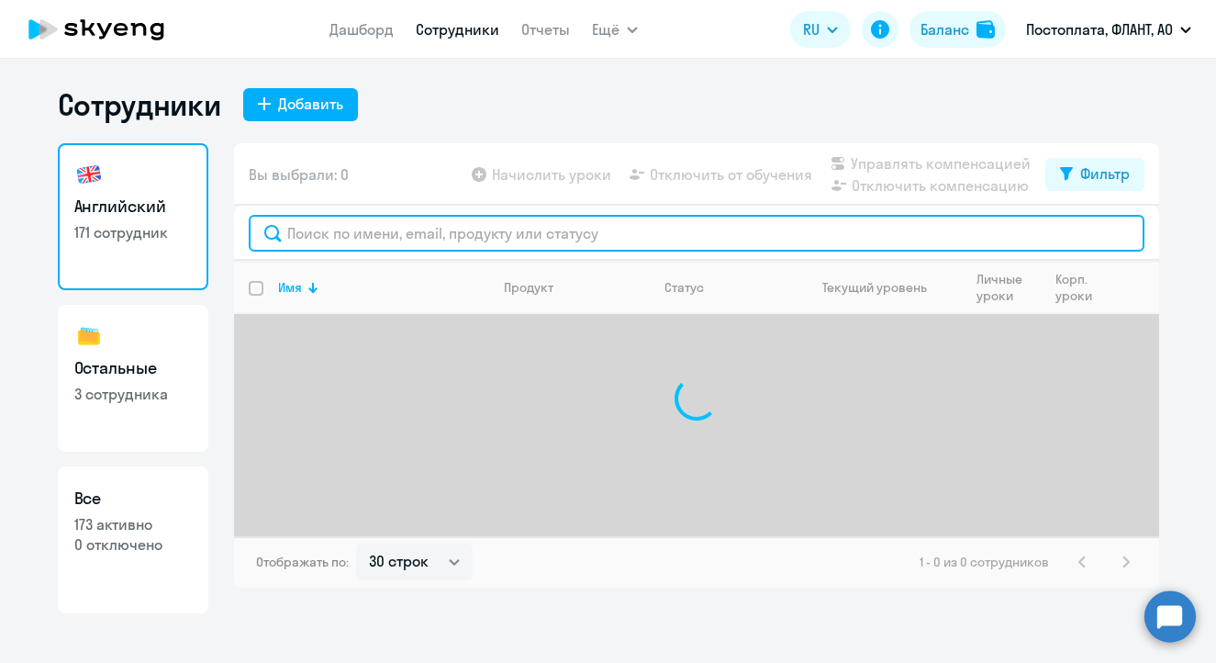
click at [396, 230] on input "text" at bounding box center [697, 233] width 896 height 37
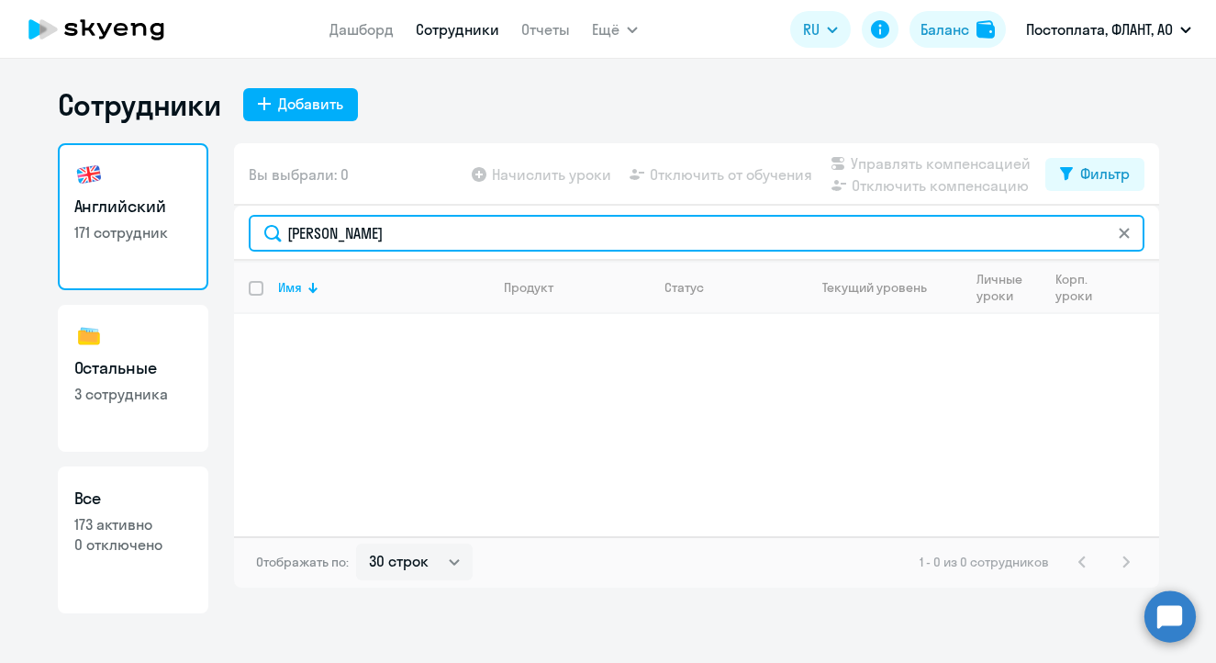
drag, startPoint x: 369, startPoint y: 233, endPoint x: 179, endPoint y: 233, distance: 190.0
click at [179, 233] on div "Английский 171 сотрудник Остальные 3 сотрудника Все 173 активно 0 отключено Вы …" at bounding box center [608, 378] width 1101 height 470
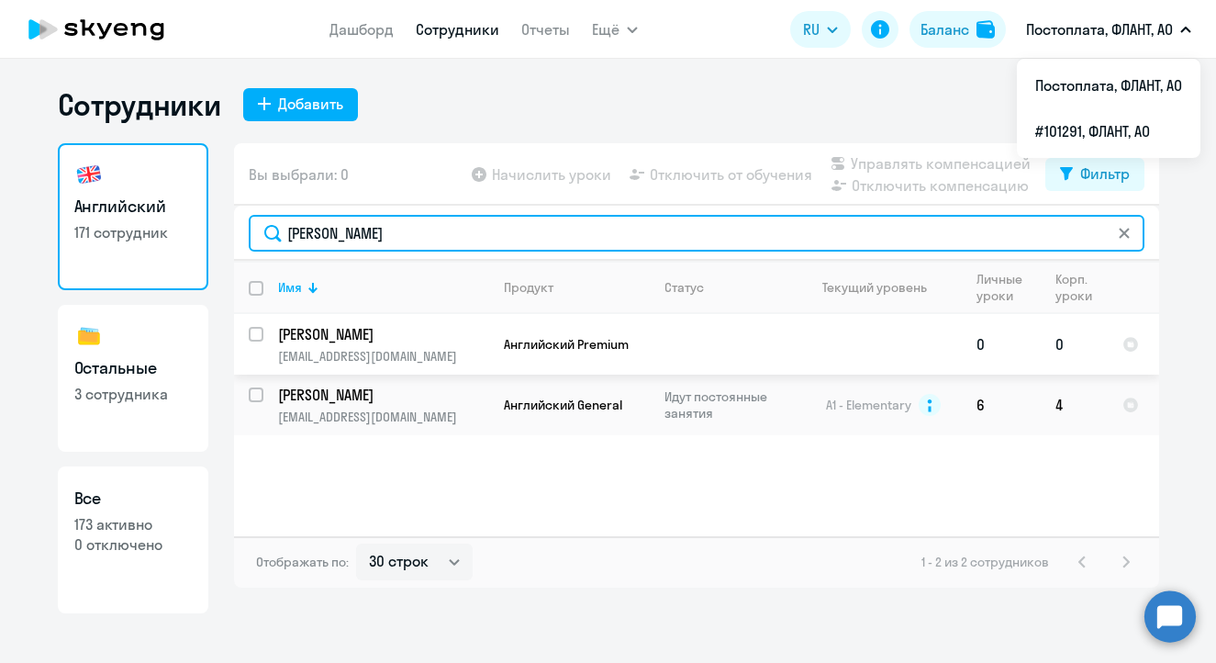
type input "[PERSON_NAME]"
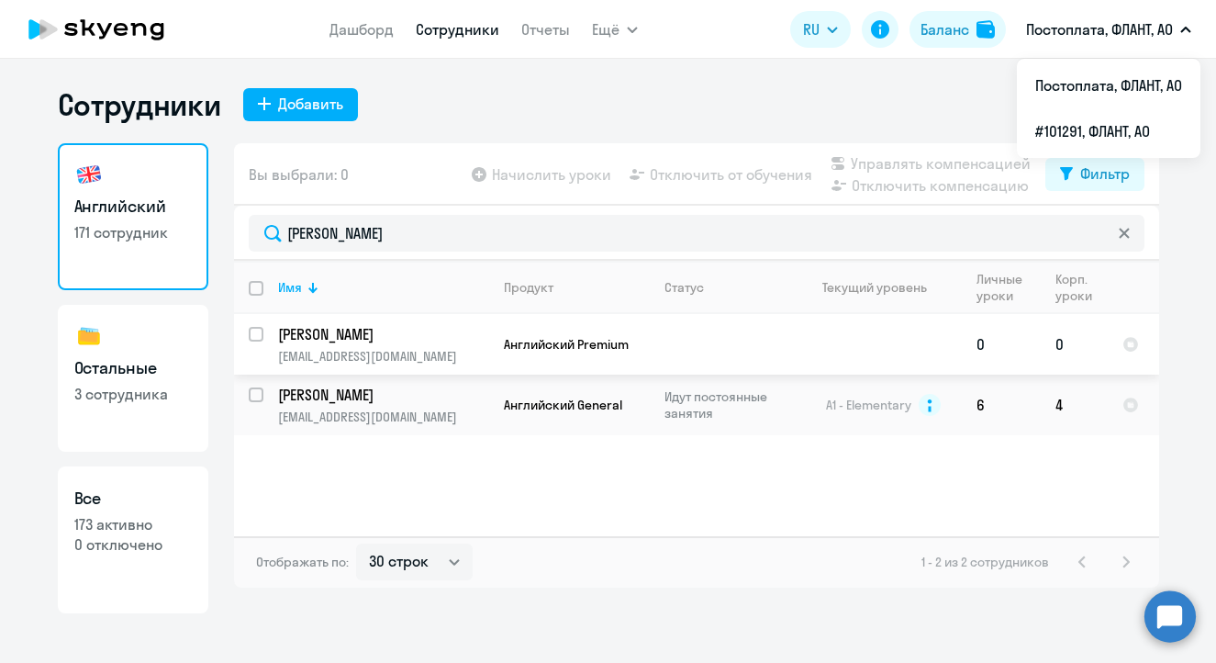
click at [319, 335] on p "[PERSON_NAME]" at bounding box center [381, 334] width 207 height 20
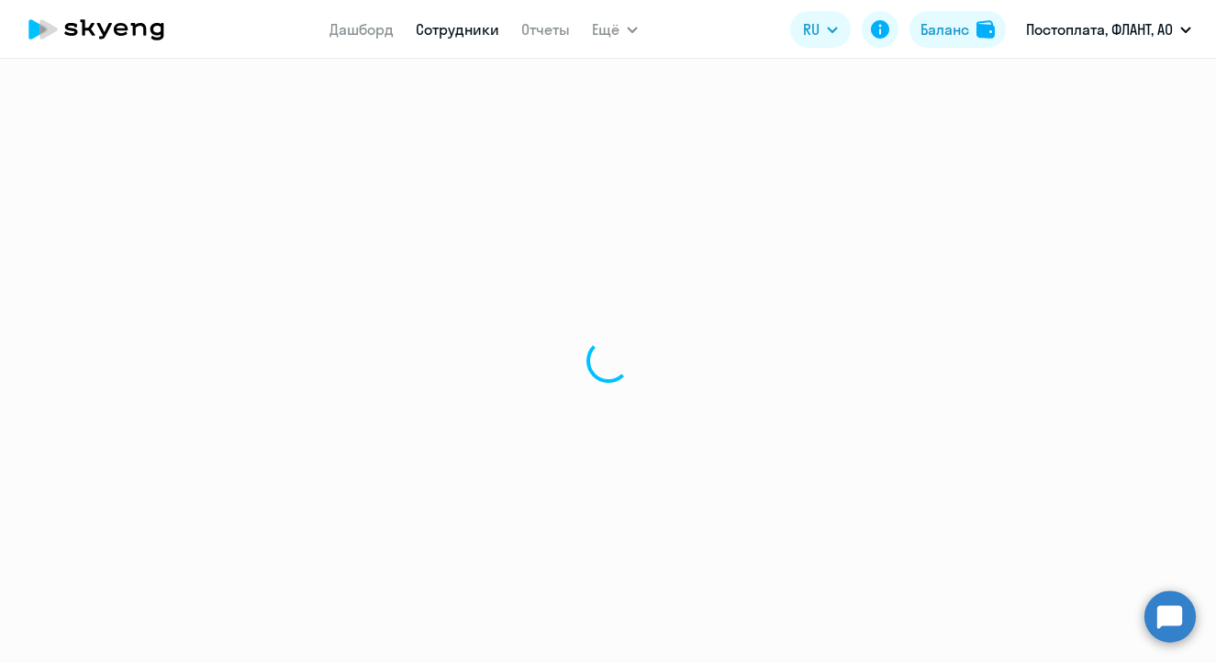
select select "english"
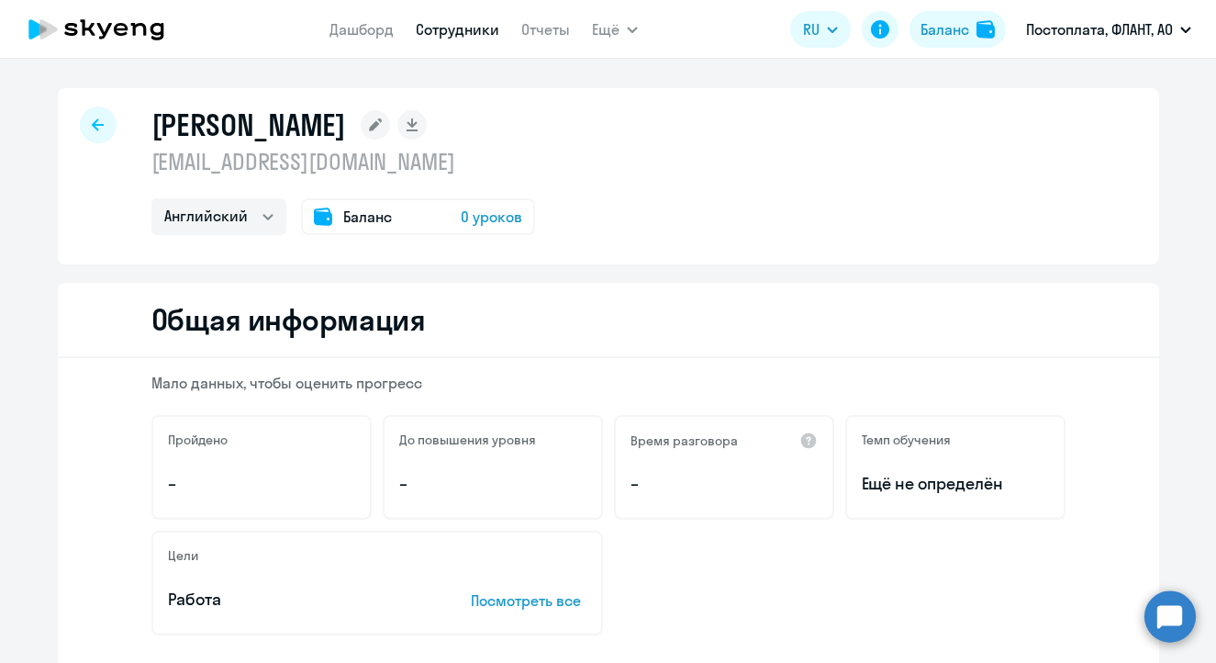
click at [264, 119] on div "[PERSON_NAME]" at bounding box center [343, 124] width 384 height 37
click at [361, 121] on rect at bounding box center [375, 124] width 29 height 29
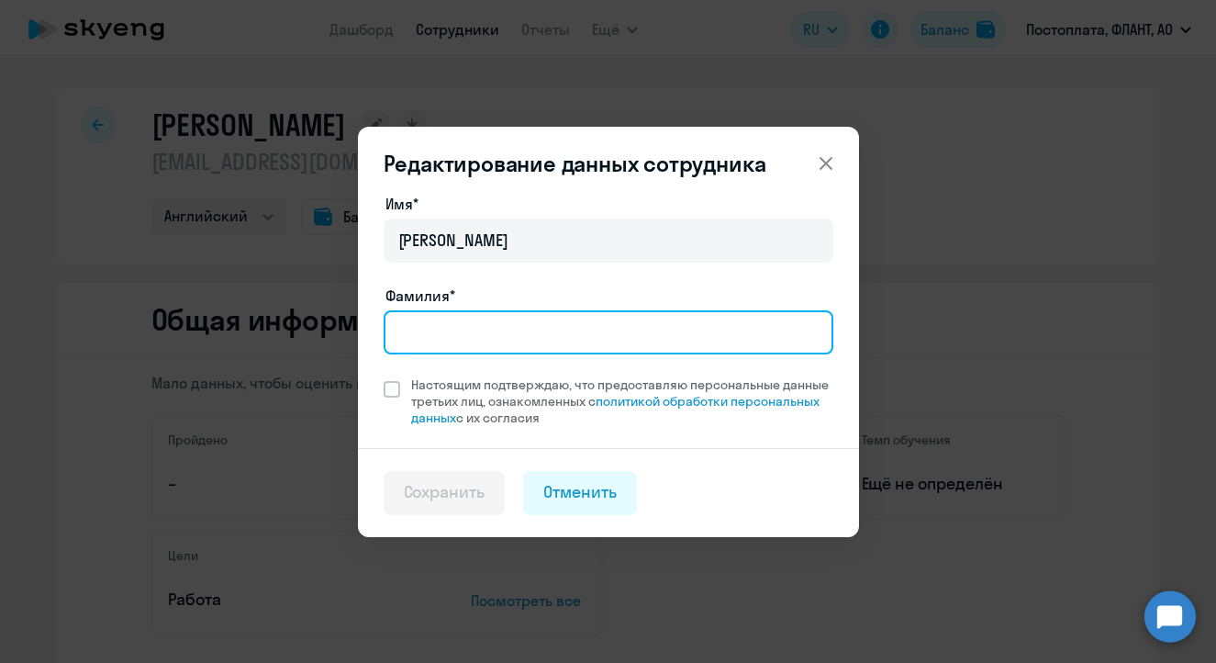
click at [479, 326] on input "Фамилия*" at bounding box center [609, 332] width 450 height 44
type input "[PERSON_NAME]"
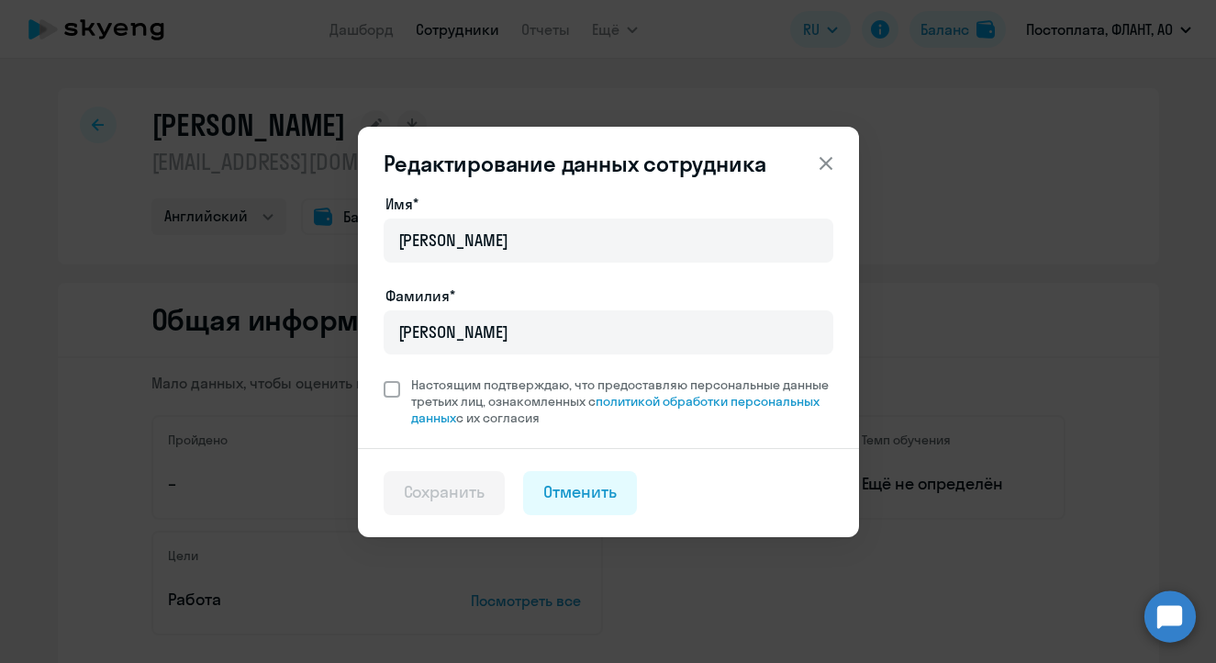
click at [399, 385] on span at bounding box center [392, 389] width 17 height 17
click at [384, 376] on input "Настоящим подтверждаю, что предоставляю персональные данные третьих лиц, ознако…" at bounding box center [383, 375] width 1 height 1
checkbox input "true"
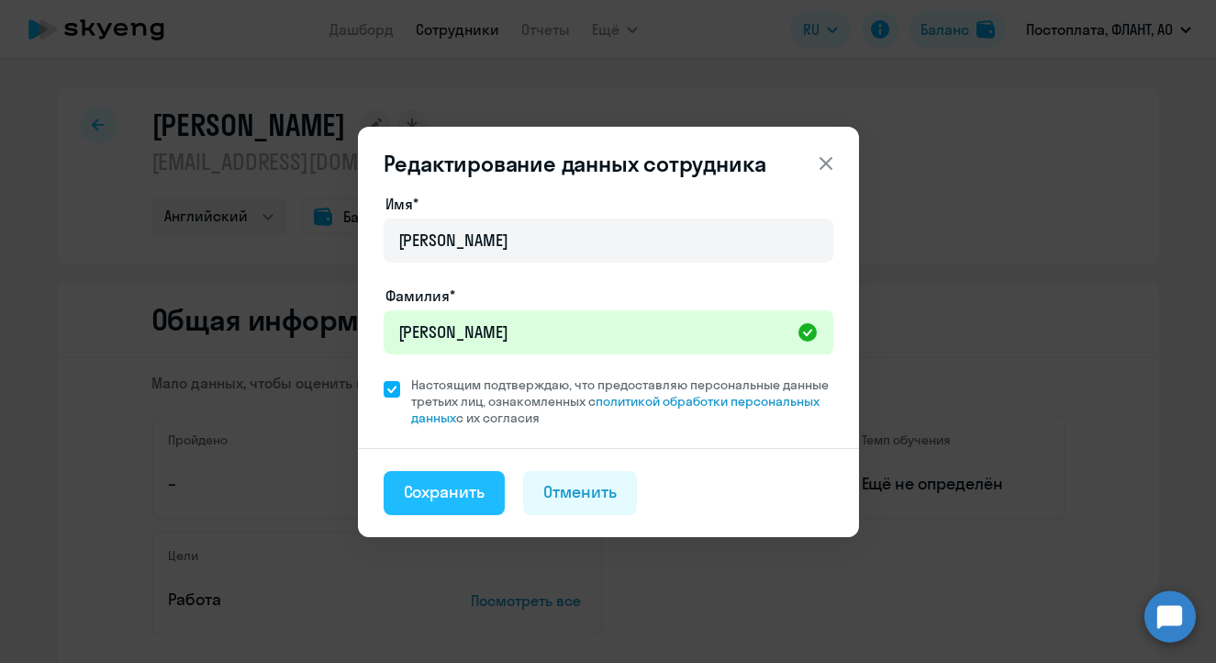
click at [444, 490] on div "Сохранить" at bounding box center [445, 492] width 82 height 24
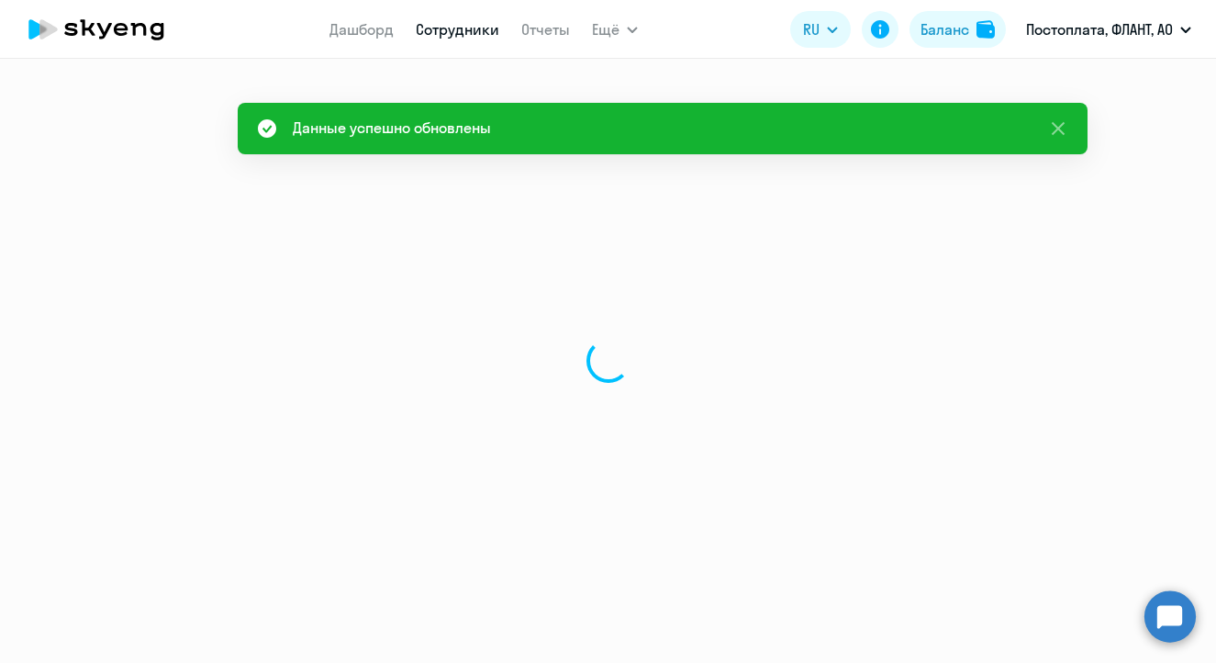
select select "english"
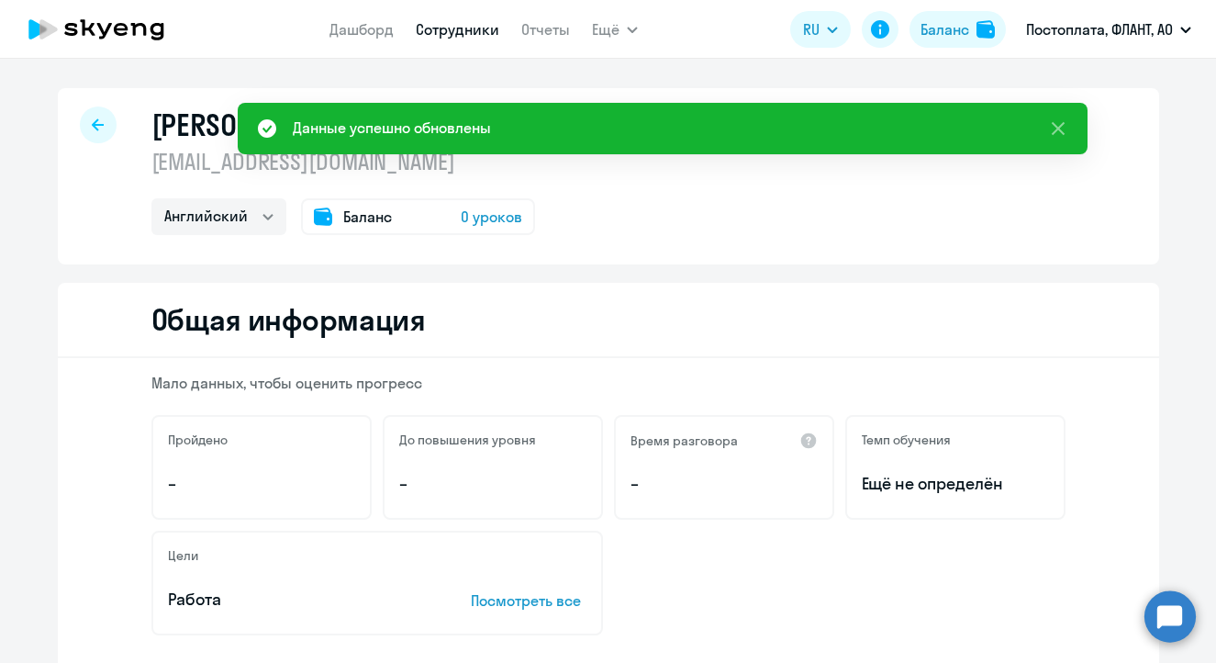
click at [216, 173] on p "[EMAIL_ADDRESS][DOMAIN_NAME]" at bounding box center [343, 161] width 384 height 29
click at [109, 124] on div "[PERSON_NAME] [EMAIL_ADDRESS][DOMAIN_NAME] Английский Баланс 0 уроков" at bounding box center [608, 176] width 1101 height 176
click at [95, 122] on icon at bounding box center [98, 124] width 12 height 13
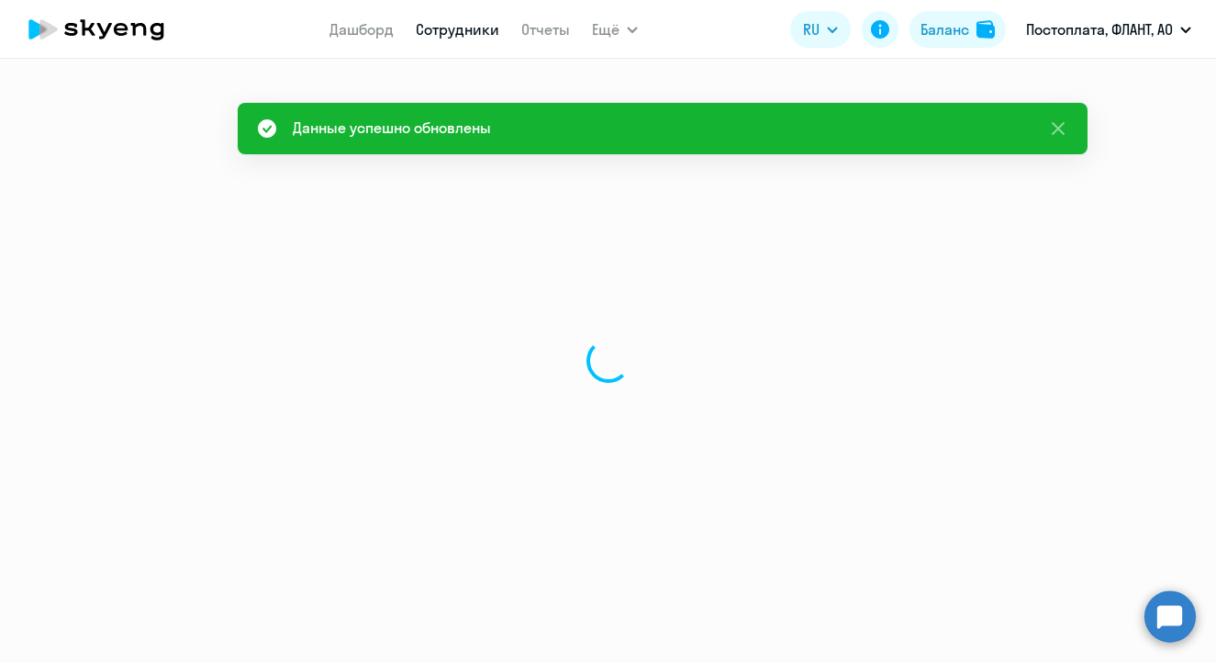
select select "30"
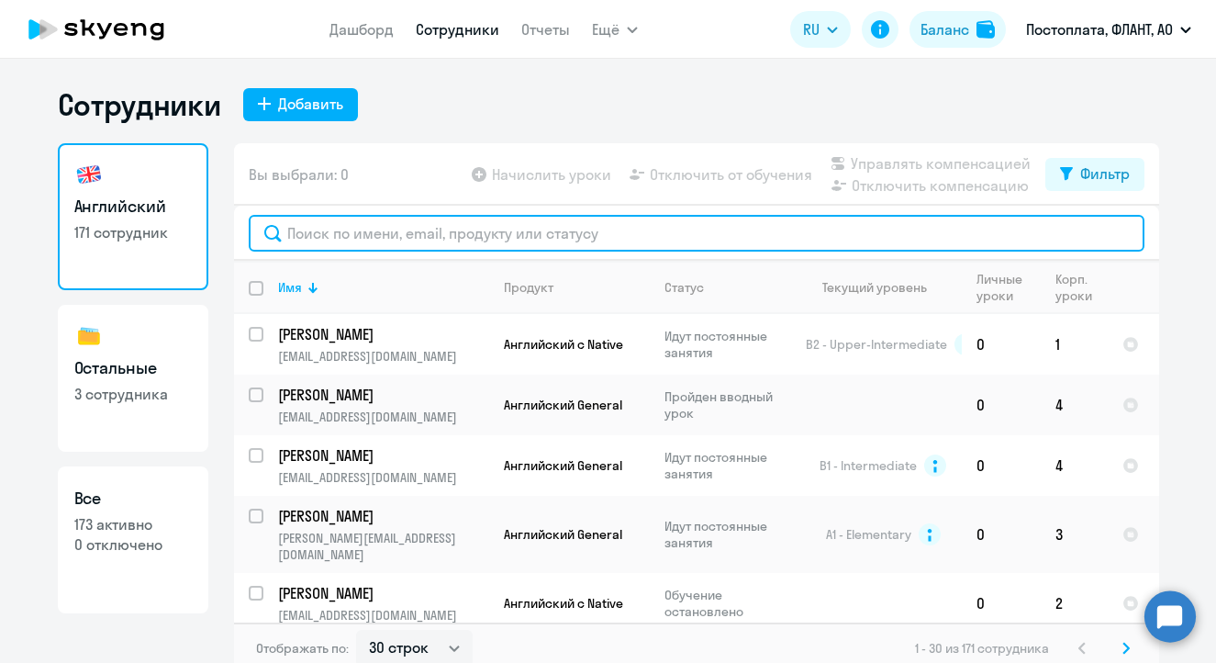
click at [352, 247] on input "text" at bounding box center [697, 233] width 896 height 37
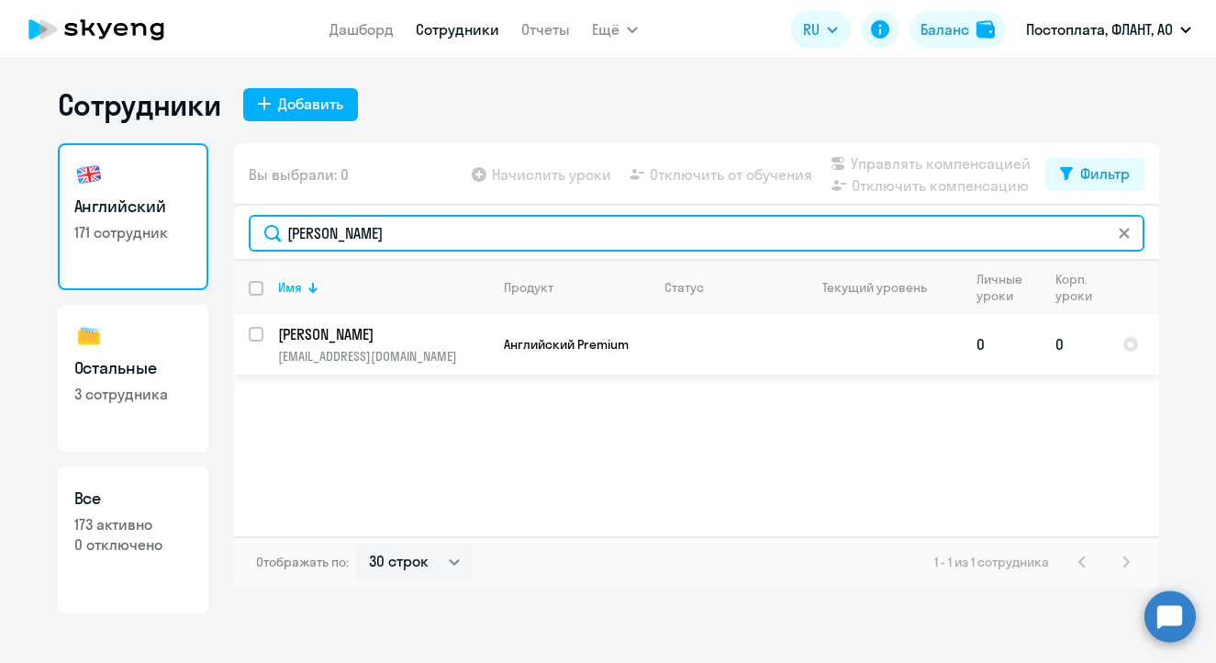
type input "[PERSON_NAME]"
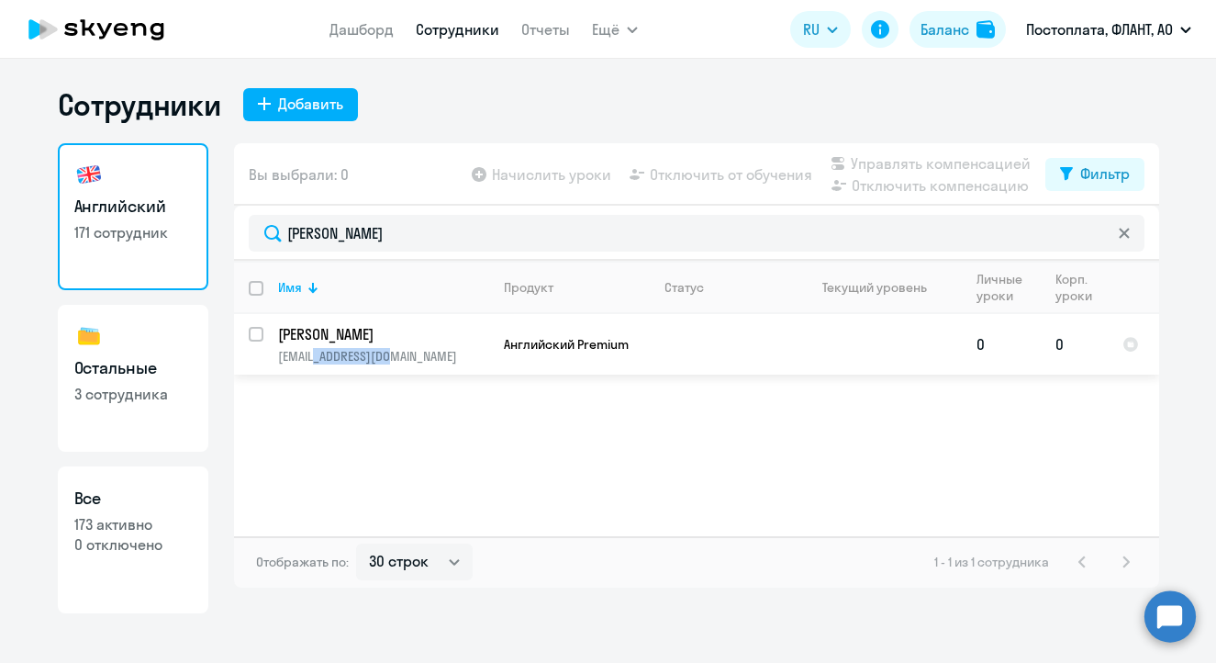
drag, startPoint x: 404, startPoint y: 354, endPoint x: 324, endPoint y: 354, distance: 79.8
click at [324, 354] on p "[EMAIL_ADDRESS][DOMAIN_NAME]" at bounding box center [383, 356] width 210 height 17
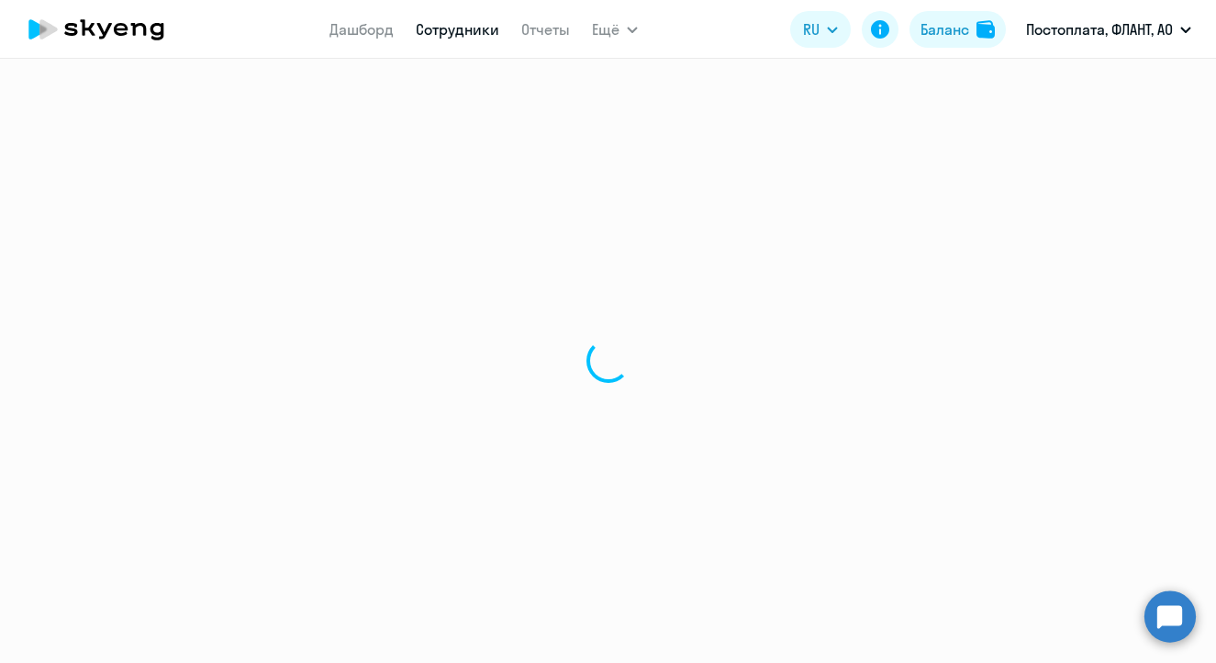
select select "english"
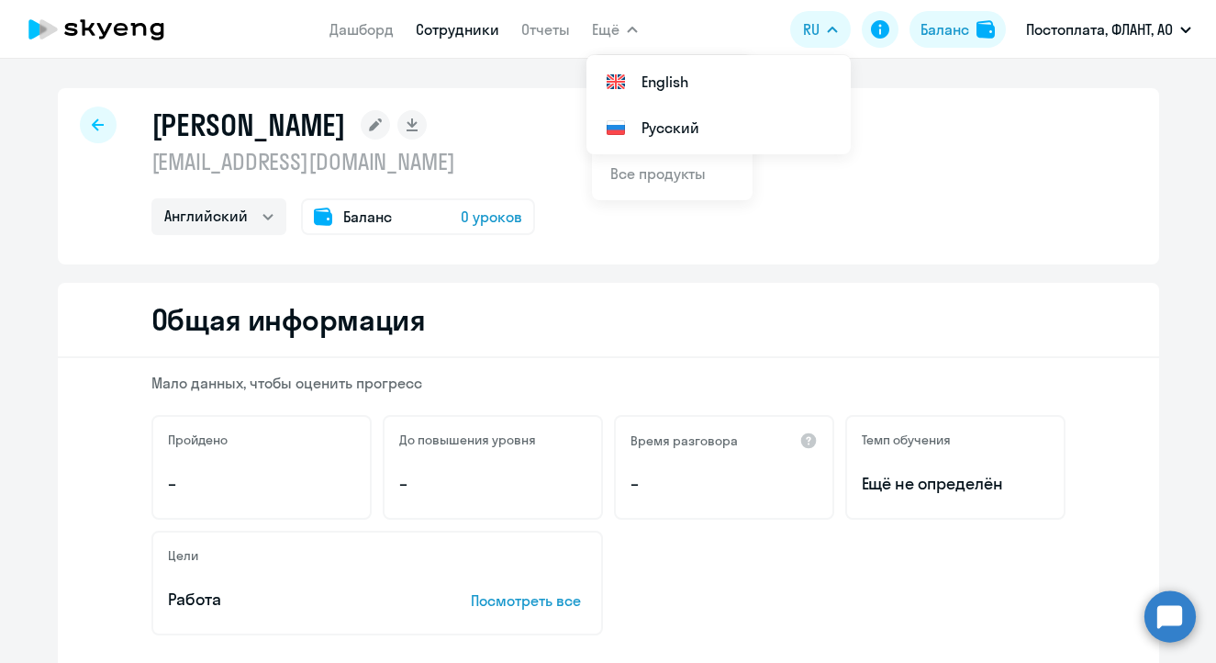
click at [80, 118] on div at bounding box center [98, 124] width 37 height 37
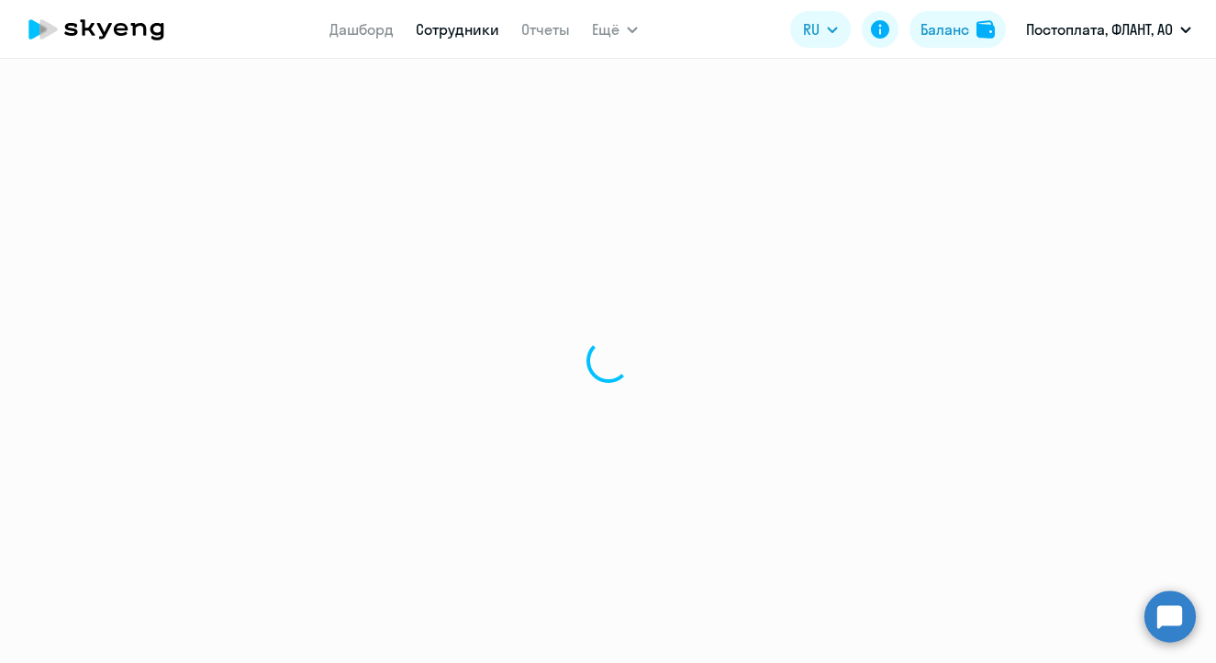
select select "30"
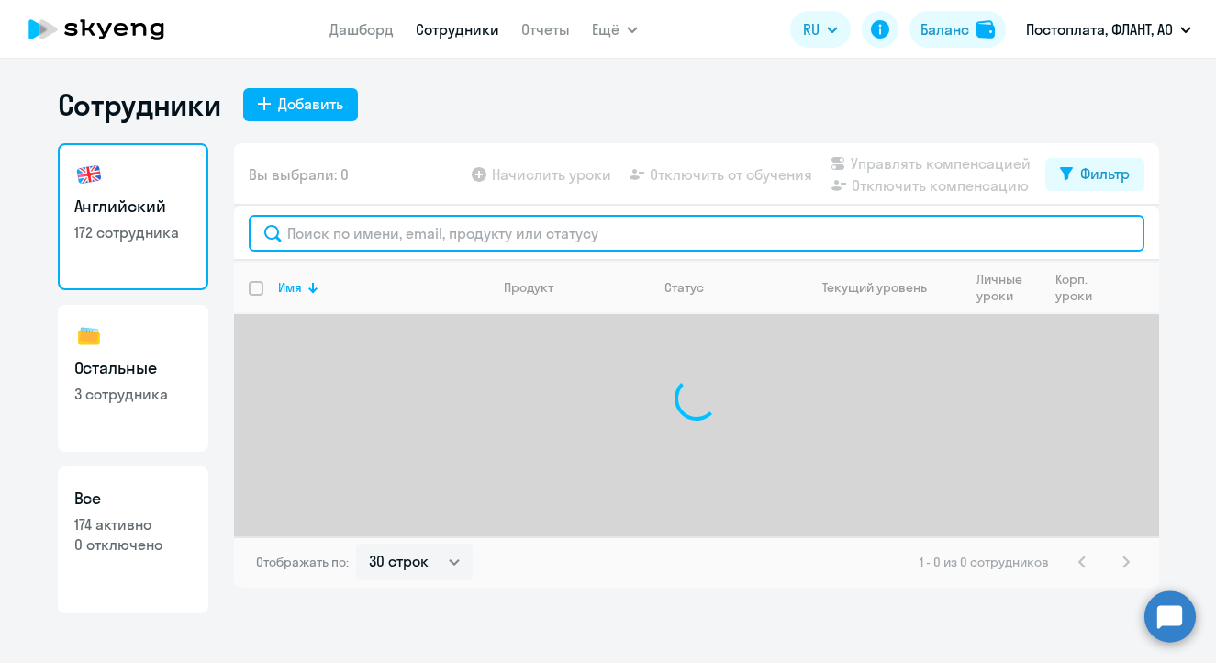
click at [387, 227] on input "text" at bounding box center [697, 233] width 896 height 37
type input "[PERSON_NAME]"
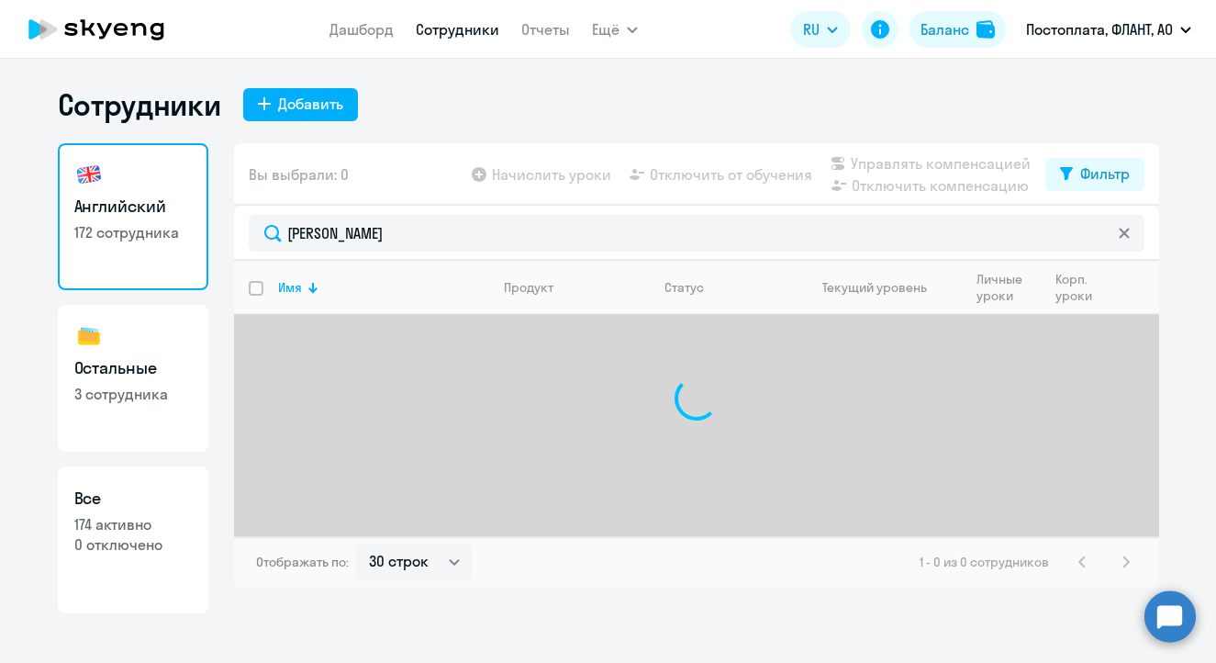
click at [1161, 614] on circle at bounding box center [1169, 615] width 51 height 51
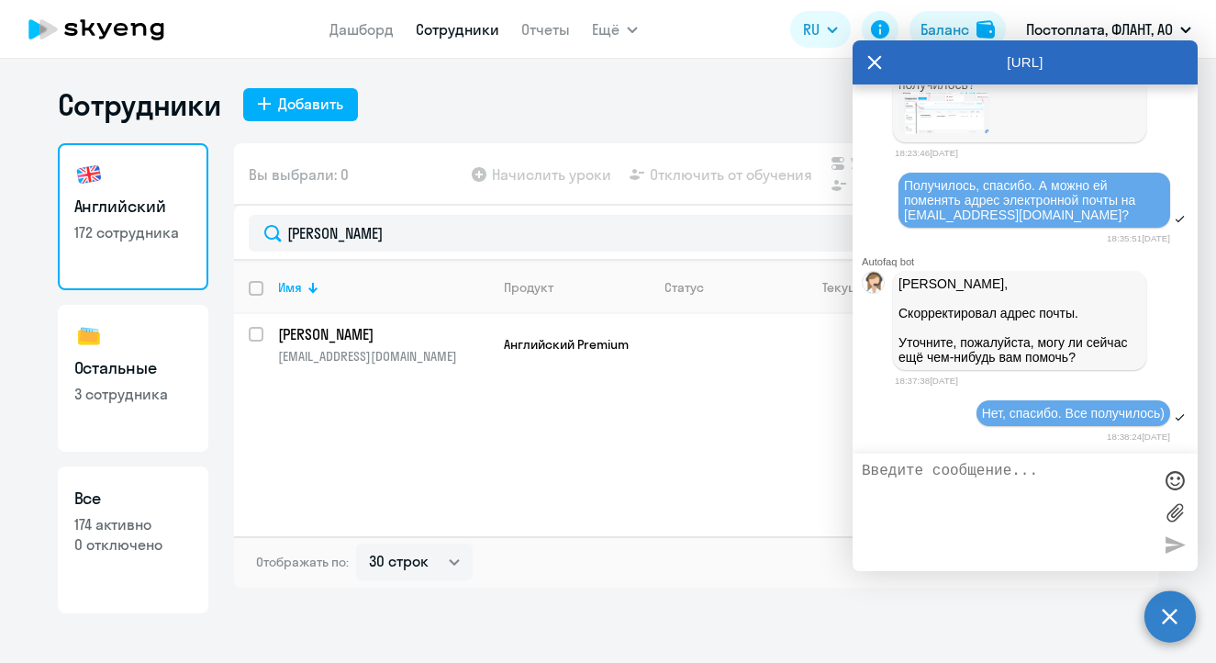
scroll to position [28856, 0]
click at [1029, 495] on textarea at bounding box center [1007, 512] width 290 height 99
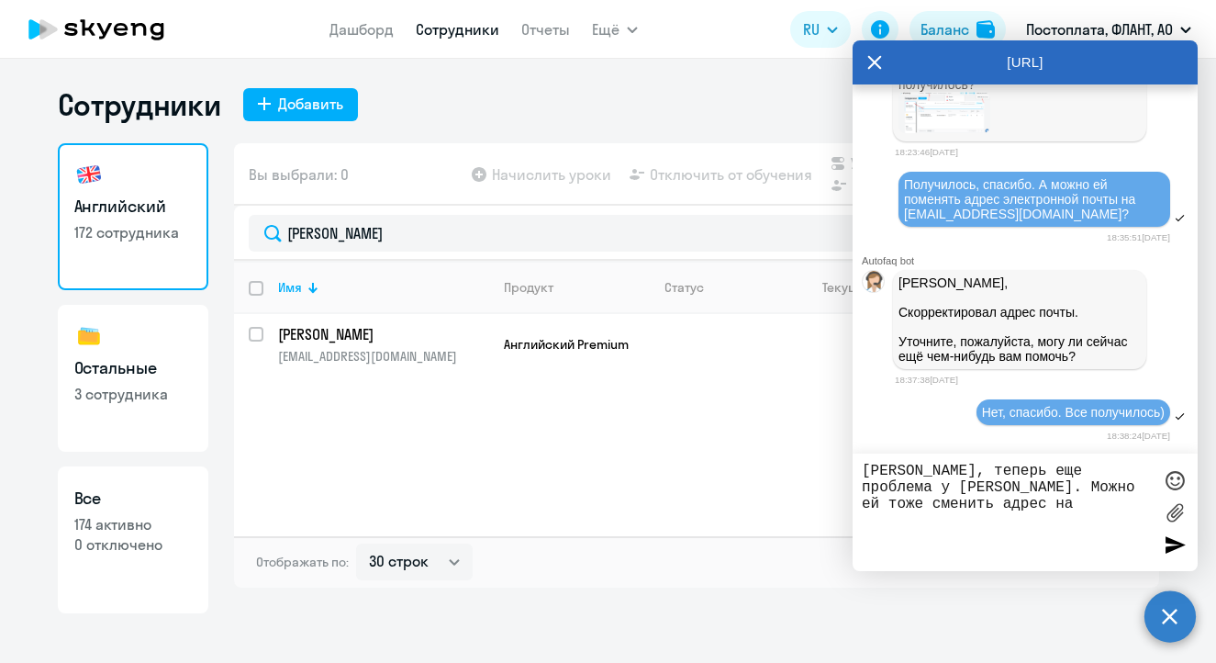
paste textarea "[EMAIL_ADDRESS][DOMAIN_NAME]"
type textarea "[PERSON_NAME], теперь еще проблема у [PERSON_NAME]. Можно ей тоже сменить адрес…"
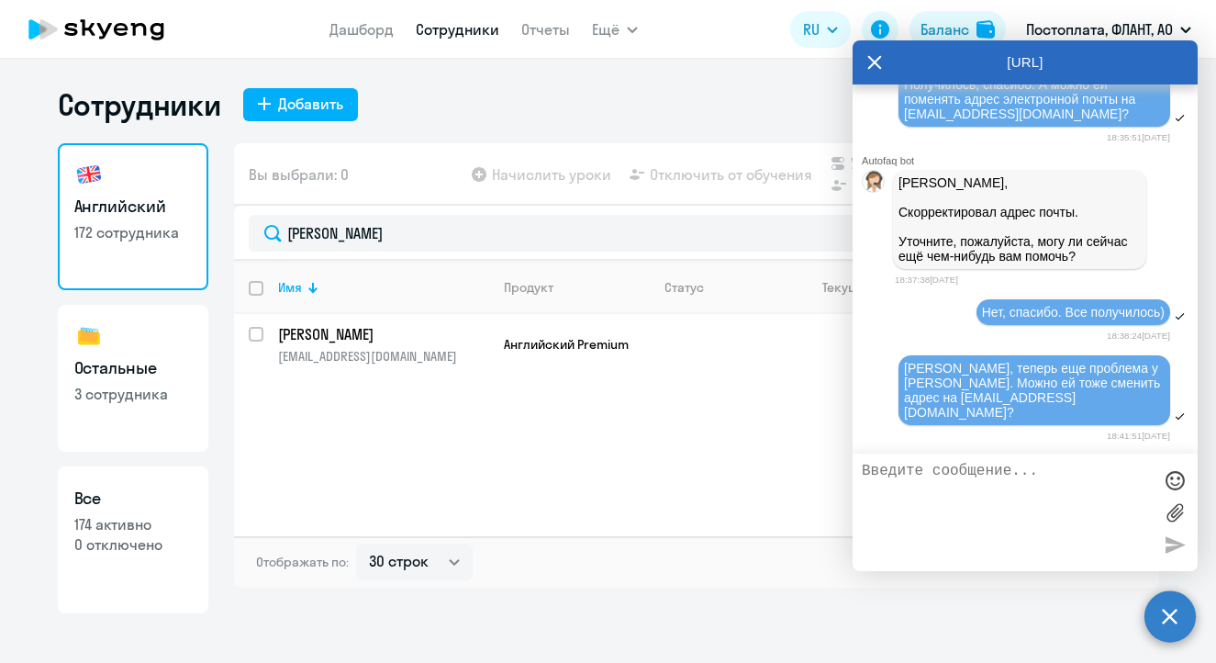
scroll to position [29085, 0]
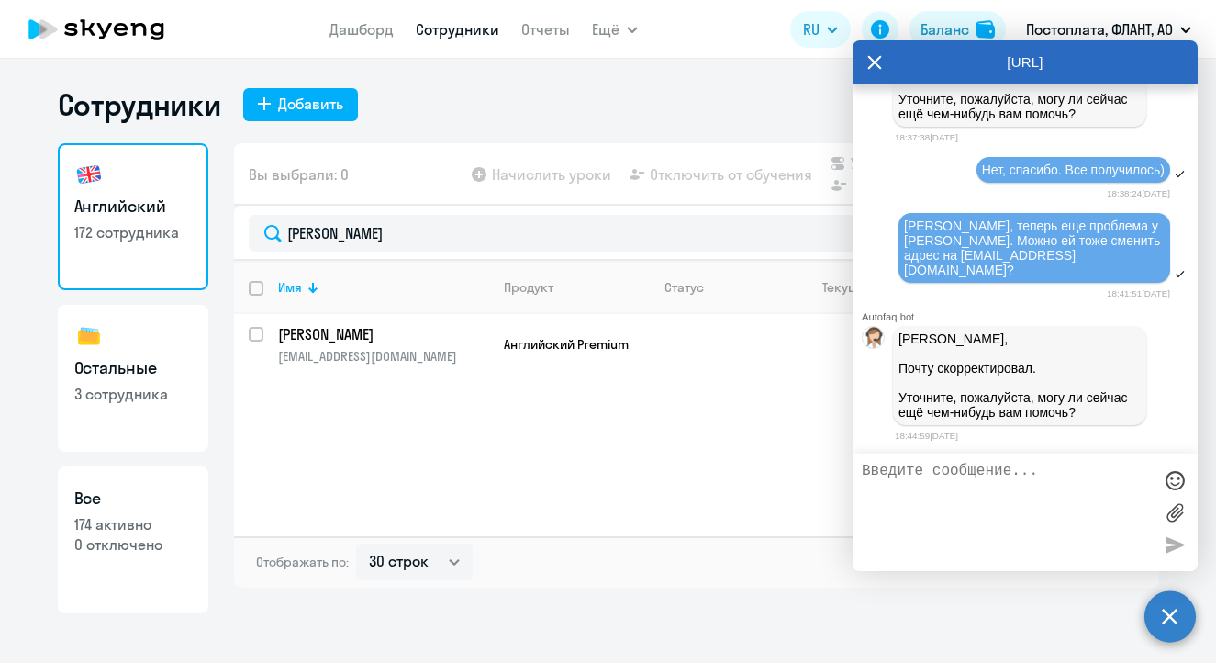
click at [391, 260] on div "[PERSON_NAME]" at bounding box center [696, 233] width 925 height 55
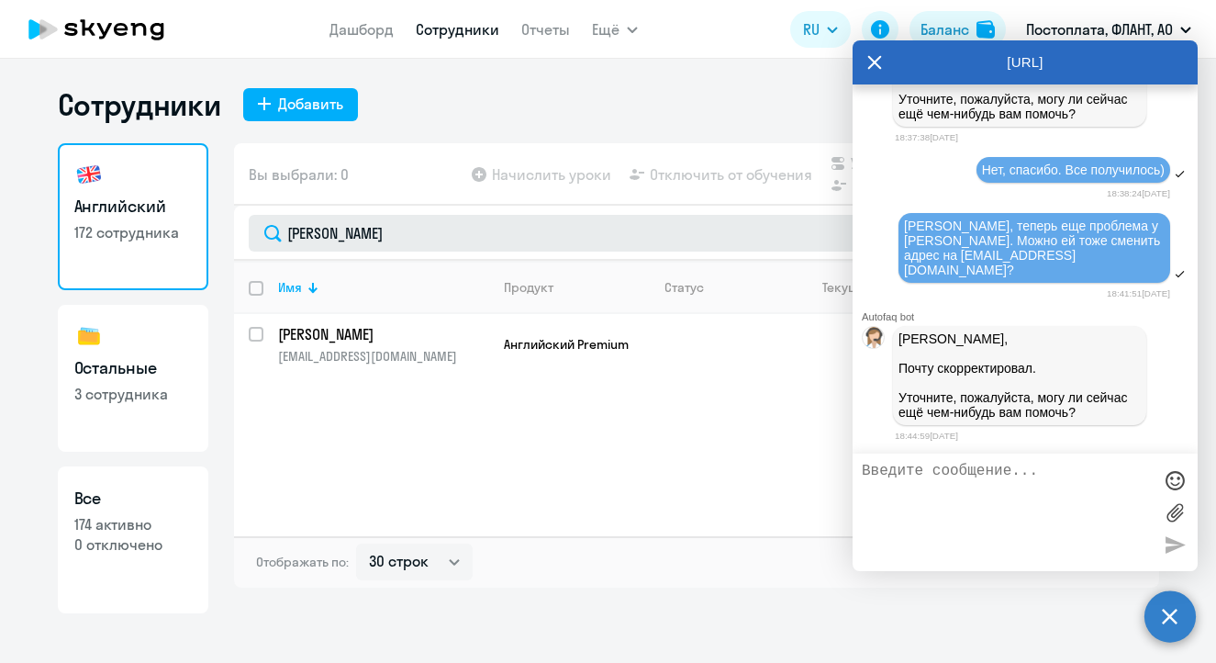
click at [389, 251] on div "[PERSON_NAME]" at bounding box center [696, 233] width 925 height 55
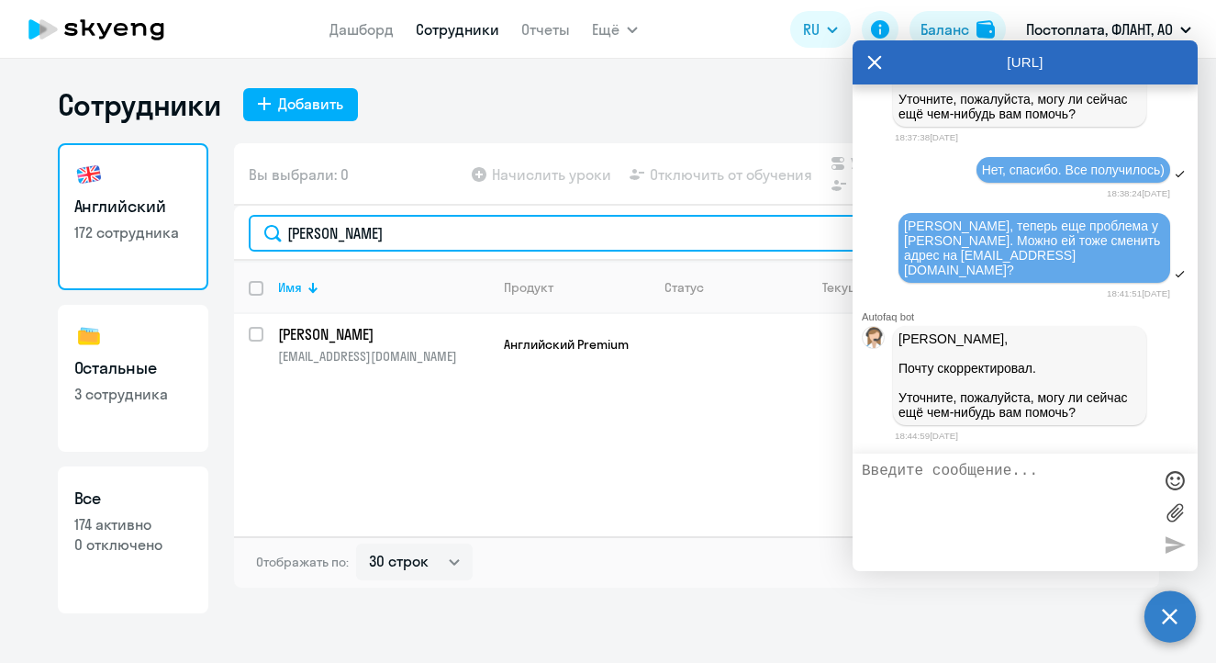
click at [196, 239] on div "Английский 172 сотрудника Остальные 3 сотрудника Все 174 активно 0 отключено Вы…" at bounding box center [608, 378] width 1101 height 470
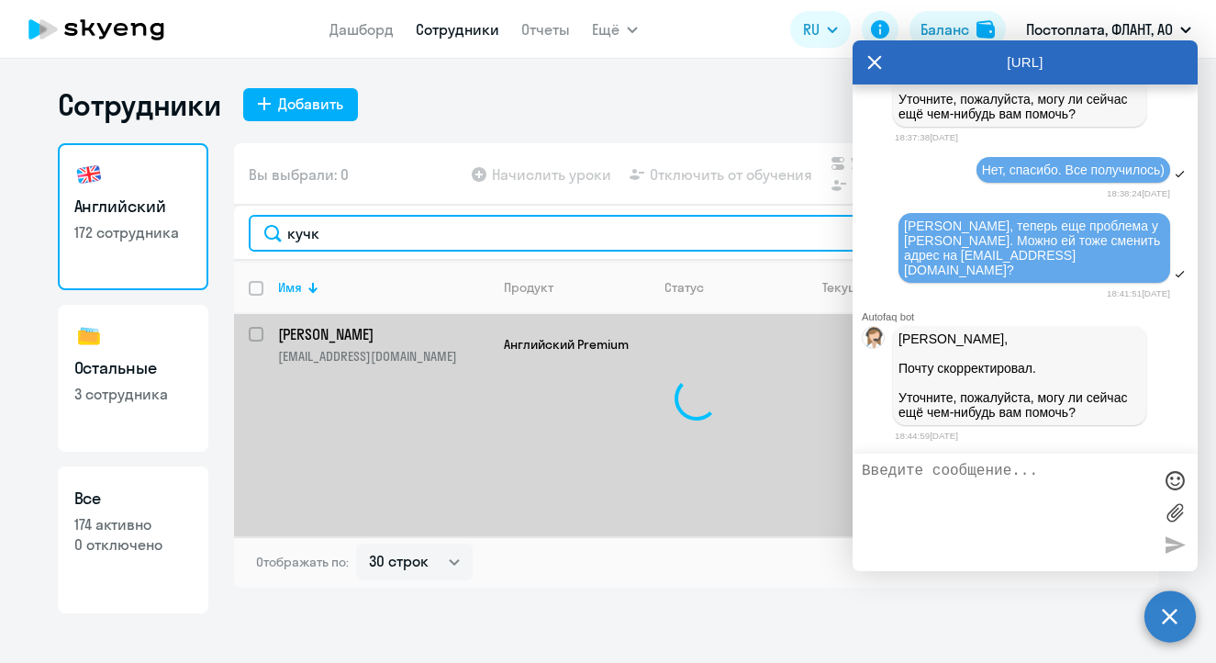
type input "[PERSON_NAME]"
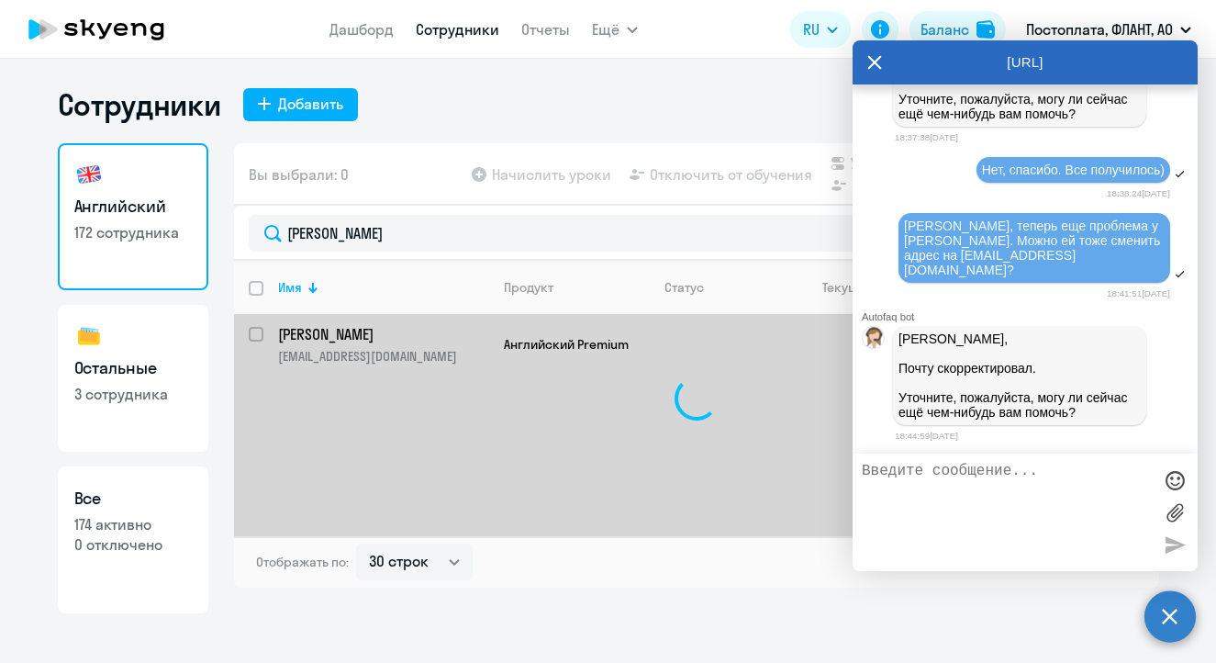
click at [969, 480] on textarea at bounding box center [1007, 512] width 290 height 99
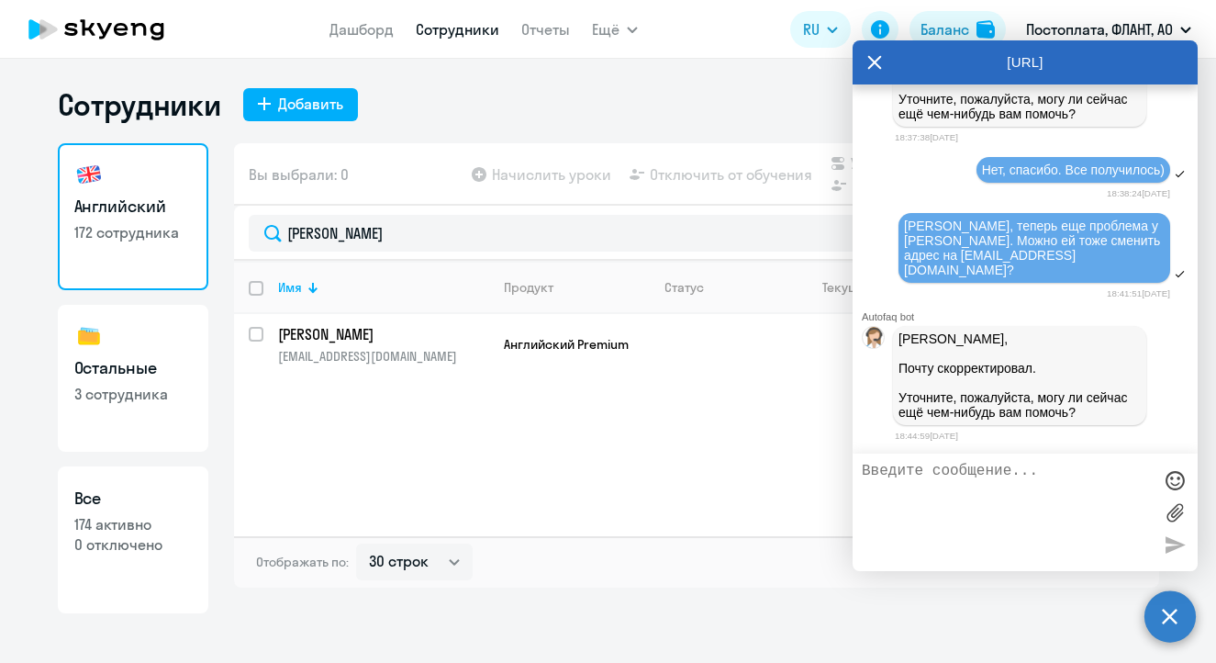
click at [969, 480] on textarea at bounding box center [1007, 512] width 290 height 99
click at [655, 419] on div "Имя Продукт Статус Текущий уровень Личные уроки Корп. уроки [PERSON_NAME] [EMAI…" at bounding box center [696, 398] width 925 height 275
click at [477, 373] on td "[PERSON_NAME] [EMAIL_ADDRESS][DOMAIN_NAME]" at bounding box center [376, 344] width 226 height 61
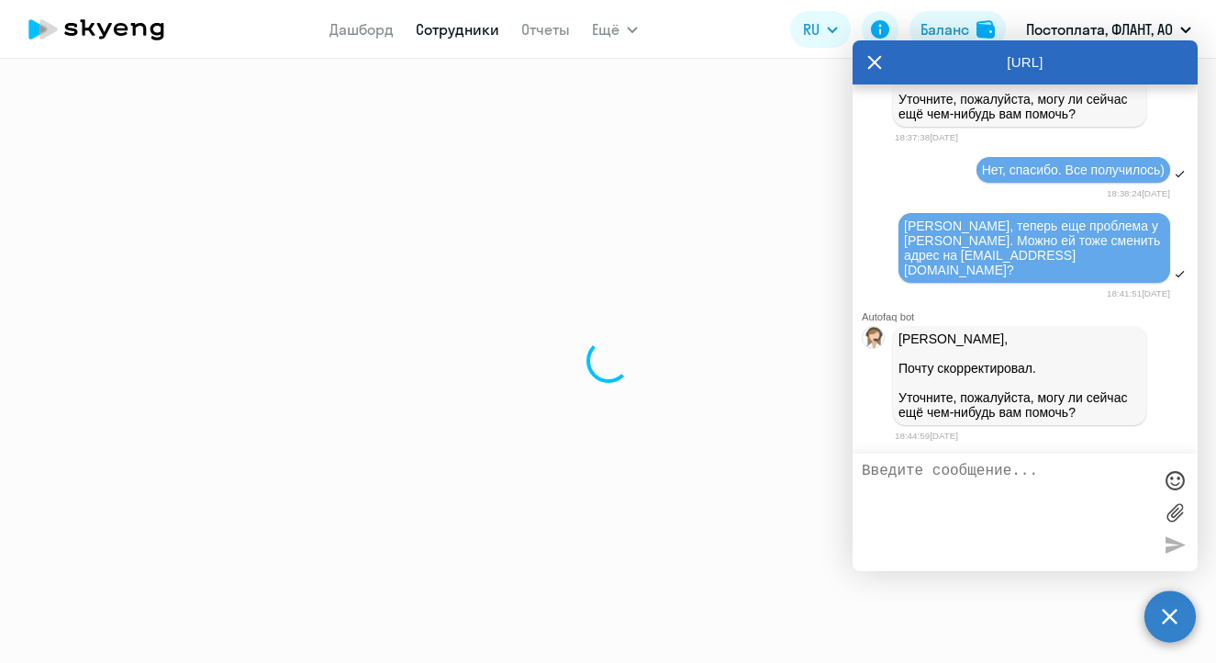
select select "english"
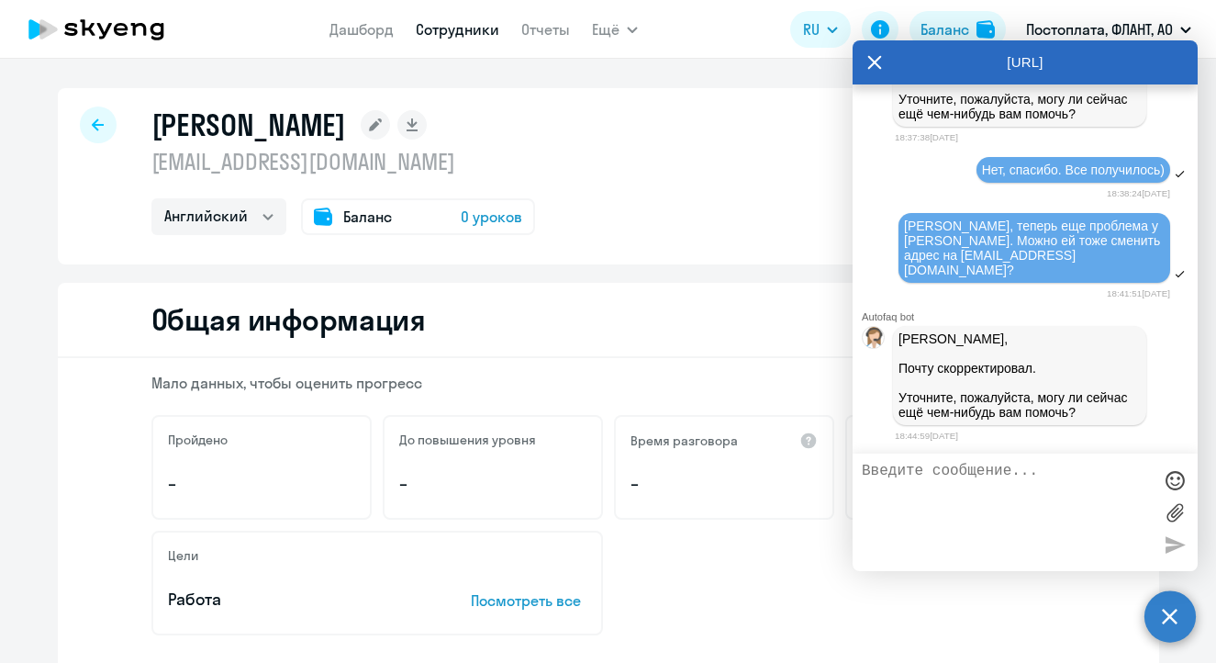
click at [103, 122] on div at bounding box center [98, 124] width 37 height 37
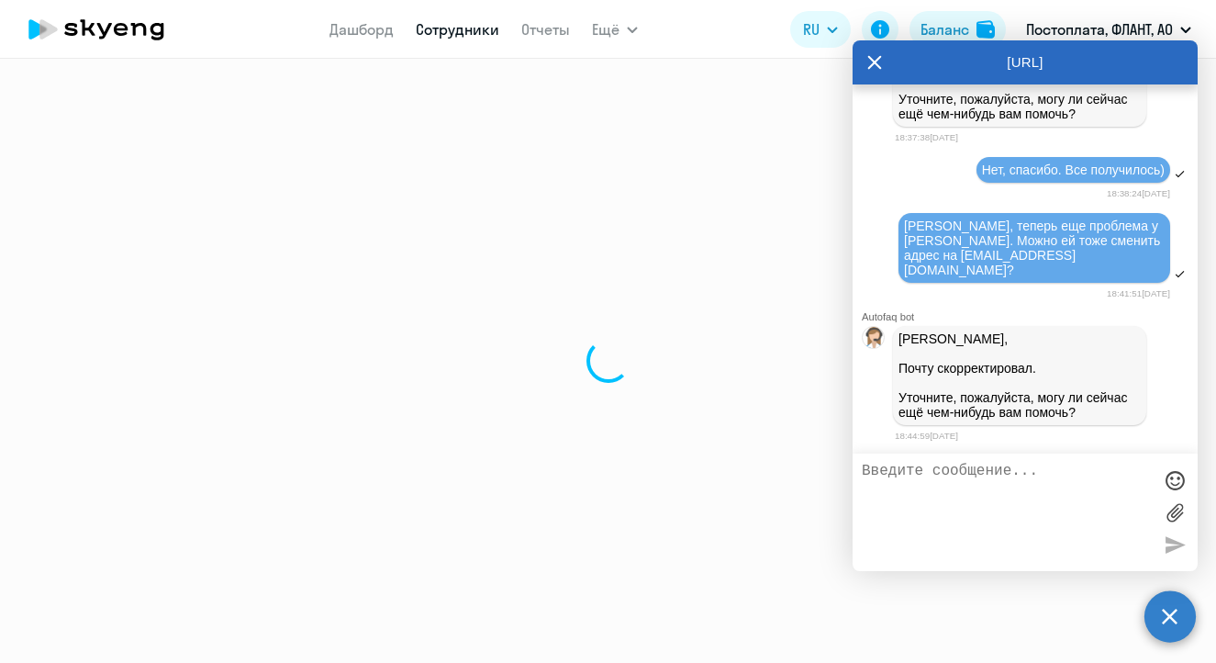
select select "30"
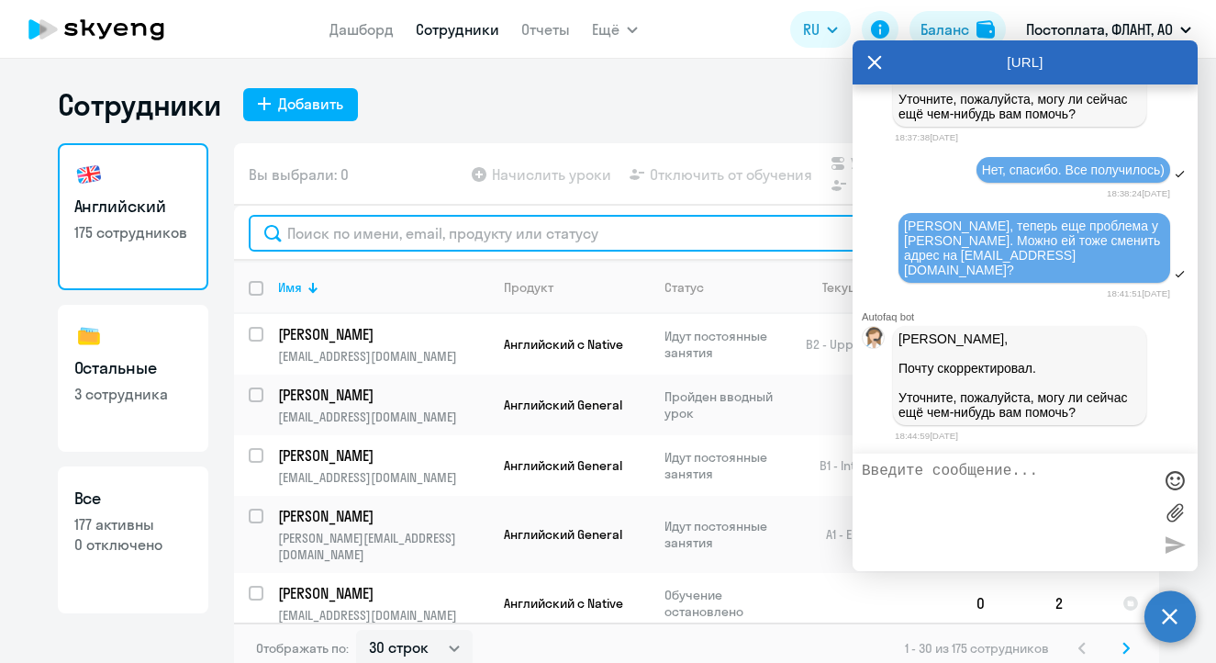
click at [381, 232] on input "text" at bounding box center [697, 233] width 896 height 37
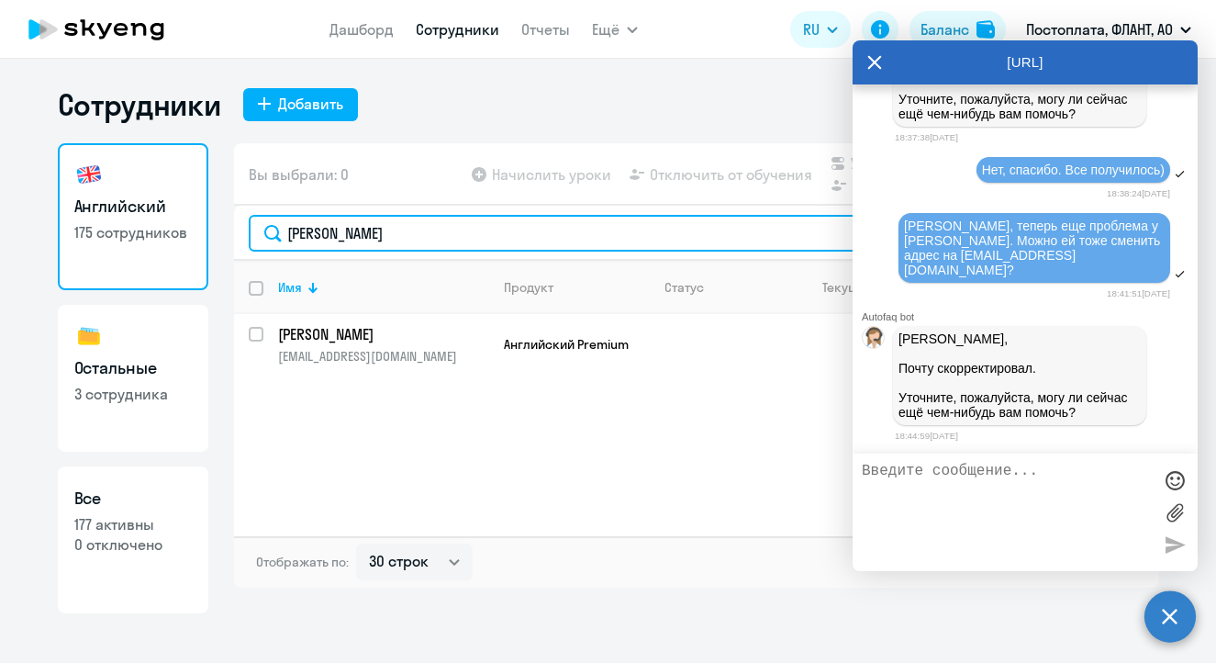
type input "[PERSON_NAME]"
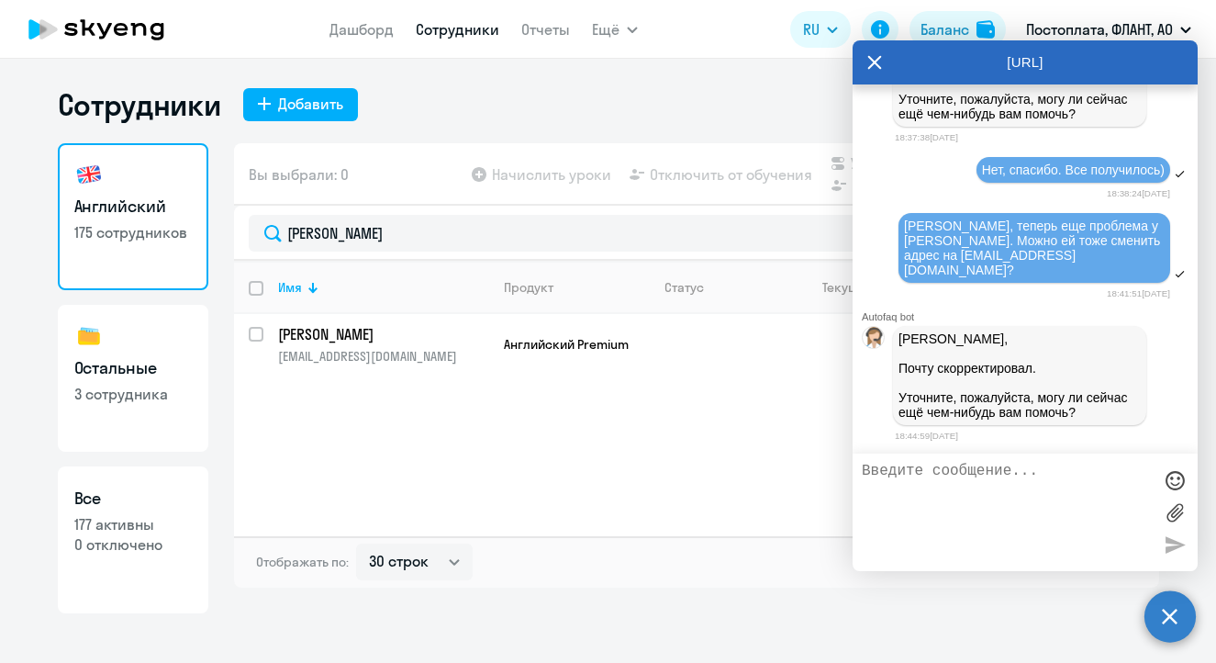
click at [970, 481] on textarea at bounding box center [1007, 512] width 290 height 99
type textarea "Нет, спасибо!"
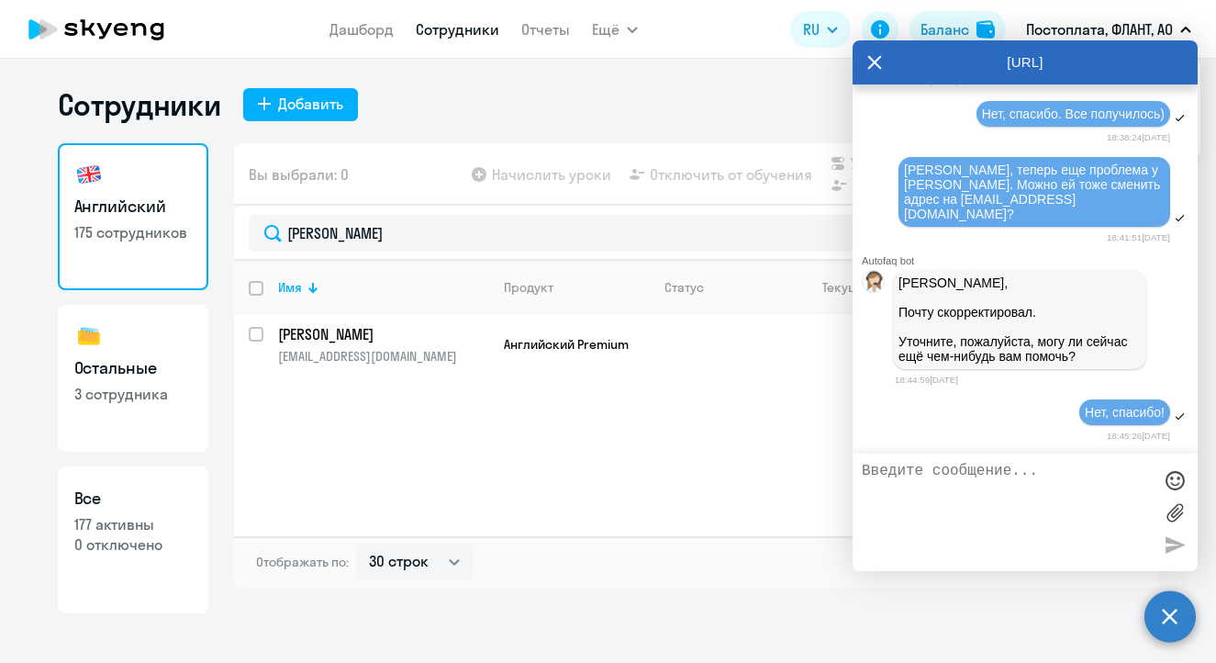
click at [1097, 29] on p "Постоплата, ФЛАНТ, АО" at bounding box center [1099, 29] width 147 height 22
drag, startPoint x: 842, startPoint y: 56, endPoint x: 872, endPoint y: 66, distance: 31.9
click at [846, 56] on app-header "Дашборд Сотрудники Отчеты Ещё Начислить уроки Документооборот Все продукты Дашб…" at bounding box center [608, 29] width 1216 height 59
click at [872, 66] on icon at bounding box center [875, 63] width 14 height 14
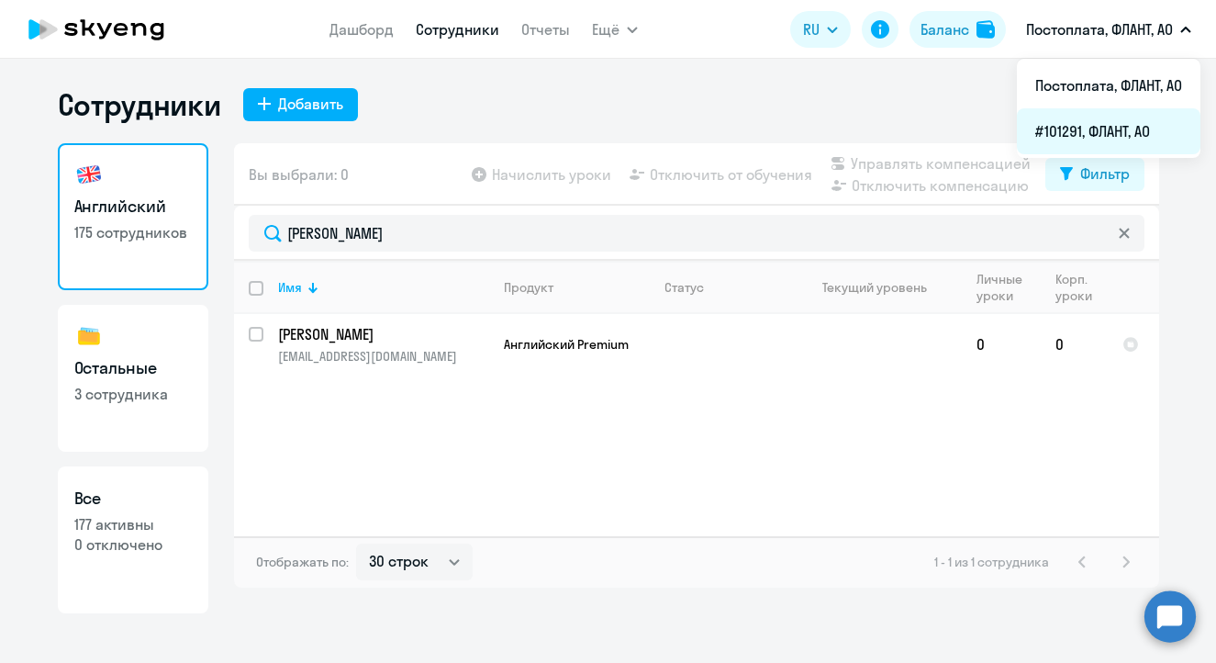
click at [1087, 129] on li "#101291, ФЛАНТ, АО" at bounding box center [1109, 131] width 184 height 46
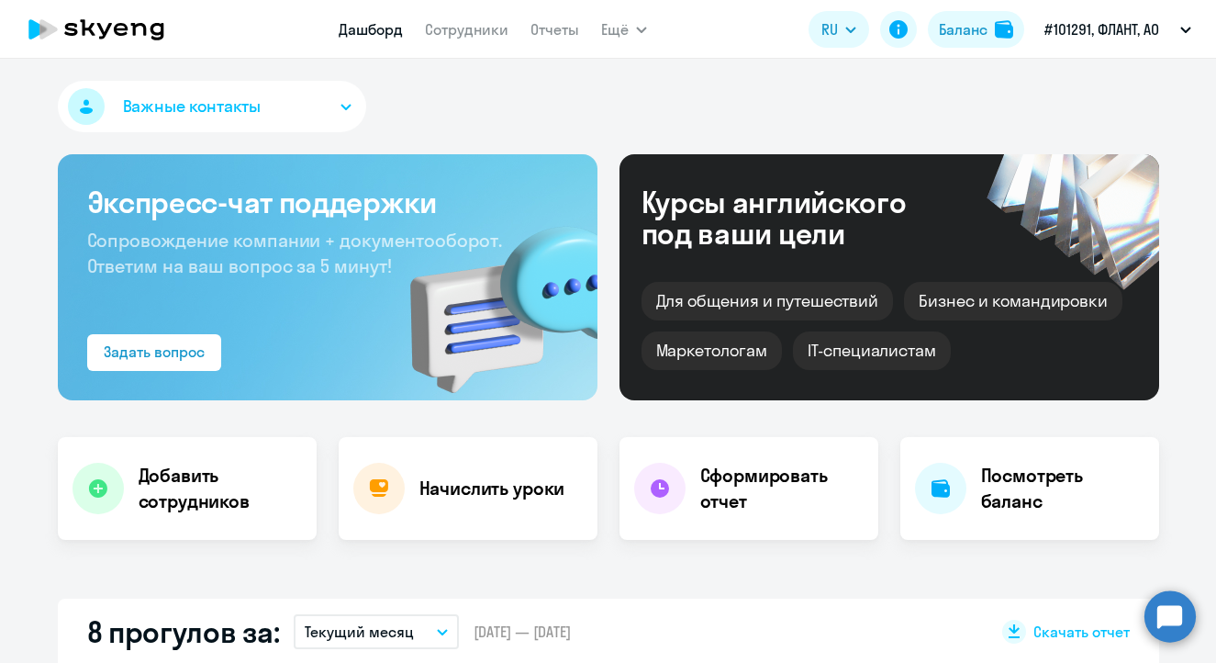
click at [441, 39] on app-menu-item-link "Сотрудники" at bounding box center [467, 29] width 84 height 23
click at [444, 37] on link "Сотрудники" at bounding box center [467, 29] width 84 height 18
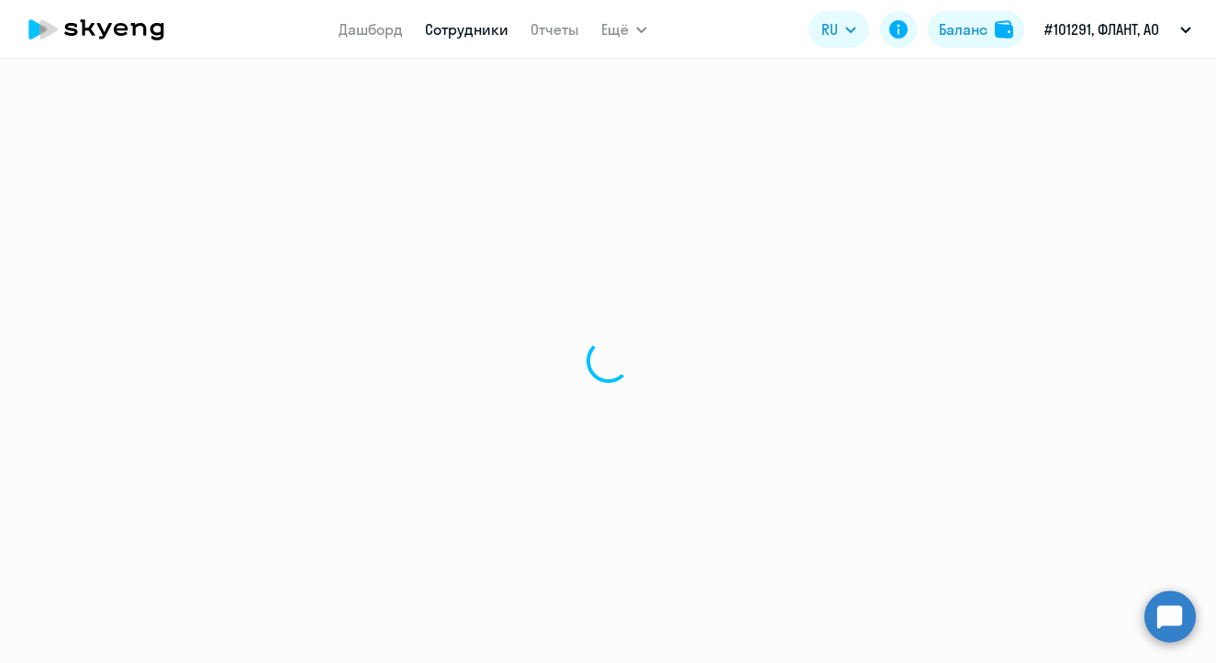
select select "30"
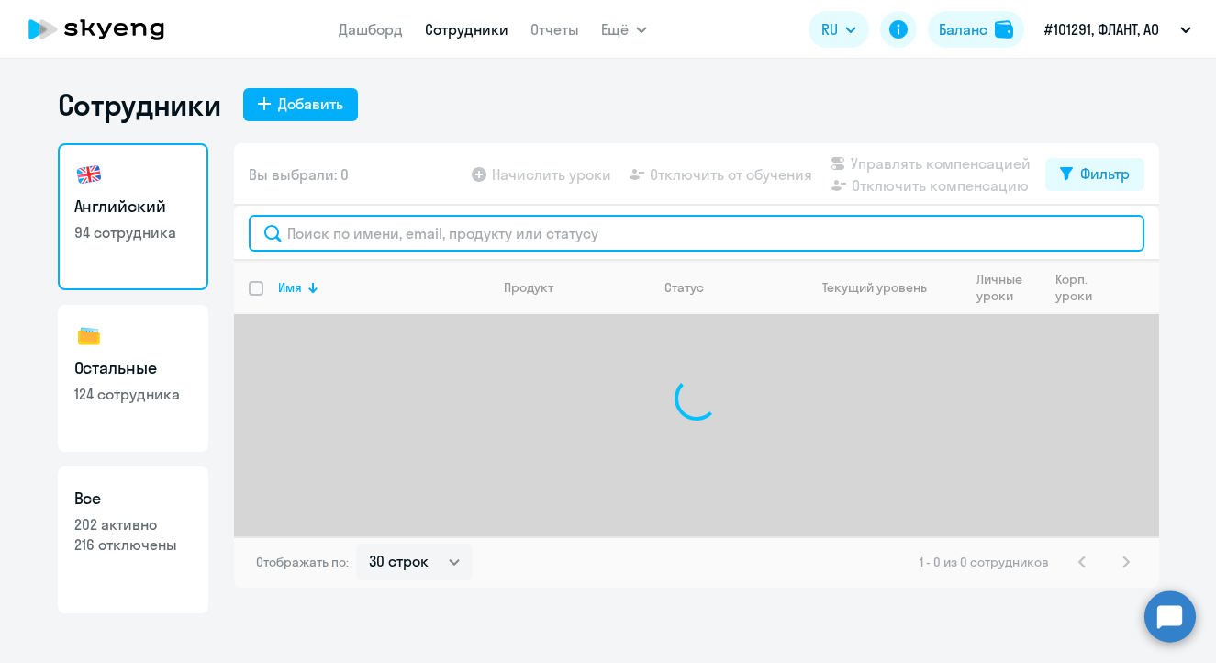
click at [385, 228] on input "text" at bounding box center [697, 233] width 896 height 37
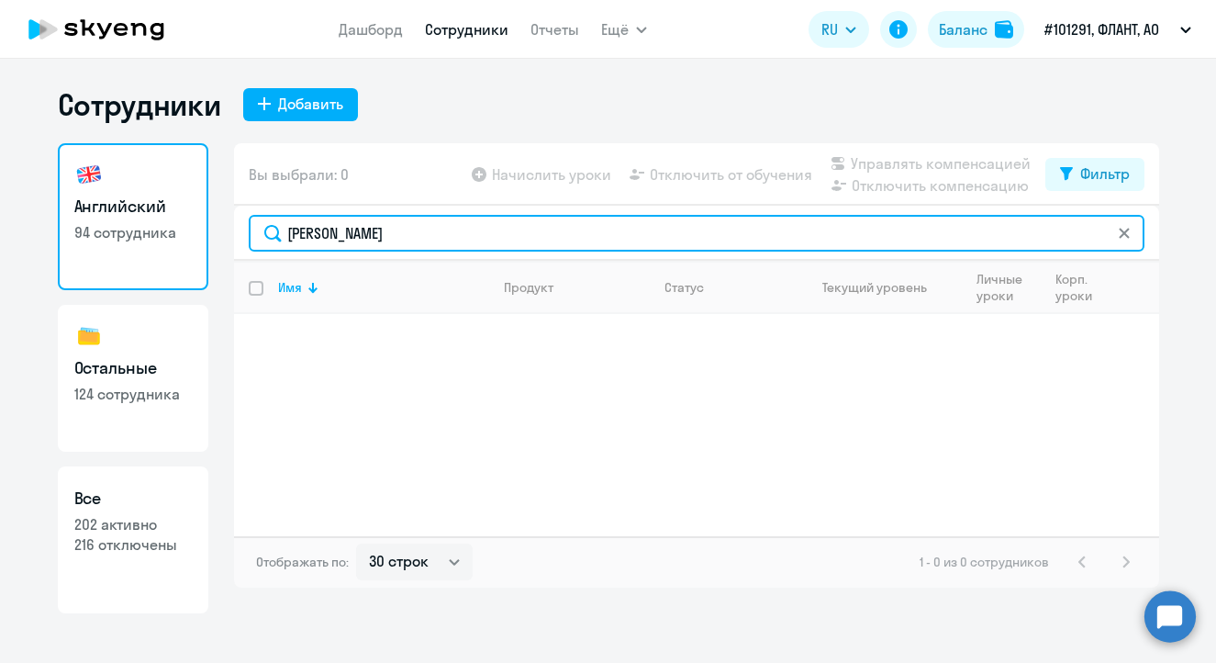
drag, startPoint x: 250, startPoint y: 209, endPoint x: 189, endPoint y: 207, distance: 60.6
click at [189, 207] on div "Английский 94 сотрудника Остальные 124 сотрудника Все 202 активно 216 отключены…" at bounding box center [608, 378] width 1101 height 470
drag, startPoint x: 385, startPoint y: 230, endPoint x: 101, endPoint y: 203, distance: 284.9
click at [101, 203] on div "Английский 94 сотрудника Остальные 124 сотрудника Все 202 активно 216 отключены…" at bounding box center [608, 378] width 1101 height 470
paste input "[EMAIL_ADDRESS][DOMAIN_NAME]"
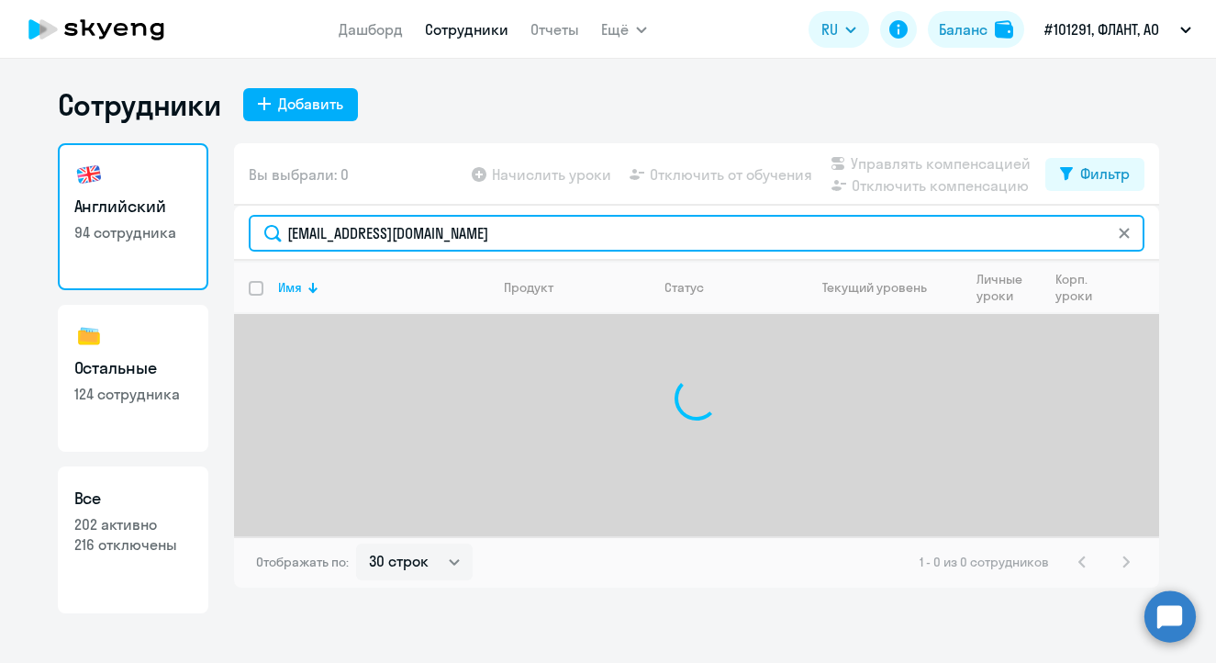
type input "[EMAIL_ADDRESS][DOMAIN_NAME]"
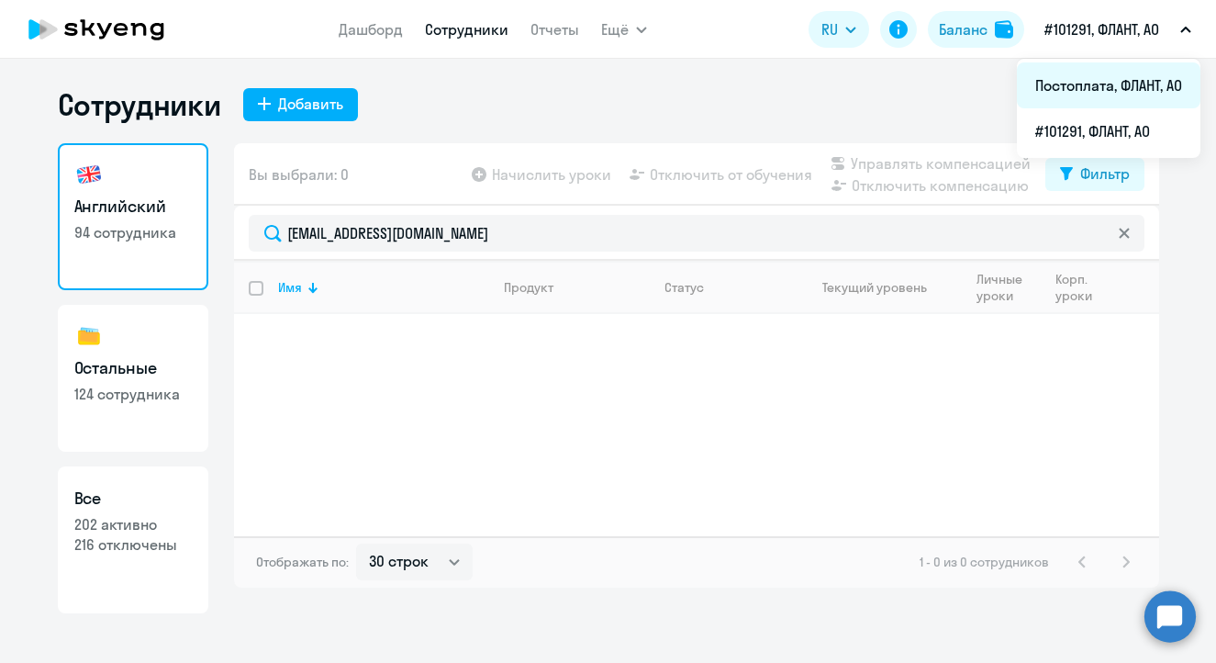
click at [1093, 85] on li "Постоплата, ФЛАНТ, АО" at bounding box center [1109, 85] width 184 height 46
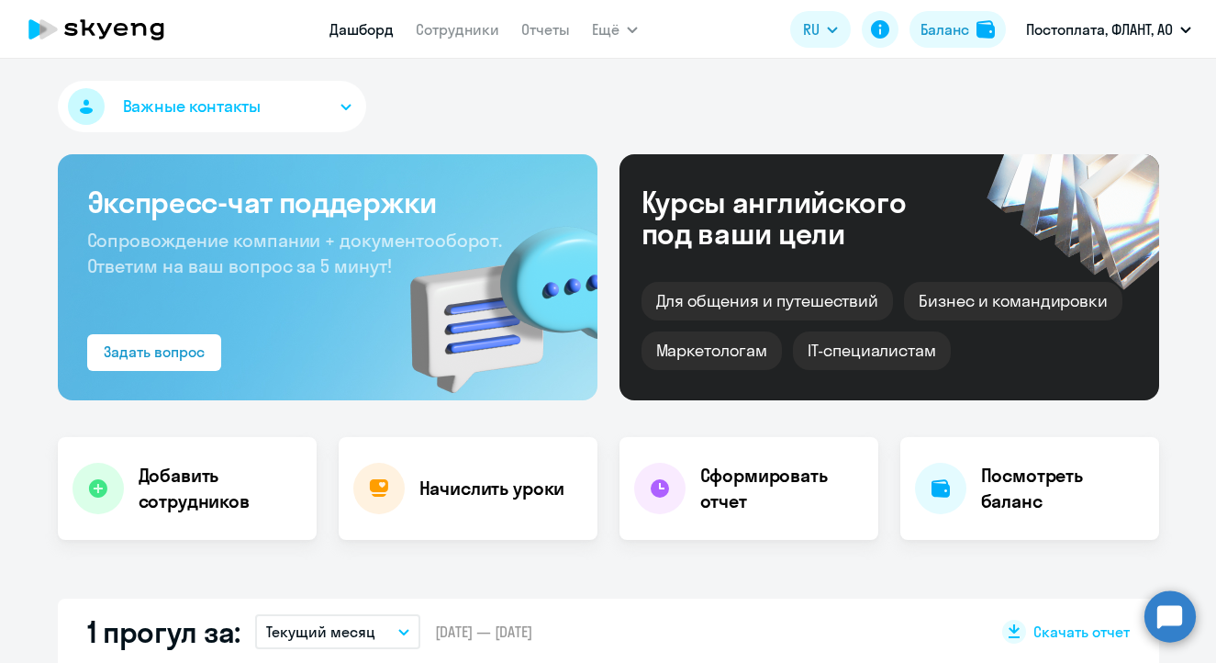
select select "30"
click at [473, 33] on link "Сотрудники" at bounding box center [458, 29] width 84 height 18
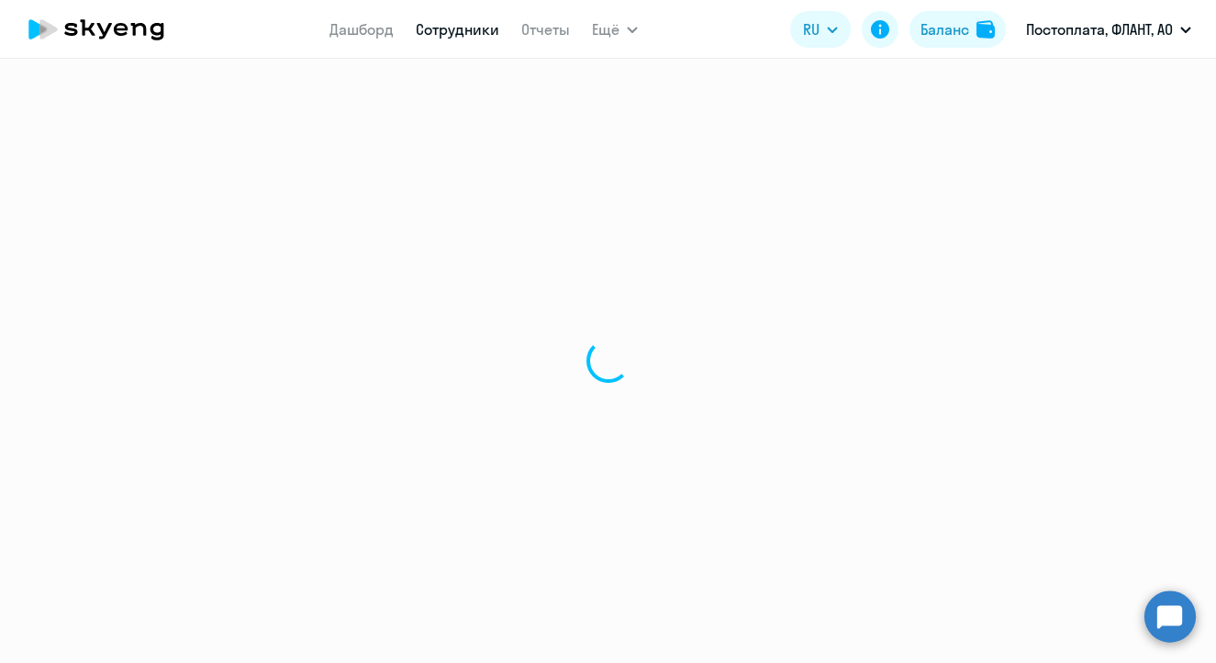
select select "30"
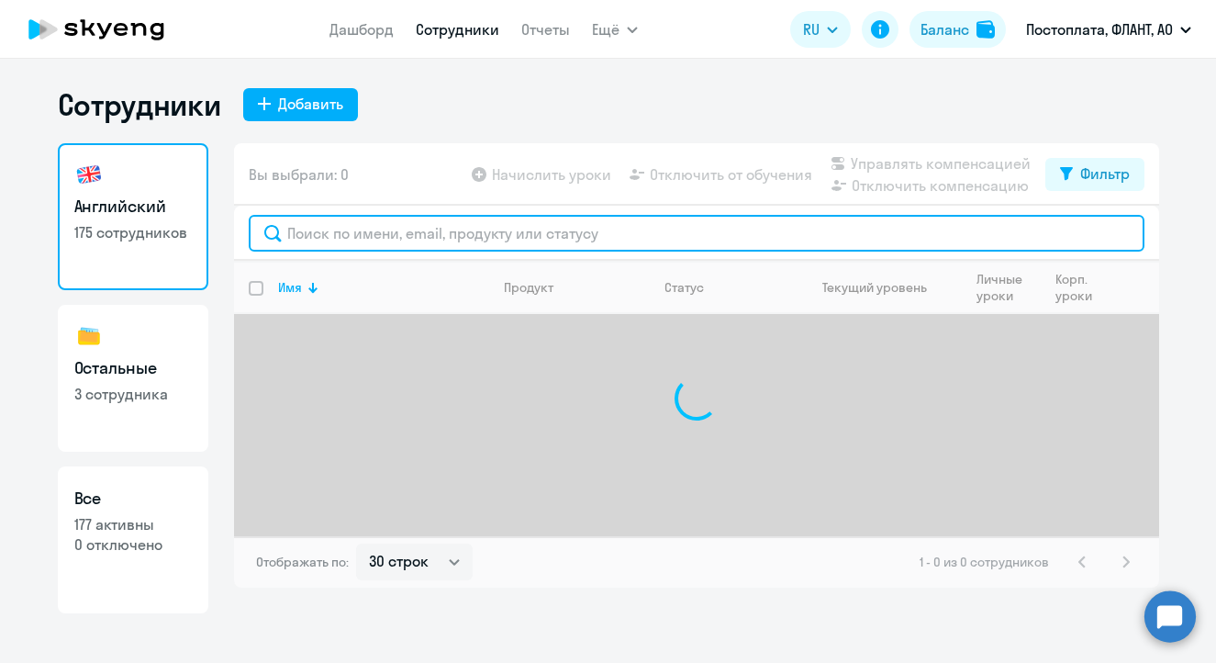
click at [410, 241] on input "text" at bounding box center [697, 233] width 896 height 37
type input "ч"
type input "м"
paste input "[EMAIL_ADDRESS][DOMAIN_NAME]"
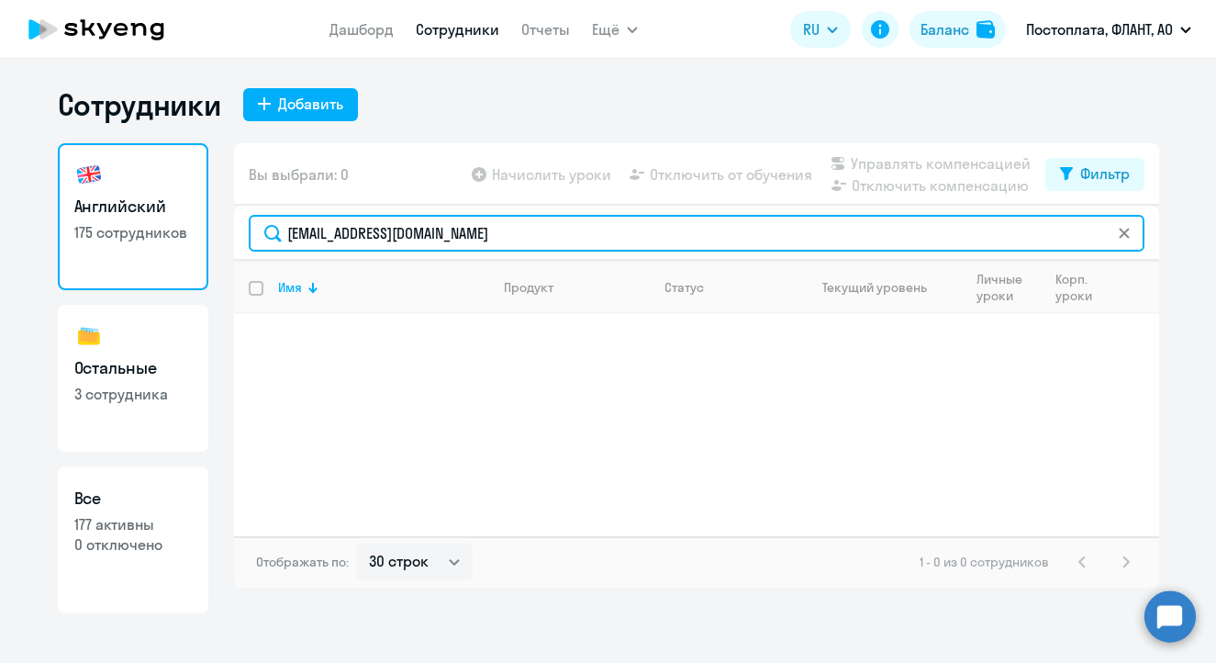
drag, startPoint x: 533, startPoint y: 232, endPoint x: 145, endPoint y: 228, distance: 388.3
click at [145, 228] on div "Английский 175 сотрудников Остальные 3 сотрудника Все 177 активны 0 отключено В…" at bounding box center [608, 378] width 1101 height 470
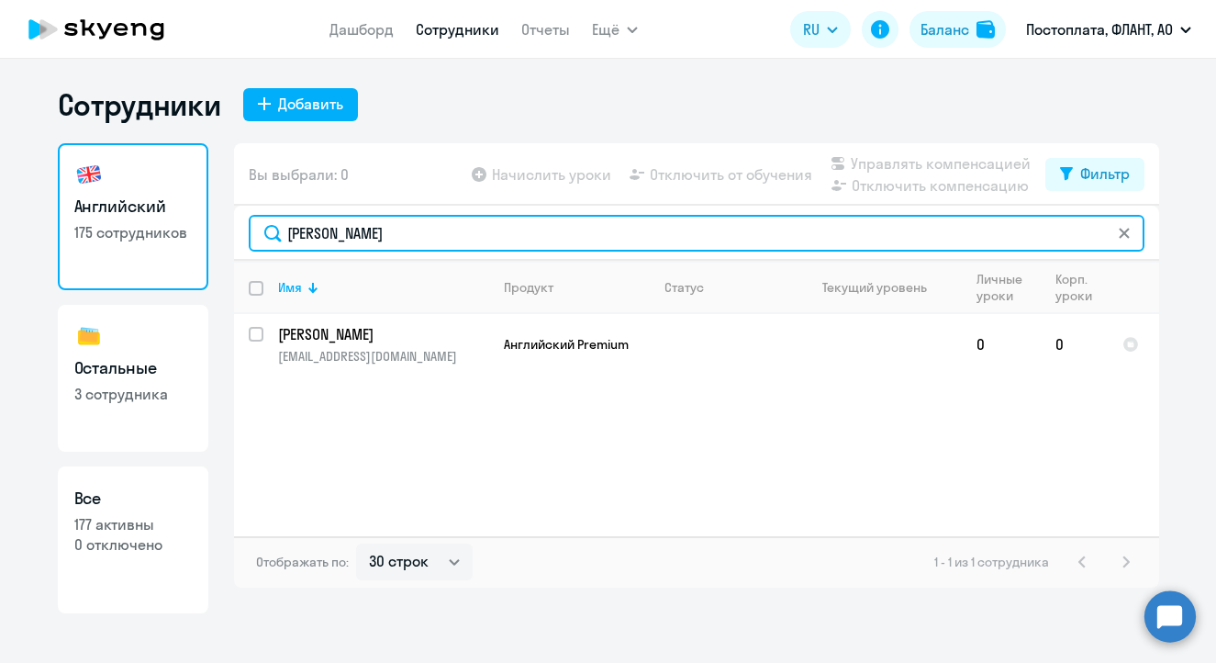
drag, startPoint x: 336, startPoint y: 240, endPoint x: 206, endPoint y: 239, distance: 130.3
click at [206, 239] on div "Английский 175 сотрудников Остальные 3 сотрудника Все 177 активны 0 отключено В…" at bounding box center [608, 378] width 1101 height 470
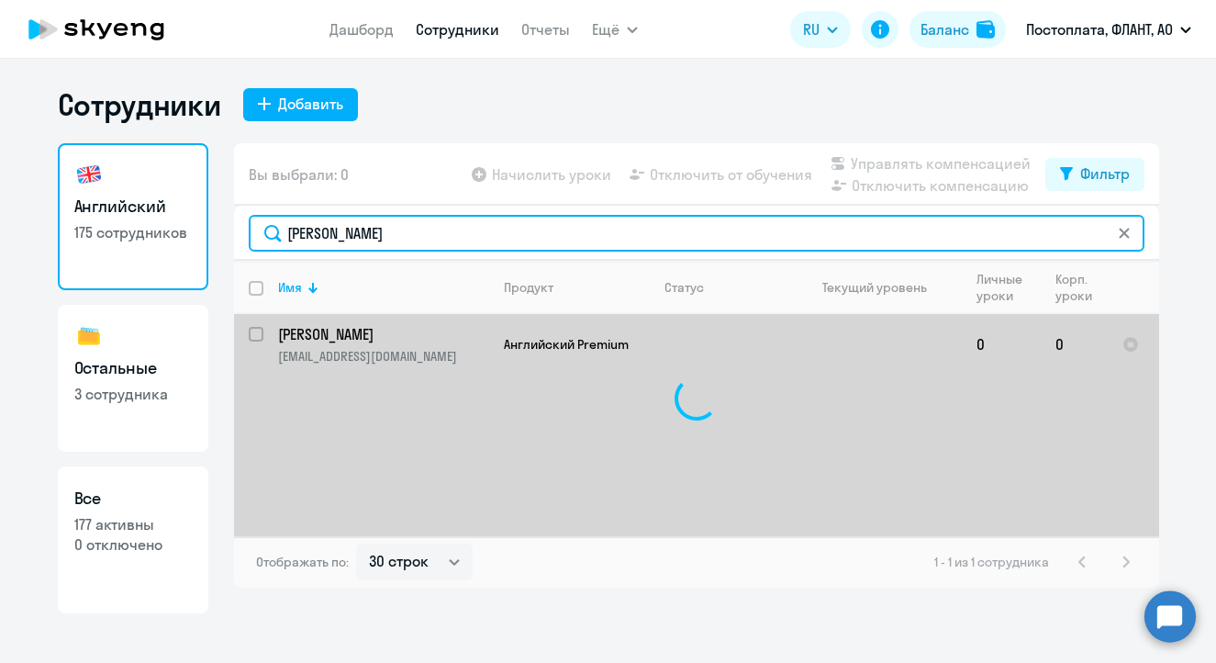
type input "[PERSON_NAME]"
